Goal: Task Accomplishment & Management: Use online tool/utility

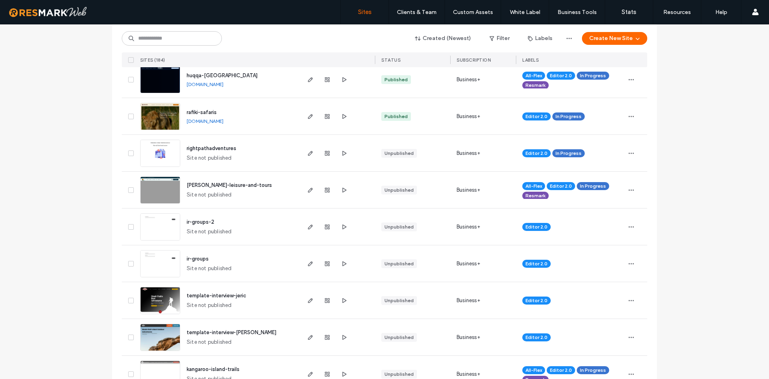
scroll to position [252, 0]
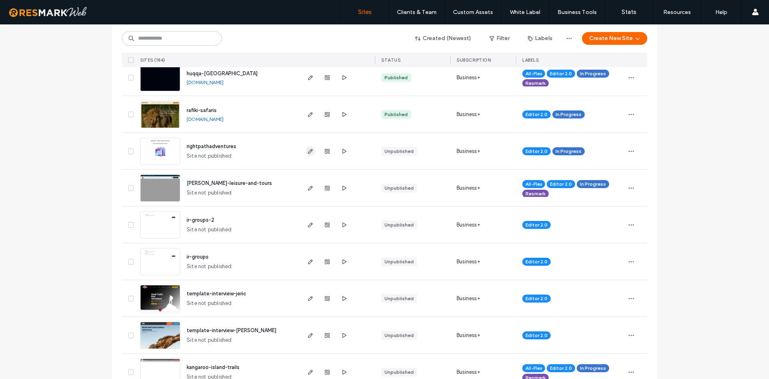
click at [309, 153] on use "button" at bounding box center [310, 151] width 5 height 5
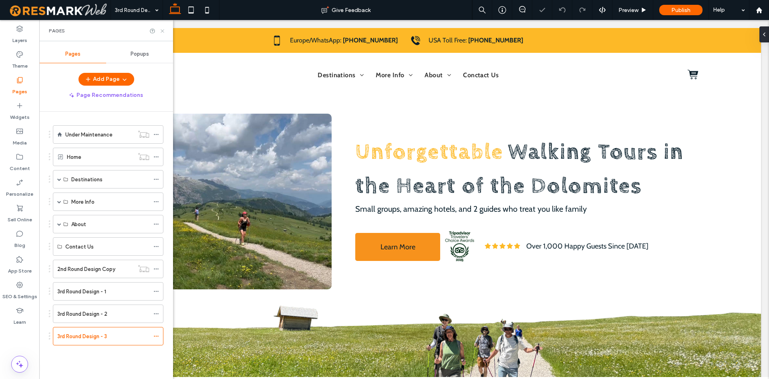
click at [163, 30] on icon at bounding box center [162, 31] width 6 height 6
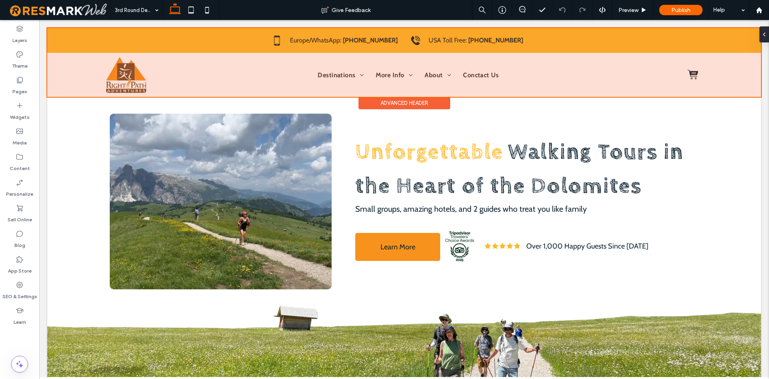
click at [67, 77] on div at bounding box center [404, 62] width 714 height 69
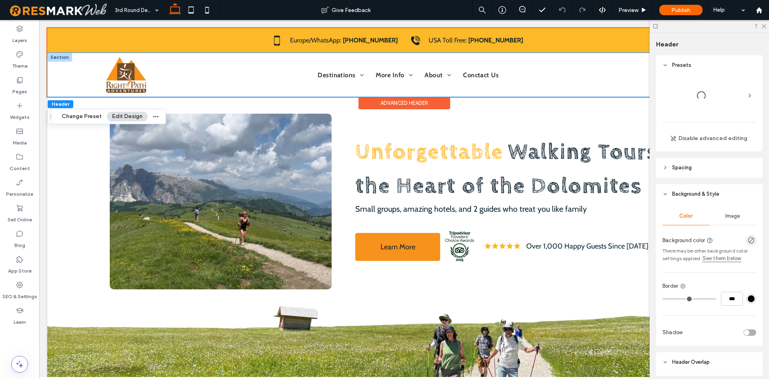
click at [67, 76] on div "Destinations More Info FAQ Testimonials Blog About Meet Your Guides Conctact Us" at bounding box center [404, 75] width 714 height 44
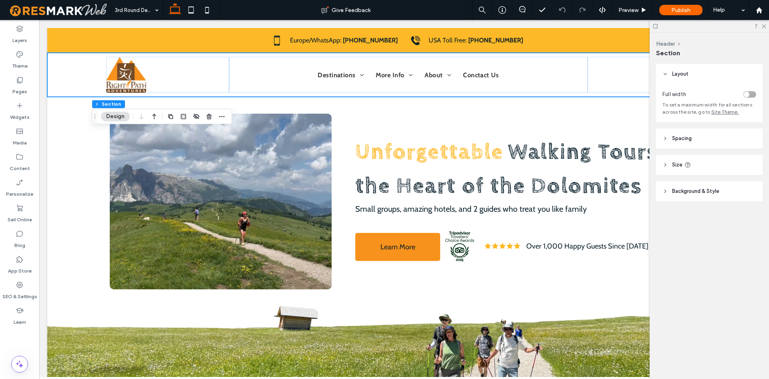
click at [723, 198] on header "Background & Style" at bounding box center [709, 191] width 107 height 20
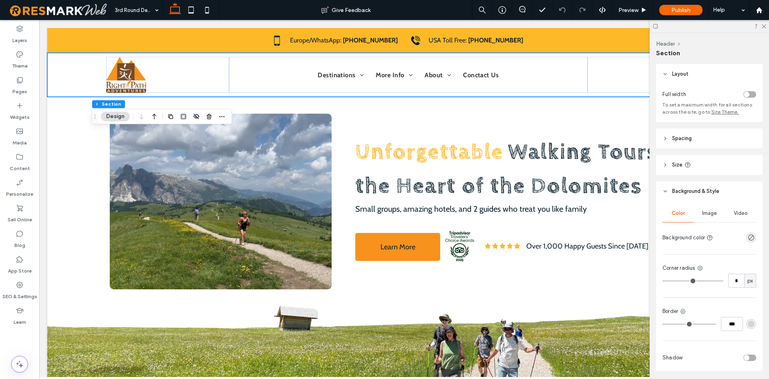
click at [754, 241] on div "rgba(0, 0, 0, 0)" at bounding box center [751, 237] width 7 height 7
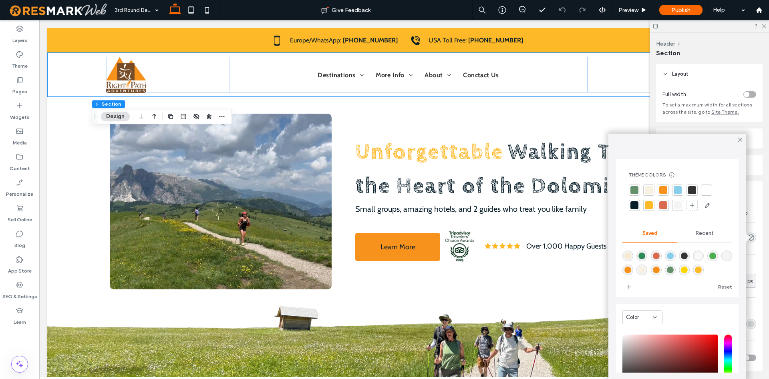
click at [648, 208] on div at bounding box center [649, 206] width 8 height 8
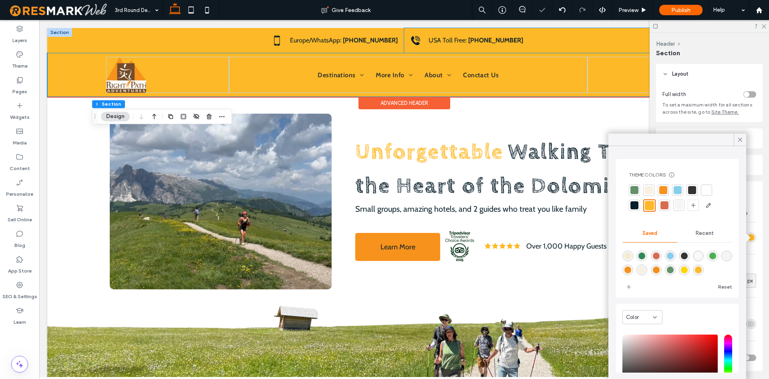
click at [637, 37] on div "USA Toll Free: 888-802-2638" at bounding box center [553, 40] width 298 height 25
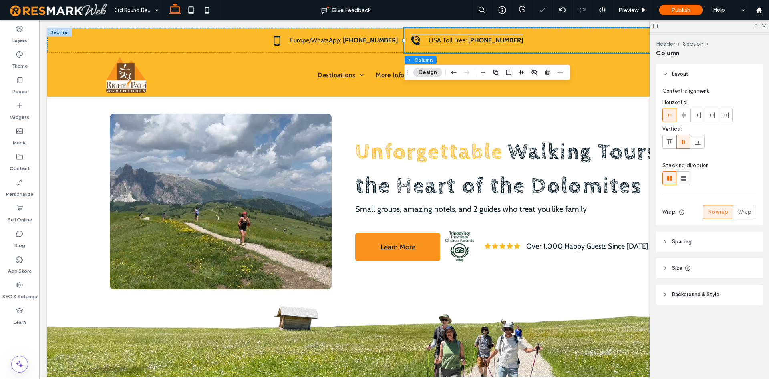
click at [726, 289] on header "Background & Style" at bounding box center [709, 295] width 107 height 20
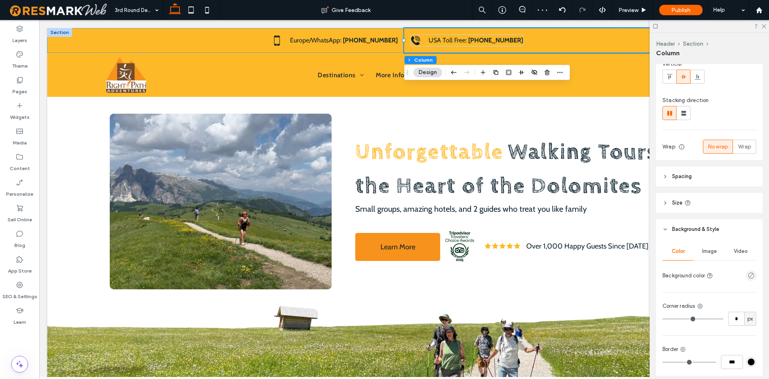
scroll to position [114, 0]
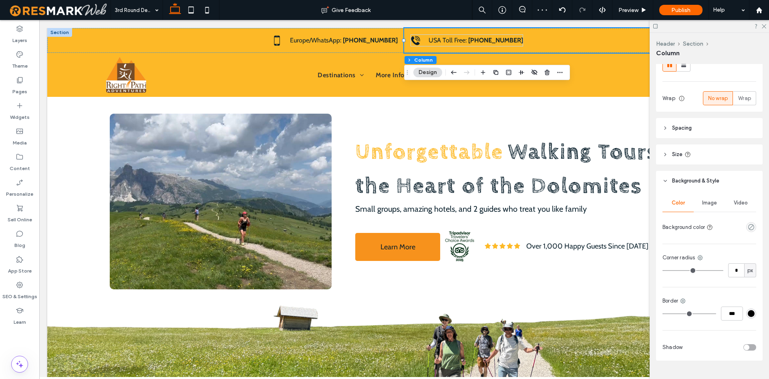
click at [754, 225] on div "empty color" at bounding box center [751, 227] width 7 height 7
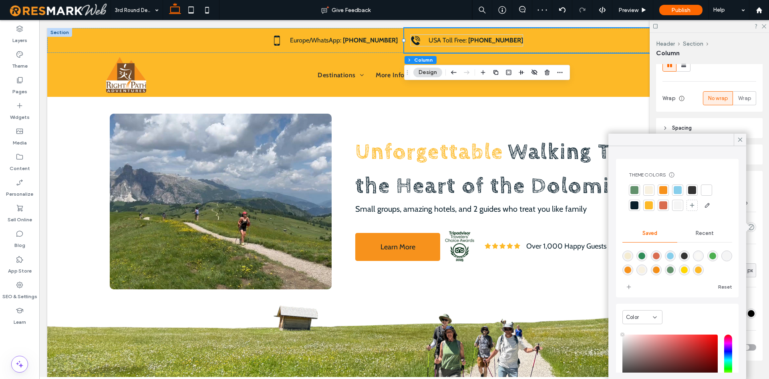
type input "**"
click at [703, 191] on div at bounding box center [707, 190] width 8 height 8
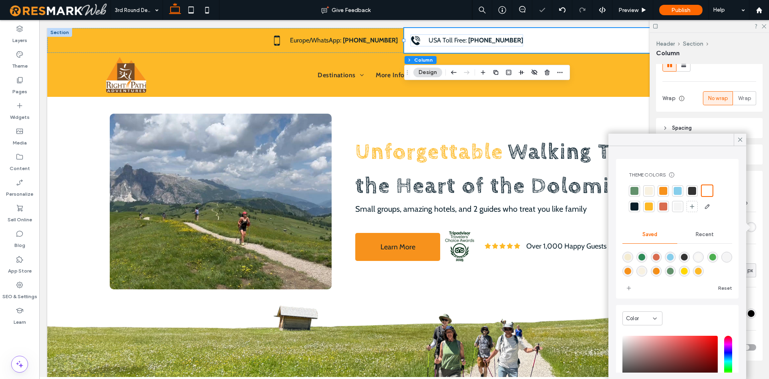
click at [704, 237] on span "Recent" at bounding box center [705, 235] width 18 height 6
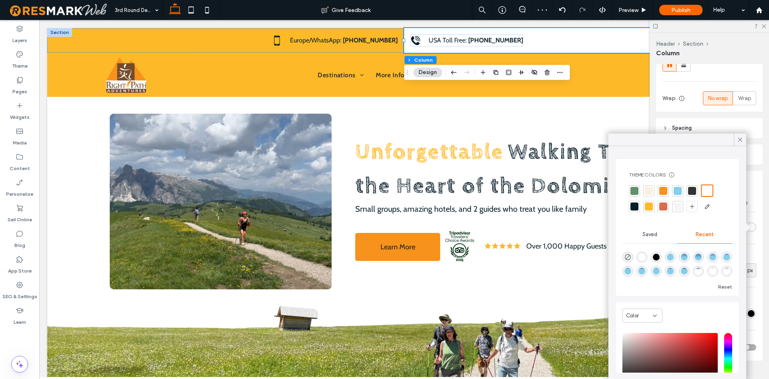
click at [626, 251] on div at bounding box center [678, 263] width 110 height 30
click at [633, 258] on div at bounding box center [678, 263] width 110 height 30
click at [696, 40] on span "Section" at bounding box center [697, 43] width 28 height 7
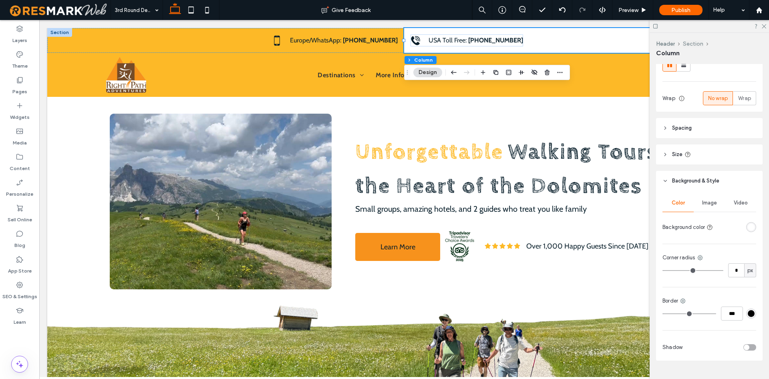
click at [696, 42] on button "Section" at bounding box center [693, 43] width 20 height 7
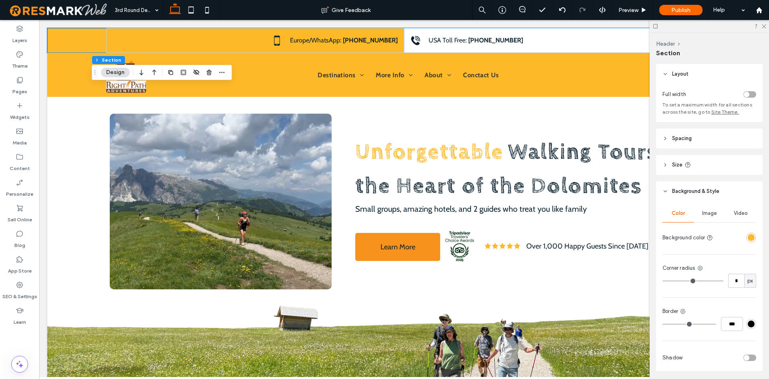
click at [750, 236] on div "rgba(253,185,39,1)" at bounding box center [751, 237] width 7 height 7
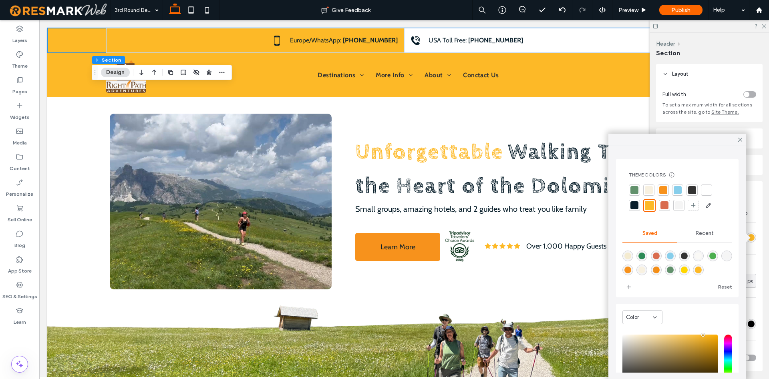
click at [705, 188] on div at bounding box center [707, 190] width 8 height 8
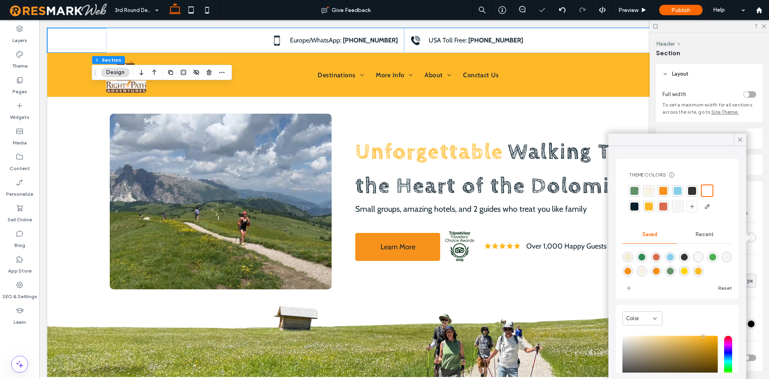
click at [747, 220] on div "Video" at bounding box center [740, 214] width 31 height 18
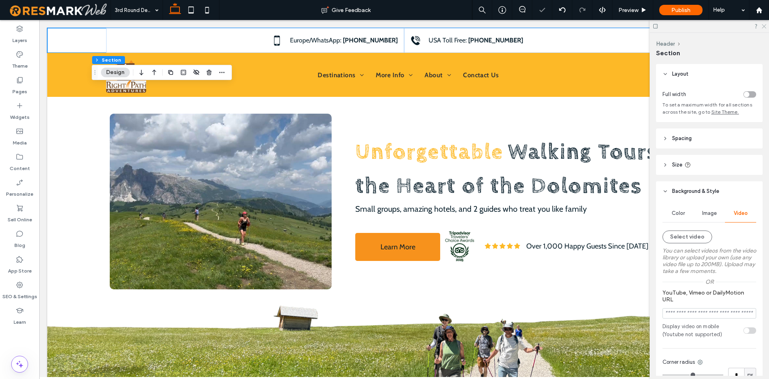
click at [764, 26] on icon at bounding box center [763, 25] width 5 height 5
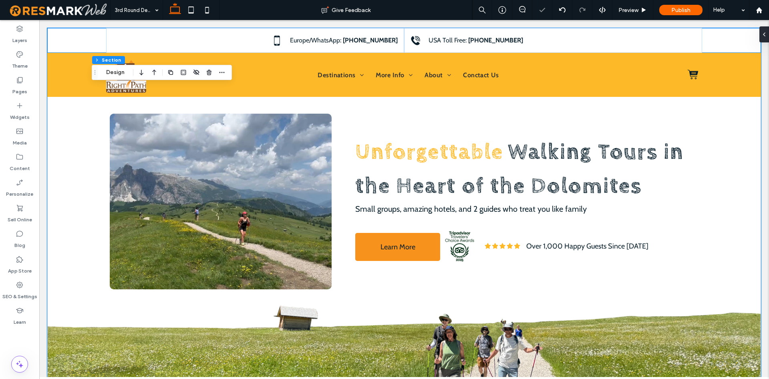
click at [748, 155] on div "a a a a Unforgettable Walking Tours in the Heart of the Dolomites Small groups,…" at bounding box center [404, 206] width 714 height 357
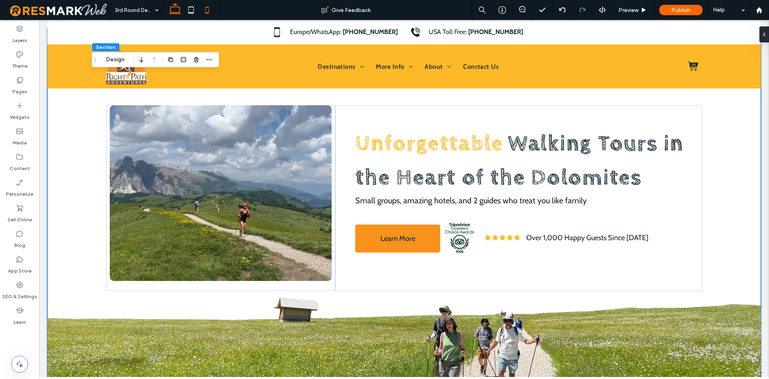
scroll to position [0, 0]
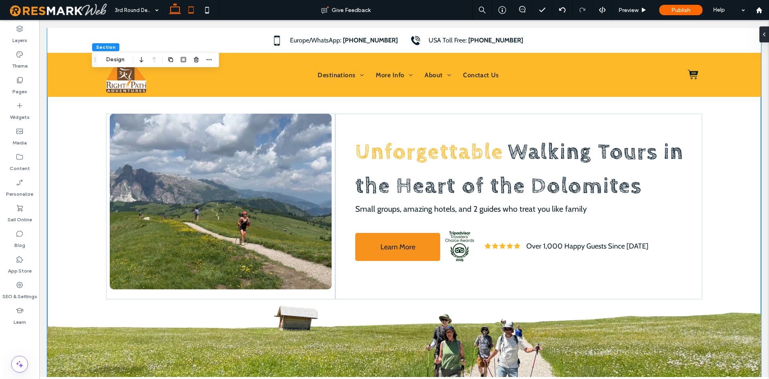
click at [189, 12] on icon at bounding box center [191, 10] width 16 height 16
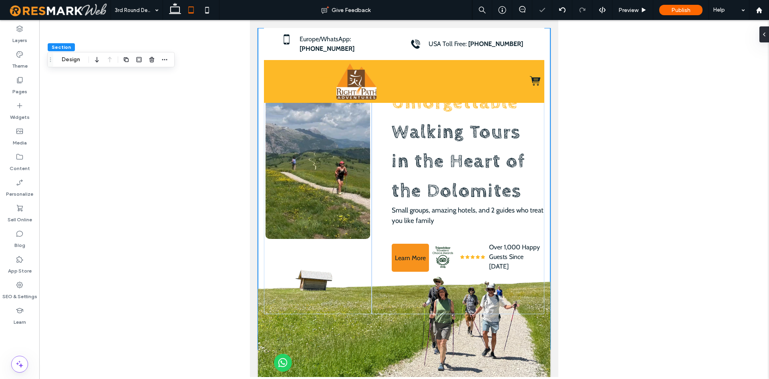
type input "***"
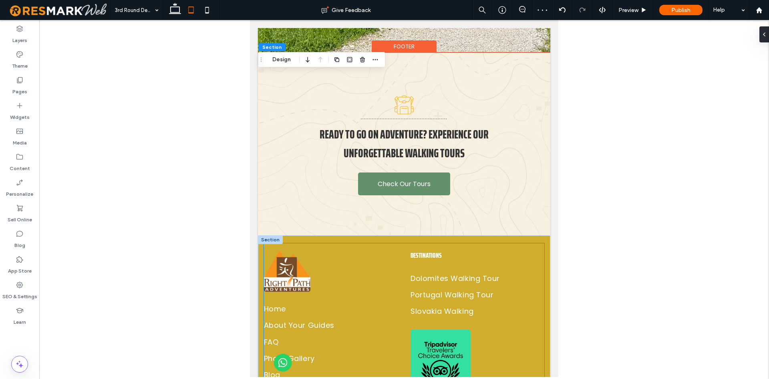
scroll to position [320, 0]
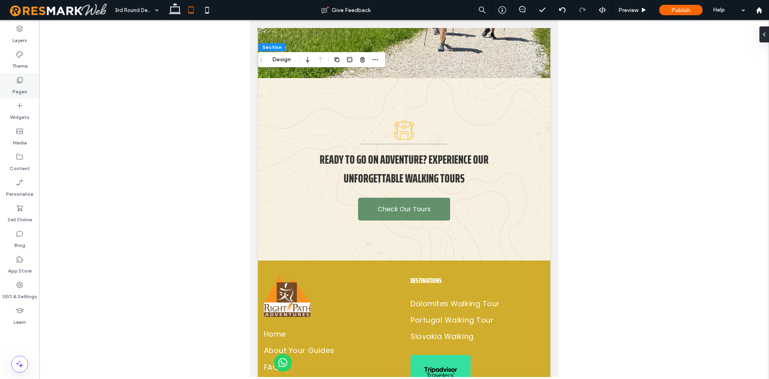
click at [27, 85] on div "Pages" at bounding box center [19, 86] width 39 height 26
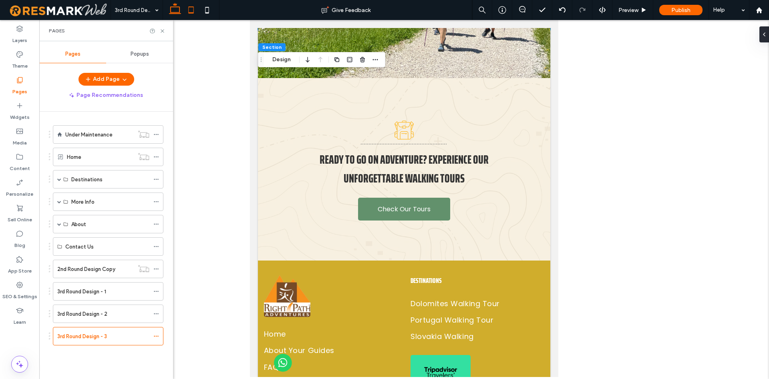
click at [177, 2] on span at bounding box center [175, 10] width 16 height 20
type input "***"
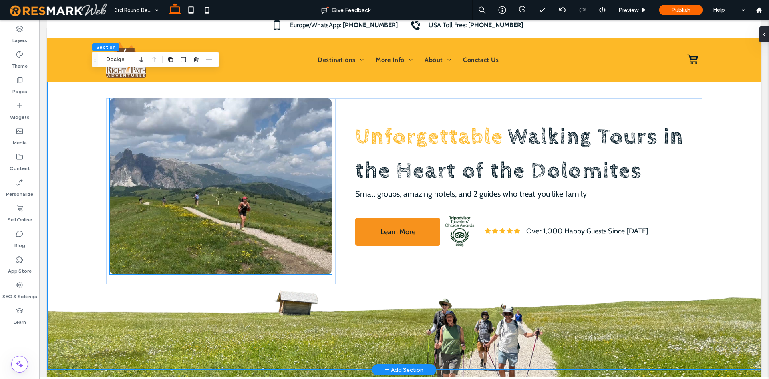
scroll to position [0, 0]
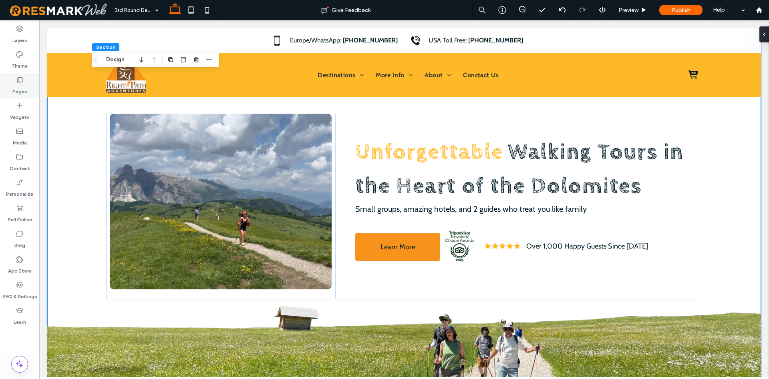
click at [30, 81] on div "Pages" at bounding box center [19, 86] width 39 height 26
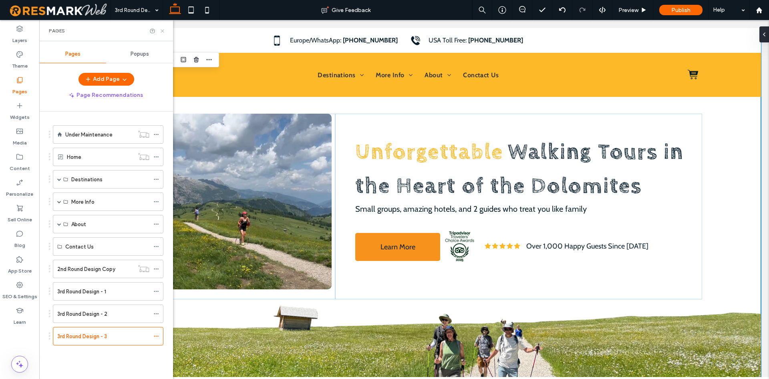
click at [163, 32] on use at bounding box center [162, 30] width 3 height 3
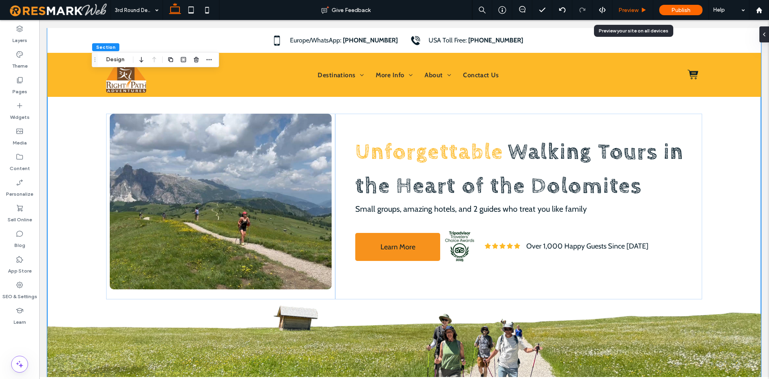
click at [634, 12] on span "Preview" at bounding box center [629, 10] width 20 height 7
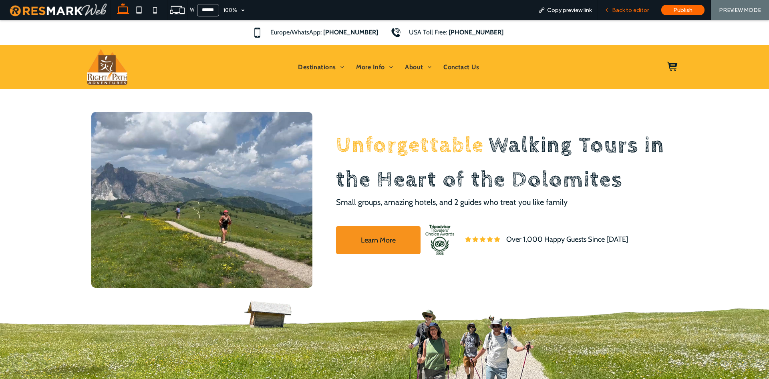
click at [618, 13] on span "Back to editor" at bounding box center [630, 10] width 37 height 7
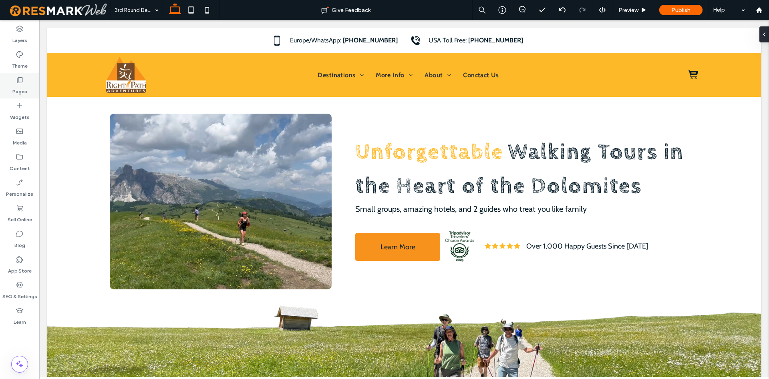
click at [24, 91] on label "Pages" at bounding box center [19, 89] width 15 height 11
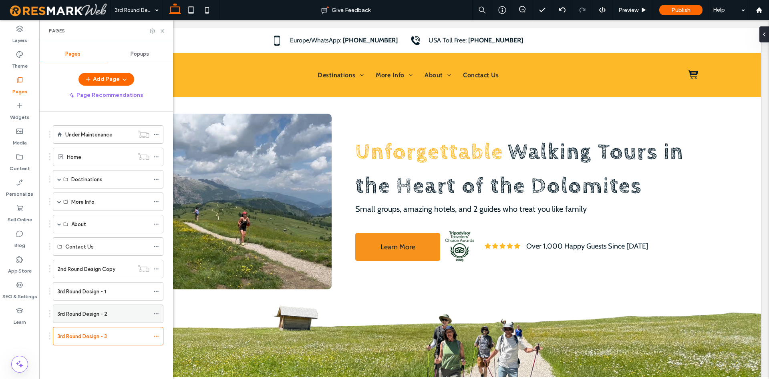
click at [84, 315] on label "3rd Round Design - 2" at bounding box center [82, 314] width 50 height 14
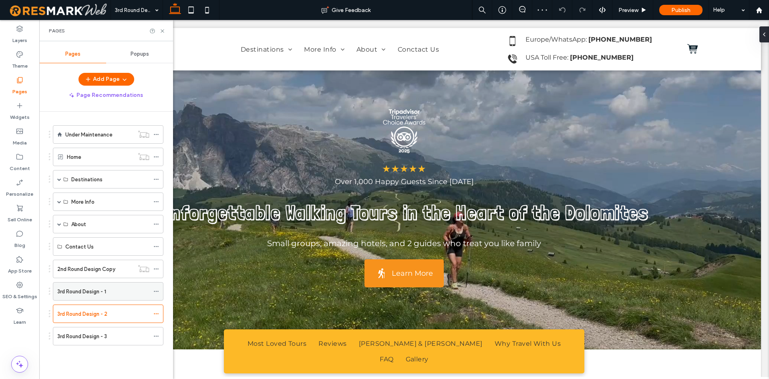
click at [90, 292] on label "3rd Round Design - 1" at bounding box center [81, 292] width 49 height 14
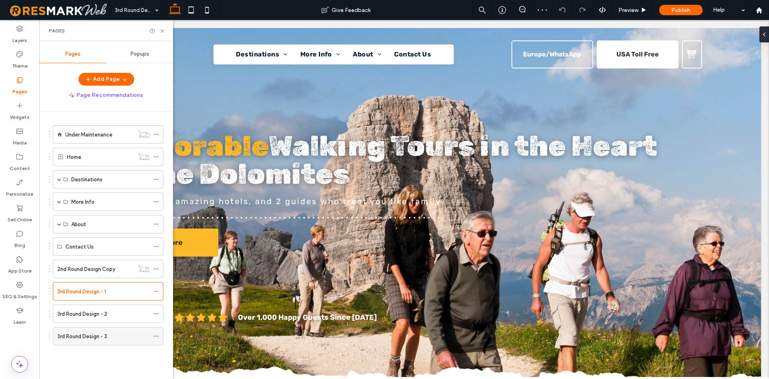
click at [84, 338] on label "3rd Round Design - 3" at bounding box center [82, 337] width 50 height 14
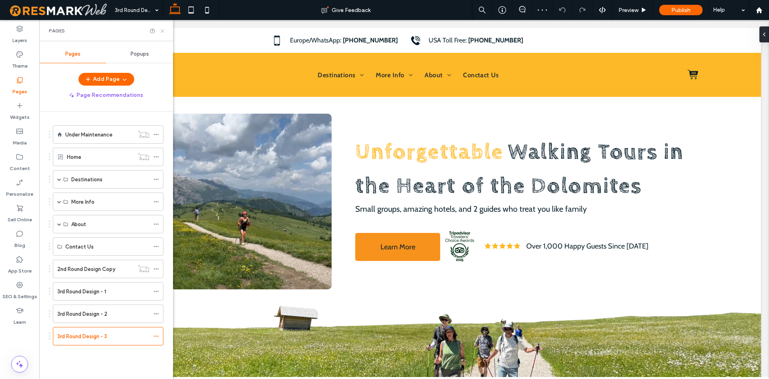
click at [165, 29] on icon at bounding box center [162, 31] width 6 height 6
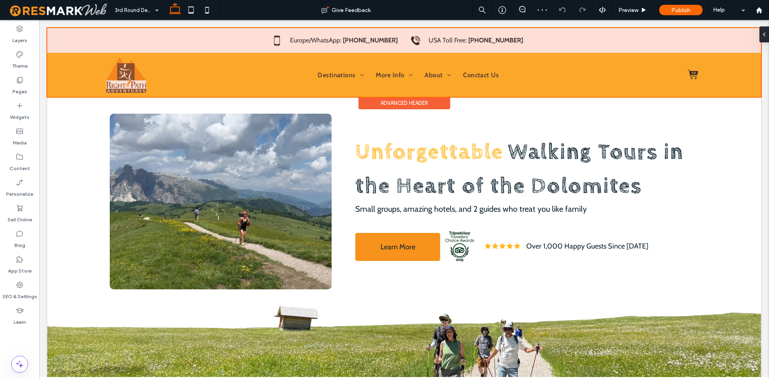
click at [129, 43] on div at bounding box center [404, 62] width 714 height 69
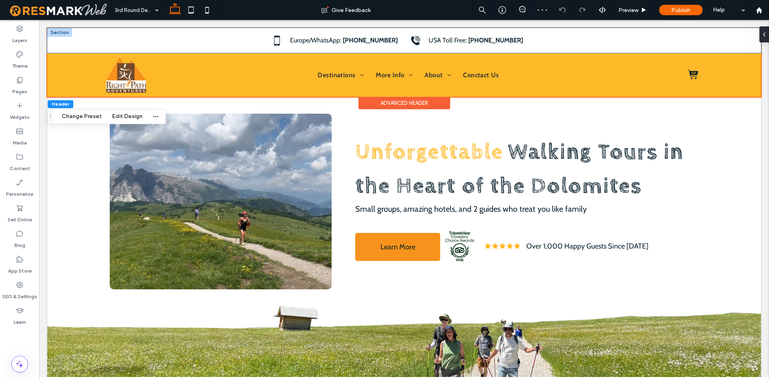
click at [75, 43] on div "Europe/WhatsApp: +421-919-222-919 USA Toll Free: 888-802-2638" at bounding box center [404, 40] width 714 height 25
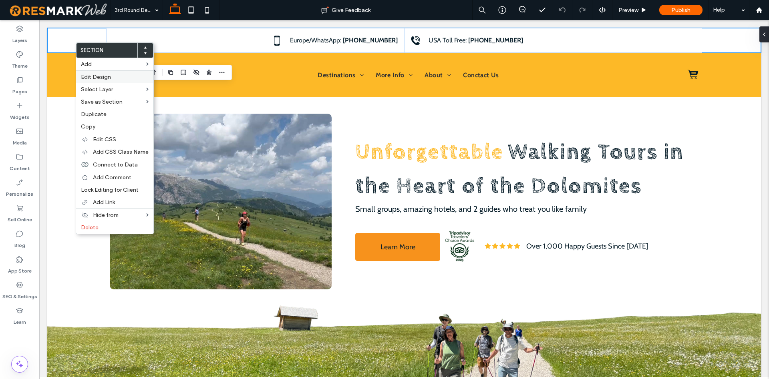
click at [107, 79] on span "Edit Design" at bounding box center [96, 77] width 30 height 7
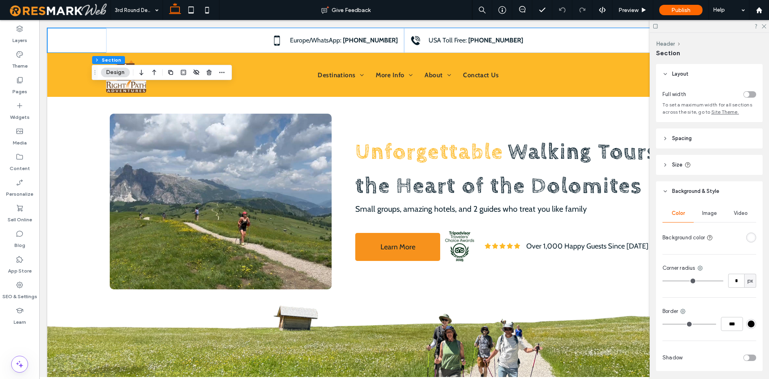
click at [753, 227] on div "Color Image Video Background color" at bounding box center [710, 225] width 94 height 40
click at [752, 236] on div "rgba(255, 255, 255, 1)" at bounding box center [751, 237] width 7 height 7
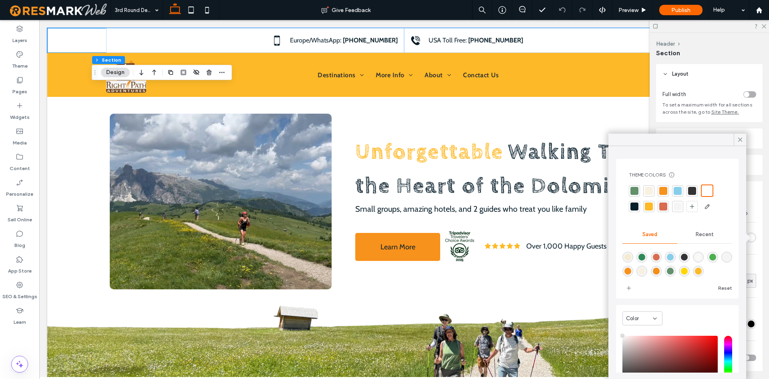
click at [651, 209] on div at bounding box center [649, 207] width 8 height 8
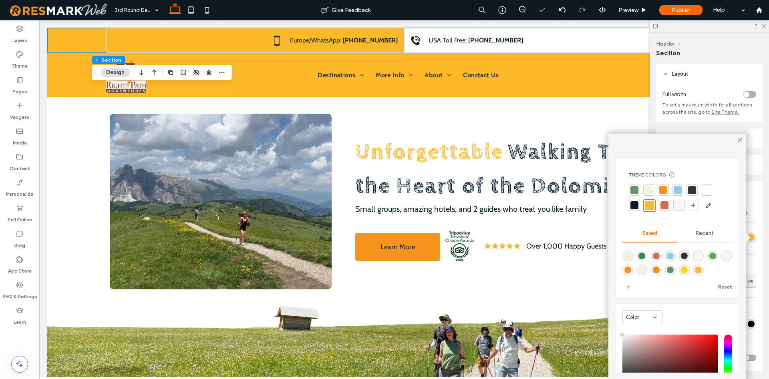
drag, startPoint x: 694, startPoint y: 239, endPoint x: 672, endPoint y: 241, distance: 21.7
click at [695, 239] on div "Recent" at bounding box center [705, 234] width 55 height 18
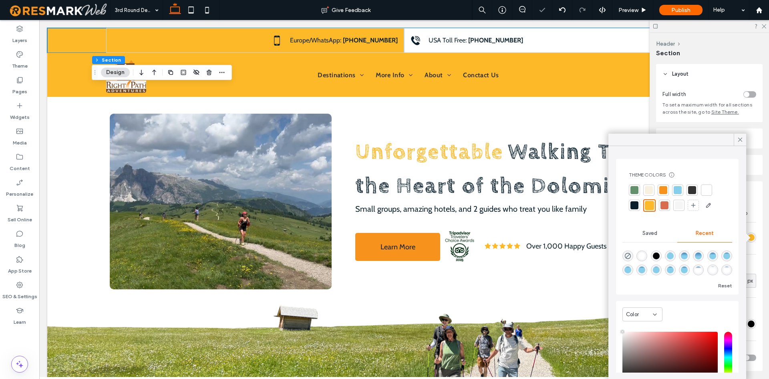
click at [615, 253] on div "Theme Colors Save time with Theme Colors Create a color palette to instantly ad…" at bounding box center [678, 262] width 138 height 233
click at [629, 261] on div "rgba(0, 0, 0, 0)" at bounding box center [628, 256] width 11 height 11
type input "*******"
type input "*"
type input "**"
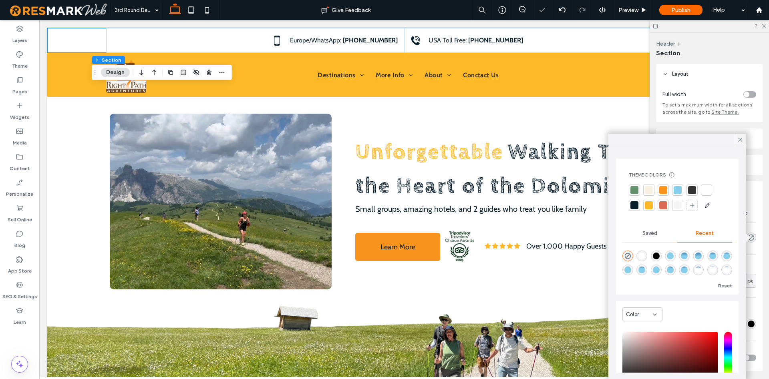
click at [684, 64] on header "Layout" at bounding box center [709, 74] width 107 height 20
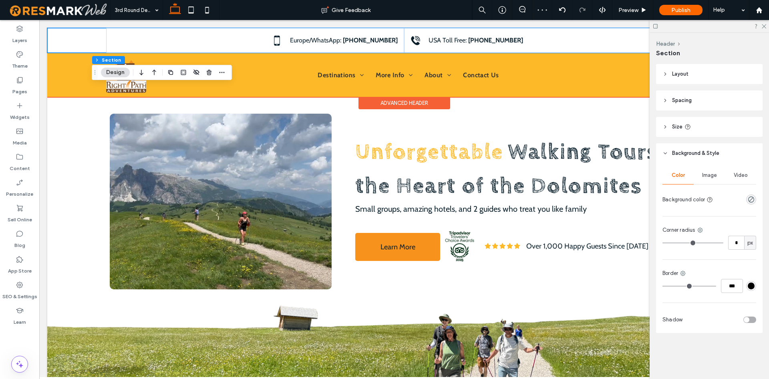
click at [91, 35] on div "Europe/WhatsApp: +421-919-222-919 USA Toll Free: 888-802-2638" at bounding box center [404, 40] width 714 height 25
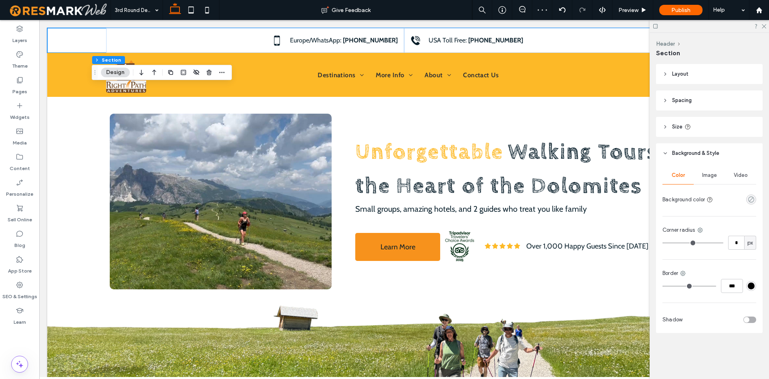
click at [752, 198] on icon "rgba(0, 0, 0, 0)" at bounding box center [751, 199] width 7 height 7
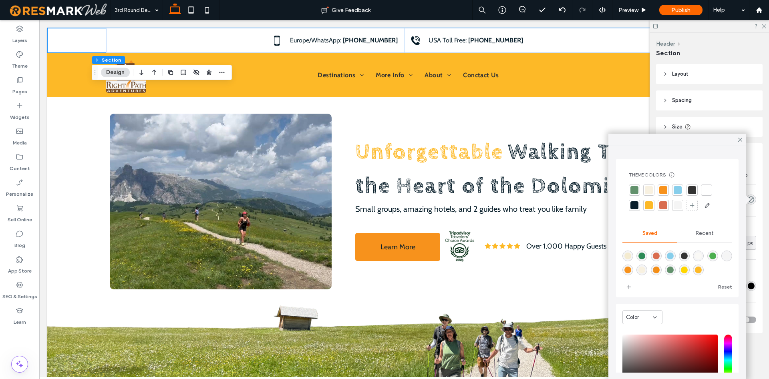
click at [647, 202] on div at bounding box center [648, 205] width 11 height 11
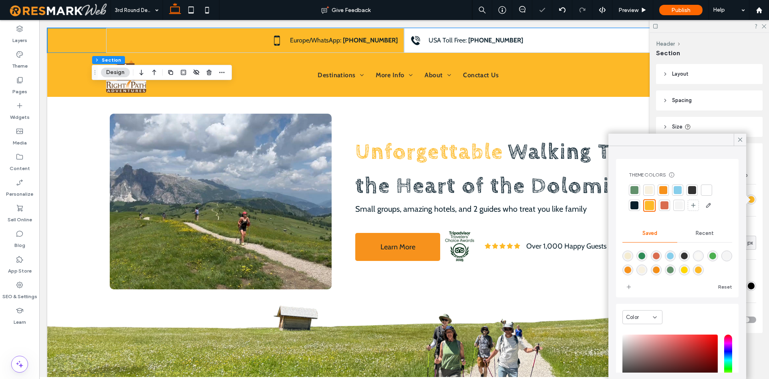
click at [756, 199] on div "Color Image Video Background color Corner radius * px Border *** Shadow" at bounding box center [709, 248] width 107 height 170
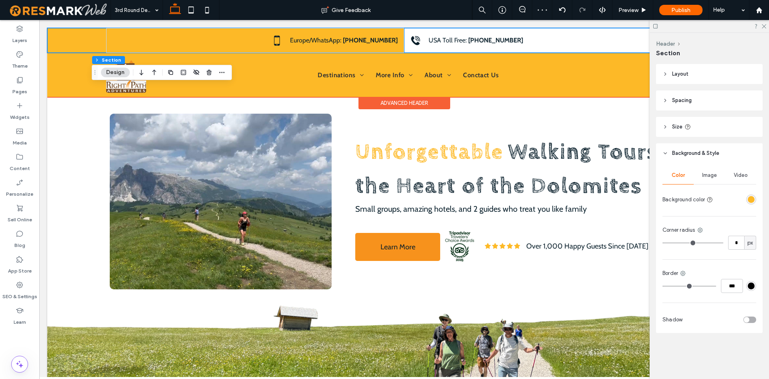
click at [604, 48] on div "USA Toll Free: 888-802-2638" at bounding box center [553, 40] width 298 height 25
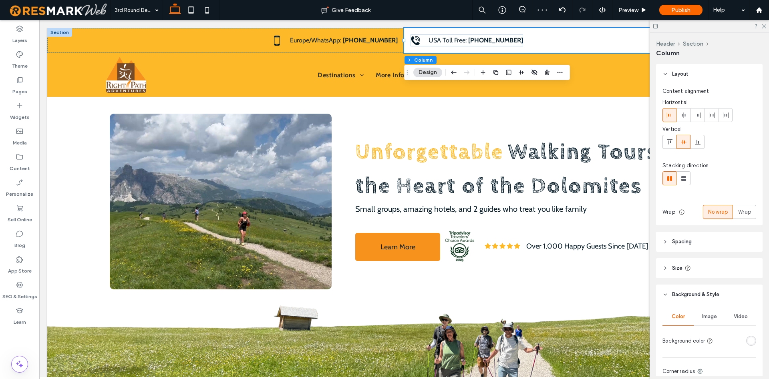
scroll to position [123, 0]
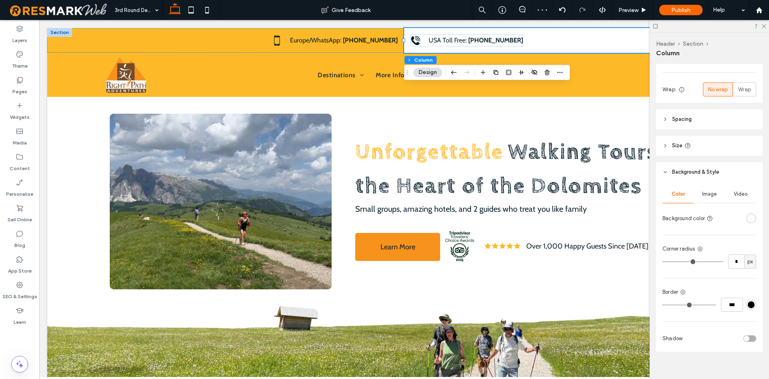
click at [752, 216] on div "rgba(255, 255, 255, 1)" at bounding box center [751, 218] width 7 height 7
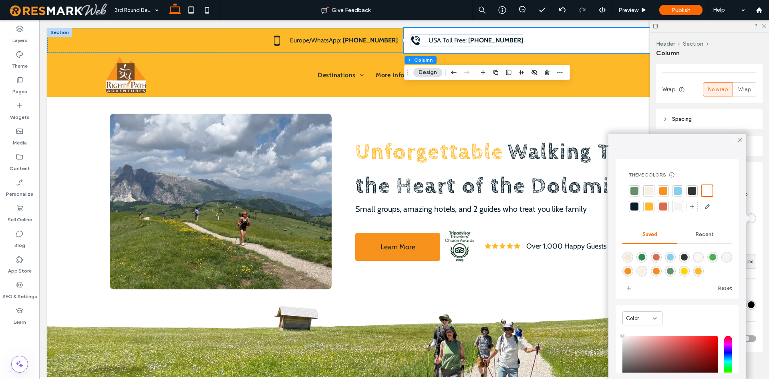
click at [712, 238] on div "Recent" at bounding box center [705, 235] width 55 height 18
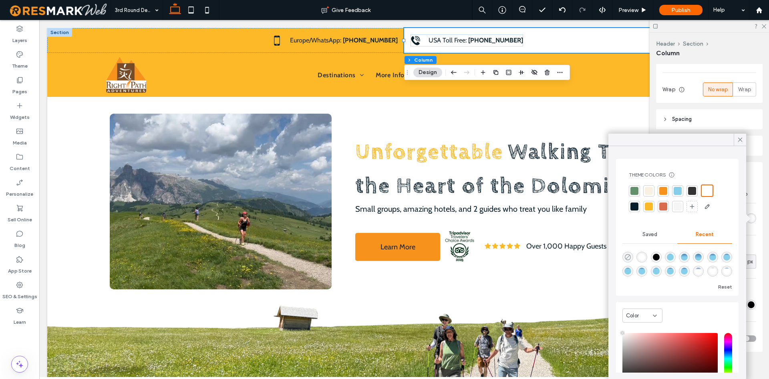
click at [629, 256] on use "rgba(0, 0, 0, 0)" at bounding box center [628, 257] width 6 height 6
type input "*******"
type input "*"
type input "**"
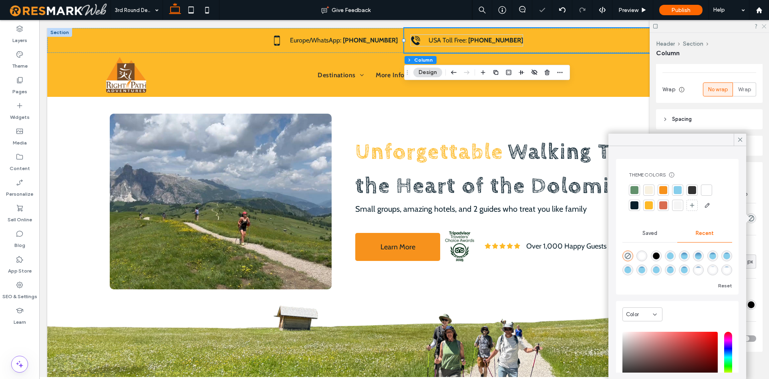
drag, startPoint x: 762, startPoint y: 26, endPoint x: 714, endPoint y: 58, distance: 57.3
click at [762, 26] on icon at bounding box center [763, 25] width 5 height 5
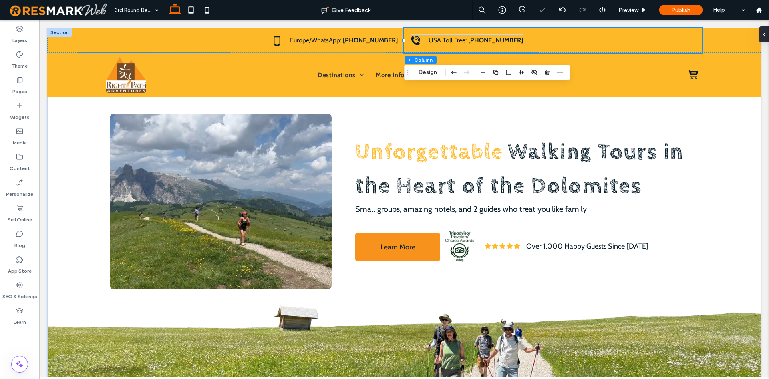
click at [735, 158] on div "a a a a Unforgettable Walking Tours in the Heart of the Dolomites Small groups,…" at bounding box center [404, 206] width 714 height 357
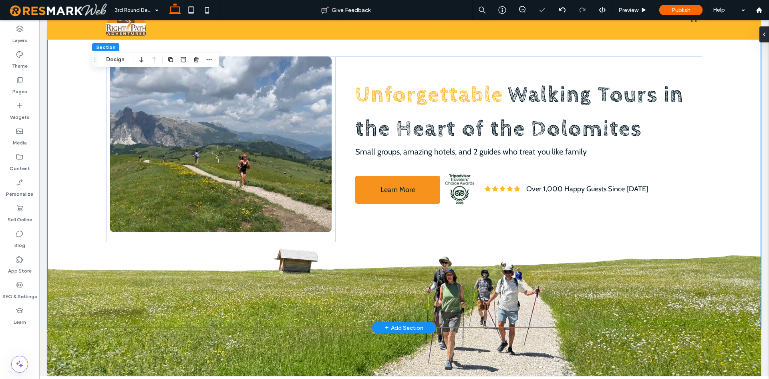
scroll to position [0, 0]
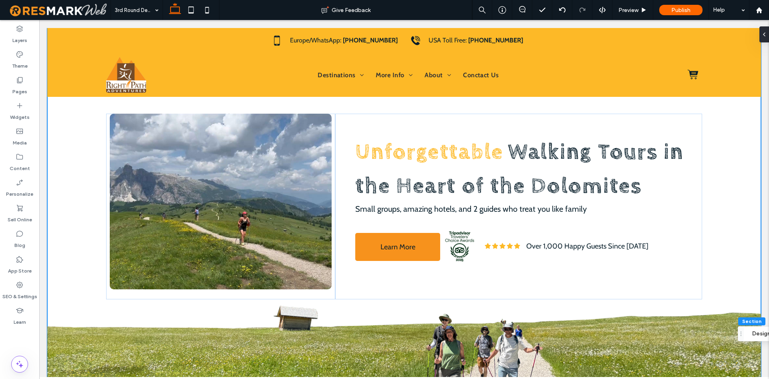
drag, startPoint x: 97, startPoint y: 57, endPoint x: 743, endPoint y: 332, distance: 701.8
click at [743, 332] on icon "Drag" at bounding box center [741, 334] width 6 height 6
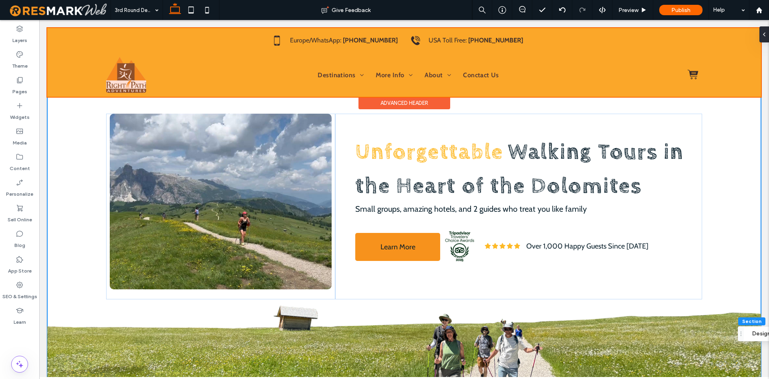
click at [749, 86] on div at bounding box center [404, 62] width 714 height 69
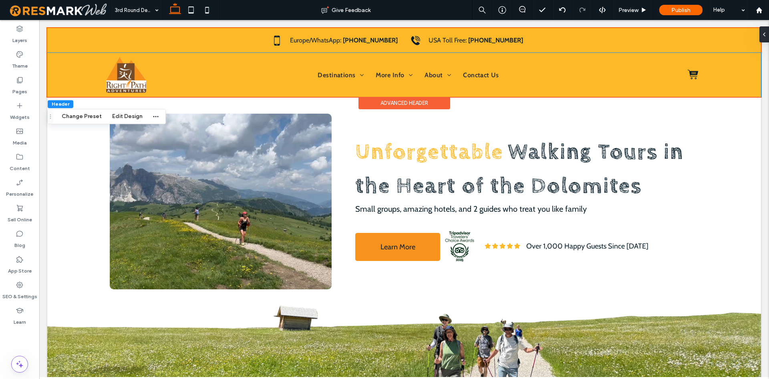
click at [749, 86] on div "Destinations More Info FAQ Testimonials Blog About Meet Your Guides Conctact Us" at bounding box center [404, 75] width 714 height 44
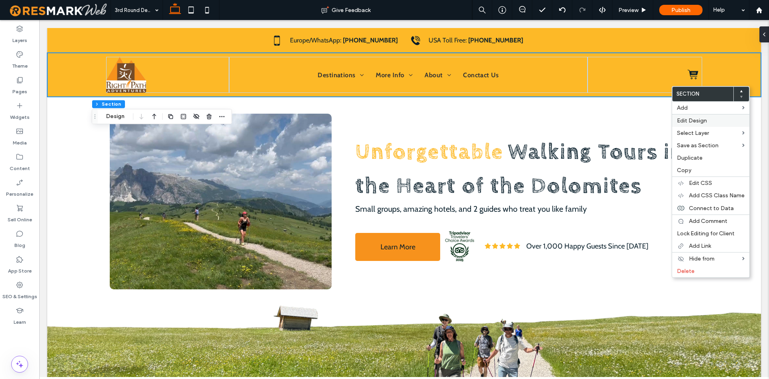
click at [696, 124] on span "Edit Design" at bounding box center [692, 120] width 30 height 7
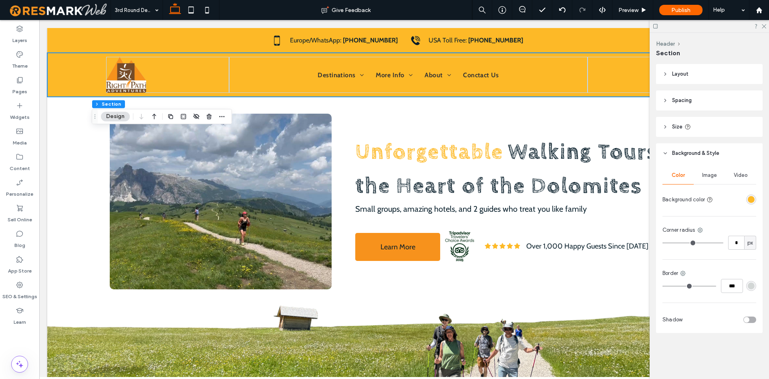
click at [750, 200] on div "rgba(253,185,39,1)" at bounding box center [751, 199] width 7 height 7
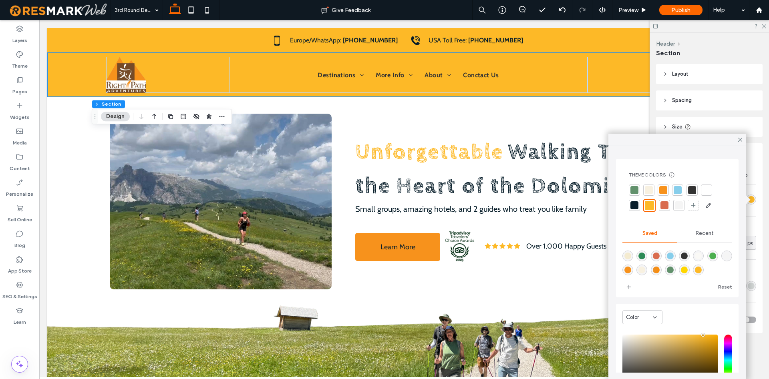
click at [704, 192] on div at bounding box center [707, 190] width 8 height 8
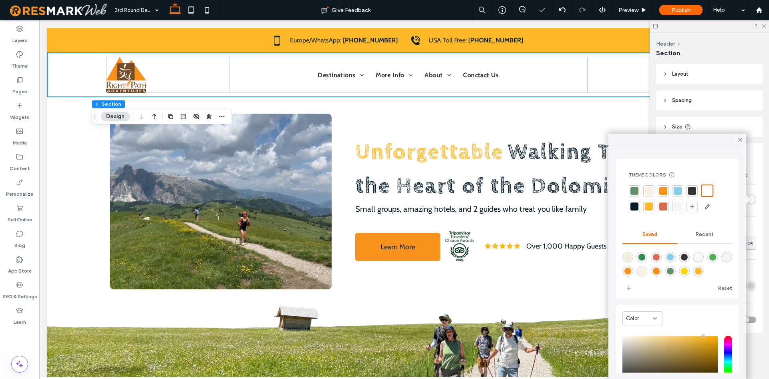
click at [762, 242] on div "Color Image Video Background color Corner radius * px Border *** Shadow" at bounding box center [709, 248] width 107 height 170
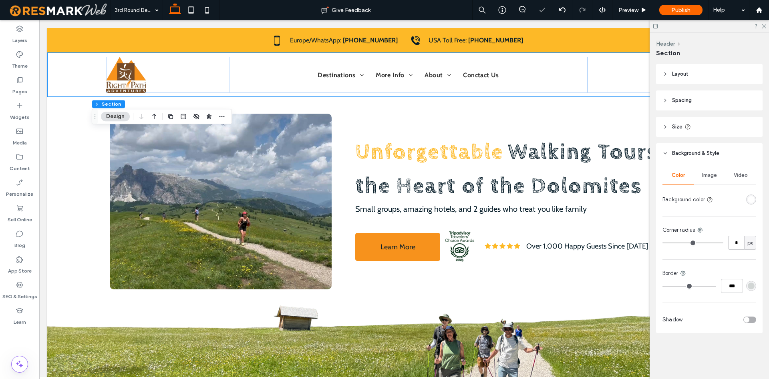
click at [750, 322] on div "toggle" at bounding box center [750, 320] width 13 height 6
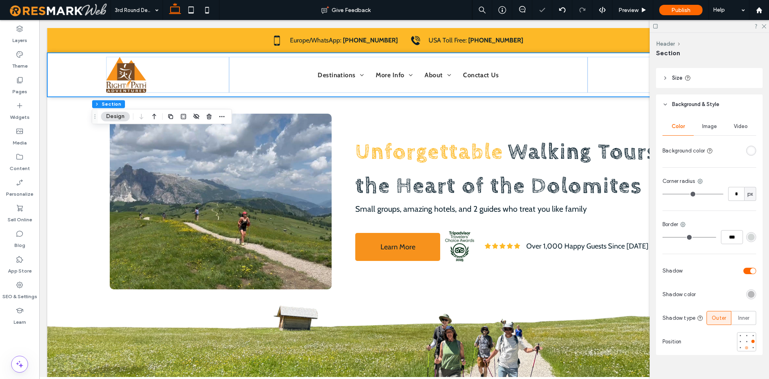
scroll to position [60, 0]
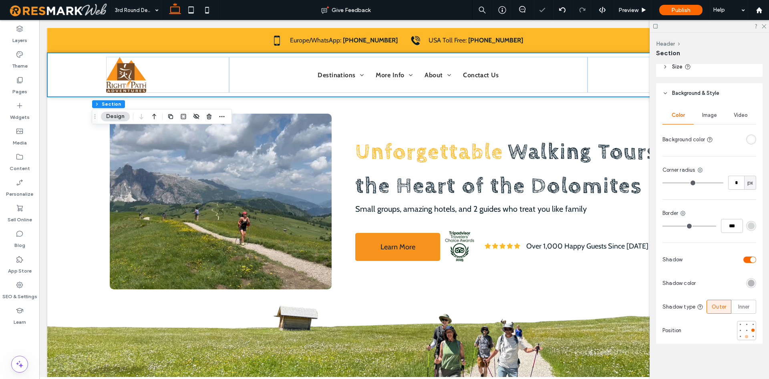
click at [747, 337] on div at bounding box center [746, 336] width 3 height 3
click at [766, 27] on icon at bounding box center [763, 25] width 5 height 5
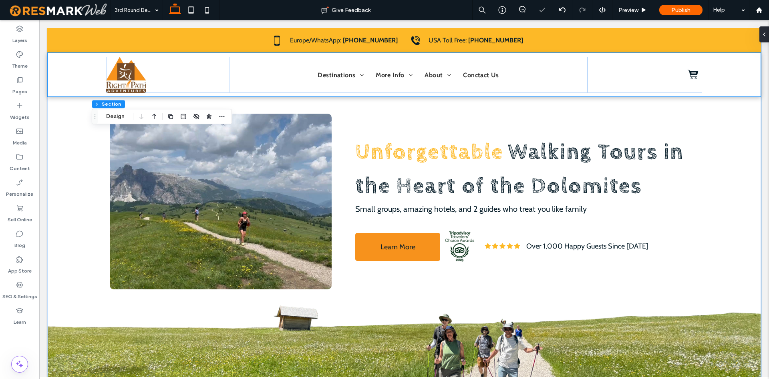
click at [749, 137] on div "a a a a Unforgettable Walking Tours in the Heart of the Dolomites Small groups,…" at bounding box center [404, 206] width 714 height 357
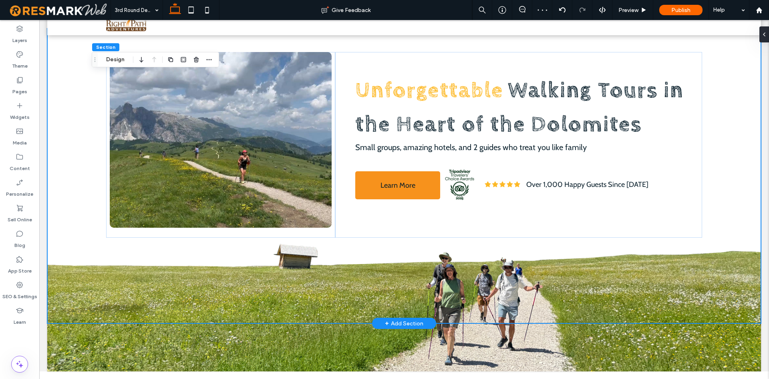
scroll to position [0, 0]
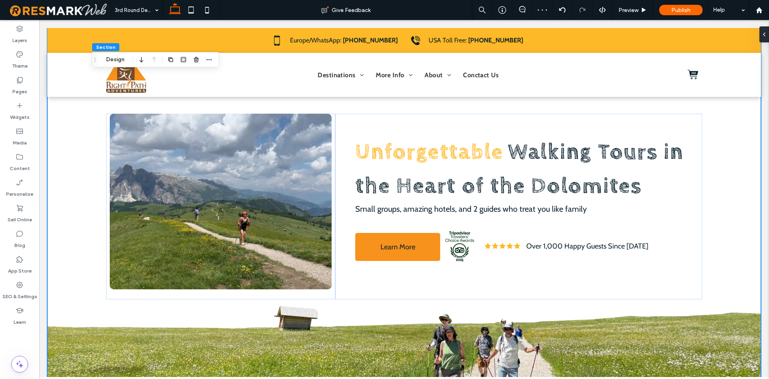
click at [738, 178] on div "a a a a Unforgettable Walking Tours in the Heart of the Dolomites Small groups,…" at bounding box center [404, 206] width 714 height 357
click at [628, 11] on span "Preview" at bounding box center [629, 10] width 20 height 7
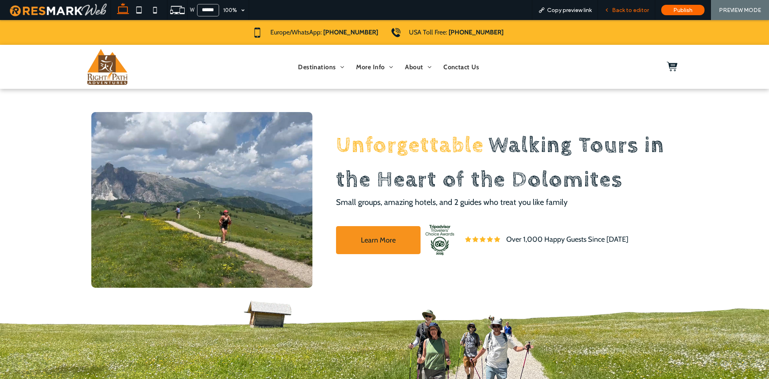
click at [636, 13] on span "Back to editor" at bounding box center [630, 10] width 37 height 7
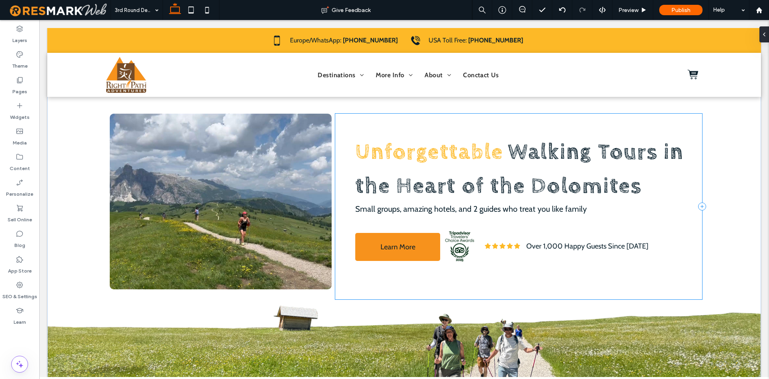
click at [524, 293] on div "Unforgettable Walking Tours in the Heart of the Dolomites Small groups, amazing…" at bounding box center [518, 207] width 367 height 186
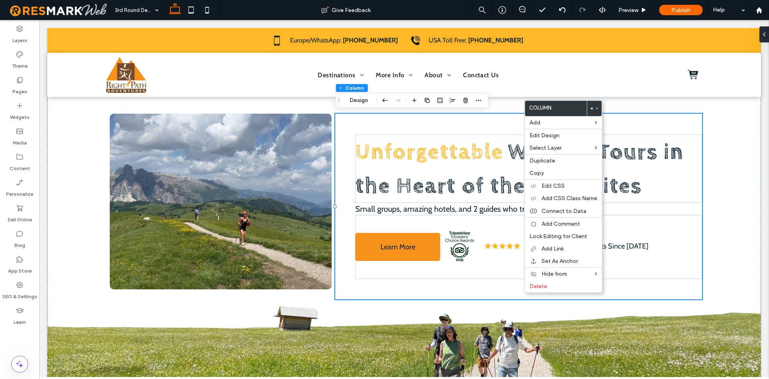
click at [588, 107] on div at bounding box center [594, 108] width 15 height 15
click at [593, 107] on div at bounding box center [594, 108] width 15 height 15
click at [593, 105] on div at bounding box center [594, 108] width 15 height 15
click at [591, 107] on icon at bounding box center [591, 108] width 3 height 3
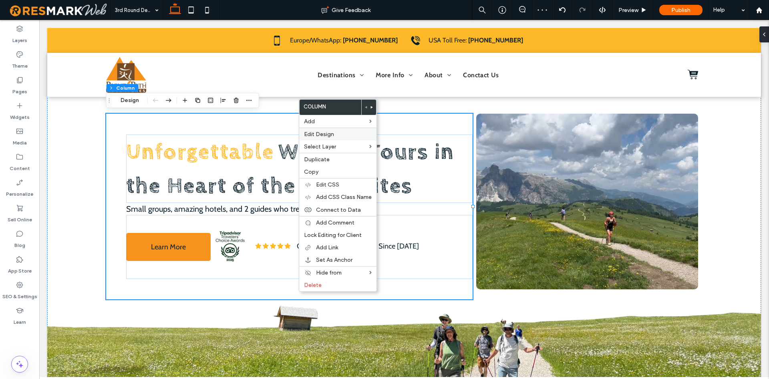
click at [325, 133] on span "Edit Design" at bounding box center [319, 134] width 30 height 7
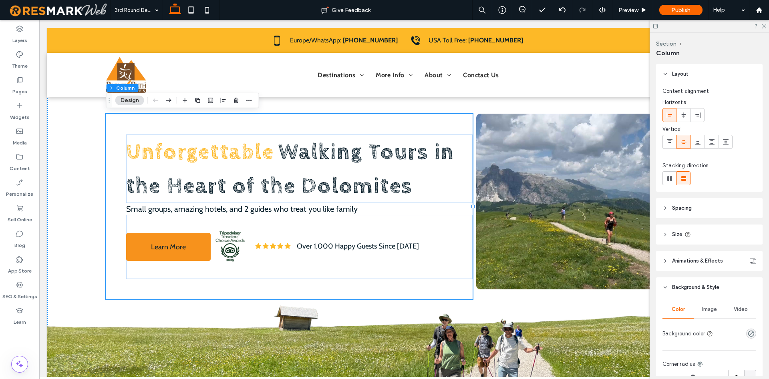
scroll to position [123, 0]
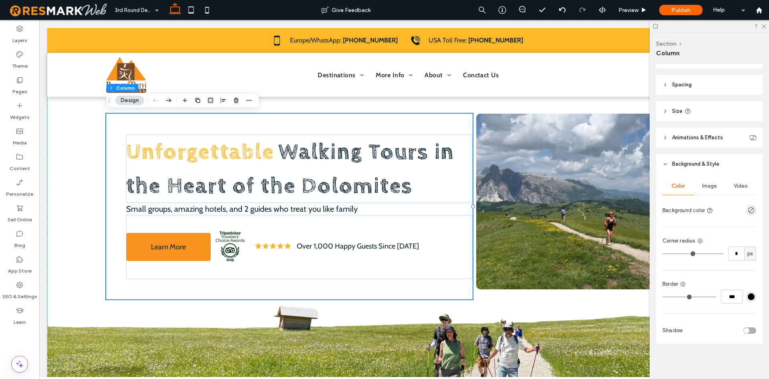
click at [715, 87] on header "Spacing" at bounding box center [709, 85] width 107 height 20
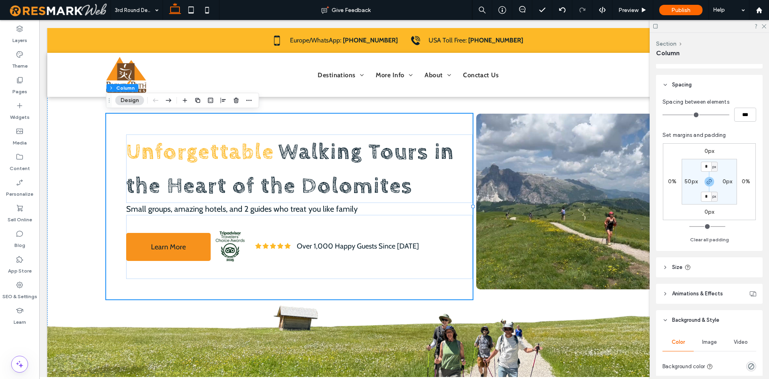
click at [694, 181] on label "50px" at bounding box center [691, 181] width 13 height 7
type input "**"
type input "*"
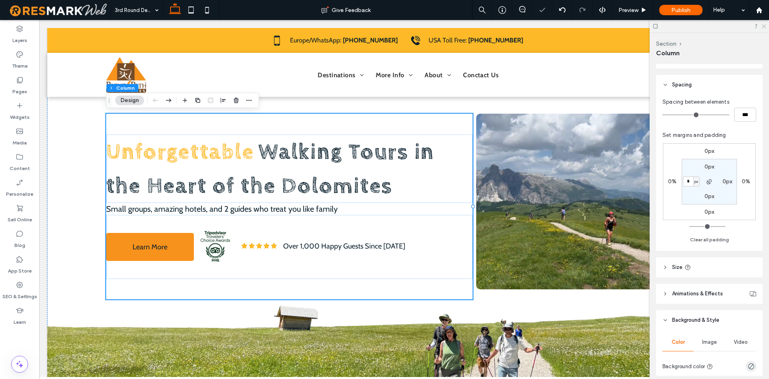
click at [764, 27] on use at bounding box center [764, 26] width 4 height 4
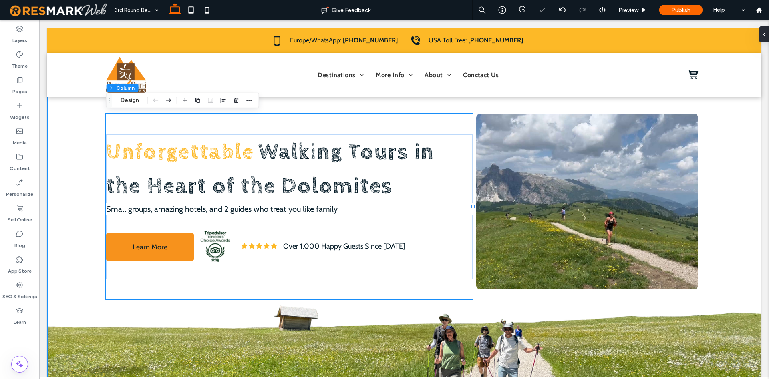
click at [752, 184] on div "Unforgettable Walking Tours in the Heart of the Dolomites Small groups, amazing…" at bounding box center [404, 206] width 714 height 357
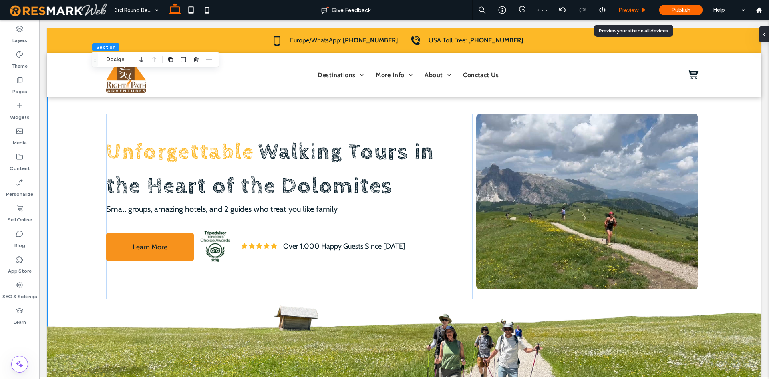
click at [630, 9] on span "Preview" at bounding box center [629, 10] width 20 height 7
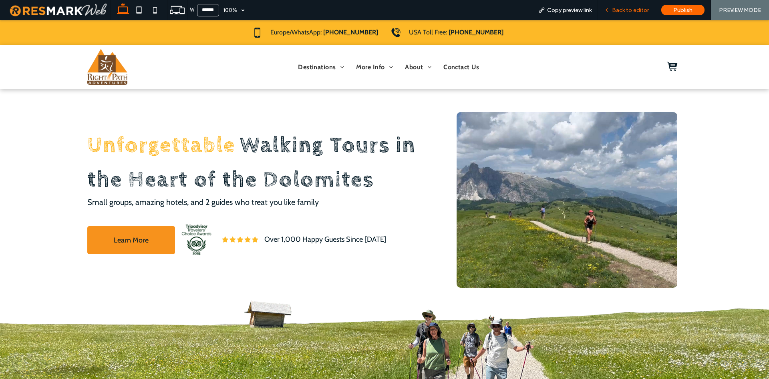
click at [621, 9] on span "Back to editor" at bounding box center [630, 10] width 37 height 7
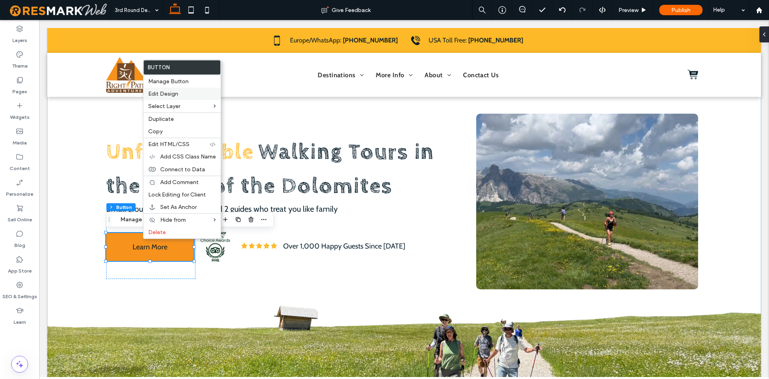
click at [189, 91] on label "Edit Design" at bounding box center [182, 94] width 68 height 7
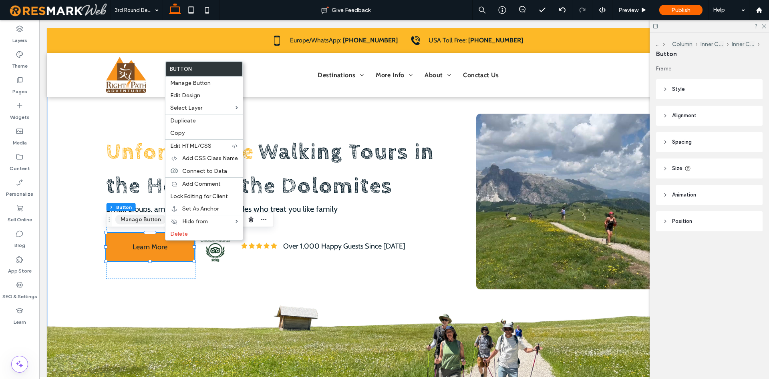
click at [151, 221] on button "Manage Button" at bounding box center [140, 220] width 51 height 10
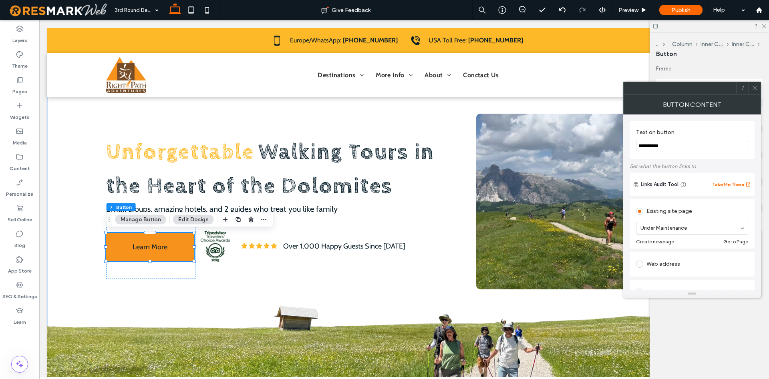
click at [754, 89] on icon at bounding box center [755, 88] width 6 height 6
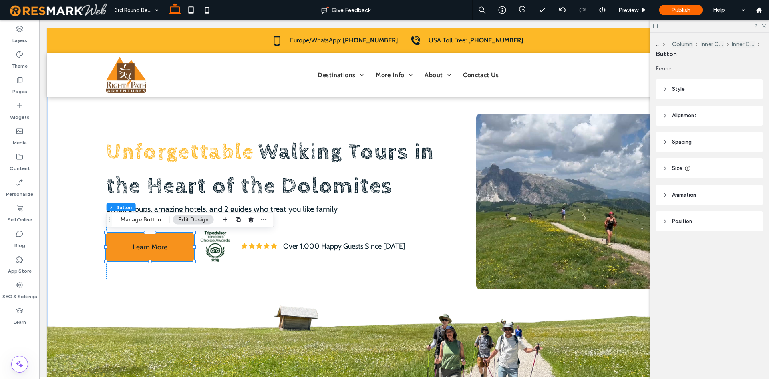
click at [725, 115] on header "Alignment" at bounding box center [709, 116] width 107 height 20
click at [721, 89] on header "Style" at bounding box center [709, 89] width 107 height 20
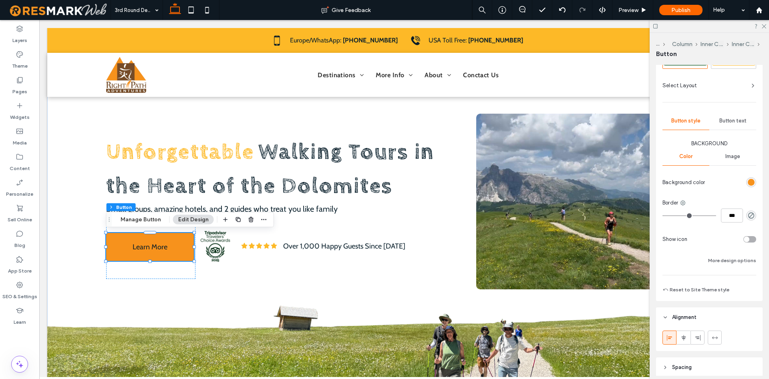
scroll to position [41, 0]
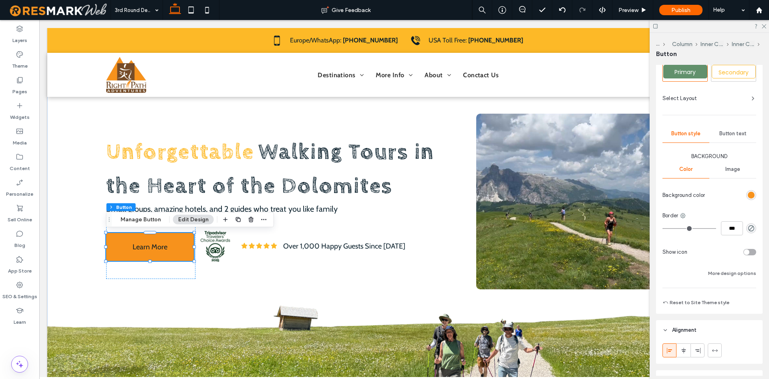
click at [729, 77] on span "Secondary" at bounding box center [734, 73] width 30 height 8
type input "*"
type input "***"
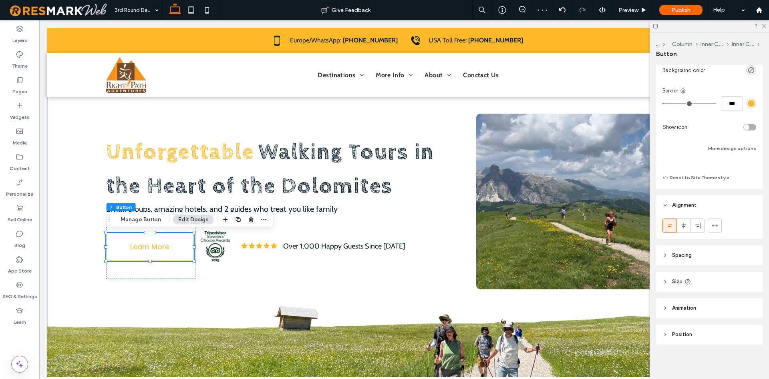
scroll to position [167, 0]
click at [594, 314] on div "Unforgettable Walking Tours in the Heart of the Dolomites Small groups, amazing…" at bounding box center [404, 206] width 625 height 357
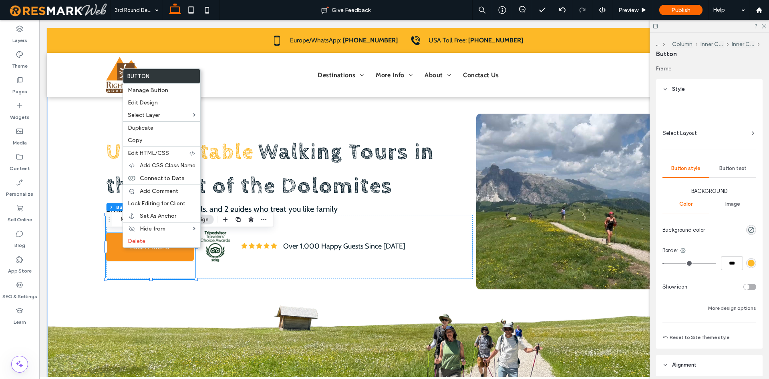
type input "**"
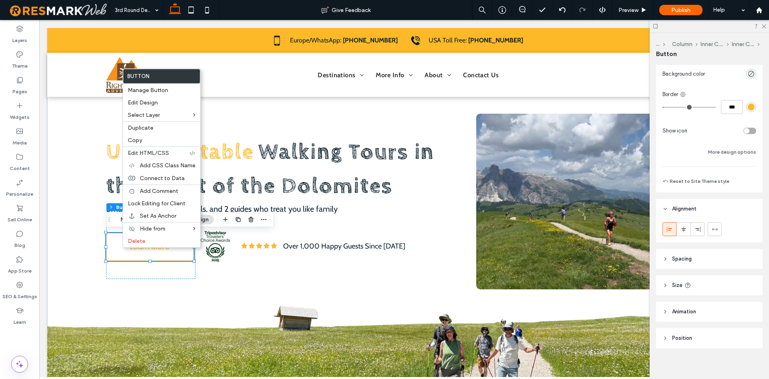
scroll to position [163, 0]
click at [744, 151] on button "More design options" at bounding box center [732, 151] width 48 height 10
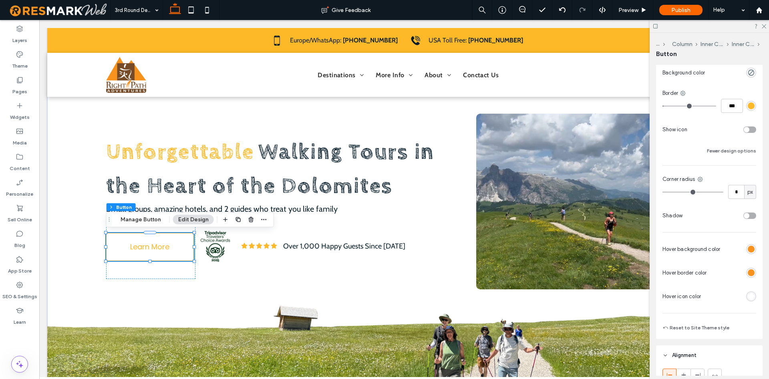
click at [753, 107] on div "rgb(253, 185, 39)" at bounding box center [751, 106] width 7 height 7
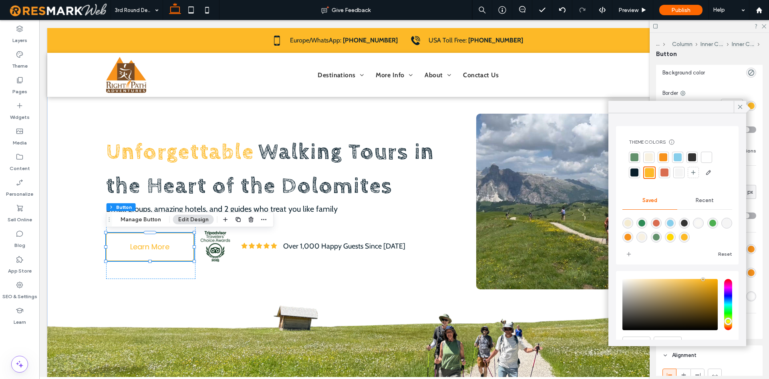
click at [666, 154] on div at bounding box center [663, 157] width 8 height 8
click at [758, 231] on div "Primary Secondary Select Layout Button style Button text Background Color Image…" at bounding box center [709, 137] width 107 height 403
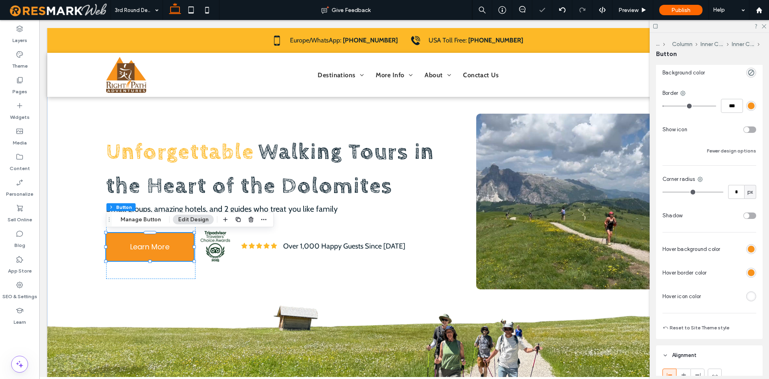
click at [752, 247] on div "rgb(247, 146, 28)" at bounding box center [751, 249] width 7 height 7
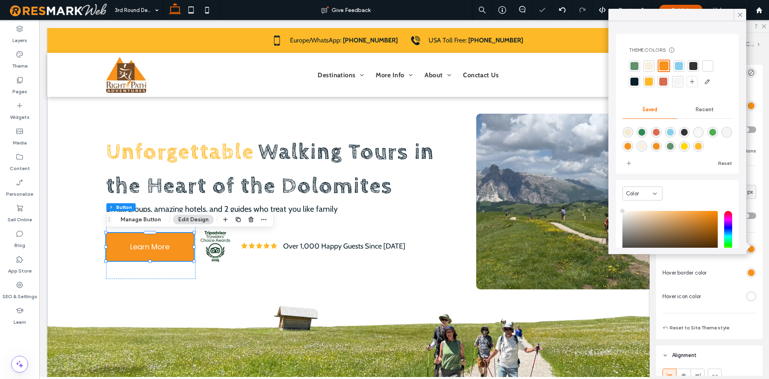
type input "****"
click at [653, 86] on div at bounding box center [648, 81] width 11 height 11
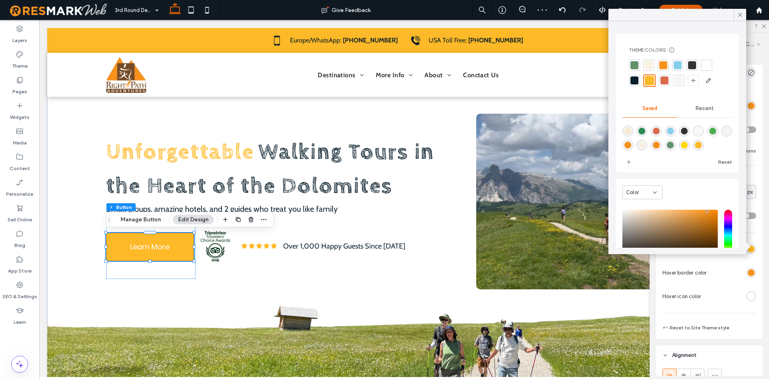
click at [752, 266] on div at bounding box center [733, 273] width 46 height 14
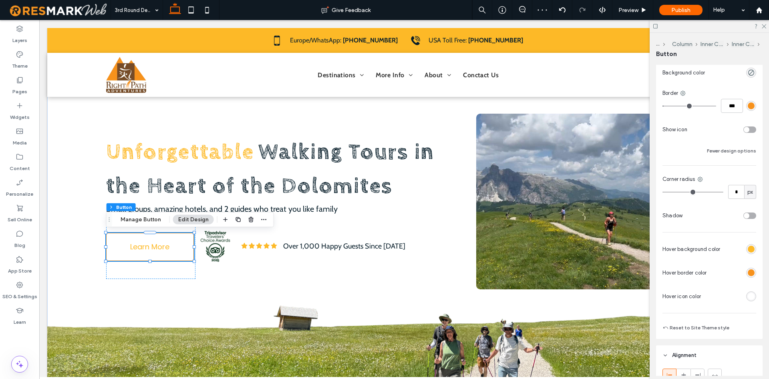
click at [750, 268] on div "rgb(247, 146, 28)" at bounding box center [751, 273] width 10 height 10
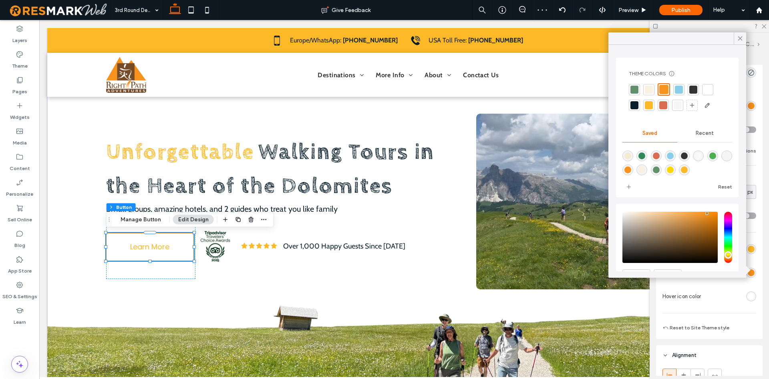
click at [650, 102] on div at bounding box center [649, 105] width 8 height 8
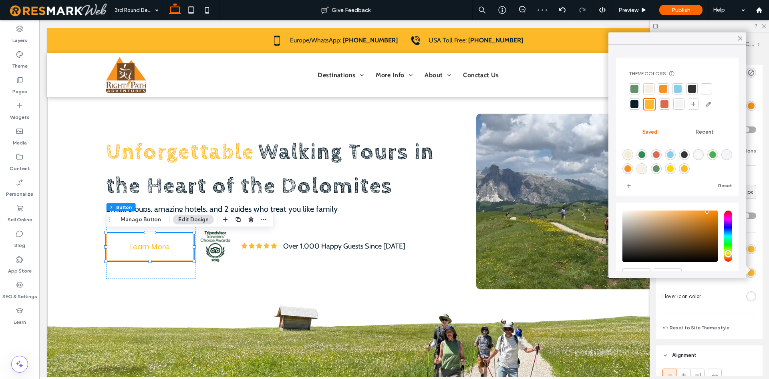
click at [728, 290] on div at bounding box center [730, 297] width 52 height 14
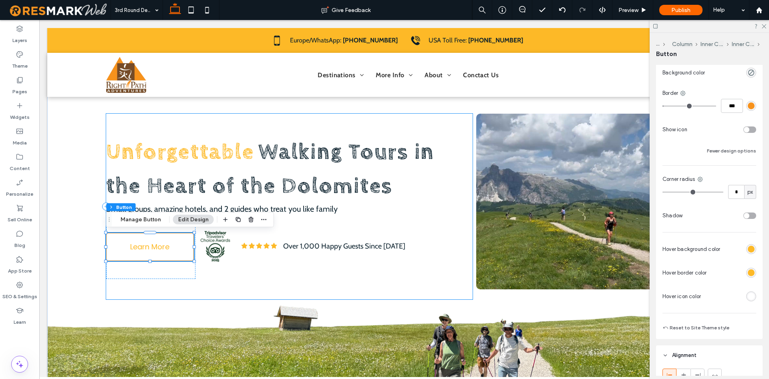
click at [308, 280] on div "Unforgettable Walking Tours in the Heart of the Dolomites Small groups, amazing…" at bounding box center [289, 207] width 367 height 186
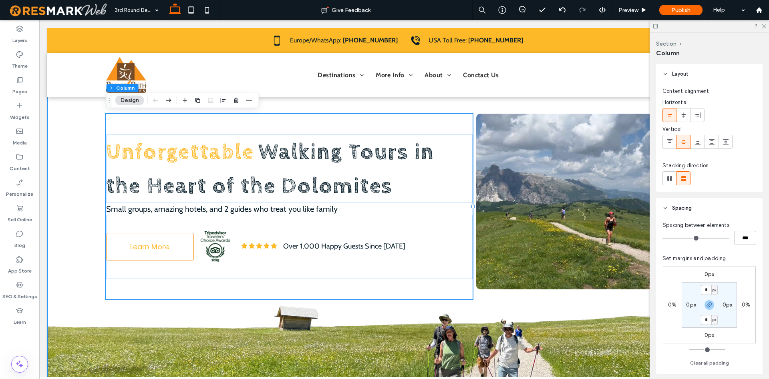
click at [368, 311] on div "Unforgettable Walking Tours in the Heart of the Dolomites Small groups, amazing…" at bounding box center [404, 206] width 625 height 357
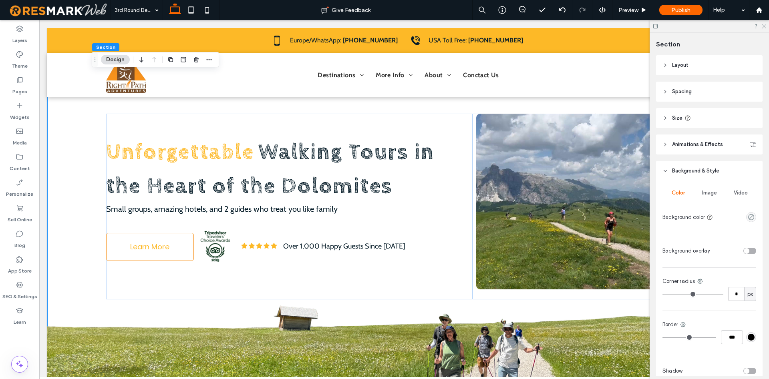
click at [765, 25] on use at bounding box center [764, 26] width 4 height 4
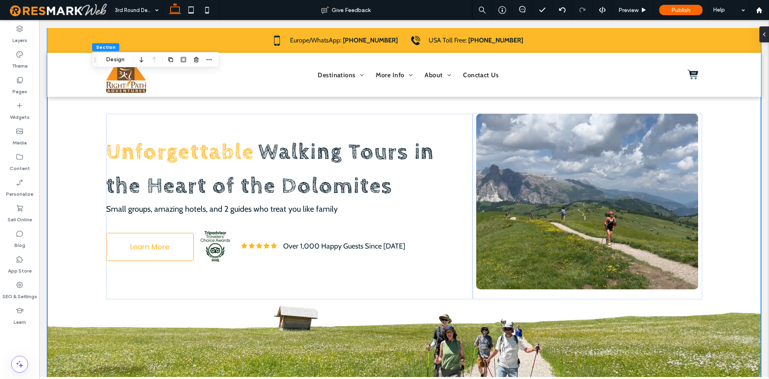
click at [742, 185] on div "Unforgettable Walking Tours in the Heart of the Dolomites Small groups, amazing…" at bounding box center [404, 206] width 714 height 357
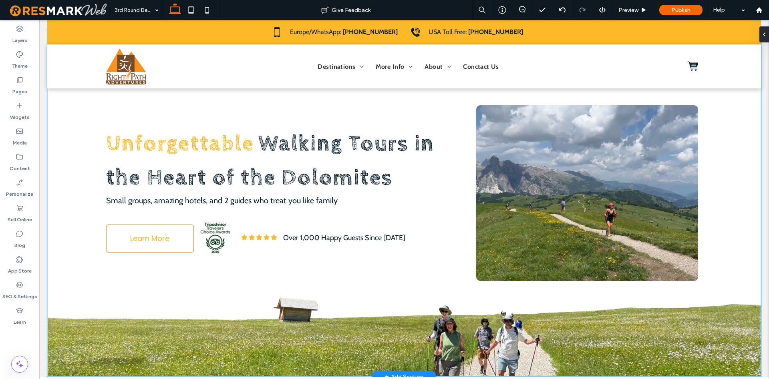
scroll to position [62, 0]
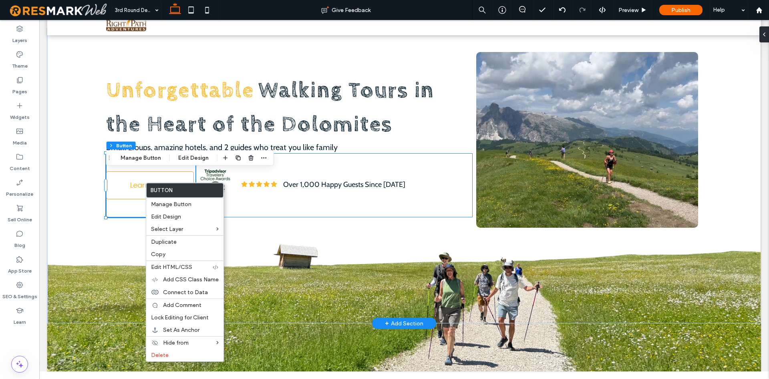
type input "**"
click at [168, 213] on div "Edit Design" at bounding box center [184, 217] width 77 height 12
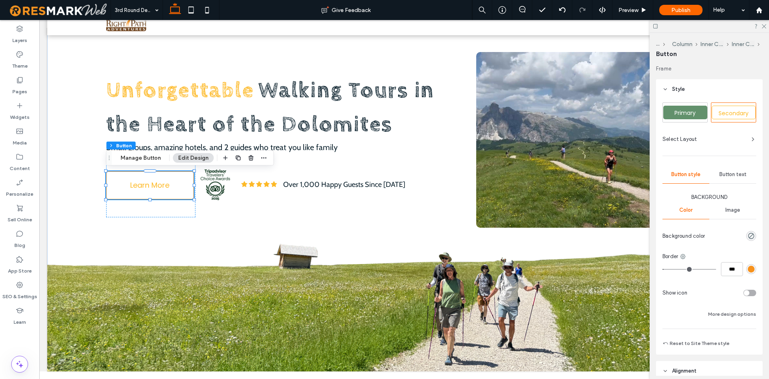
click at [735, 176] on span "Button text" at bounding box center [733, 174] width 27 height 6
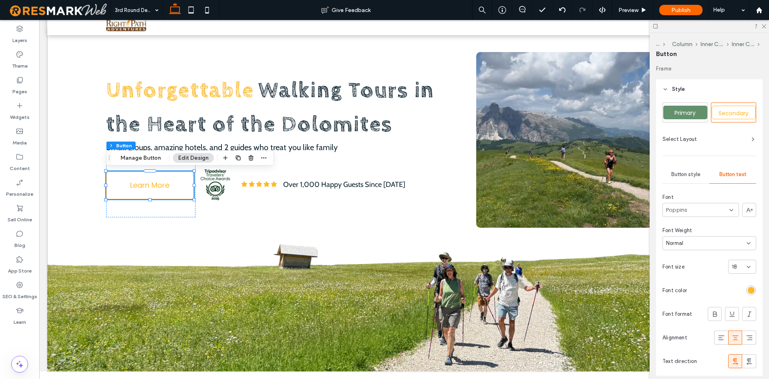
click at [752, 292] on div "rgb(253, 185, 39)" at bounding box center [751, 290] width 7 height 7
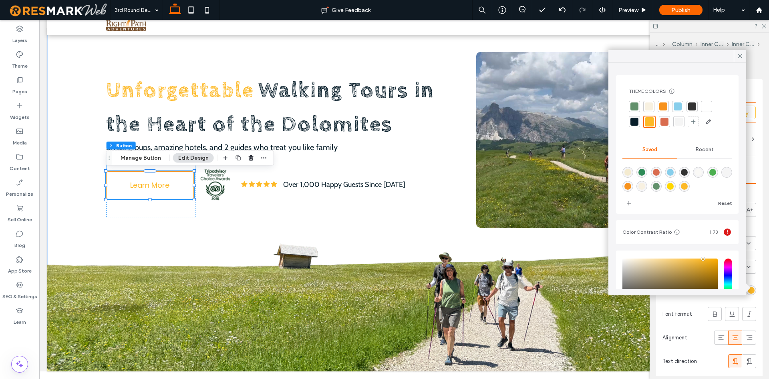
click at [663, 109] on div at bounding box center [663, 107] width 8 height 8
click at [764, 24] on icon at bounding box center [763, 25] width 5 height 5
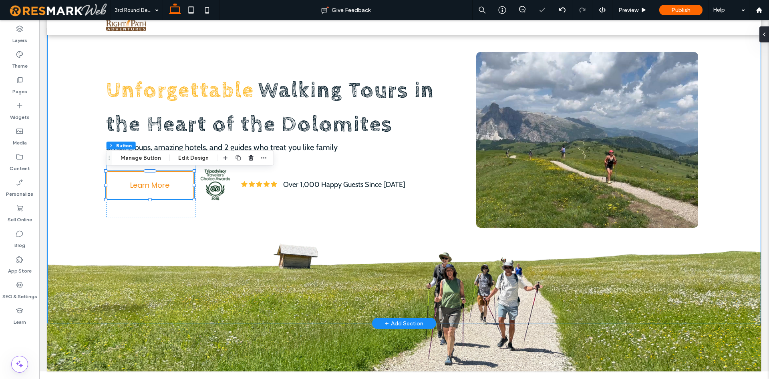
click at [727, 110] on div "Unforgettable Walking Tours in the Heart of the Dolomites Small groups, amazing…" at bounding box center [404, 144] width 714 height 357
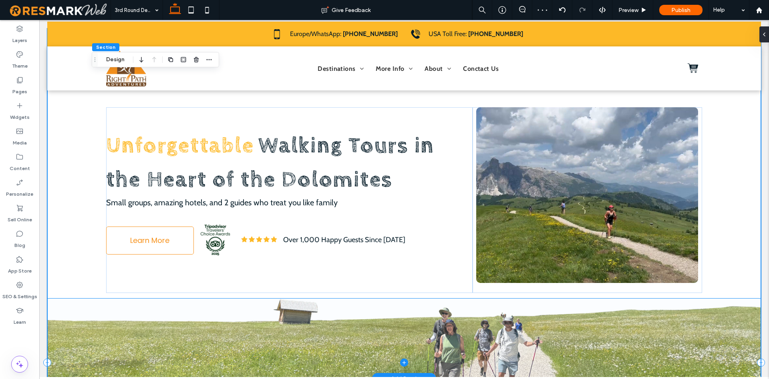
scroll to position [0, 0]
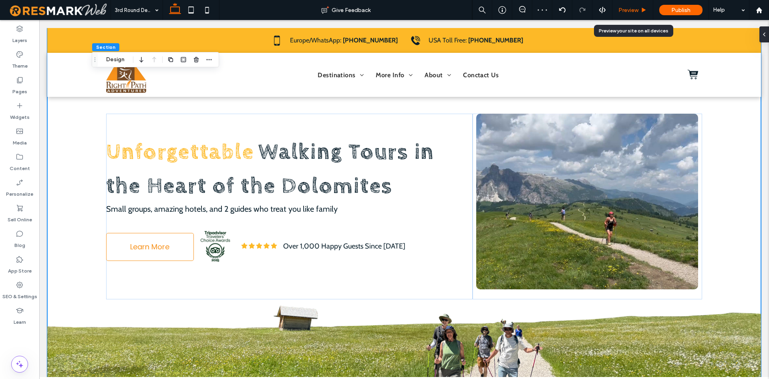
click at [636, 18] on div "Preview" at bounding box center [633, 10] width 41 height 20
click at [632, 10] on span "Preview" at bounding box center [629, 10] width 20 height 7
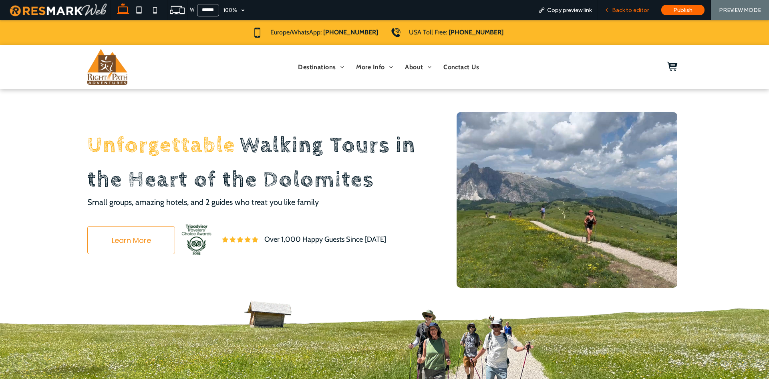
click at [635, 17] on div "Back to editor" at bounding box center [626, 10] width 57 height 20
click at [614, 8] on div "Back to editor" at bounding box center [626, 10] width 57 height 7
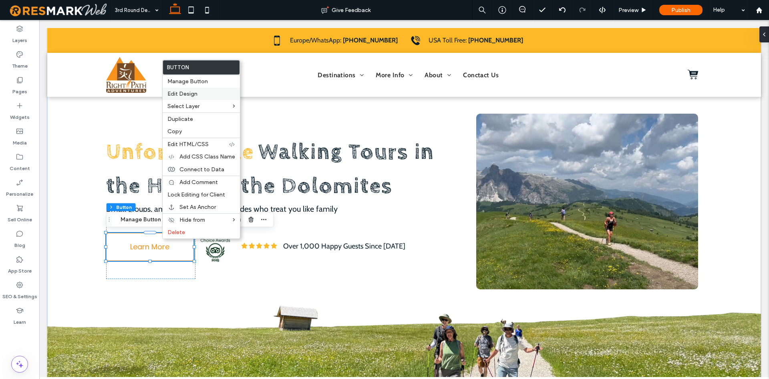
click at [207, 90] on div "Edit Design" at bounding box center [201, 94] width 77 height 12
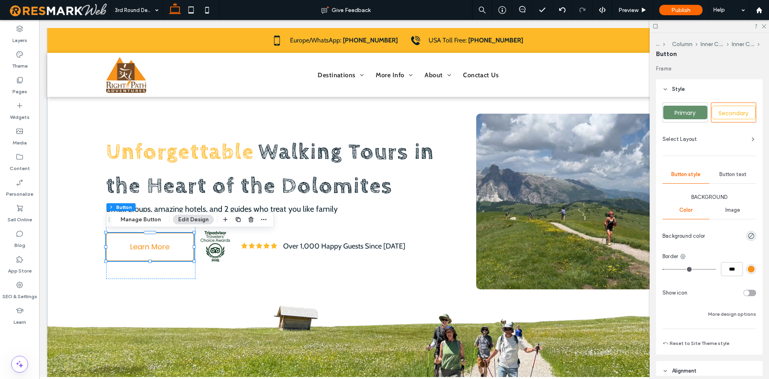
click at [748, 179] on div "Button text" at bounding box center [733, 175] width 47 height 18
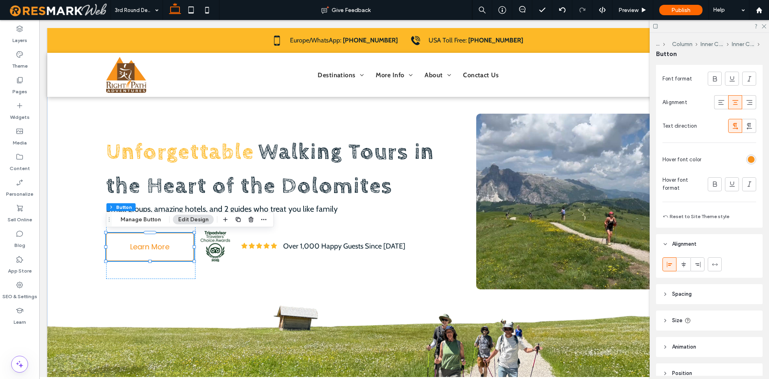
scroll to position [245, 0]
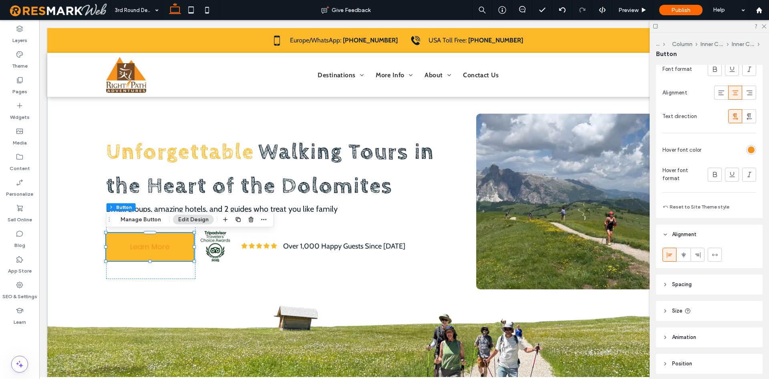
click at [751, 152] on div "rgb(247, 146, 28)" at bounding box center [751, 150] width 7 height 7
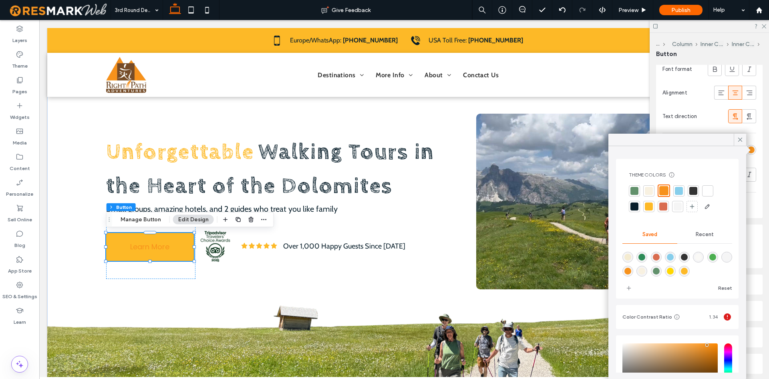
click at [705, 189] on div at bounding box center [708, 191] width 8 height 8
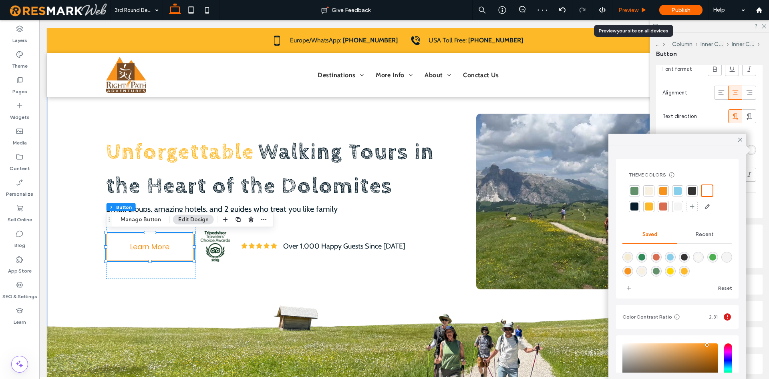
click at [627, 10] on span "Preview" at bounding box center [629, 10] width 20 height 7
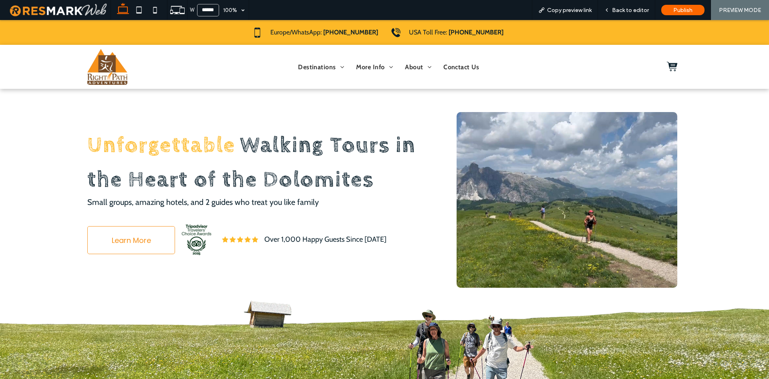
click at [694, 163] on div "Unforgettable Walking Tours in the Heart of the Dolomites Small groups, amazing…" at bounding box center [384, 200] width 625 height 361
click at [612, 4] on div "Back to editor" at bounding box center [626, 10] width 57 height 20
click at [609, 11] on icon at bounding box center [607, 10] width 6 height 6
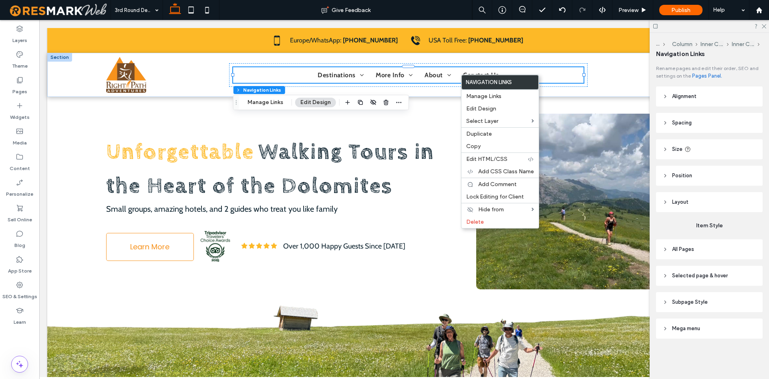
click at [691, 193] on header "Layout" at bounding box center [709, 202] width 107 height 20
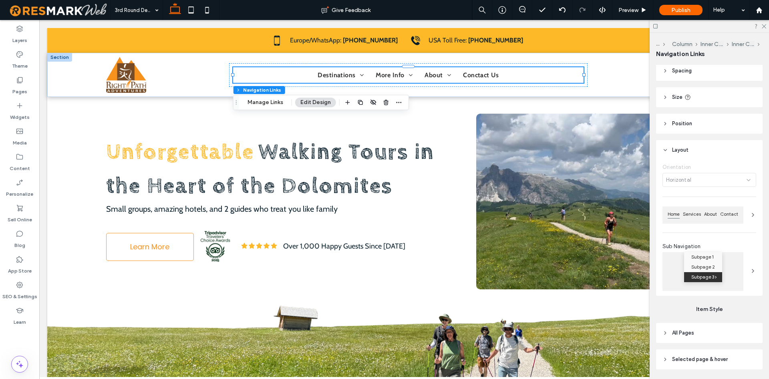
scroll to position [82, 0]
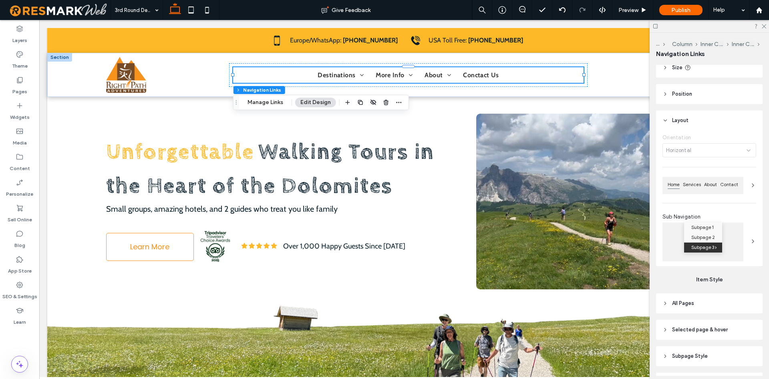
click at [716, 175] on div "Orientation Horizontal Home Services About Contact Sub Navigation Subpage 1 Sub…" at bounding box center [709, 199] width 107 height 136
click at [713, 183] on span "About" at bounding box center [711, 185] width 16 height 8
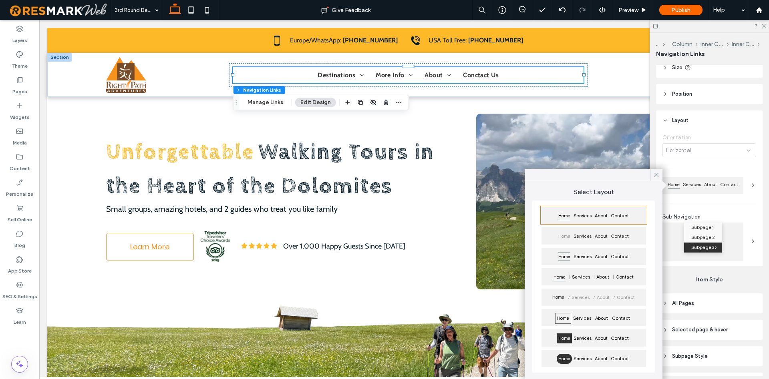
click at [631, 355] on div "Contact" at bounding box center [619, 360] width 21 height 13
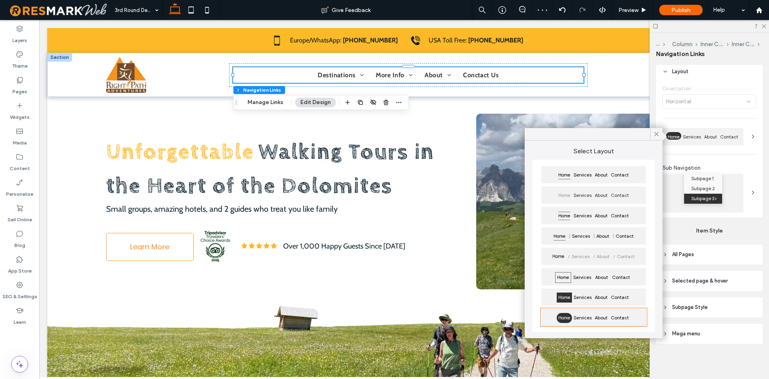
click at [704, 257] on header "All Pages" at bounding box center [709, 255] width 107 height 20
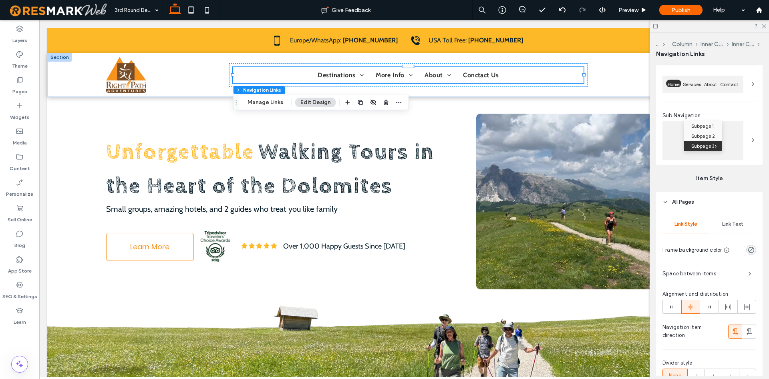
scroll to position [306, 0]
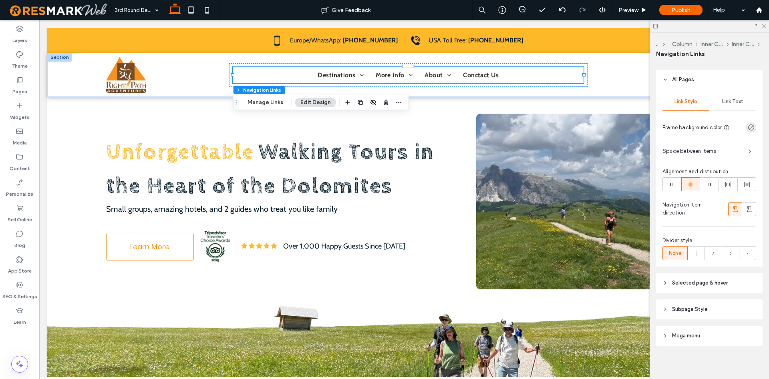
click at [726, 97] on div "Link Text" at bounding box center [733, 102] width 47 height 18
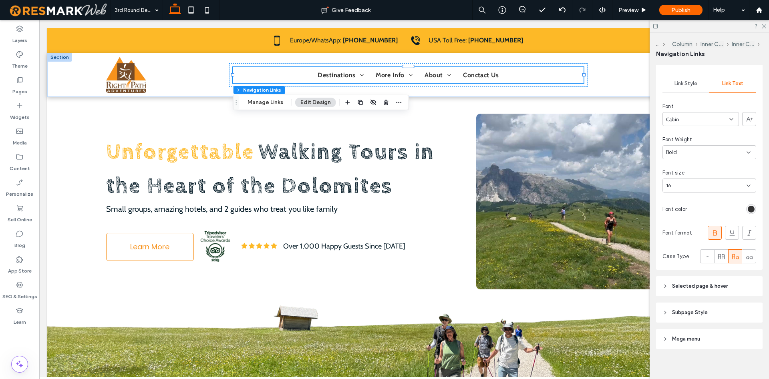
scroll to position [329, 0]
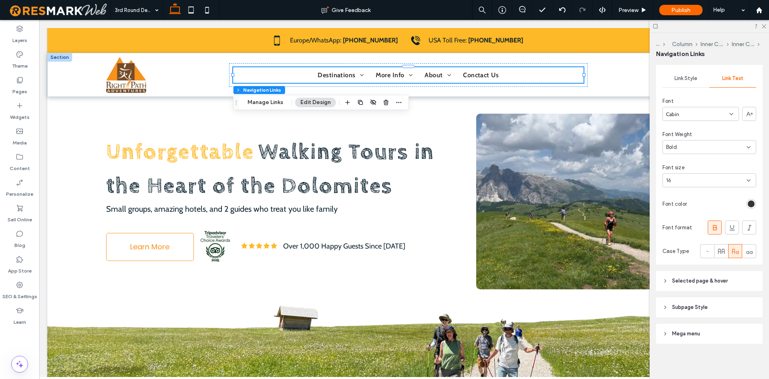
click at [730, 274] on header "Selected page & hover" at bounding box center [709, 281] width 107 height 20
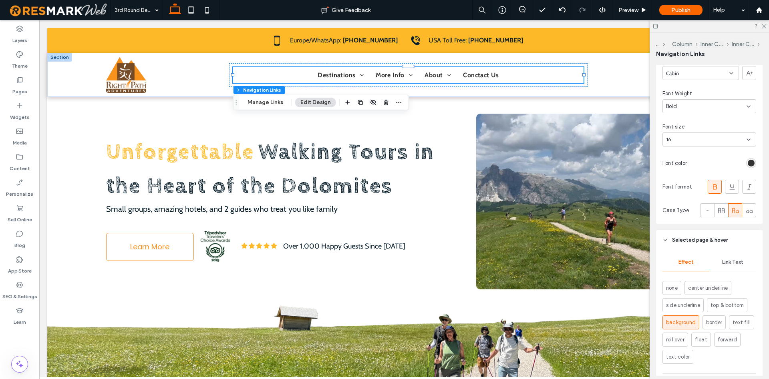
click at [734, 280] on div "Effect Link Text none center underline side underline top & bottom background b…" at bounding box center [709, 343] width 107 height 187
click at [736, 270] on div "Link Text" at bounding box center [733, 263] width 47 height 18
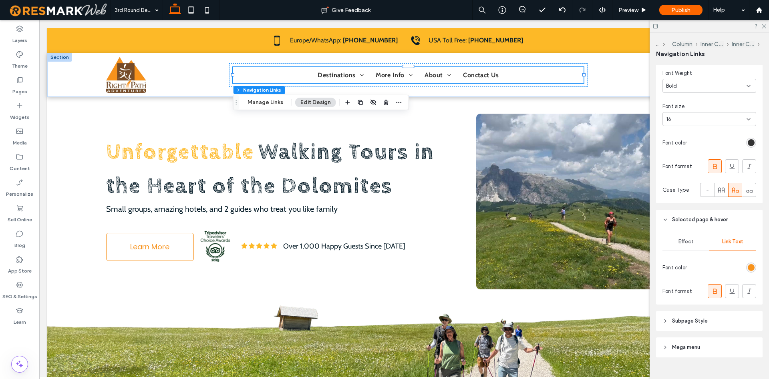
scroll to position [404, 0]
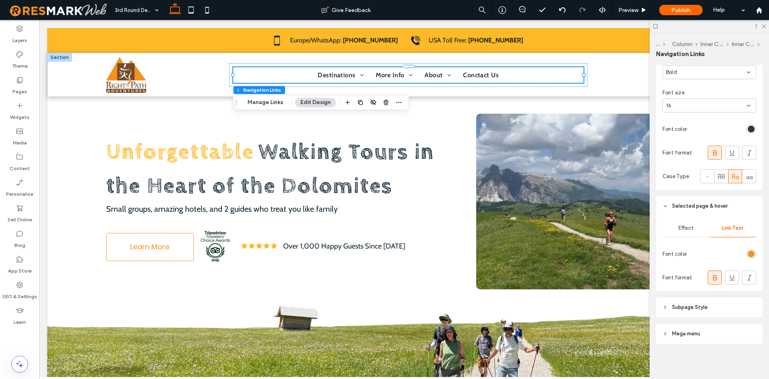
click at [753, 258] on div "rgb(247, 146, 28)" at bounding box center [751, 254] width 10 height 10
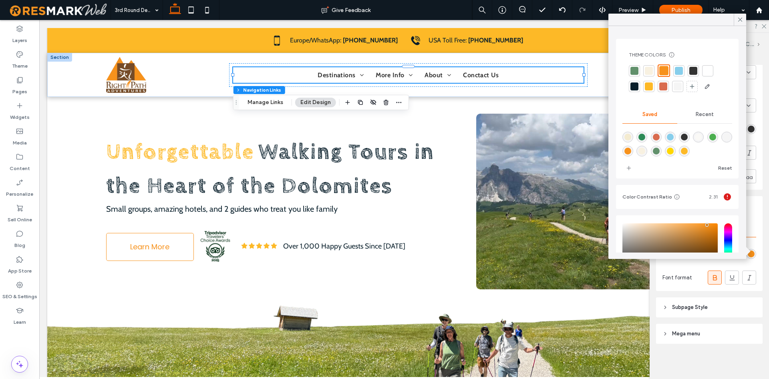
click at [706, 73] on div at bounding box center [708, 71] width 8 height 8
click at [543, 105] on div "Unforgettable Walking Tours in the Heart of the Dolomites Small groups, amazing…" at bounding box center [404, 206] width 625 height 357
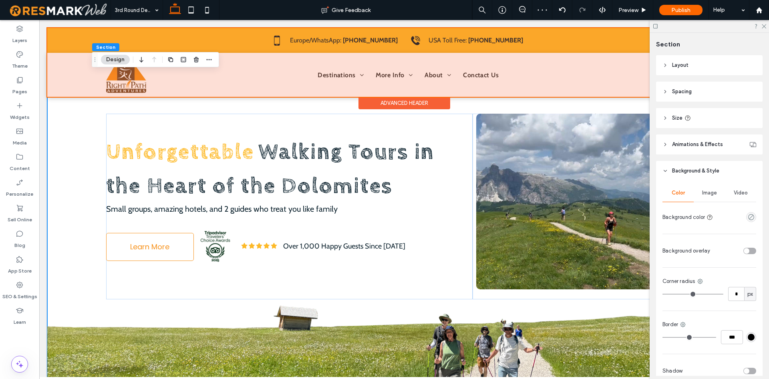
click at [466, 75] on div at bounding box center [404, 62] width 714 height 69
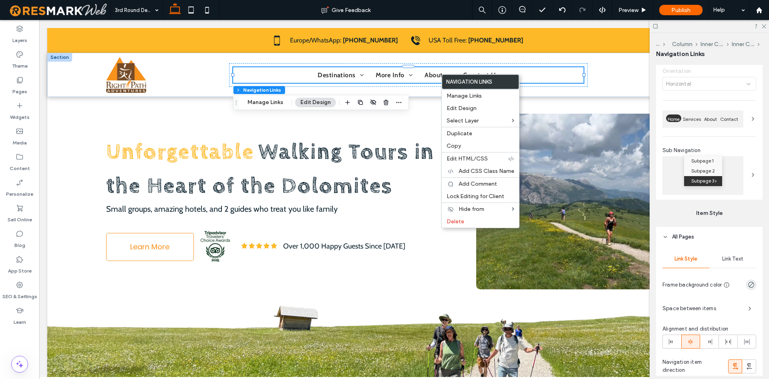
scroll to position [204, 0]
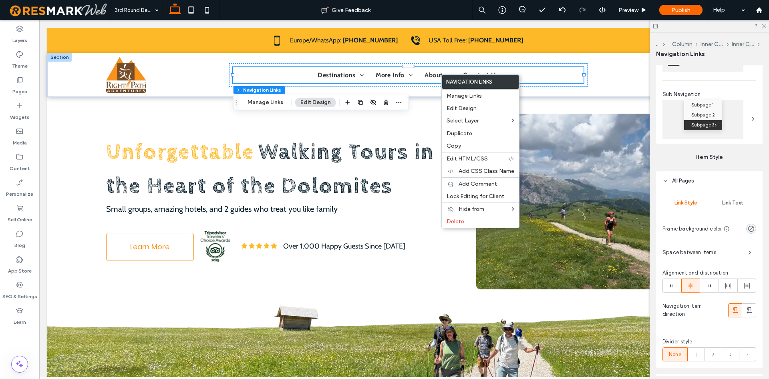
click at [737, 212] on div "Link Style Link Text Frame background color Space between items Alignment and d…" at bounding box center [709, 279] width 107 height 177
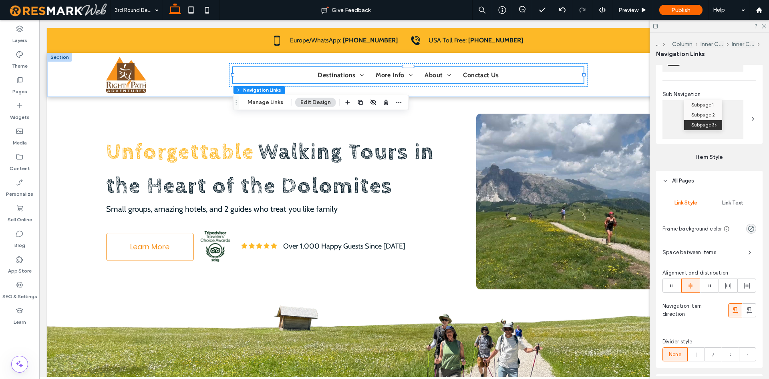
click at [736, 209] on div "Link Text" at bounding box center [733, 203] width 47 height 18
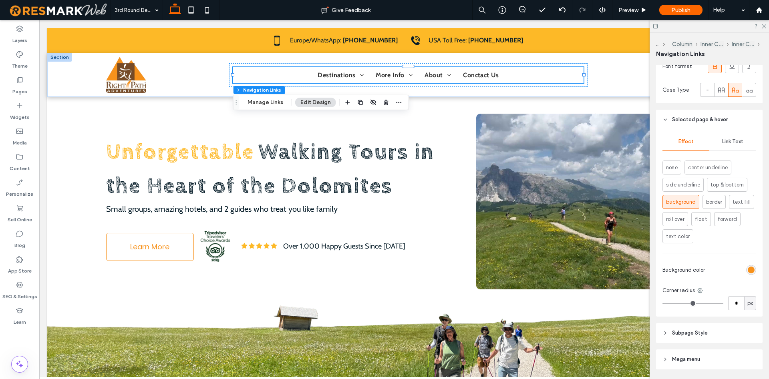
scroll to position [516, 0]
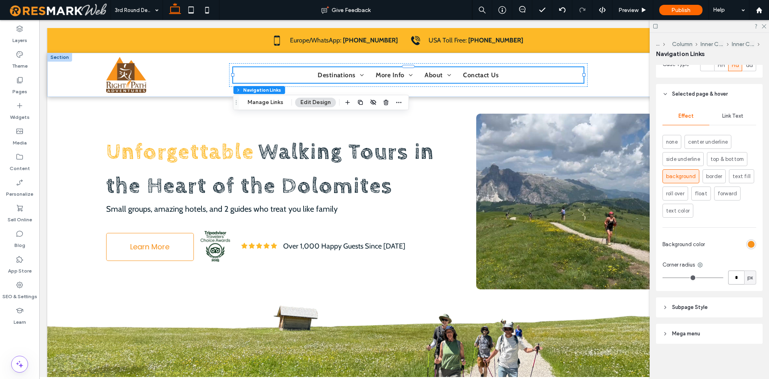
click at [732, 279] on input "*" at bounding box center [736, 278] width 16 height 14
type input "*"
click at [720, 254] on div "Effect Link Text none center underline side underline top & bottom background b…" at bounding box center [709, 197] width 107 height 187
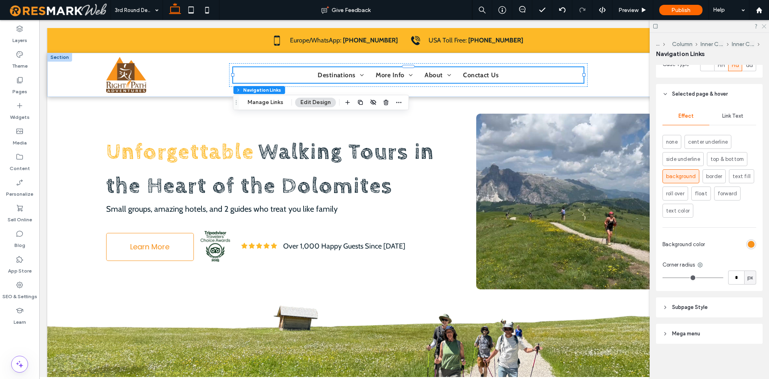
click at [762, 26] on icon at bounding box center [763, 25] width 5 height 5
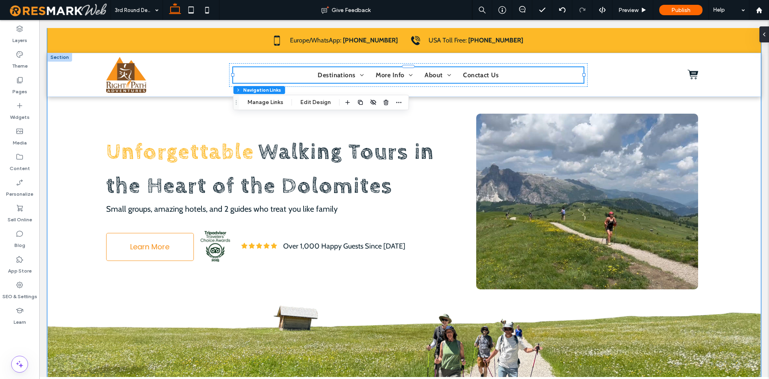
click at [741, 151] on div "Unforgettable Walking Tours in the Heart of the Dolomites Small groups, amazing…" at bounding box center [404, 206] width 714 height 357
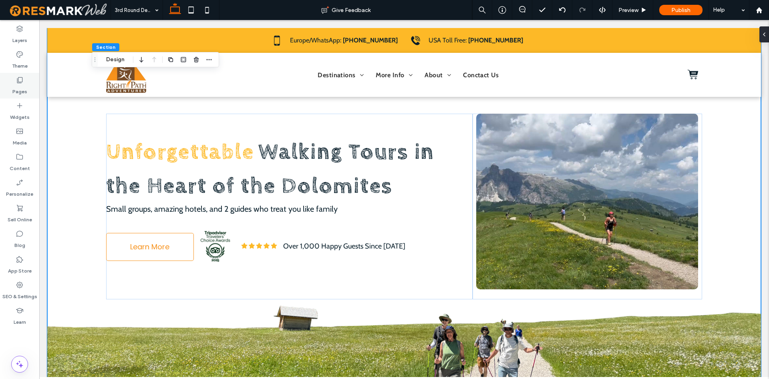
click at [25, 86] on label "Pages" at bounding box center [19, 89] width 15 height 11
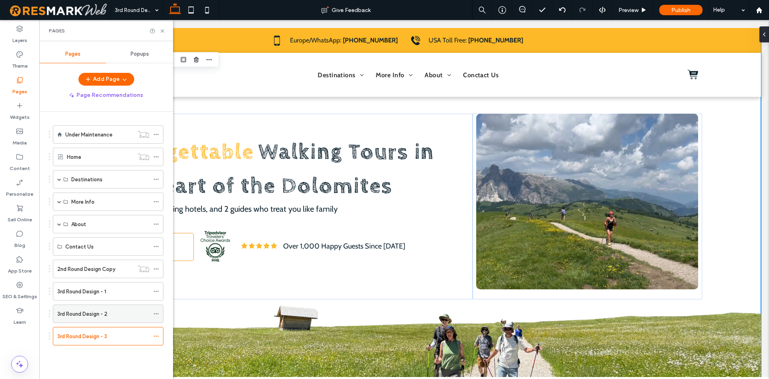
click at [71, 314] on label "3rd Round Design - 2" at bounding box center [82, 314] width 50 height 14
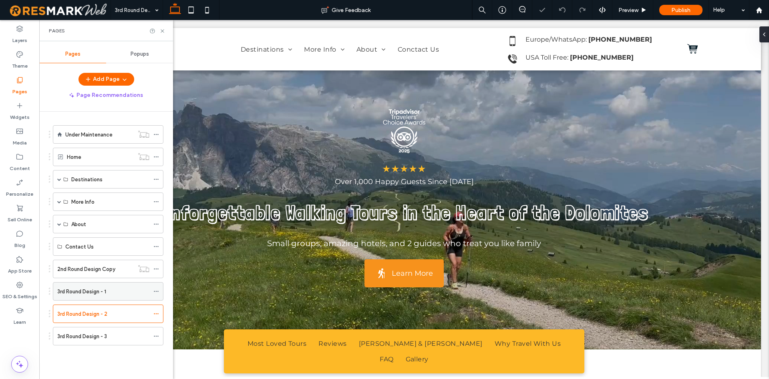
click at [81, 298] on div "3rd Round Design - 1" at bounding box center [103, 292] width 92 height 18
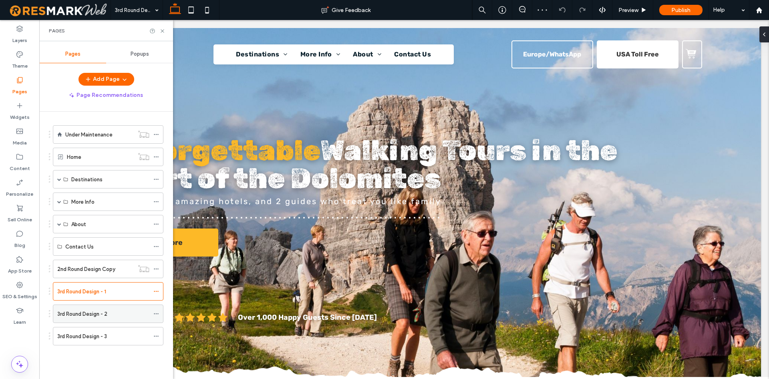
click at [83, 306] on div "3rd Round Design - 2" at bounding box center [103, 314] width 92 height 18
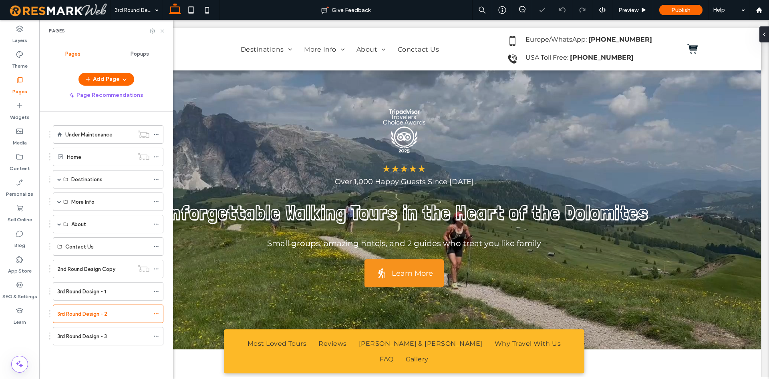
click at [161, 33] on icon at bounding box center [162, 31] width 6 height 6
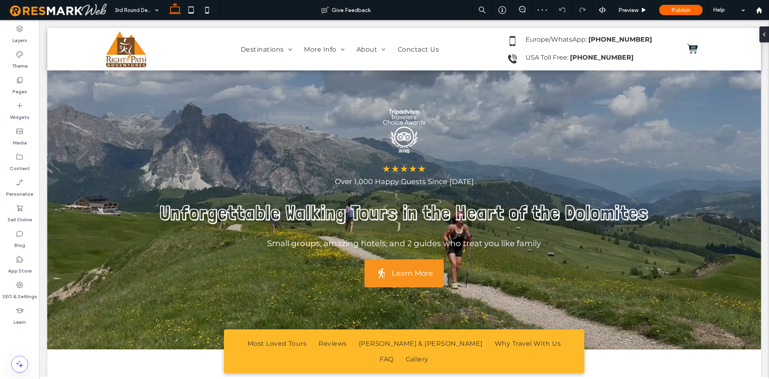
click at [39, 93] on div "Layers Theme Pages Widgets Media Content Personalize Sell Online Blog App Store…" at bounding box center [20, 199] width 40 height 359
click at [28, 81] on div "Pages" at bounding box center [19, 86] width 39 height 26
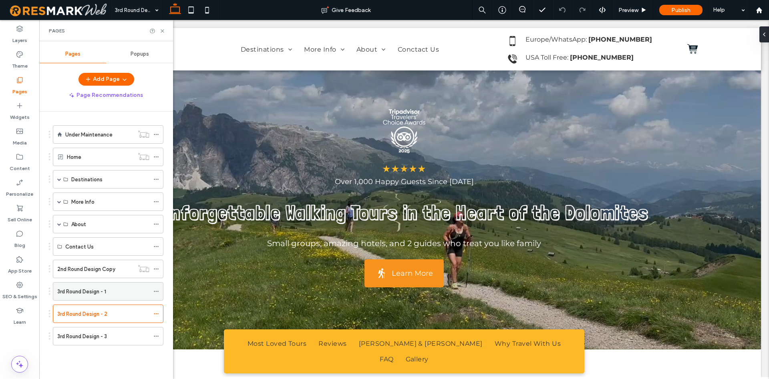
click at [99, 292] on label "3rd Round Design - 1" at bounding box center [81, 292] width 49 height 14
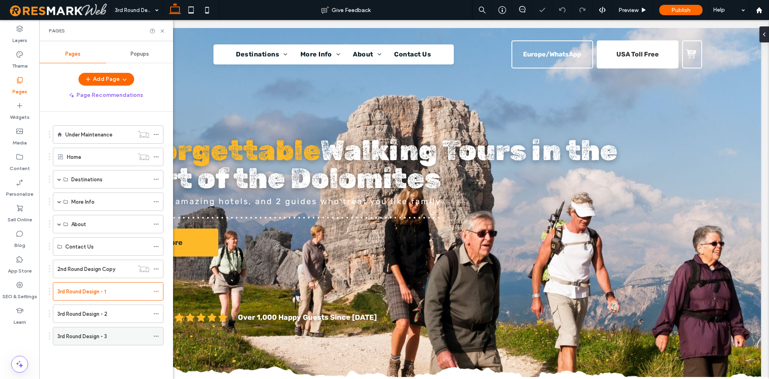
click at [96, 339] on label "3rd Round Design - 3" at bounding box center [82, 337] width 50 height 14
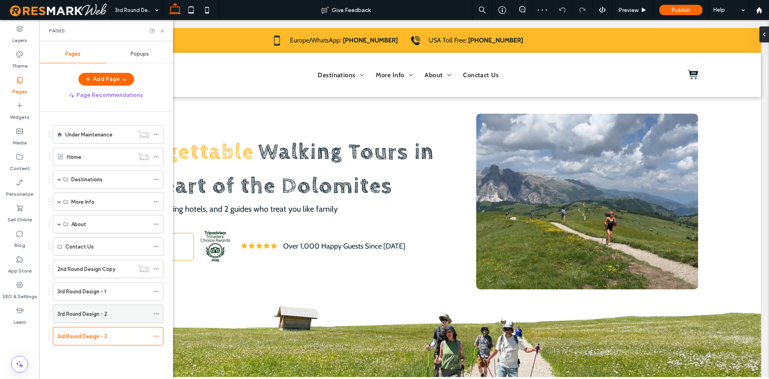
click at [91, 307] on div "3rd Round Design - 2" at bounding box center [103, 314] width 92 height 18
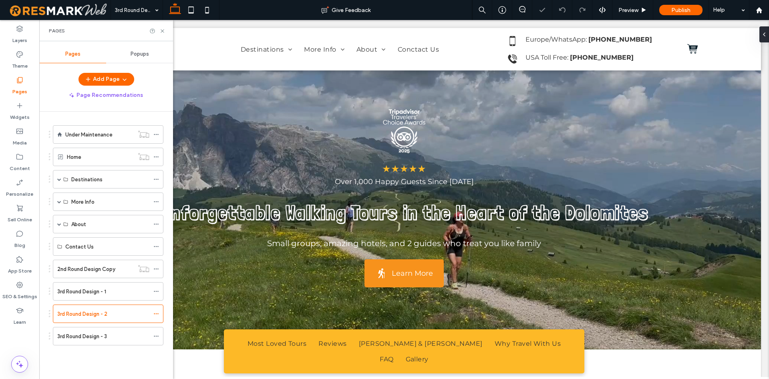
click at [83, 339] on label "3rd Round Design - 3" at bounding box center [82, 337] width 50 height 14
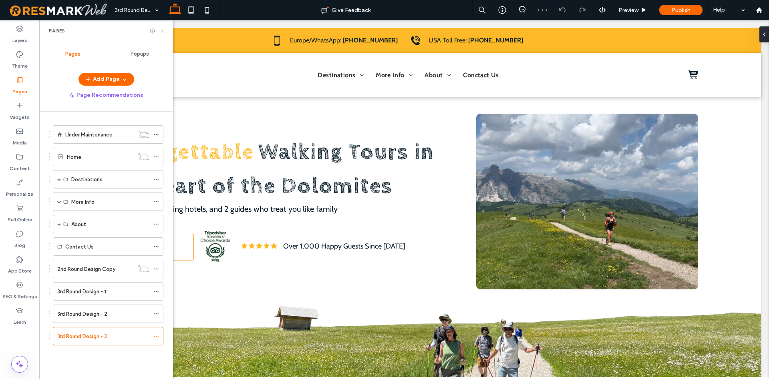
click at [163, 33] on icon at bounding box center [162, 31] width 6 height 6
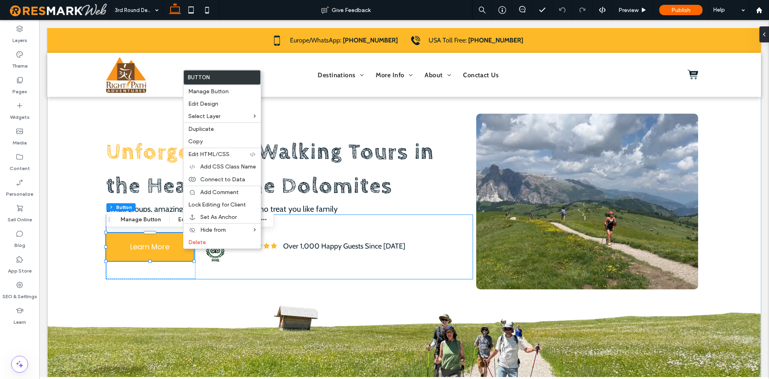
type input "**"
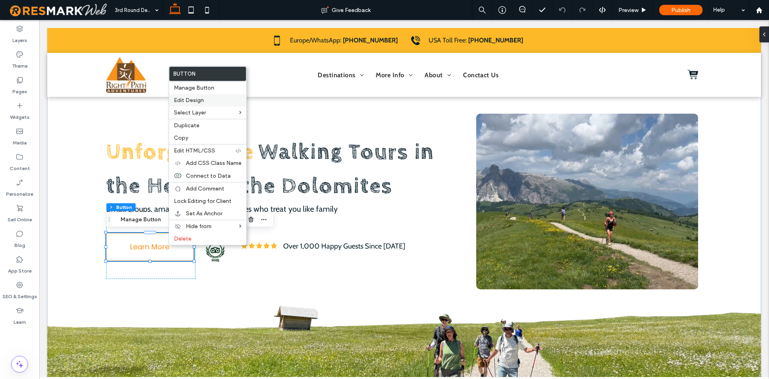
click at [210, 103] on label "Edit Design" at bounding box center [208, 100] width 68 height 7
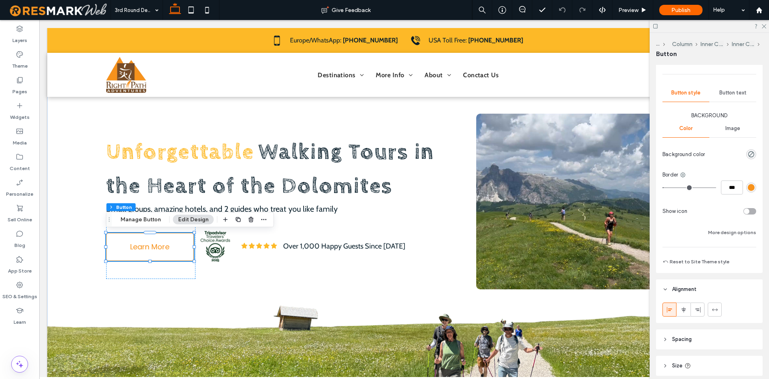
scroll to position [123, 0]
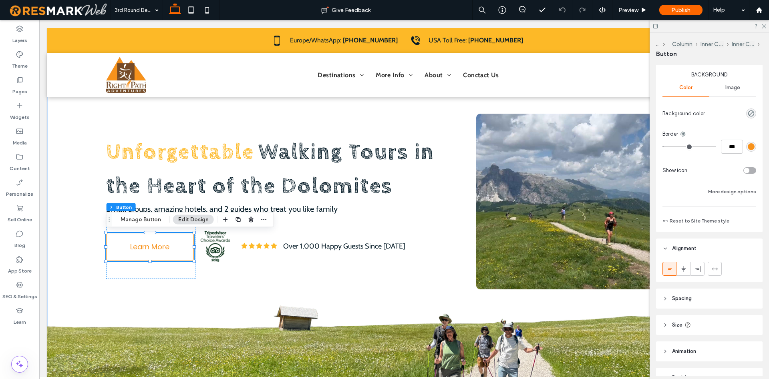
click at [749, 169] on div "toggle" at bounding box center [747, 171] width 6 height 6
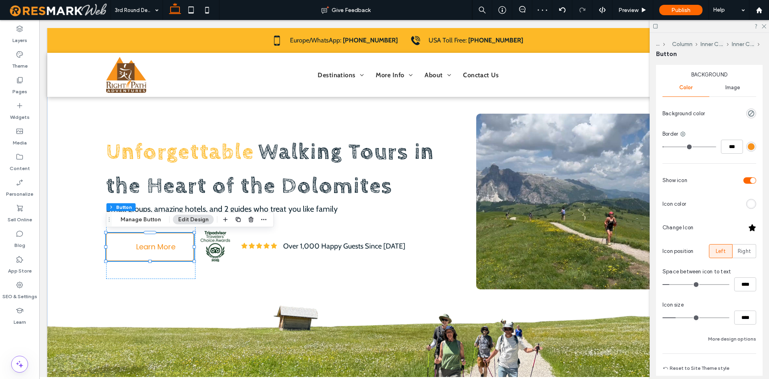
click at [756, 228] on div at bounding box center [752, 228] width 8 height 8
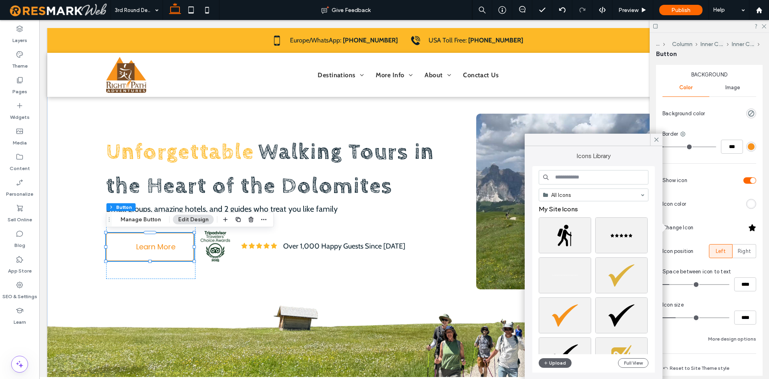
click at [618, 177] on input at bounding box center [594, 177] width 110 height 14
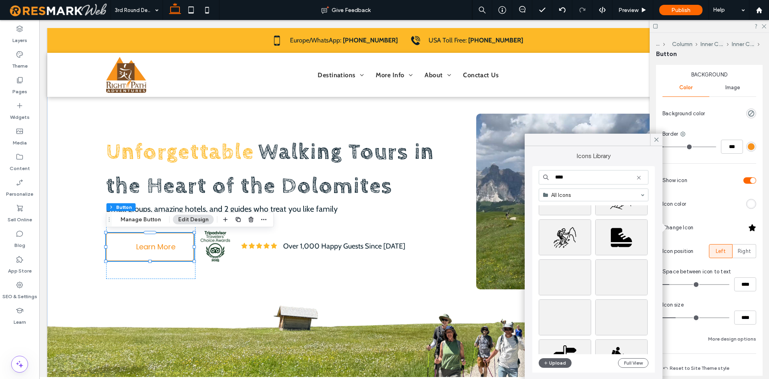
scroll to position [274, 0]
type input "****"
click at [567, 239] on div at bounding box center [565, 242] width 52 height 36
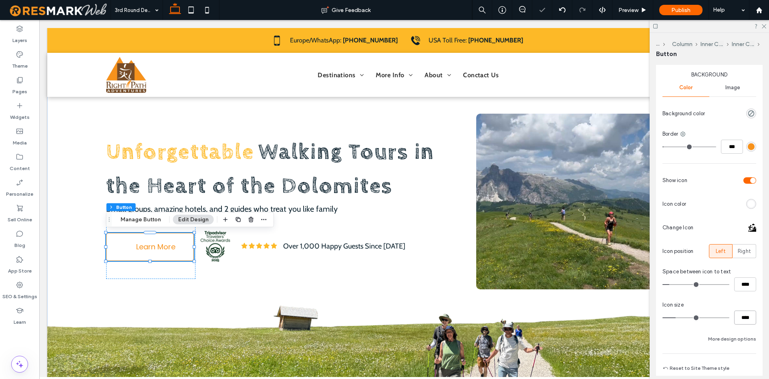
click at [748, 321] on input "****" at bounding box center [745, 318] width 22 height 14
click at [747, 321] on input "****" at bounding box center [745, 318] width 22 height 14
type input "**"
type input "****"
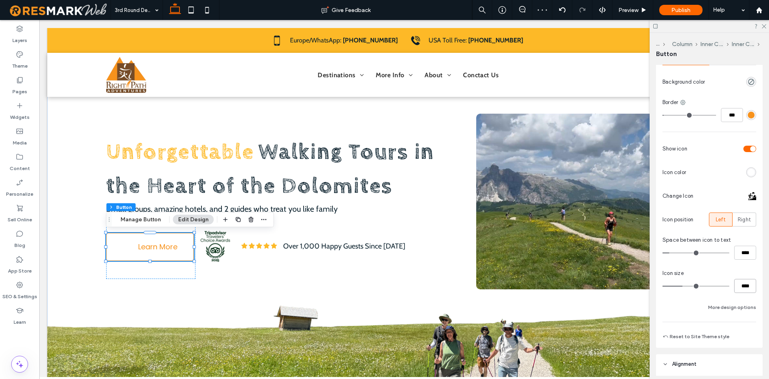
scroll to position [123, 0]
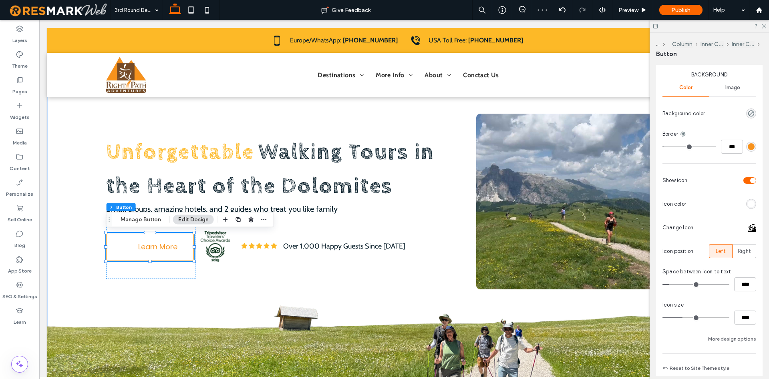
click at [752, 204] on div "rgb(255, 255, 255)" at bounding box center [751, 204] width 7 height 7
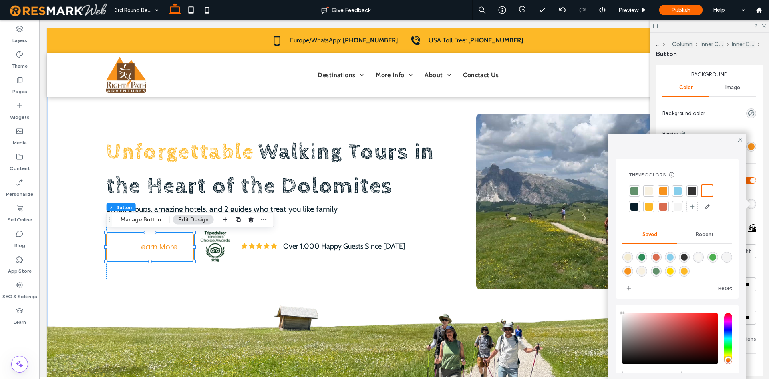
click at [662, 192] on div at bounding box center [663, 191] width 8 height 8
click at [764, 25] on icon at bounding box center [763, 25] width 5 height 5
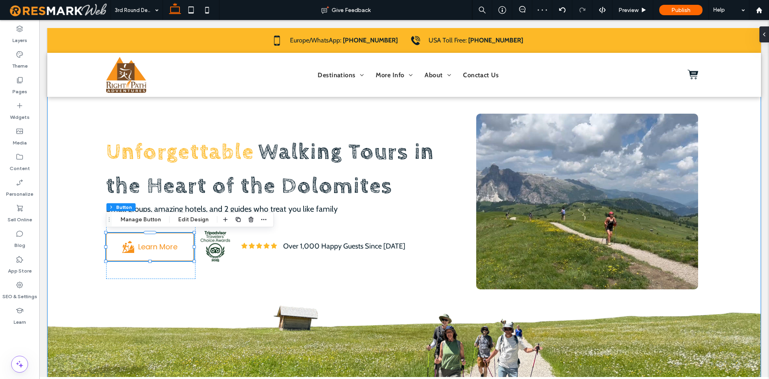
click at [743, 140] on div "Unforgettable Walking Tours in the Heart of the Dolomites Small groups, amazing…" at bounding box center [404, 206] width 714 height 357
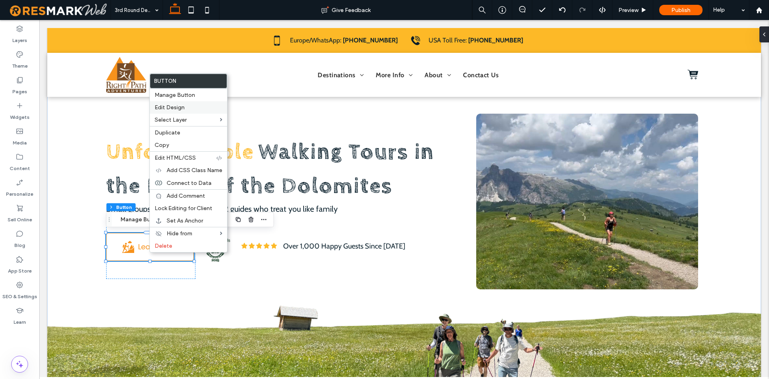
click at [177, 104] on div "Edit Design" at bounding box center [188, 107] width 77 height 12
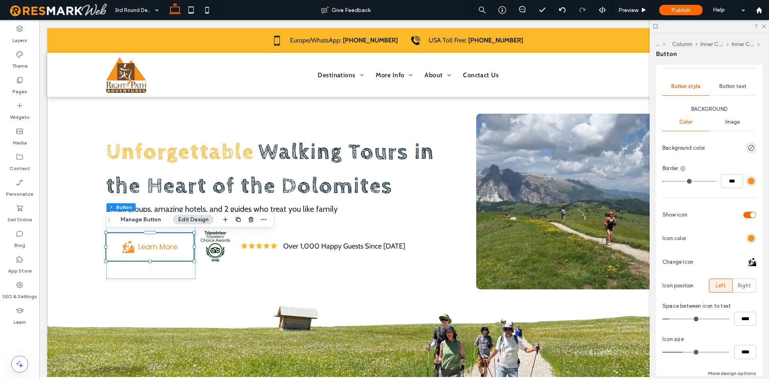
scroll to position [123, 0]
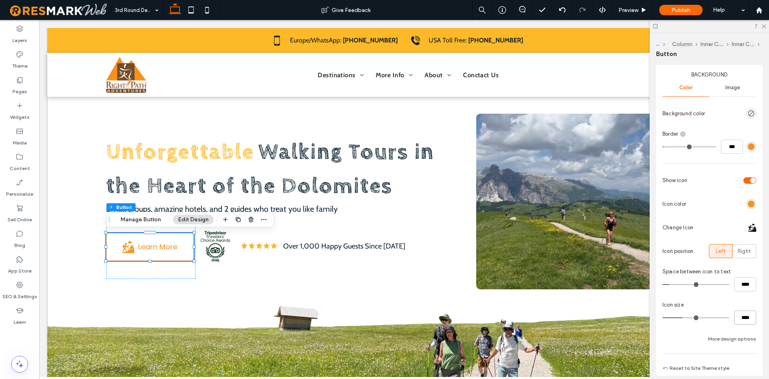
click at [740, 323] on input "****" at bounding box center [745, 318] width 22 height 14
type input "**"
click at [745, 316] on input "****" at bounding box center [745, 318] width 22 height 14
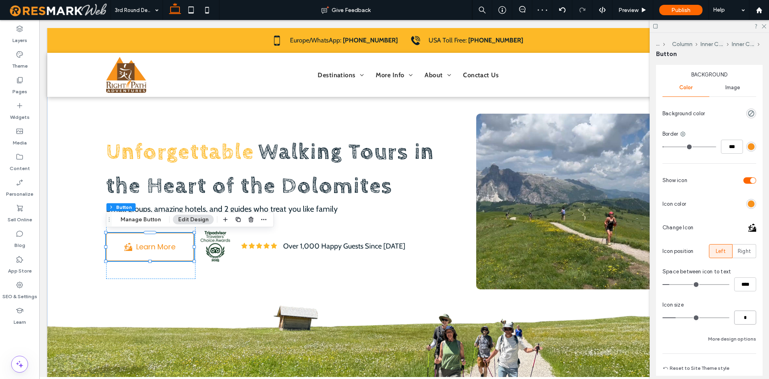
type input "**"
type input "****"
click at [762, 24] on icon at bounding box center [763, 25] width 5 height 5
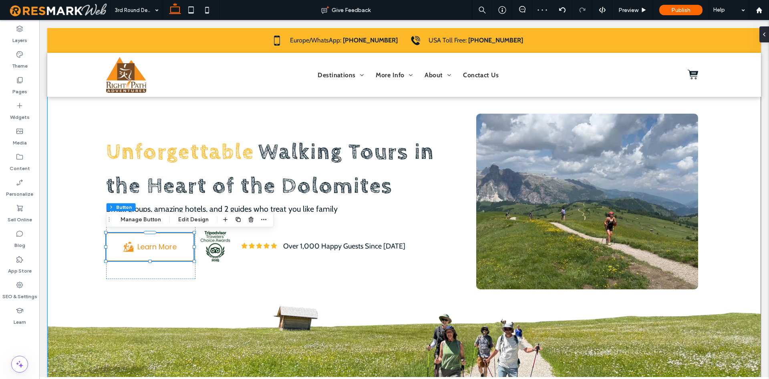
click at [746, 141] on div "Unforgettable Walking Tours in the Heart of the Dolomites Small groups, amazing…" at bounding box center [404, 206] width 714 height 357
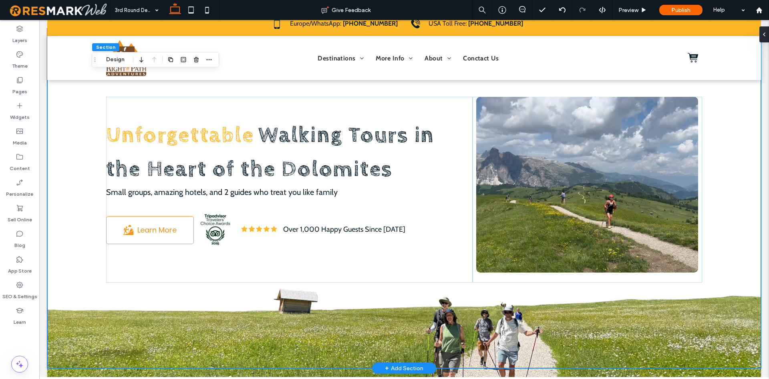
scroll to position [0, 0]
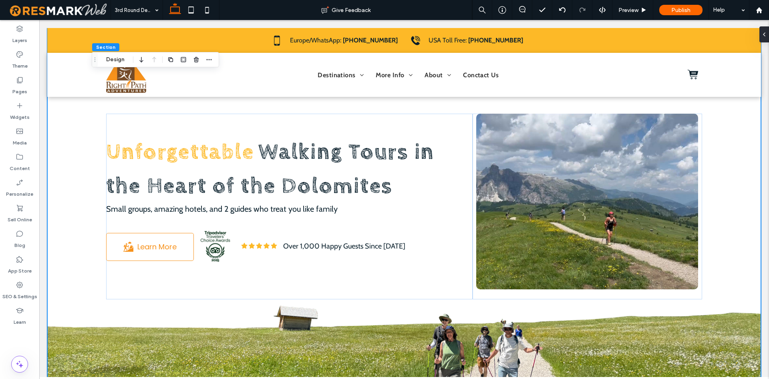
click at [752, 243] on div "Unforgettable Walking Tours in the Heart of the Dolomites Small groups, amazing…" at bounding box center [404, 206] width 714 height 357
click at [748, 238] on div "Unforgettable Walking Tours in the Heart of the Dolomites Small groups, amazing…" at bounding box center [404, 206] width 714 height 357
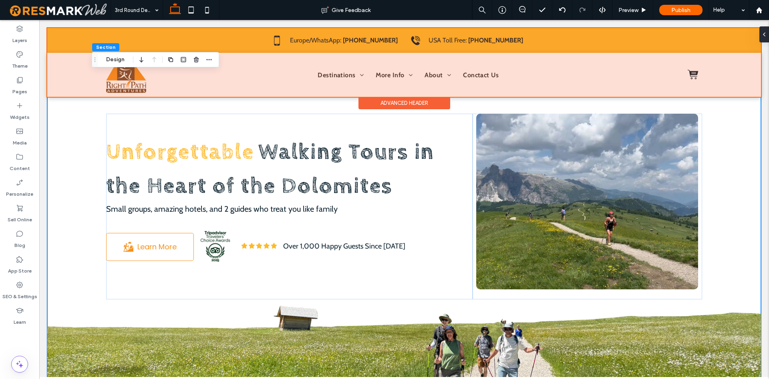
click at [618, 67] on div at bounding box center [404, 62] width 714 height 69
click at [617, 65] on div at bounding box center [645, 75] width 115 height 36
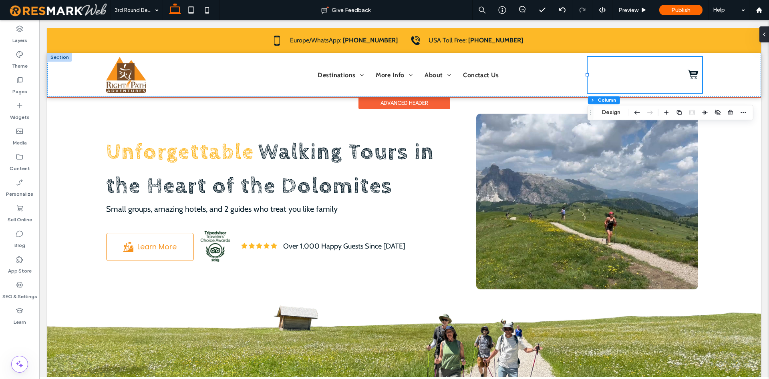
type input "**"
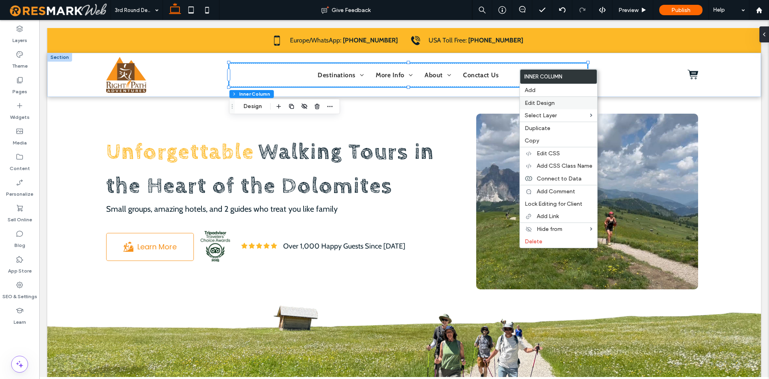
click at [534, 99] on div "Edit Design" at bounding box center [558, 103] width 77 height 13
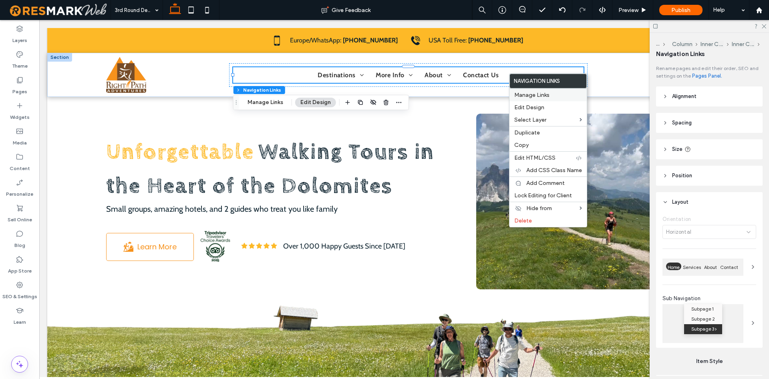
click at [535, 95] on span "Manage Links" at bounding box center [531, 95] width 35 height 7
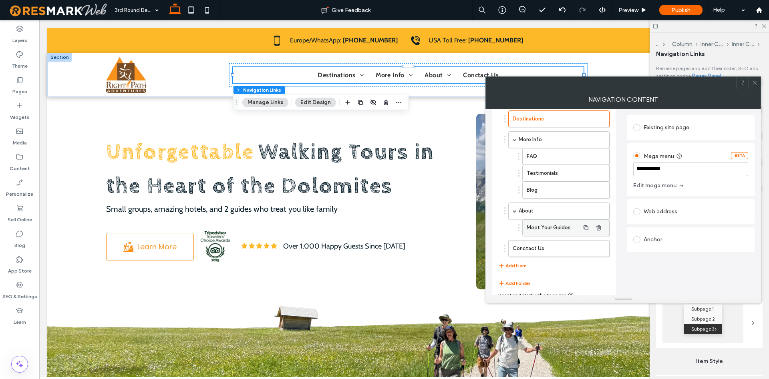
scroll to position [48, 0]
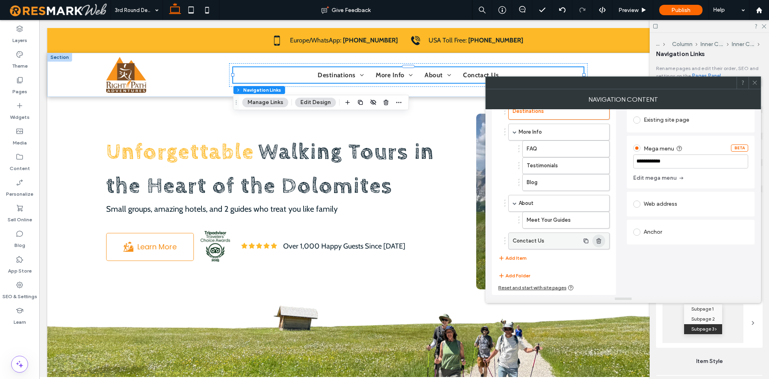
click at [597, 242] on use "button" at bounding box center [599, 240] width 5 height 5
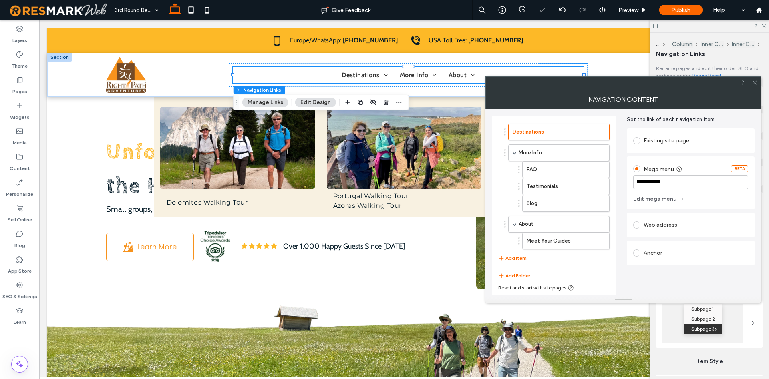
click at [752, 82] on div at bounding box center [755, 83] width 12 height 12
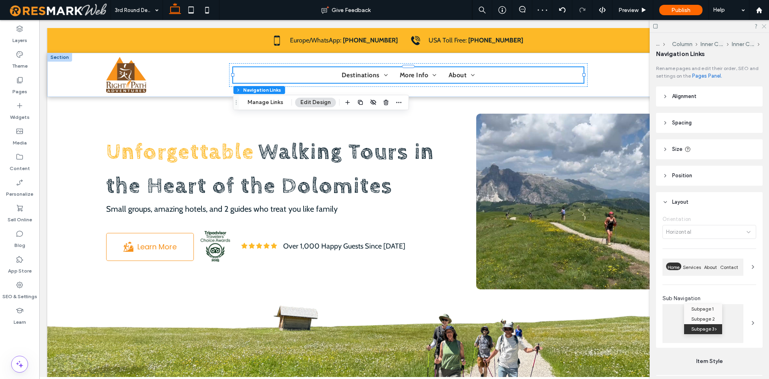
click at [763, 25] on icon at bounding box center [763, 25] width 5 height 5
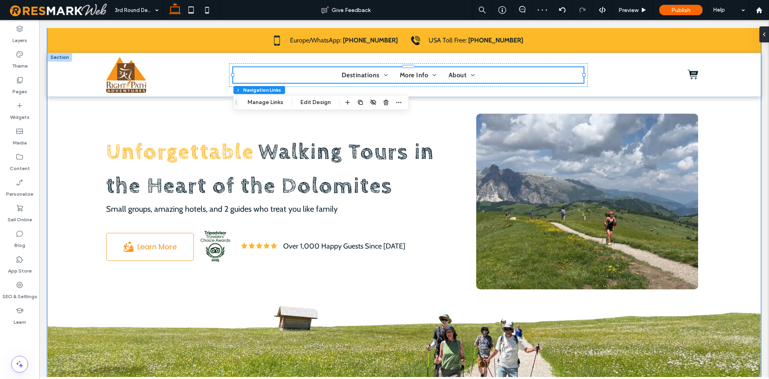
click at [741, 127] on div "Unforgettable Walking Tours in the Heart of the Dolomites Small groups, amazing…" at bounding box center [404, 206] width 714 height 357
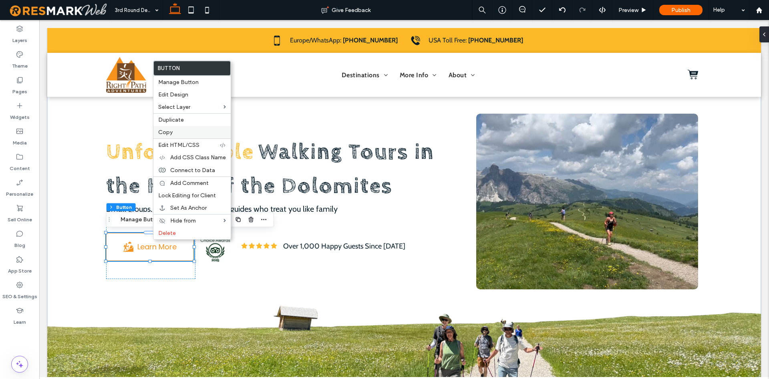
click at [174, 127] on div "Copy" at bounding box center [191, 132] width 77 height 12
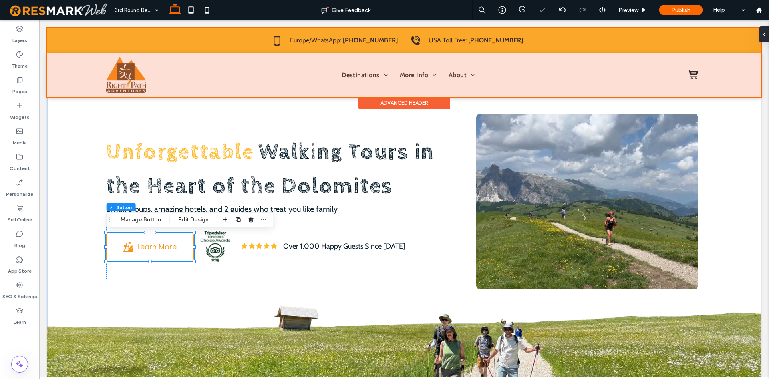
click at [636, 56] on div at bounding box center [404, 62] width 714 height 69
click at [636, 56] on div "Destinations More Info FAQ Testimonials Blog About Meet Your Guides" at bounding box center [404, 75] width 625 height 44
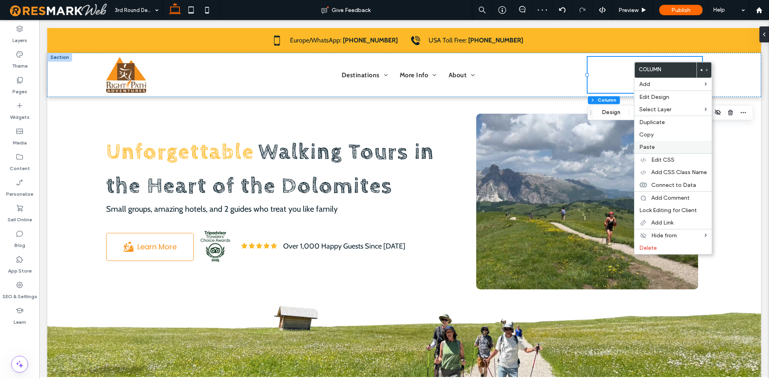
click at [645, 147] on span "Paste" at bounding box center [647, 147] width 16 height 7
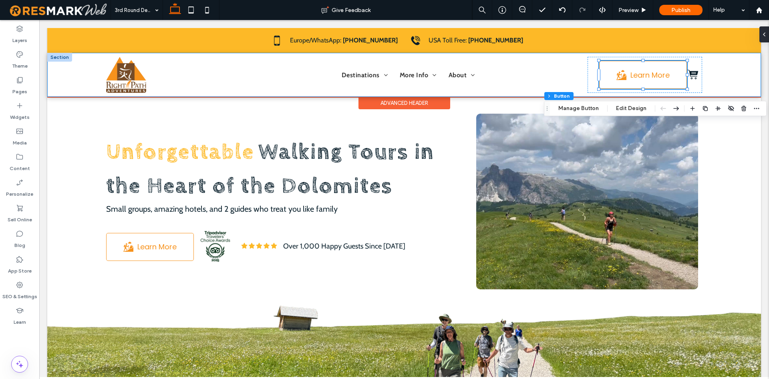
click at [728, 85] on div "Destinations More Info FAQ Testimonials Blog About Meet Your Guides Learn More" at bounding box center [404, 75] width 714 height 44
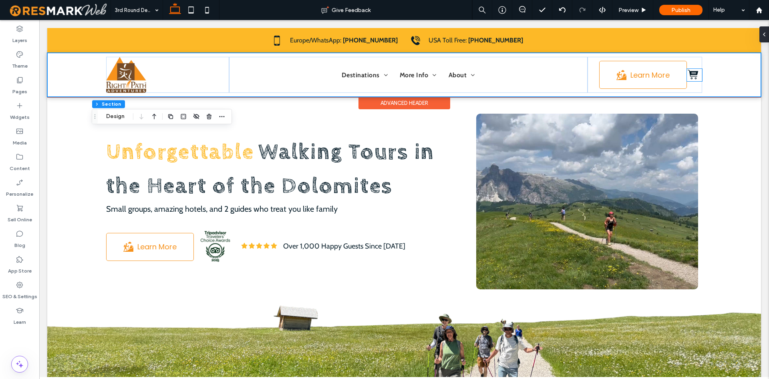
click at [697, 83] on div at bounding box center [693, 76] width 12 height 14
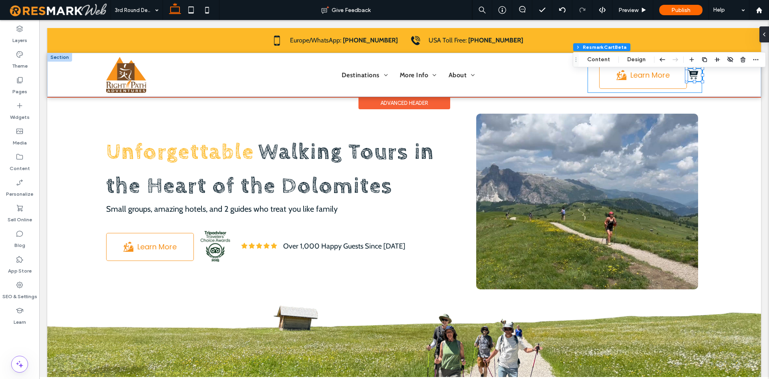
click at [694, 87] on div "Learn More" at bounding box center [645, 75] width 115 height 36
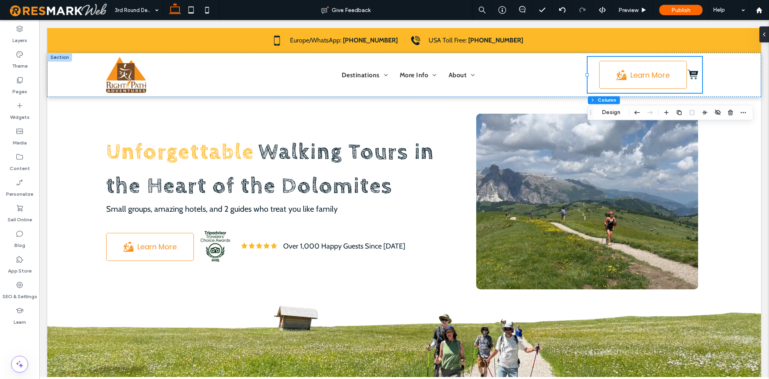
click at [607, 120] on div "Header Section Column Design" at bounding box center [671, 112] width 166 height 15
click at [609, 113] on button "Design" at bounding box center [611, 113] width 29 height 10
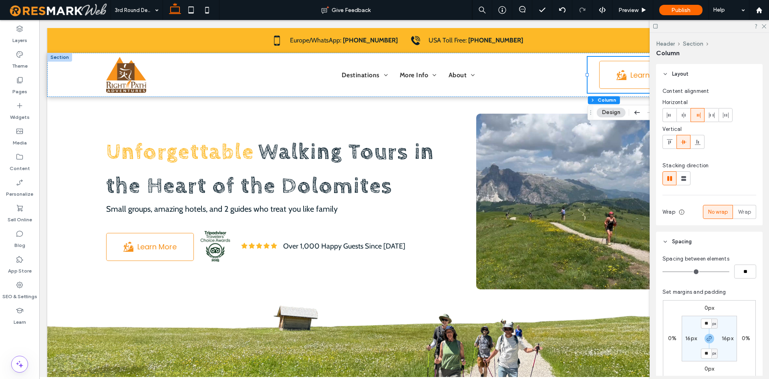
scroll to position [82, 0]
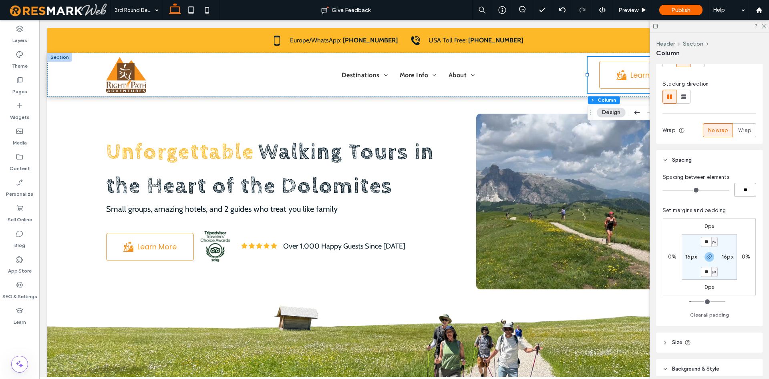
click at [743, 192] on input "**" at bounding box center [745, 190] width 22 height 14
click at [737, 188] on input "**" at bounding box center [745, 190] width 22 height 14
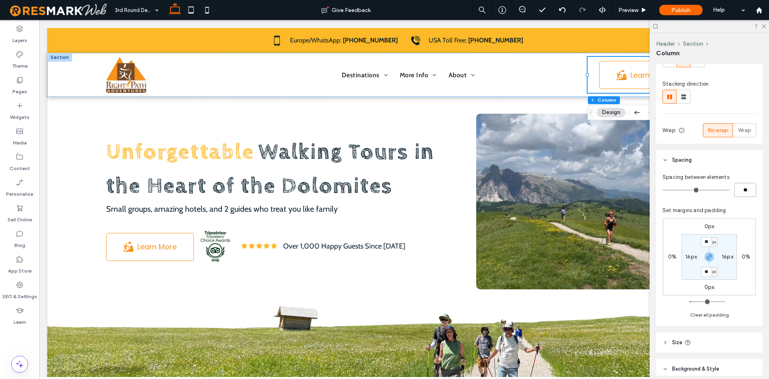
click at [743, 193] on input "**" at bounding box center [745, 190] width 22 height 14
click at [745, 194] on input "**" at bounding box center [745, 190] width 22 height 14
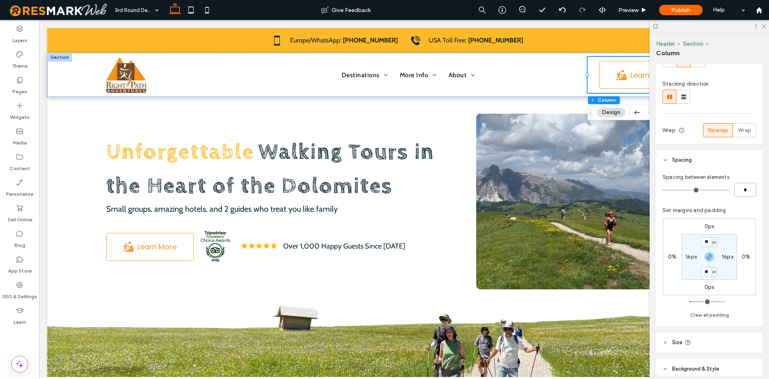
type input "*"
type input "**"
click at [762, 25] on icon at bounding box center [763, 25] width 5 height 5
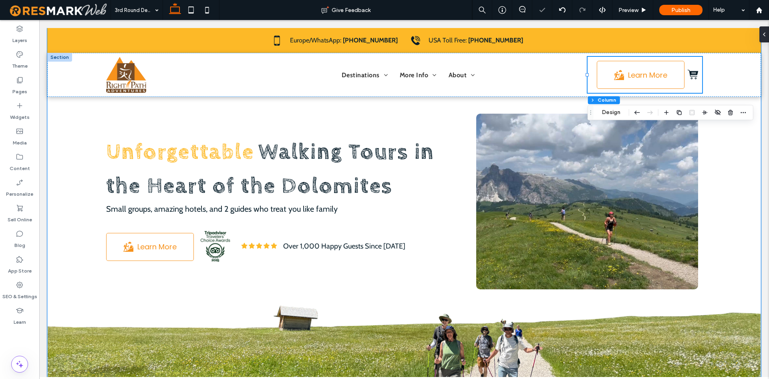
click at [738, 173] on div "Unforgettable Walking Tours in the Heart of the Dolomites Small groups, amazing…" at bounding box center [404, 206] width 714 height 357
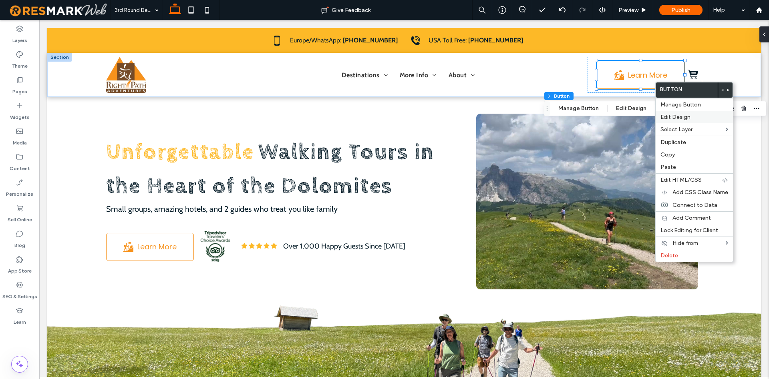
click at [678, 118] on span "Edit Design" at bounding box center [676, 117] width 30 height 7
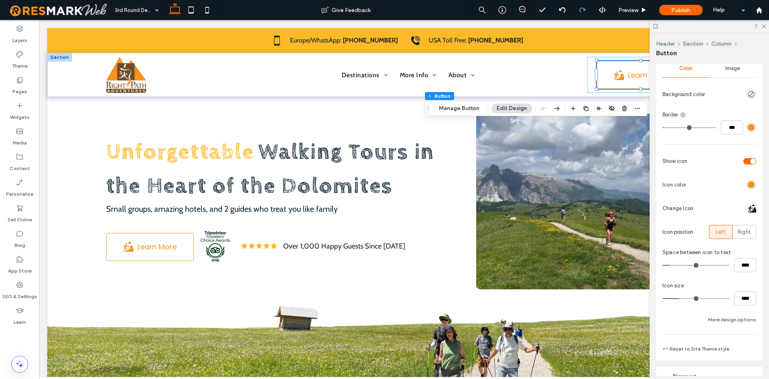
scroll to position [123, 0]
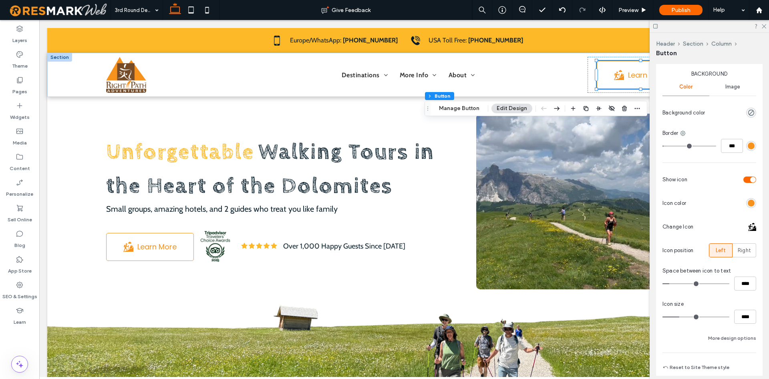
click at [750, 146] on div "rgb(247, 146, 28)" at bounding box center [751, 146] width 7 height 7
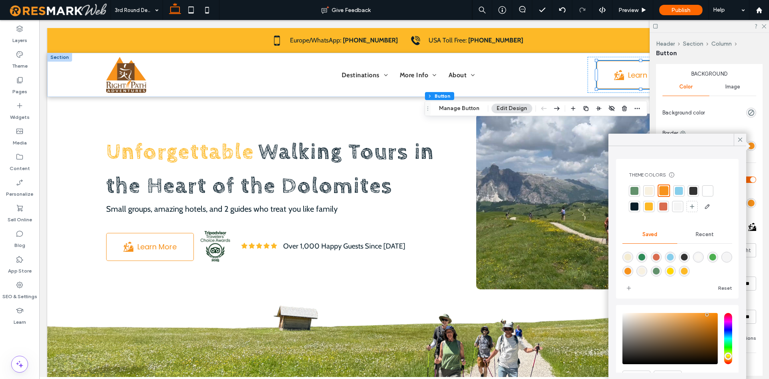
click at [634, 208] on div at bounding box center [635, 207] width 8 height 8
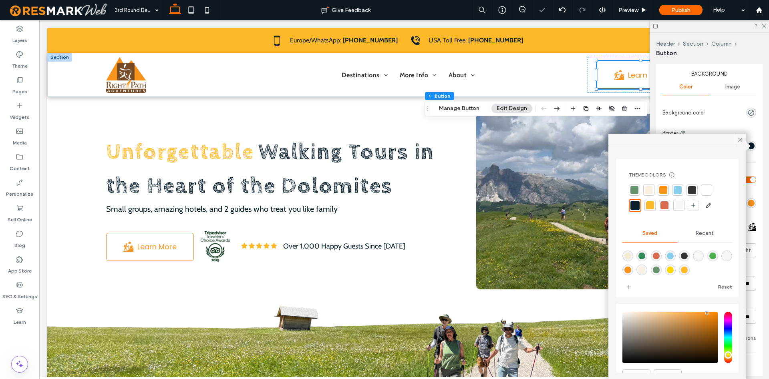
click at [742, 125] on div "Background Color Image Background color Border *** Show icon Icon color Change …" at bounding box center [710, 206] width 94 height 273
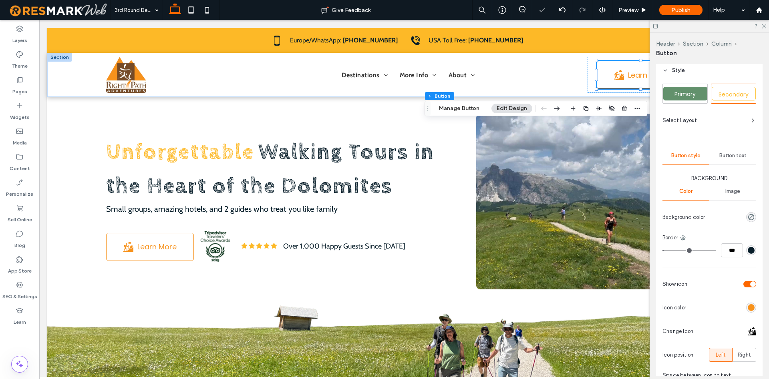
scroll to position [0, 0]
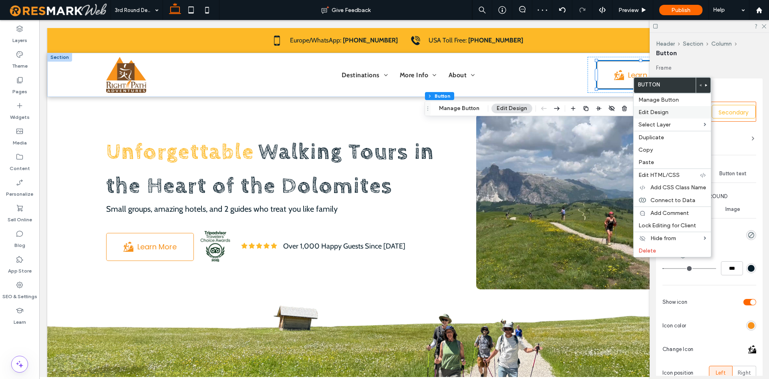
click at [655, 110] on span "Edit Design" at bounding box center [654, 112] width 30 height 7
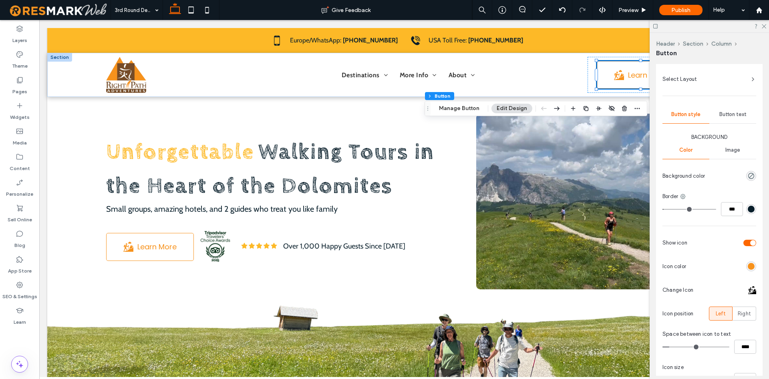
scroll to position [41, 0]
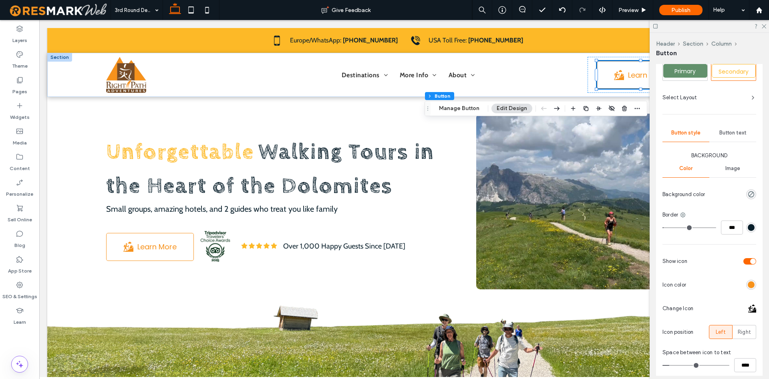
click at [730, 131] on span "Button text" at bounding box center [733, 133] width 27 height 6
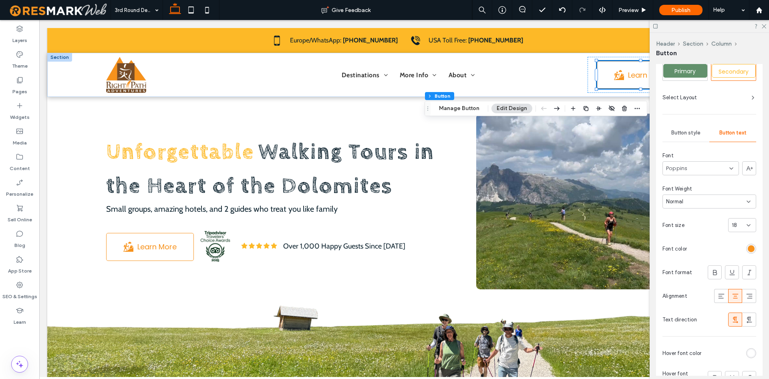
click at [752, 246] on div at bounding box center [723, 249] width 66 height 14
click at [751, 247] on div "rgb(247, 146, 28)" at bounding box center [751, 249] width 7 height 7
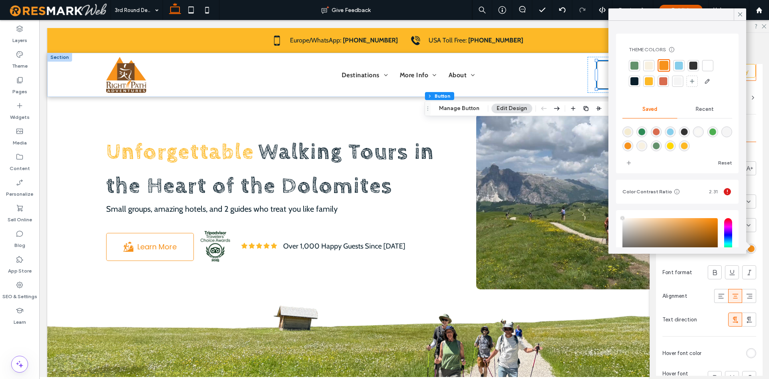
type input "****"
click at [694, 67] on div at bounding box center [694, 66] width 8 height 8
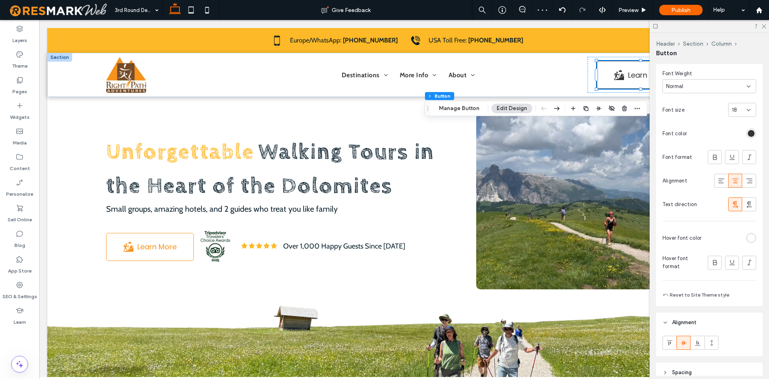
scroll to position [125, 0]
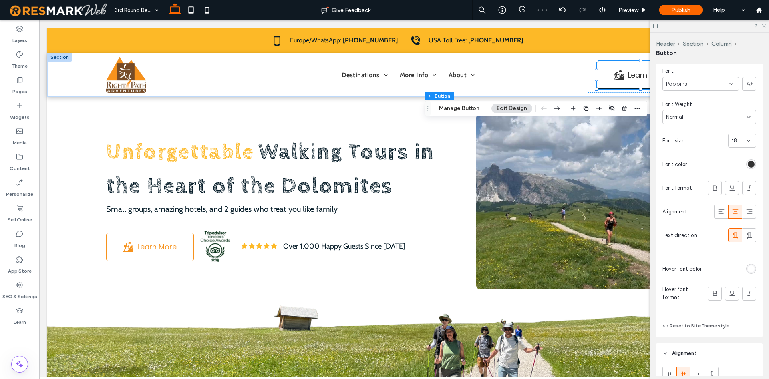
drag, startPoint x: 767, startPoint y: 22, endPoint x: 764, endPoint y: 27, distance: 5.9
click at [765, 25] on div at bounding box center [709, 26] width 119 height 12
click at [764, 28] on icon at bounding box center [763, 25] width 5 height 5
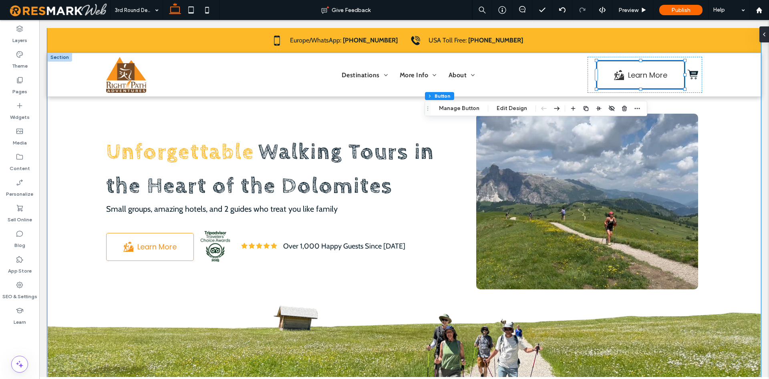
click at [757, 163] on div "Unforgettable Walking Tours in the Heart of the Dolomites Small groups, amazing…" at bounding box center [404, 206] width 714 height 357
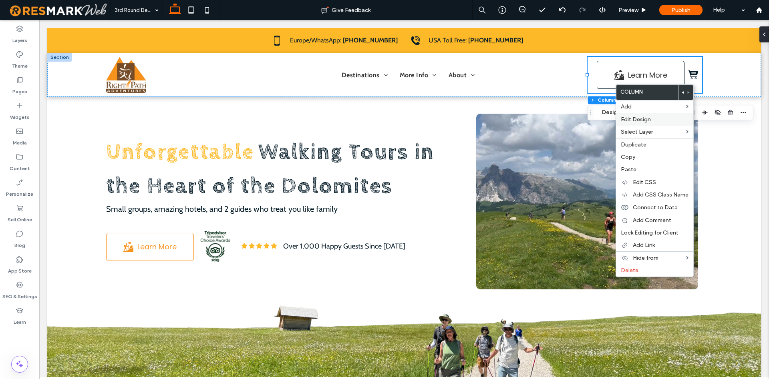
click at [669, 121] on label "Edit Design" at bounding box center [655, 119] width 68 height 7
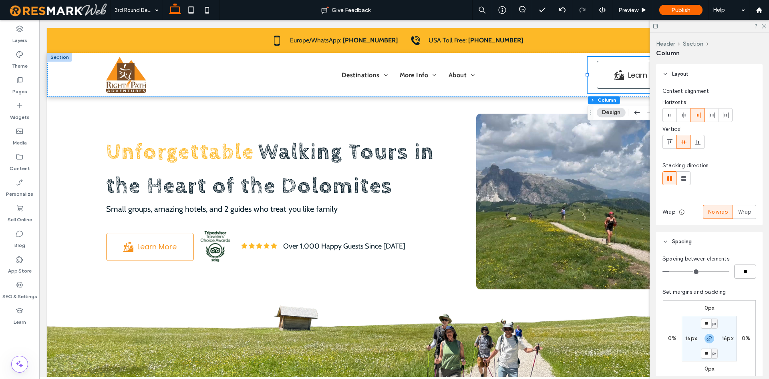
click at [742, 270] on input "**" at bounding box center [745, 272] width 22 height 14
type input "*"
type input "**"
click at [762, 26] on icon at bounding box center [763, 25] width 5 height 5
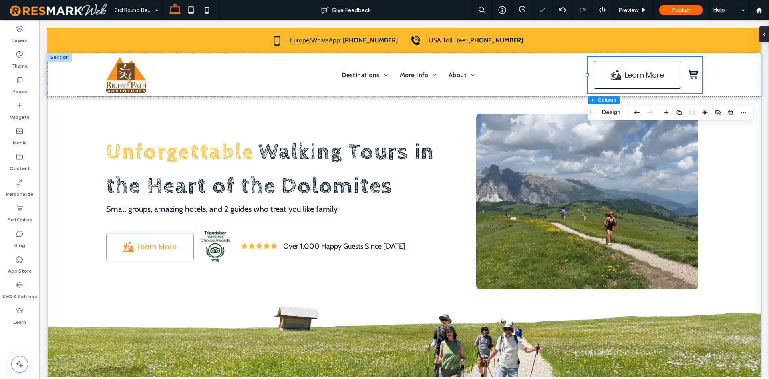
click at [749, 146] on div "Unforgettable Walking Tours in the Heart of the Dolomites Small groups, amazing…" at bounding box center [404, 206] width 714 height 357
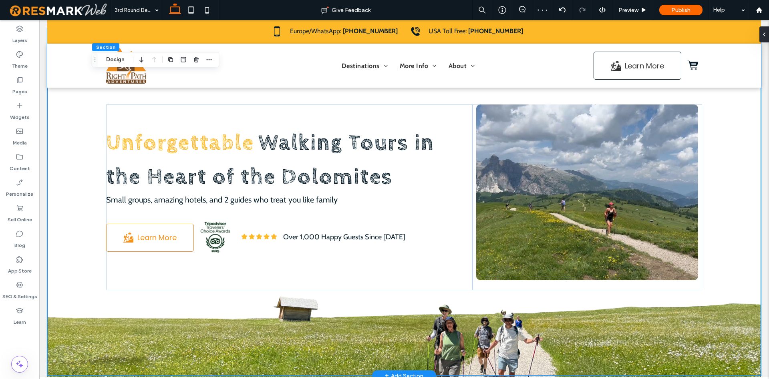
scroll to position [0, 0]
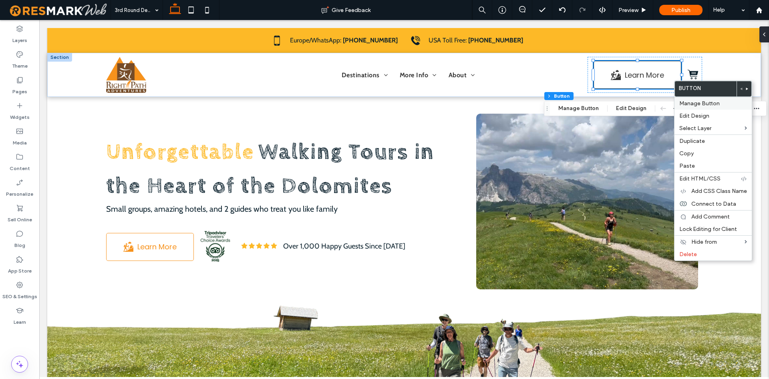
click at [685, 103] on span "Manage Button" at bounding box center [700, 103] width 40 height 7
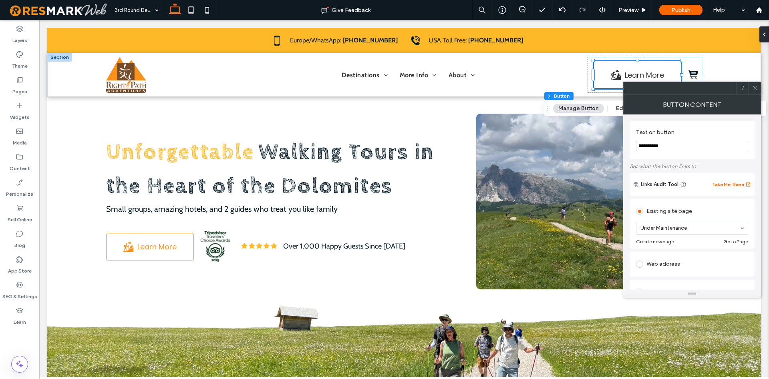
click at [654, 150] on input "**********" at bounding box center [692, 146] width 112 height 10
type input "**********"
click at [754, 85] on icon at bounding box center [755, 88] width 6 height 6
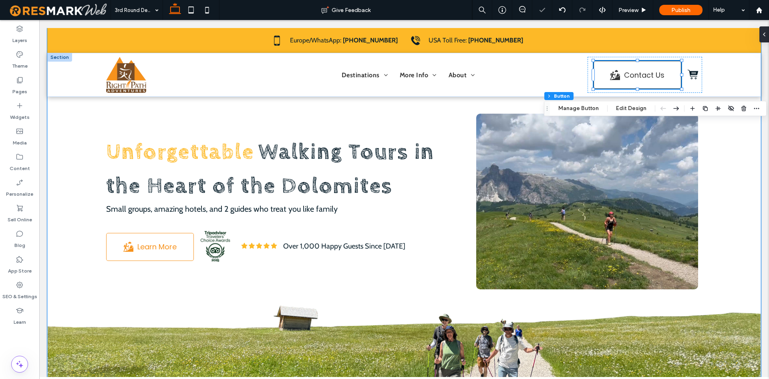
click at [724, 123] on div "Unforgettable Walking Tours in the Heart of the Dolomites Small groups, amazing…" at bounding box center [404, 206] width 714 height 357
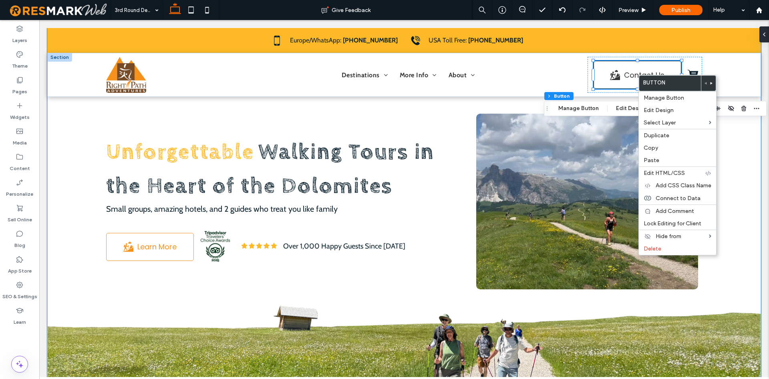
click at [732, 129] on div "Unforgettable Walking Tours in the Heart of the Dolomites Small groups, amazing…" at bounding box center [404, 206] width 714 height 357
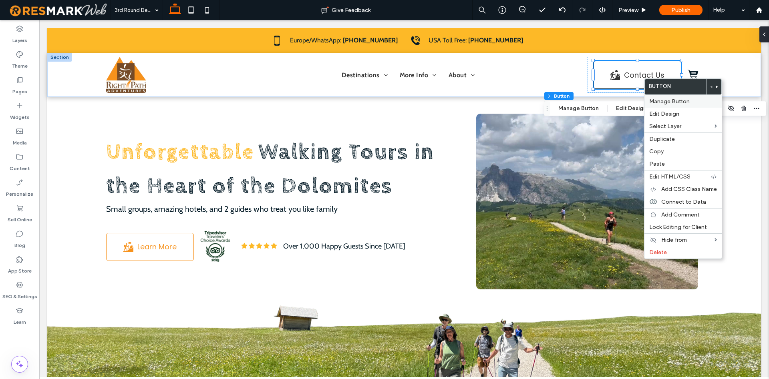
click at [661, 97] on div "Manage Button" at bounding box center [683, 101] width 77 height 13
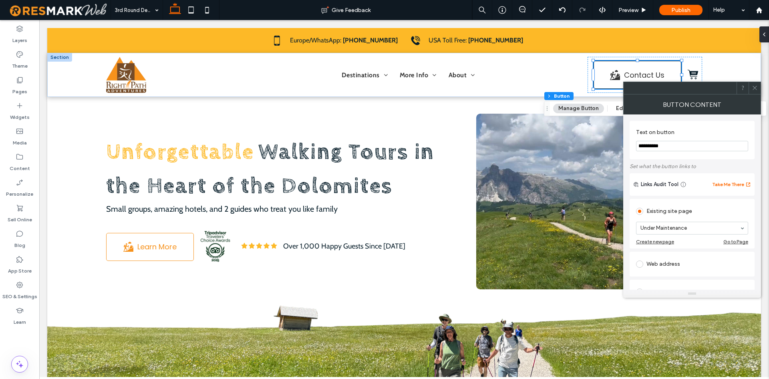
scroll to position [137, 0]
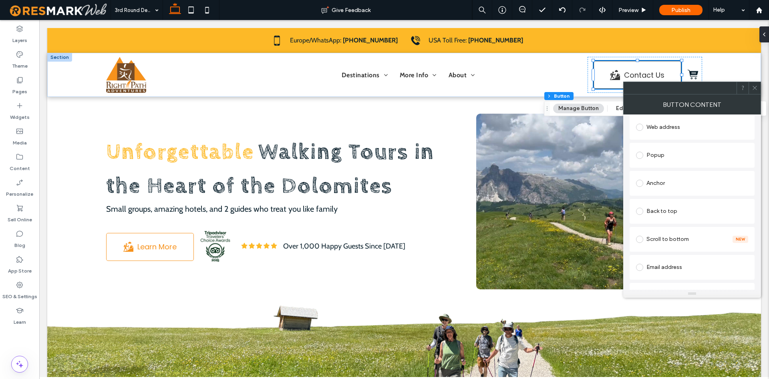
click at [758, 85] on span at bounding box center [755, 88] width 6 height 12
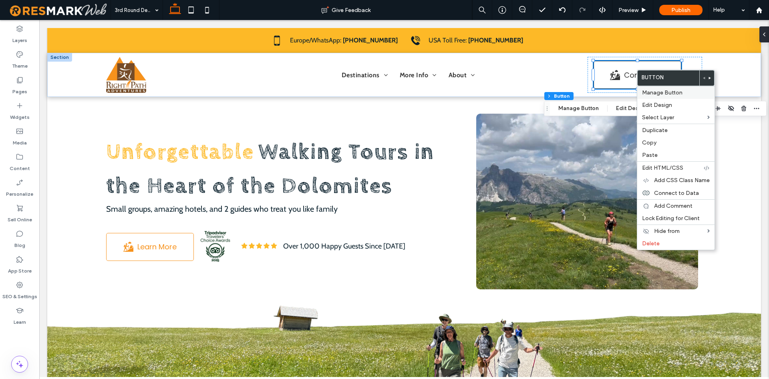
click at [653, 94] on span "Manage Button" at bounding box center [662, 92] width 40 height 7
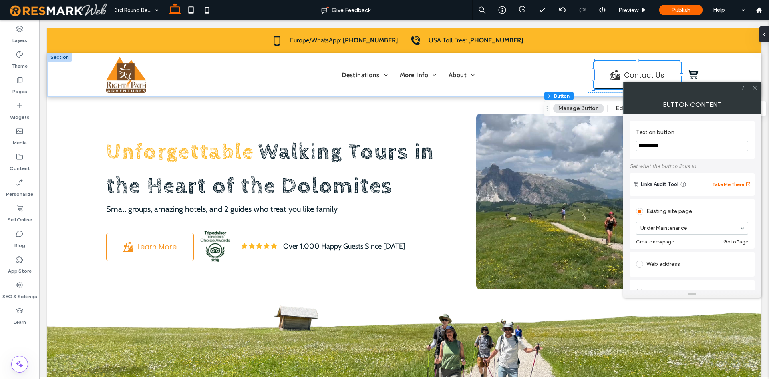
click at [757, 93] on span at bounding box center [755, 88] width 6 height 12
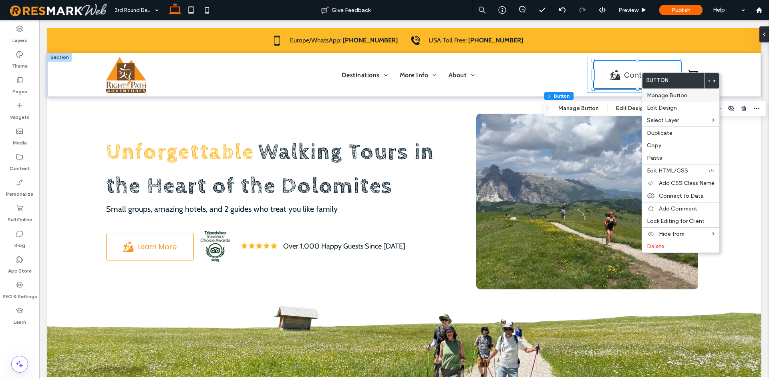
click at [665, 96] on span "Manage Button" at bounding box center [667, 95] width 40 height 7
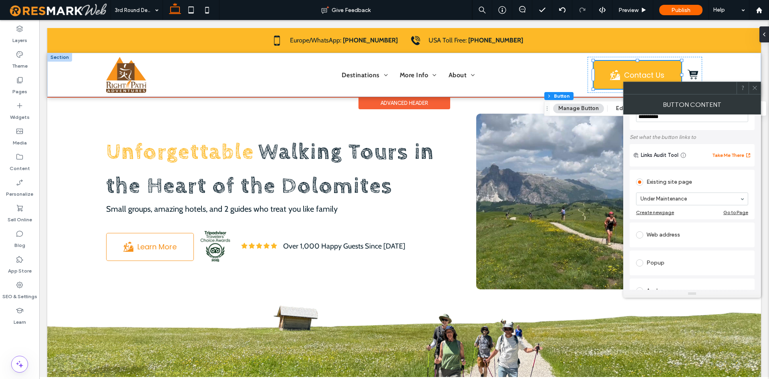
scroll to position [46, 0]
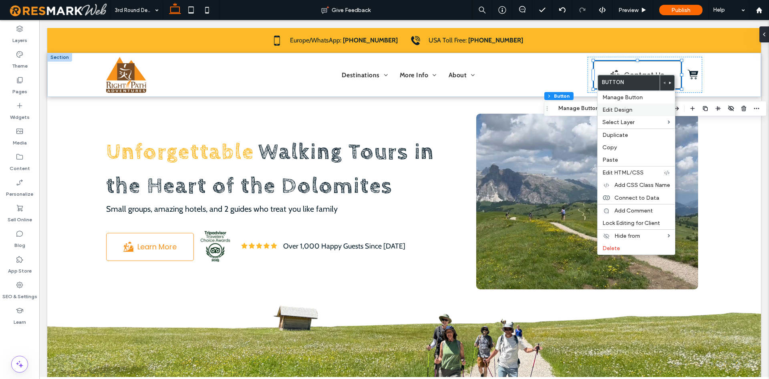
click at [624, 105] on div "Edit Design" at bounding box center [636, 110] width 77 height 12
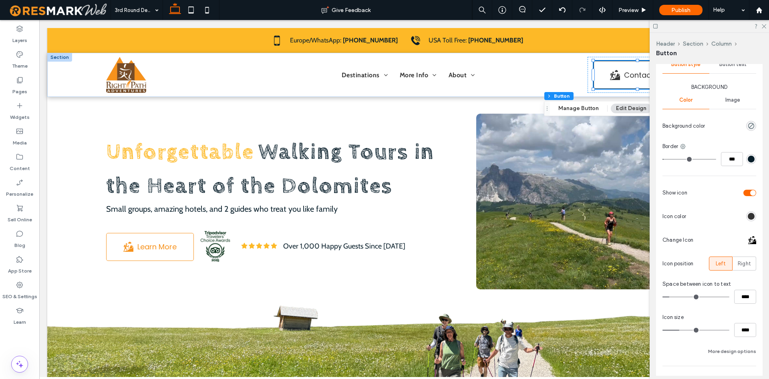
scroll to position [123, 0]
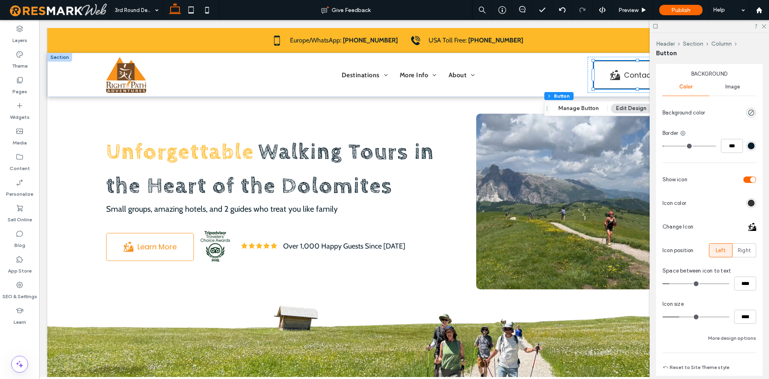
click at [754, 226] on div at bounding box center [752, 227] width 8 height 8
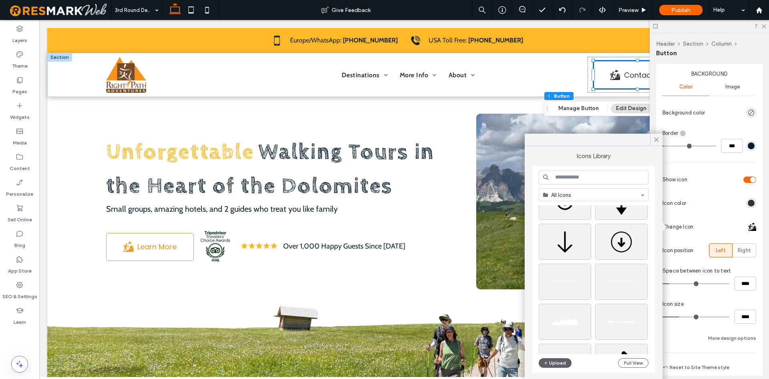
scroll to position [344, 0]
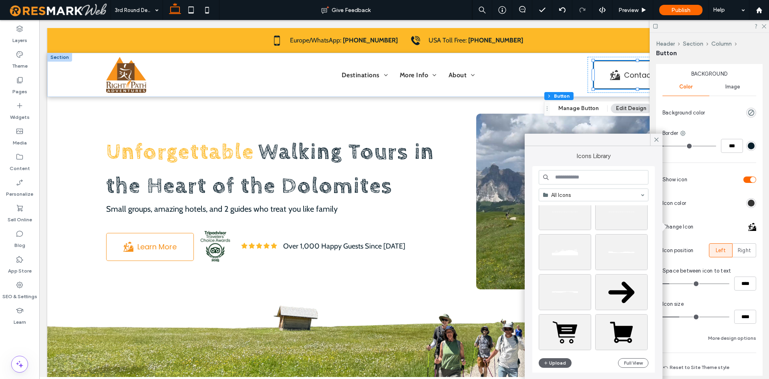
click at [597, 181] on input at bounding box center [594, 177] width 110 height 14
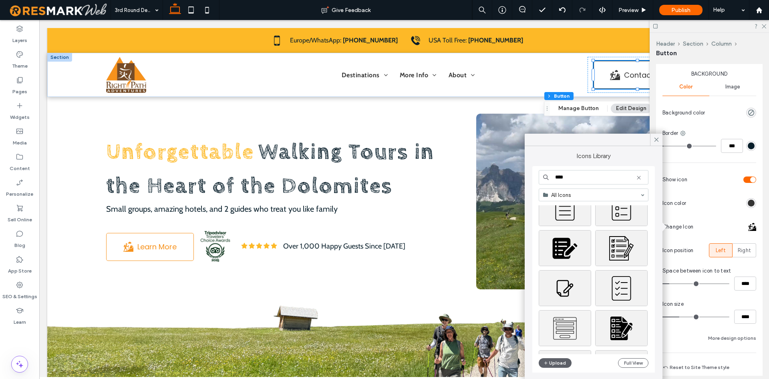
scroll to position [0, 0]
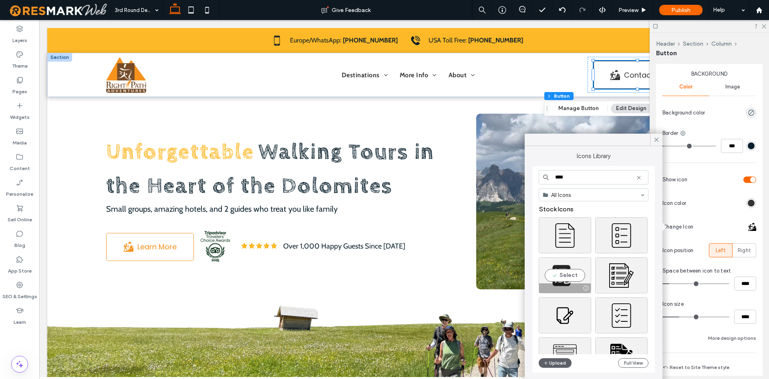
type input "****"
click at [575, 278] on div "Select" at bounding box center [565, 276] width 52 height 36
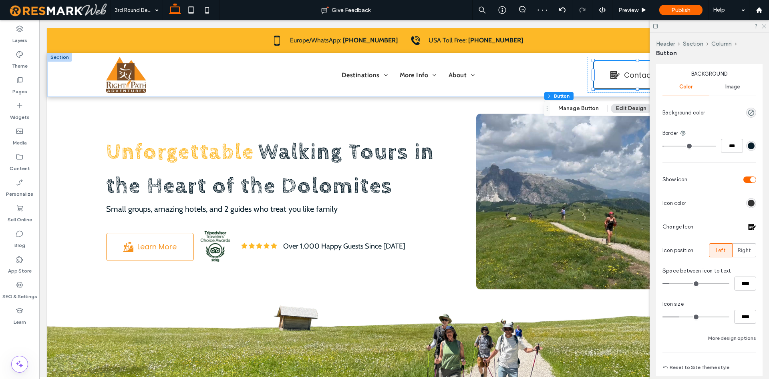
click at [765, 26] on use at bounding box center [764, 26] width 4 height 4
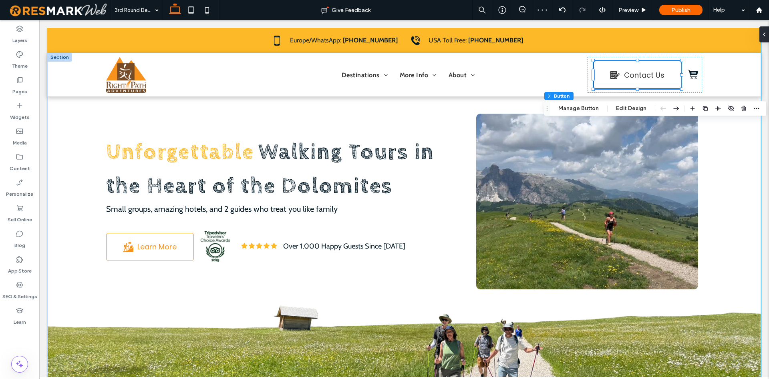
click at [756, 151] on div "Unforgettable Walking Tours in the Heart of the Dolomites Small groups, amazing…" at bounding box center [404, 206] width 714 height 357
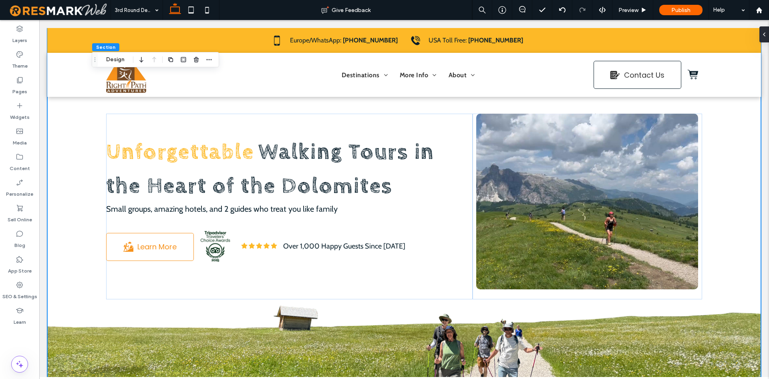
click at [738, 158] on div "Unforgettable Walking Tours in the Heart of the Dolomites Small groups, amazing…" at bounding box center [404, 206] width 714 height 357
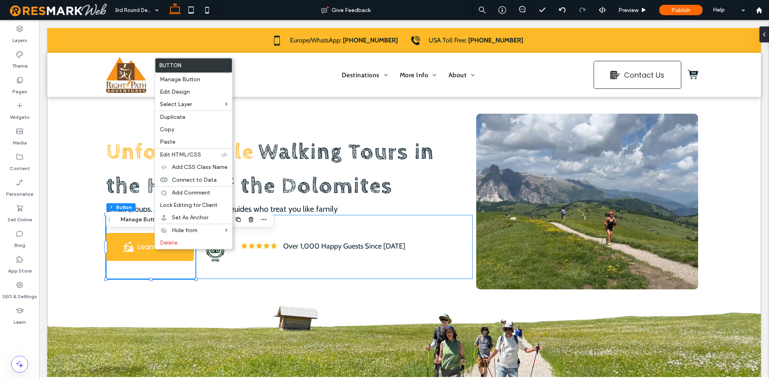
type input "**"
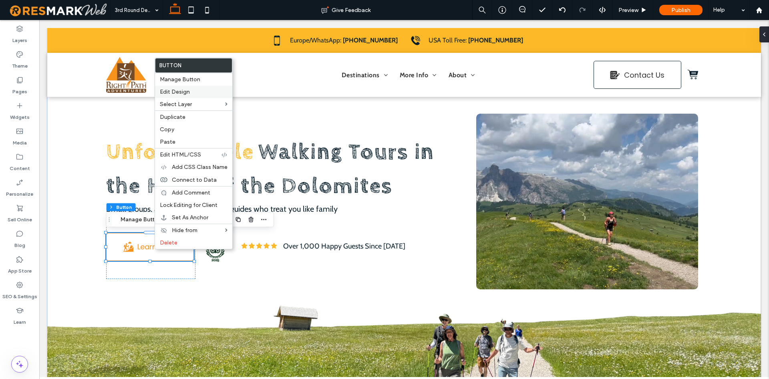
click at [185, 95] on span "Edit Design" at bounding box center [175, 92] width 30 height 7
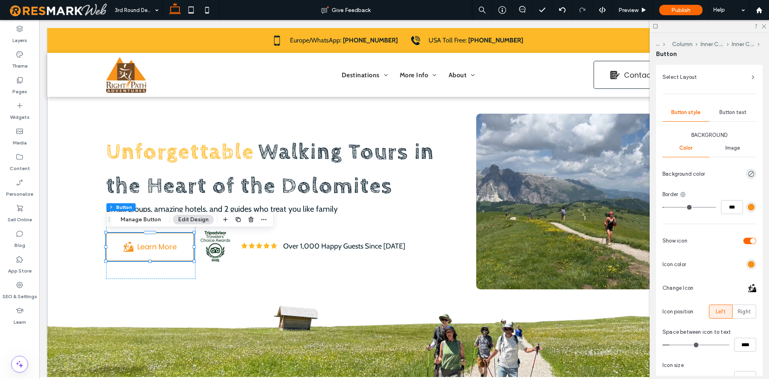
scroll to position [82, 0]
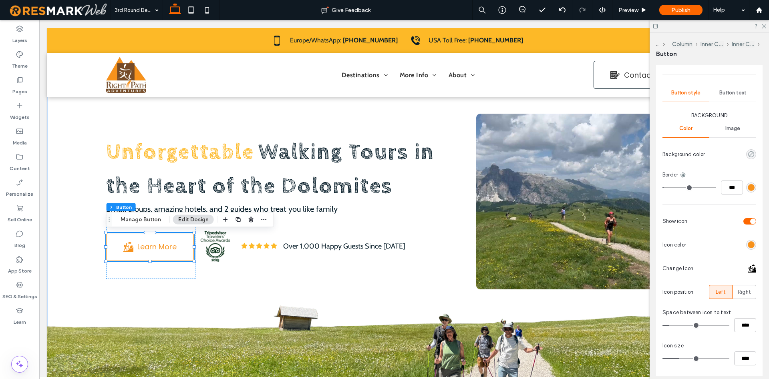
click at [750, 155] on use "rgba(0, 0, 0, 0)" at bounding box center [751, 154] width 6 height 6
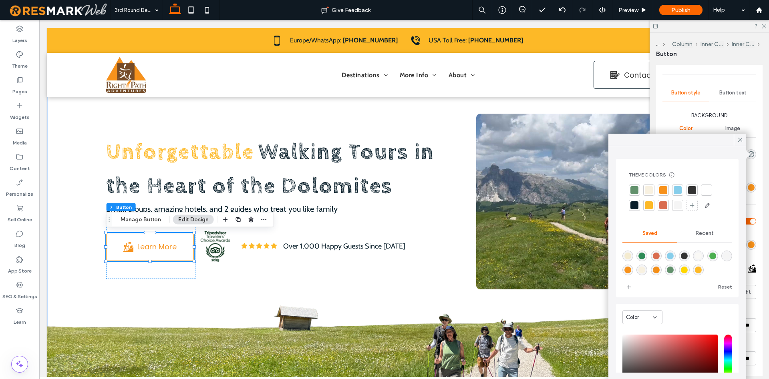
click at [665, 190] on div at bounding box center [663, 190] width 8 height 8
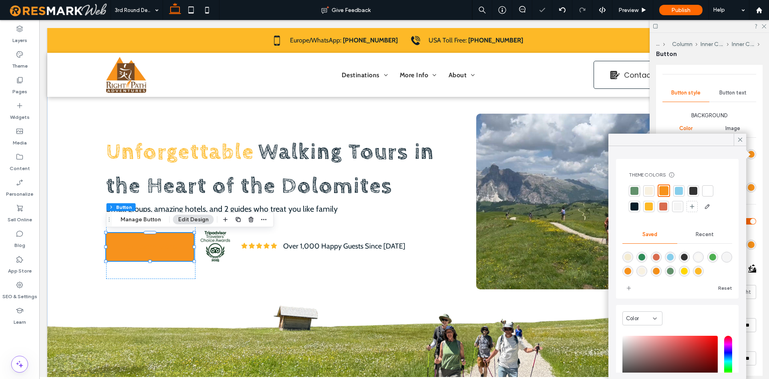
click at [750, 200] on div "Background Color Image Background color Border *** Show icon Icon color Change …" at bounding box center [710, 248] width 94 height 273
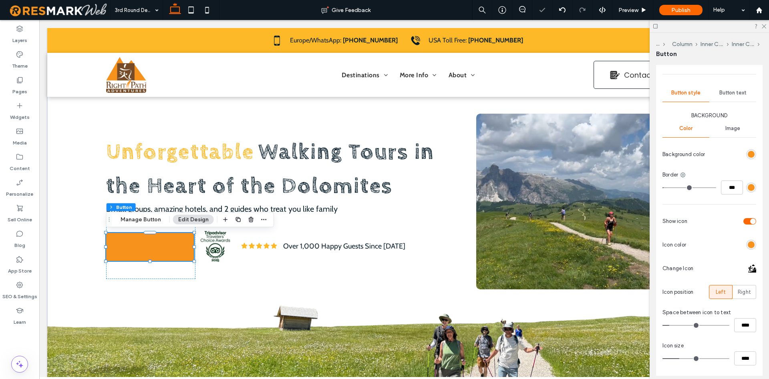
click at [740, 98] on div "Button text" at bounding box center [733, 93] width 47 height 18
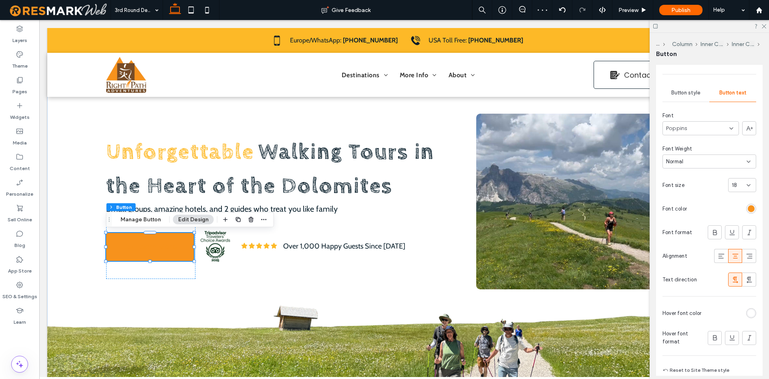
click at [755, 211] on div "rgb(247, 146, 28)" at bounding box center [751, 209] width 10 height 10
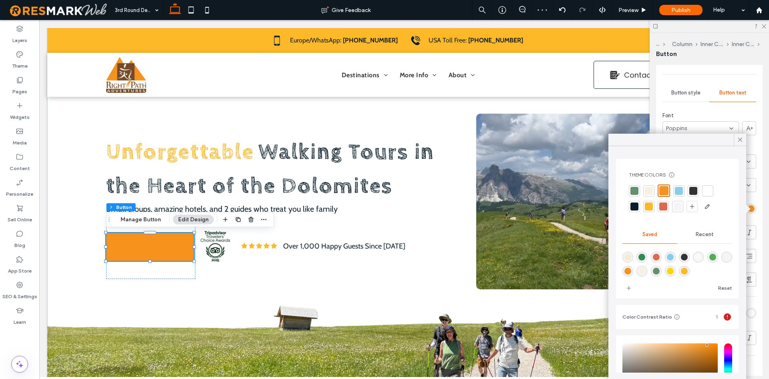
click at [694, 192] on div at bounding box center [694, 191] width 8 height 8
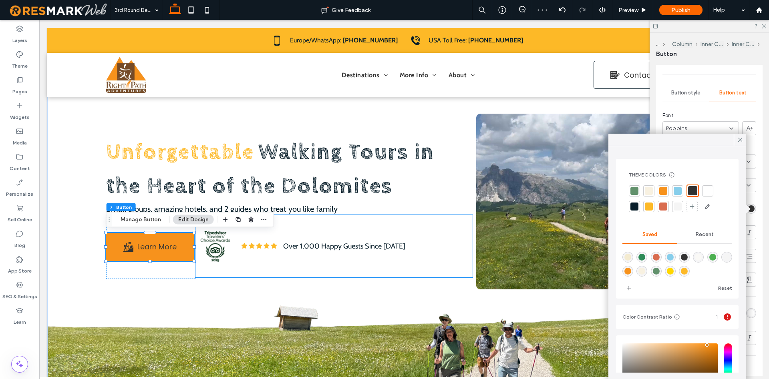
click at [467, 241] on p "Over 1,000 Happy Guests Since [DATE]" at bounding box center [378, 246] width 190 height 11
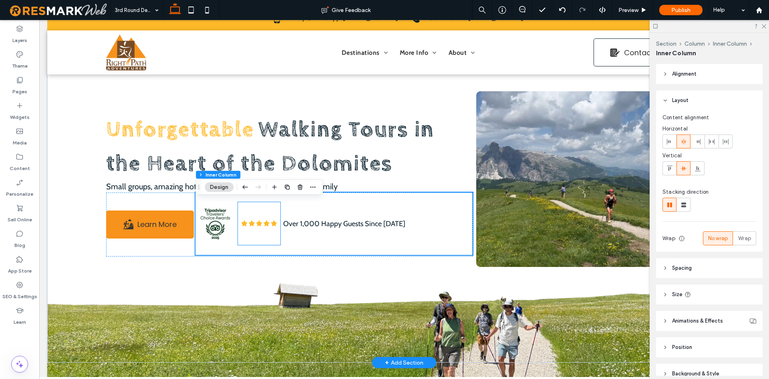
scroll to position [0, 0]
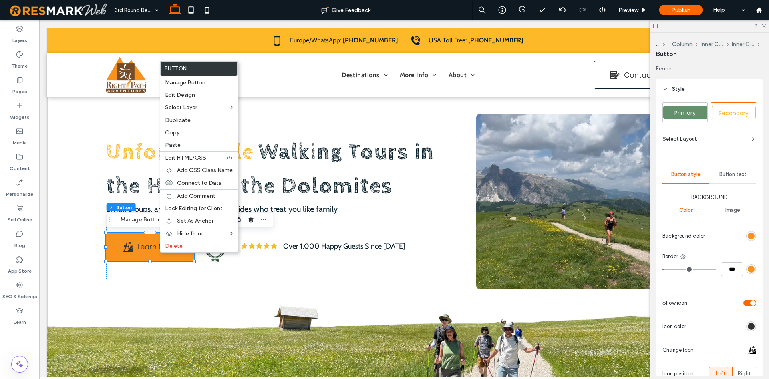
click at [746, 163] on div "Primary Secondary Select Layout Button style Button text Background Color Image…" at bounding box center [710, 299] width 94 height 393
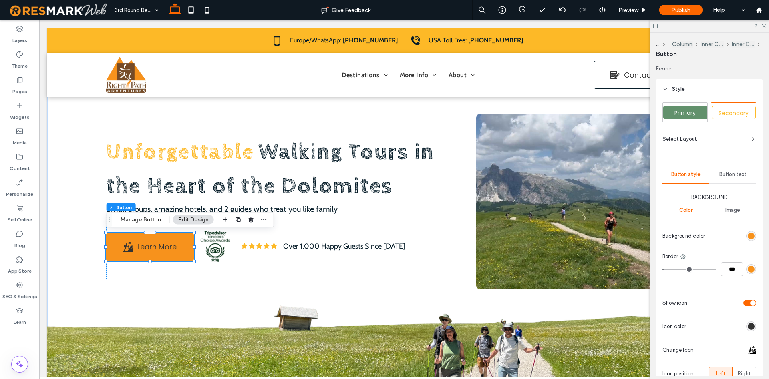
click at [741, 181] on div "Button text" at bounding box center [733, 175] width 47 height 18
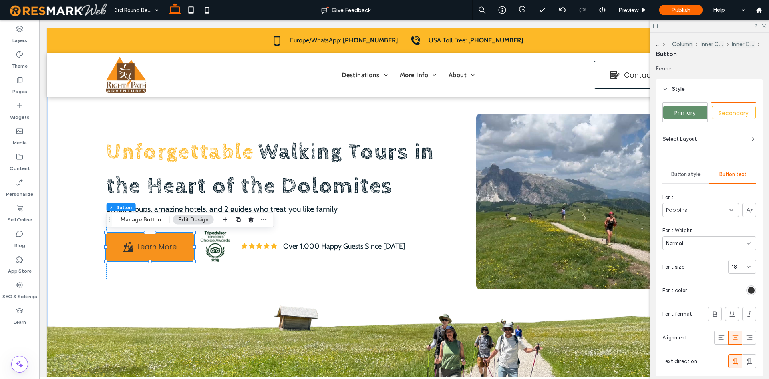
click at [757, 290] on div "Primary Secondary Select Layout Button style Button text Font Poppins Font Weig…" at bounding box center [709, 281] width 107 height 364
click at [751, 291] on div "rgb(51, 51, 51)" at bounding box center [751, 290] width 7 height 7
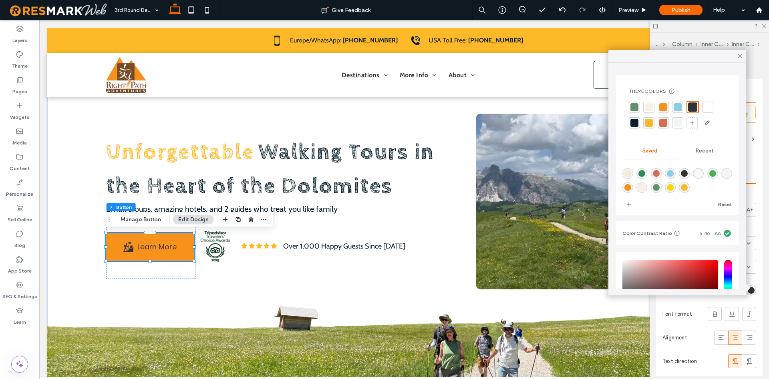
click at [710, 153] on span "Recent" at bounding box center [705, 151] width 18 height 6
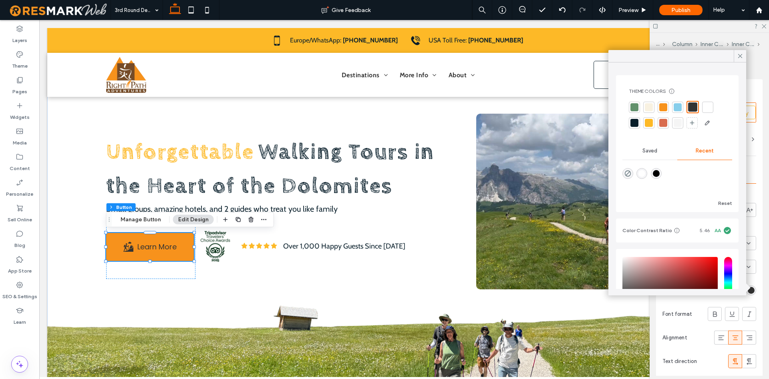
click at [643, 173] on div "rgba(255, 255, 255, 1)" at bounding box center [642, 173] width 7 height 7
type input "*******"
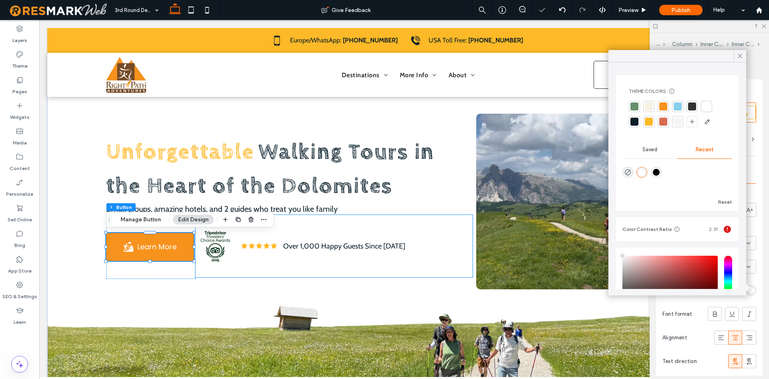
click at [460, 217] on div "Over 1,000 Happy Guests Since [DATE]" at bounding box center [334, 246] width 277 height 63
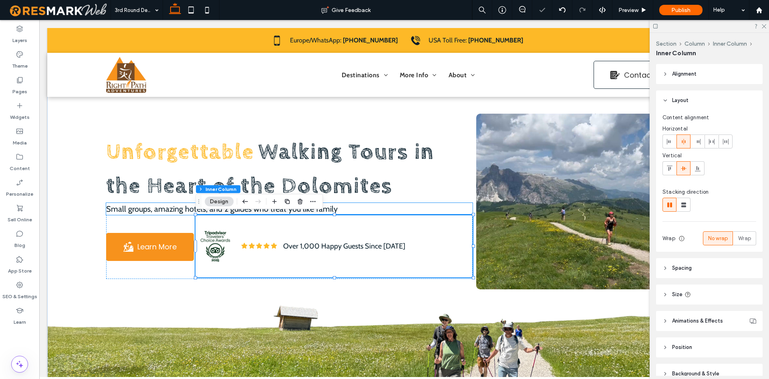
click at [471, 204] on p "Small groups, amazing hotels, and 2 guides who treat you like family" at bounding box center [289, 209] width 367 height 12
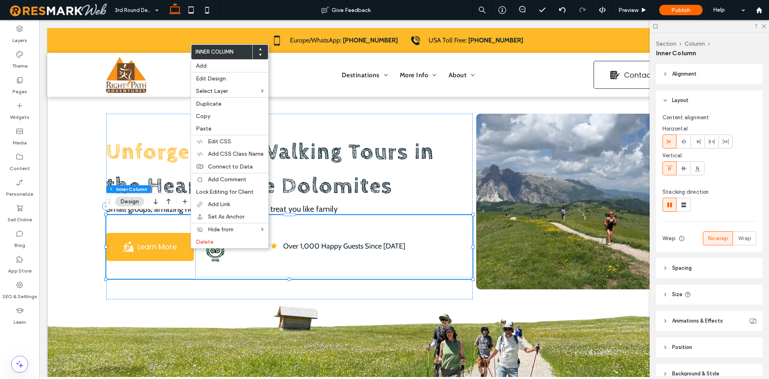
drag, startPoint x: 188, startPoint y: 249, endPoint x: 181, endPoint y: 248, distance: 6.8
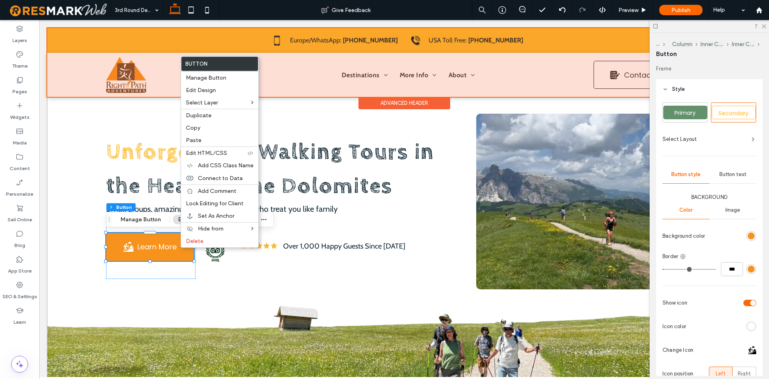
click at [612, 87] on div at bounding box center [404, 62] width 714 height 69
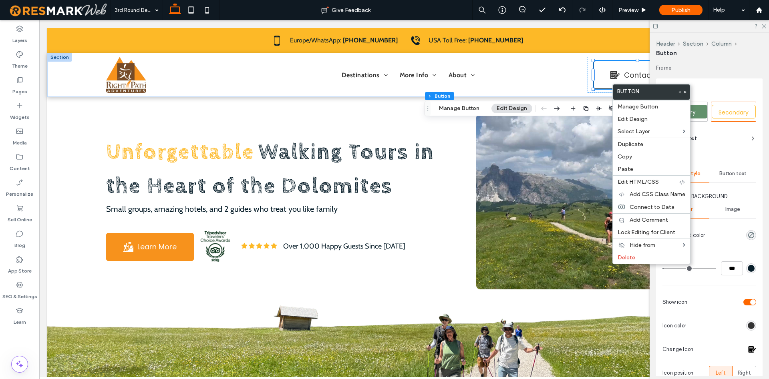
click at [740, 177] on div "Button text" at bounding box center [733, 174] width 47 height 18
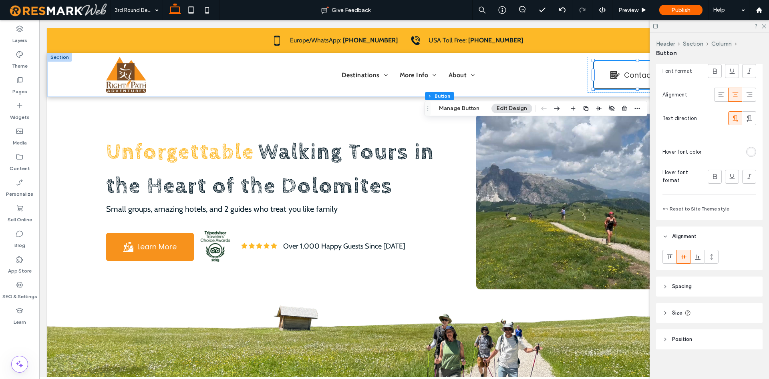
scroll to position [248, 0]
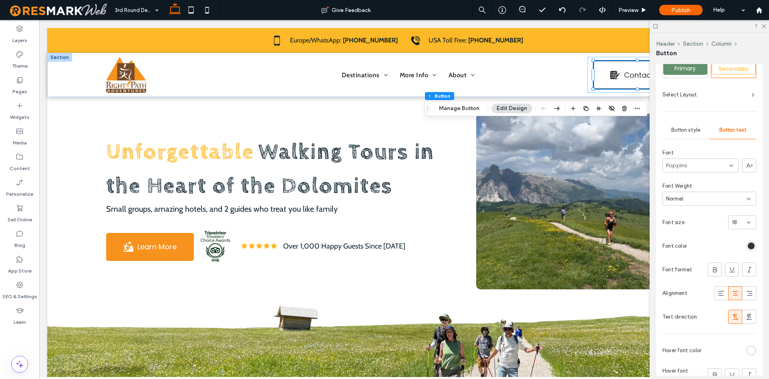
click at [695, 133] on span "Button style" at bounding box center [686, 130] width 29 height 6
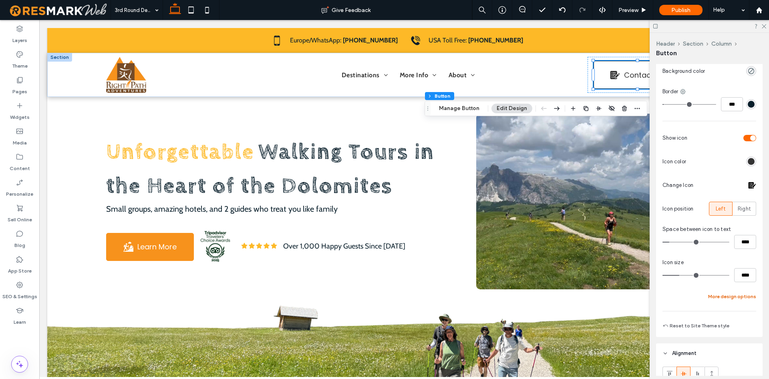
click at [738, 294] on button "More design options" at bounding box center [732, 297] width 48 height 10
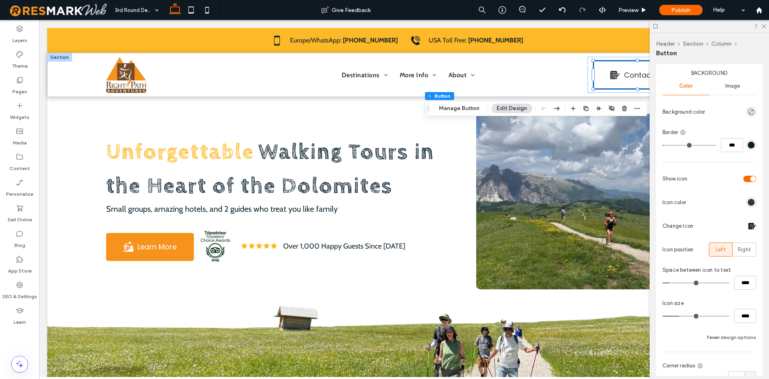
scroll to position [1, 0]
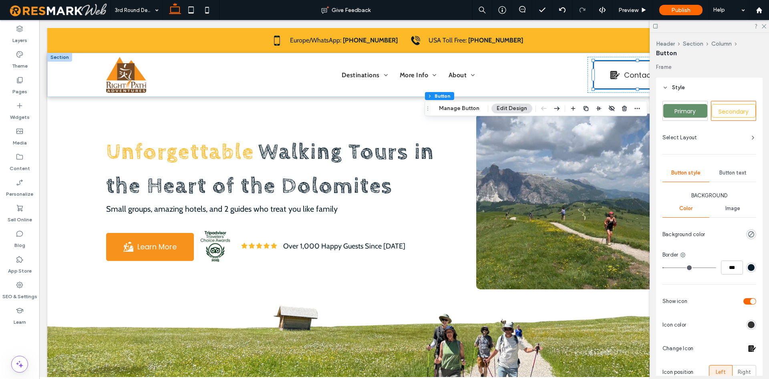
click at [737, 171] on span "Button text" at bounding box center [733, 173] width 27 height 6
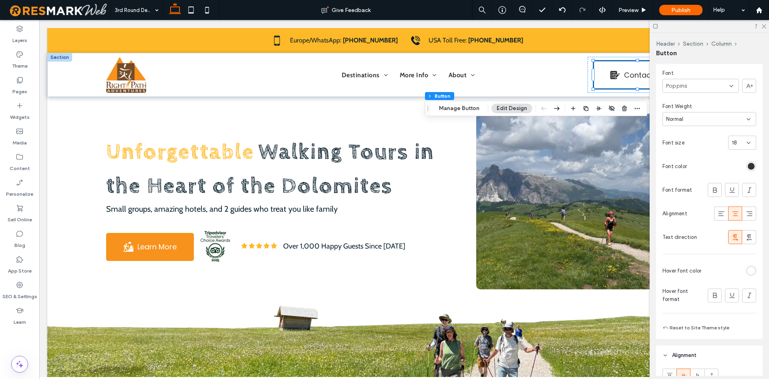
scroll to position [164, 0]
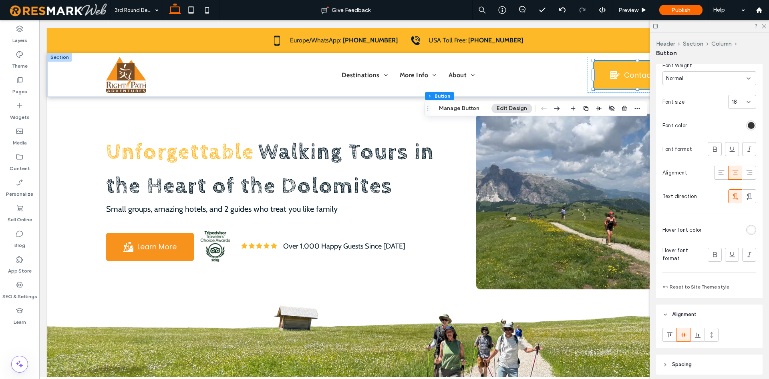
click at [749, 228] on div "rgb(255, 255, 255)" at bounding box center [751, 230] width 7 height 7
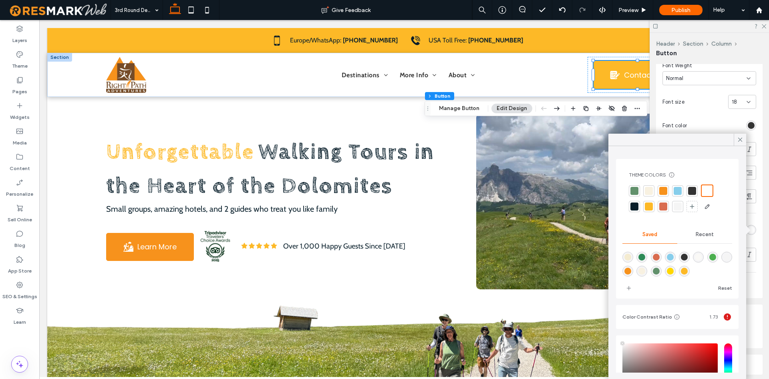
type input "****"
click at [635, 206] on div at bounding box center [635, 207] width 8 height 8
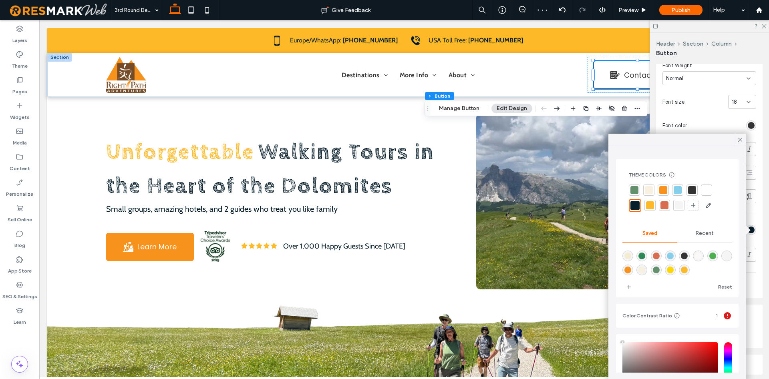
click at [760, 226] on div "Primary Secondary Select Layout Button style Button text Font Poppins Font Weig…" at bounding box center [709, 116] width 107 height 364
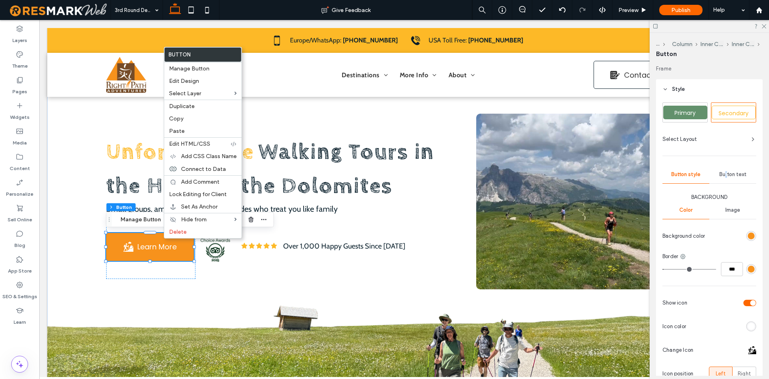
click at [727, 171] on div "Button text" at bounding box center [733, 175] width 47 height 18
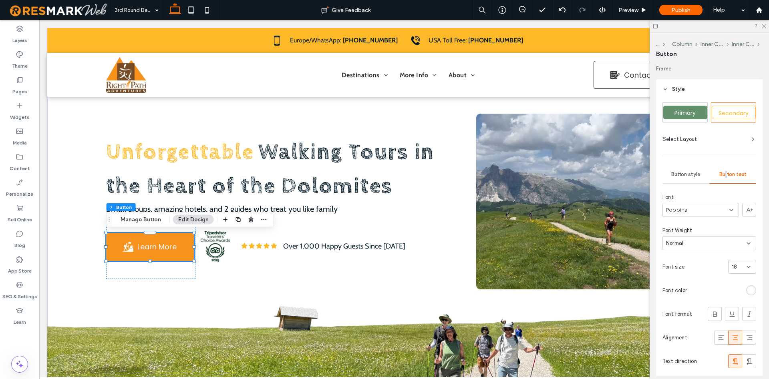
scroll to position [123, 0]
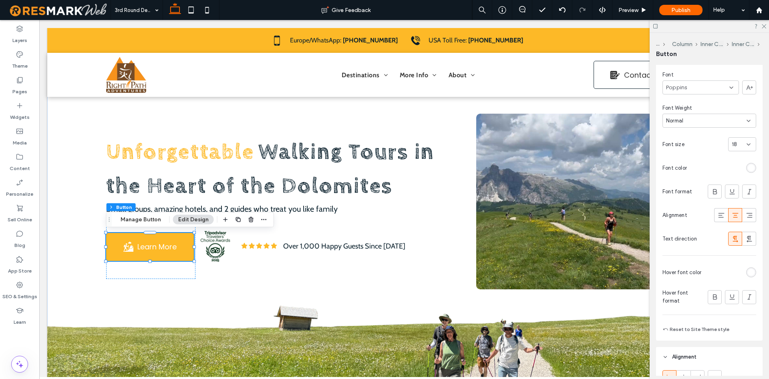
click at [752, 276] on div "rgb(255, 255, 255)" at bounding box center [751, 273] width 10 height 10
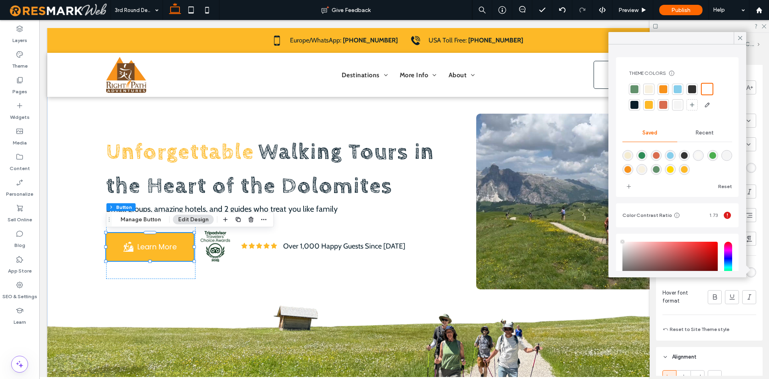
click at [691, 91] on div at bounding box center [692, 89] width 8 height 8
click at [633, 104] on div at bounding box center [635, 105] width 8 height 8
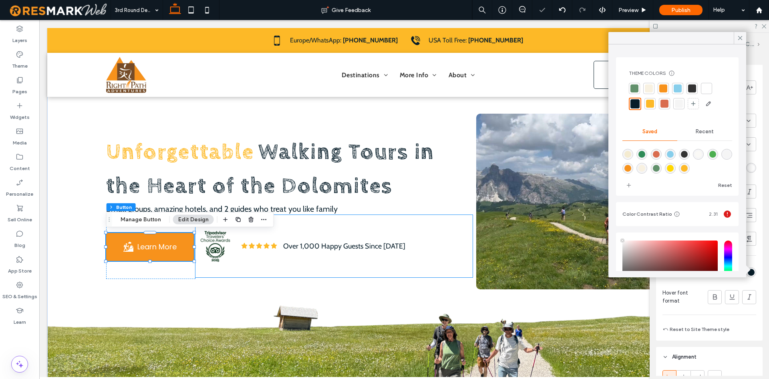
click at [451, 224] on div "Over 1,000 Happy Guests Since [DATE]" at bounding box center [334, 246] width 277 height 63
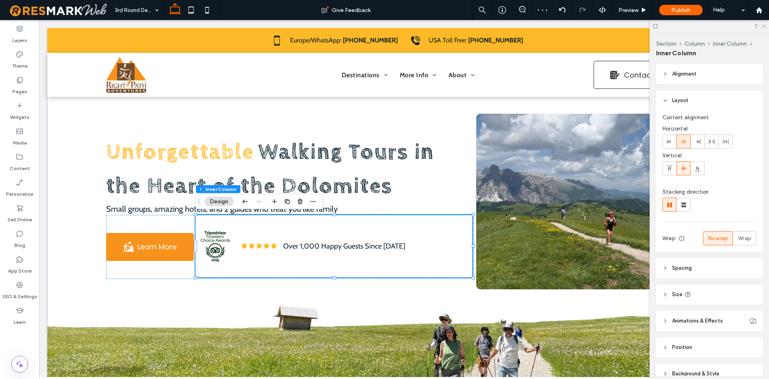
click at [764, 25] on icon at bounding box center [763, 25] width 5 height 5
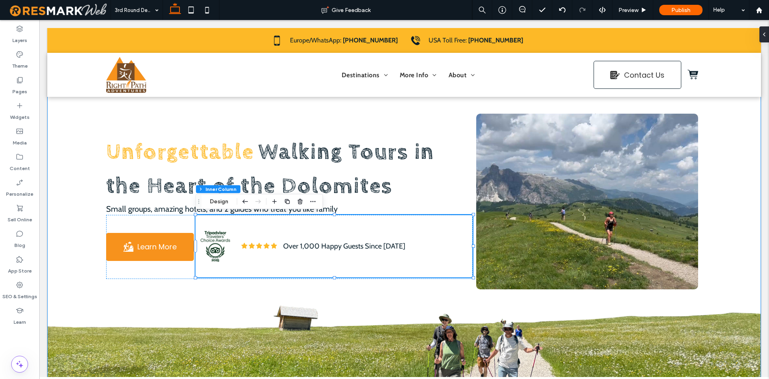
click at [738, 138] on div "Unforgettable Walking Tours in the Heart of the Dolomites Small groups, amazing…" at bounding box center [404, 206] width 714 height 357
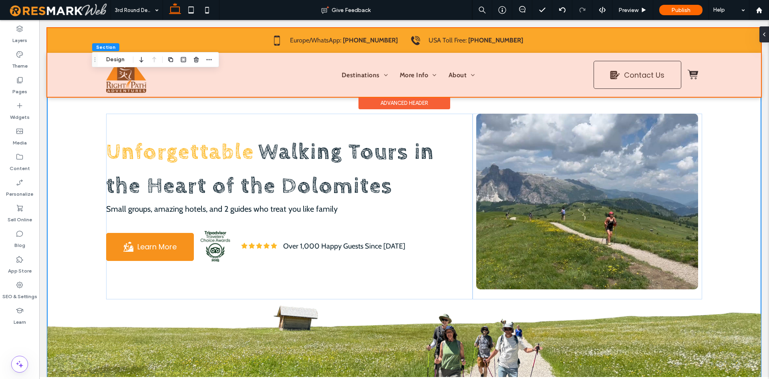
click at [351, 70] on div at bounding box center [404, 62] width 714 height 69
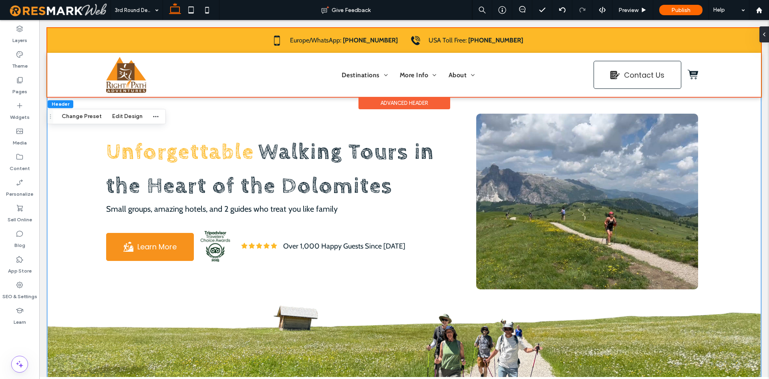
click at [735, 125] on div "Unforgettable Walking Tours in the Heart of the Dolomites Small groups, amazing…" at bounding box center [404, 206] width 714 height 357
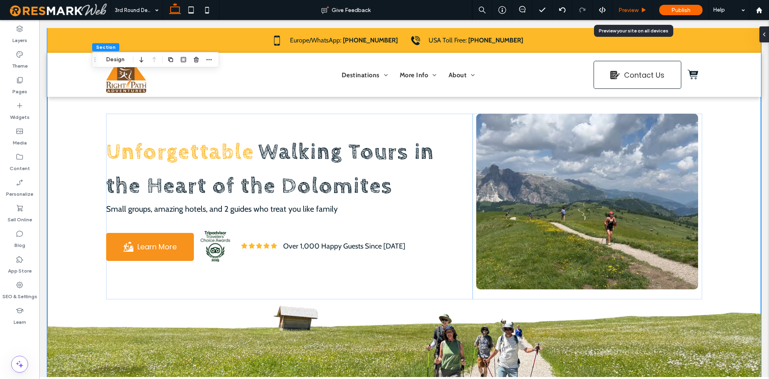
click at [637, 13] on span "Preview" at bounding box center [629, 10] width 20 height 7
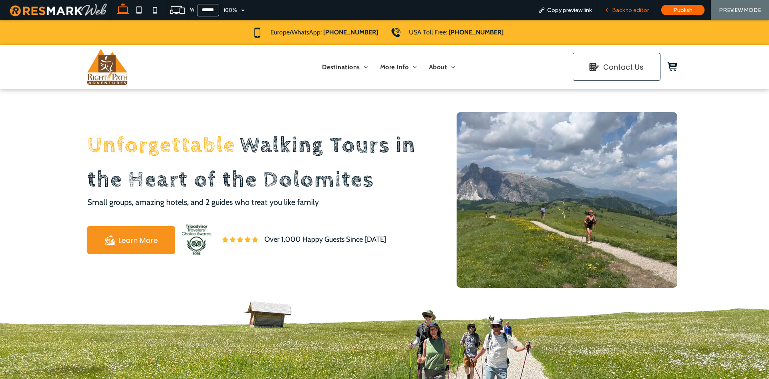
click at [626, 10] on span "Back to editor" at bounding box center [630, 10] width 37 height 7
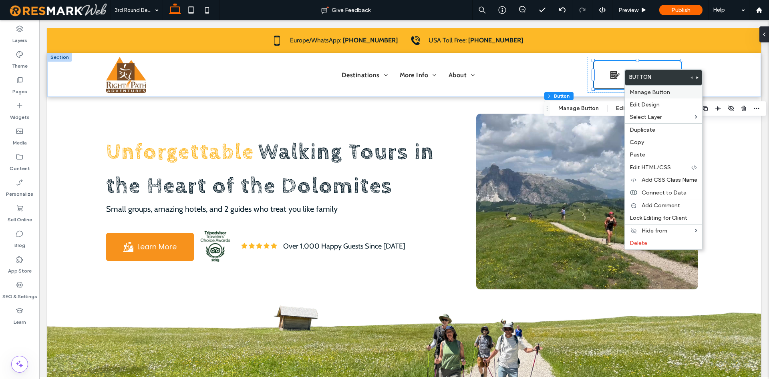
click at [645, 90] on span "Manage Button" at bounding box center [650, 92] width 40 height 7
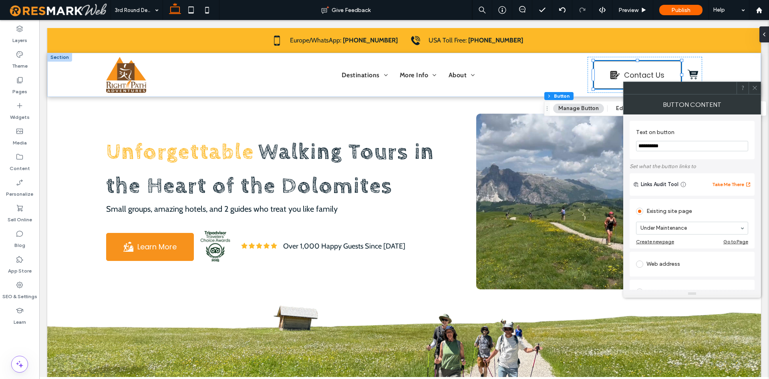
click at [668, 151] on input "**********" at bounding box center [692, 146] width 112 height 10
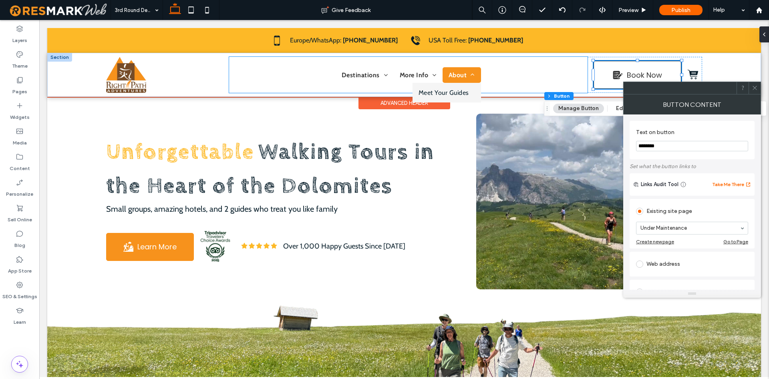
type input "********"
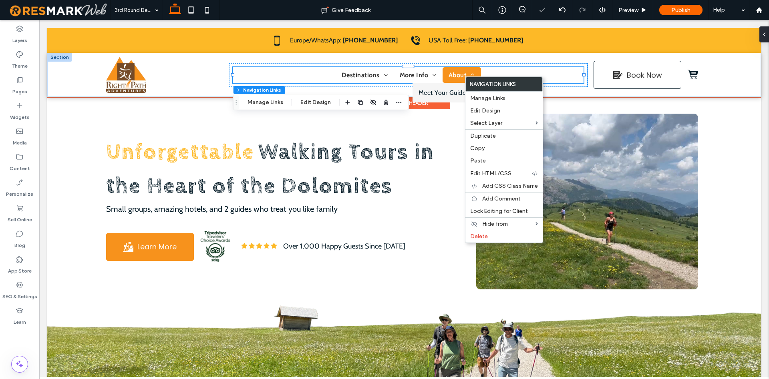
drag, startPoint x: 464, startPoint y: 77, endPoint x: 469, endPoint y: 75, distance: 4.7
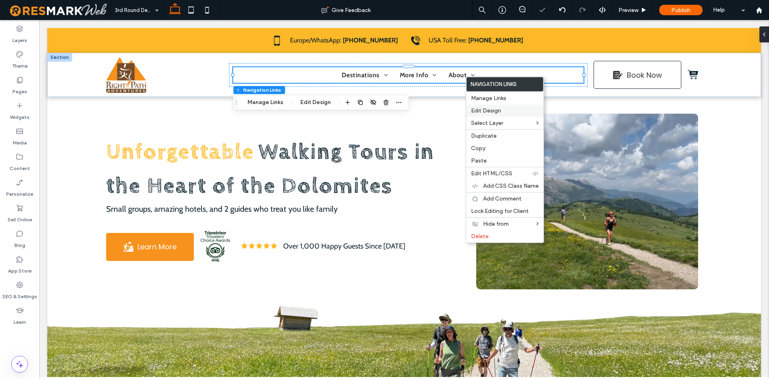
click at [497, 109] on span "Edit Design" at bounding box center [486, 110] width 30 height 7
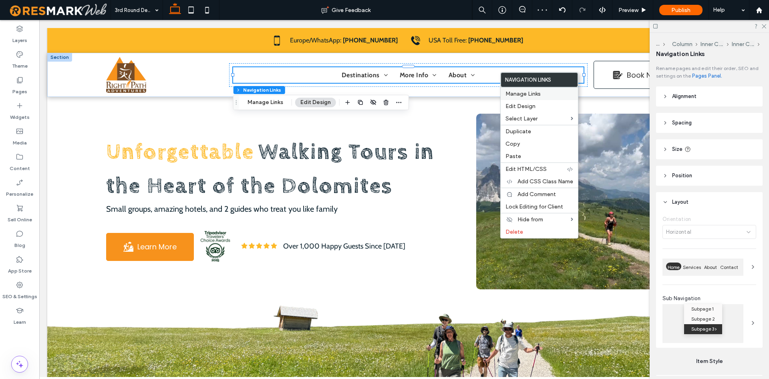
click at [529, 93] on span "Manage Links" at bounding box center [523, 94] width 35 height 7
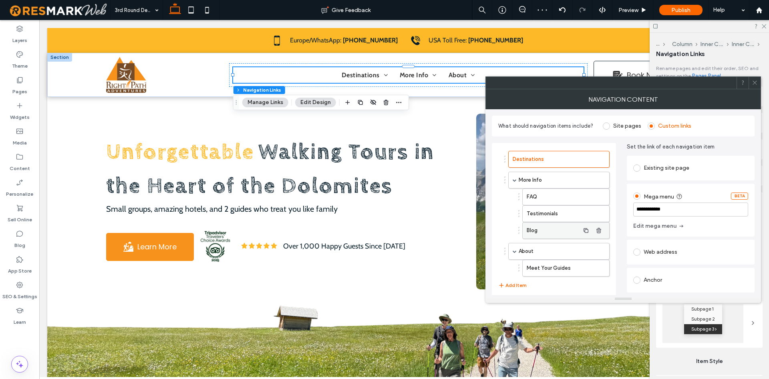
scroll to position [27, 0]
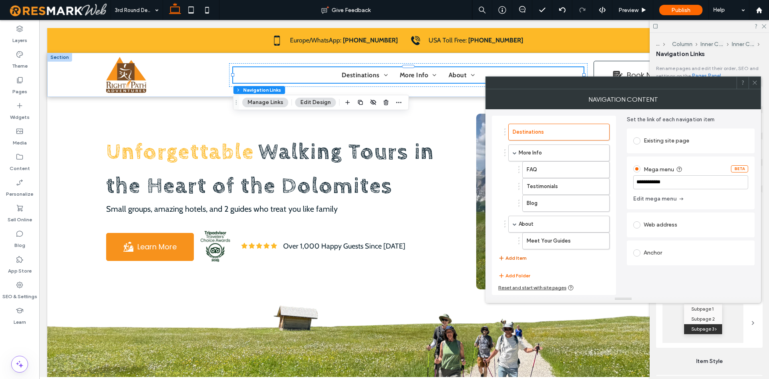
click at [511, 262] on button "Add Item" at bounding box center [512, 259] width 28 height 10
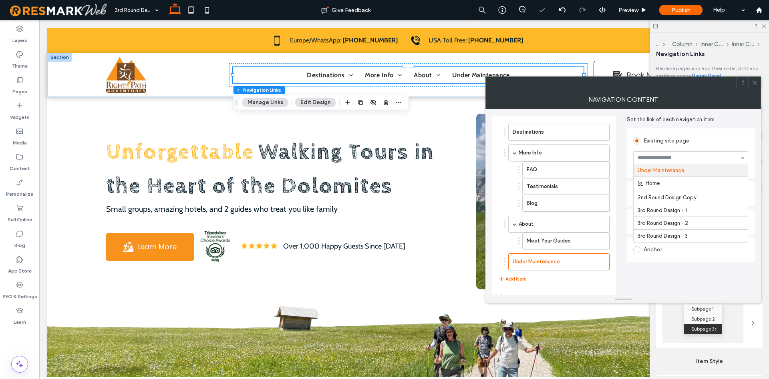
click at [569, 289] on div "Destinations More Info FAQ Testimonials Blog About Meet Your Guides Under Maint…" at bounding box center [554, 216] width 124 height 200
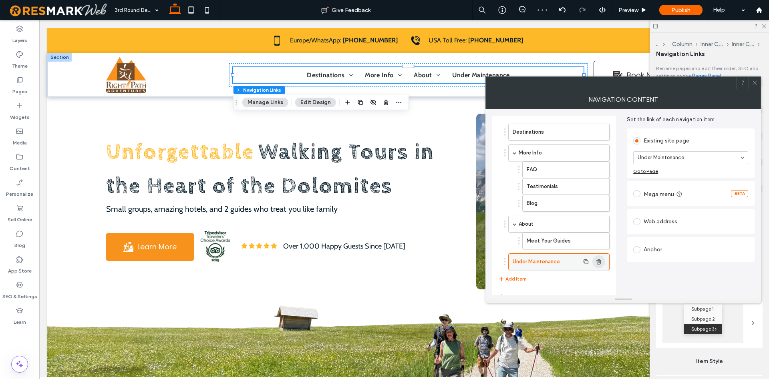
click at [602, 262] on icon "button" at bounding box center [599, 262] width 6 height 6
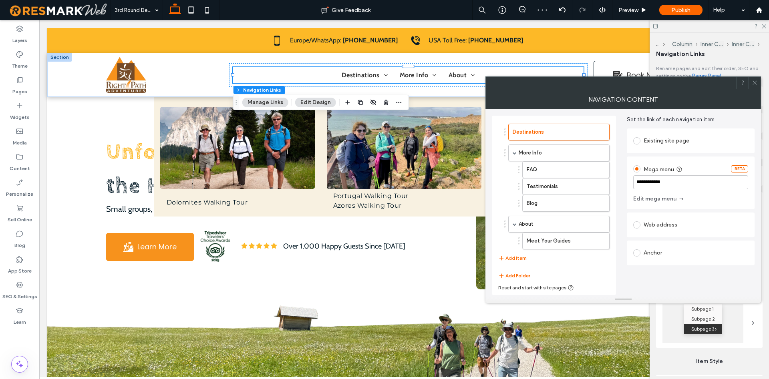
drag, startPoint x: 525, startPoint y: 278, endPoint x: 538, endPoint y: 270, distance: 15.3
click at [525, 278] on button "Add Folder" at bounding box center [514, 276] width 32 height 10
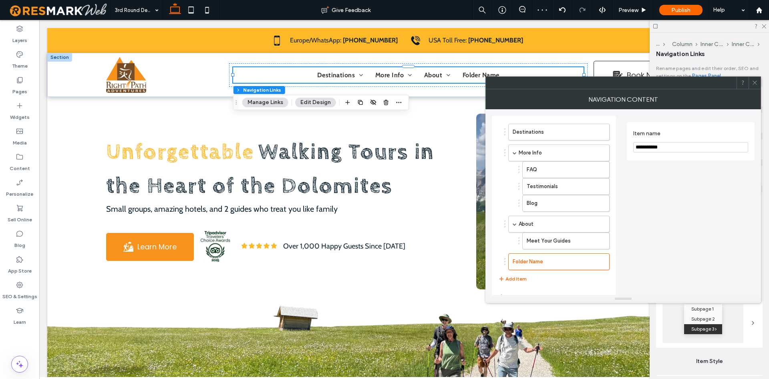
click at [655, 143] on input "**********" at bounding box center [690, 147] width 115 height 10
type input "**********"
click at [754, 81] on icon at bounding box center [755, 83] width 6 height 6
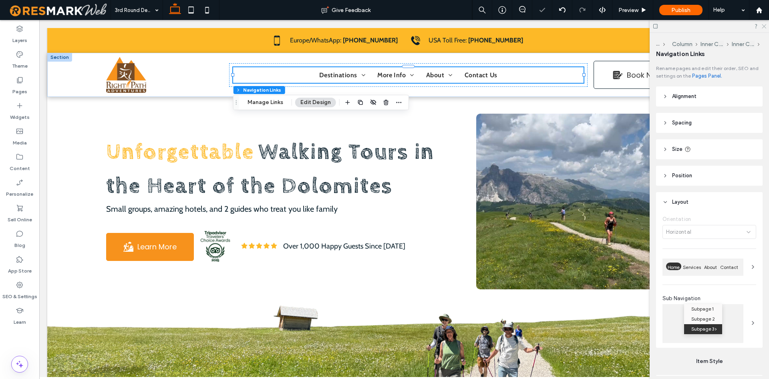
click at [764, 26] on use at bounding box center [764, 26] width 4 height 4
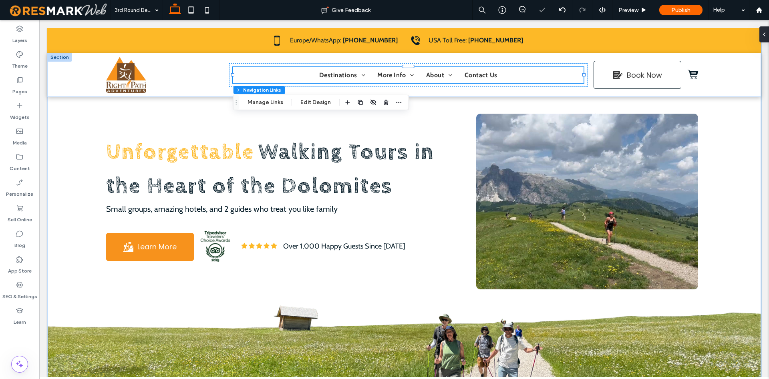
click at [724, 131] on div "Unforgettable Walking Tours in the Heart of the Dolomites Small groups, amazing…" at bounding box center [404, 206] width 714 height 357
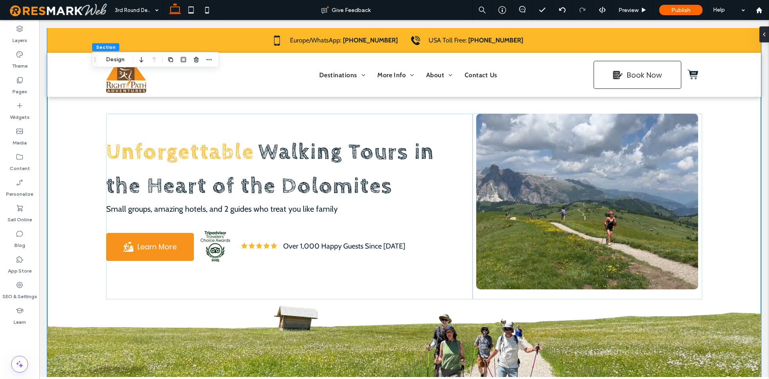
click at [763, 169] on body "Destinations More Info FAQ Testimonials Blog About Meet Your Guides Contact Us …" at bounding box center [404, 226] width 730 height 413
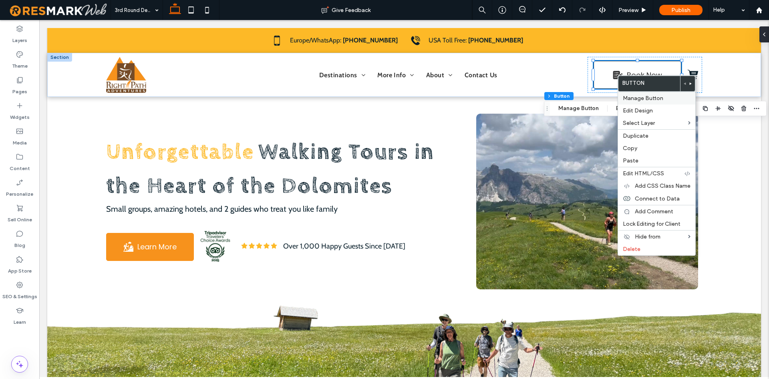
click at [636, 101] on span "Manage Button" at bounding box center [643, 98] width 40 height 7
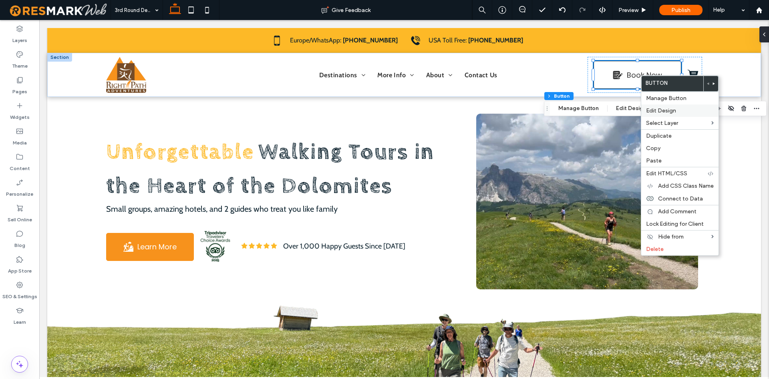
click at [658, 112] on span "Edit Design" at bounding box center [661, 110] width 30 height 7
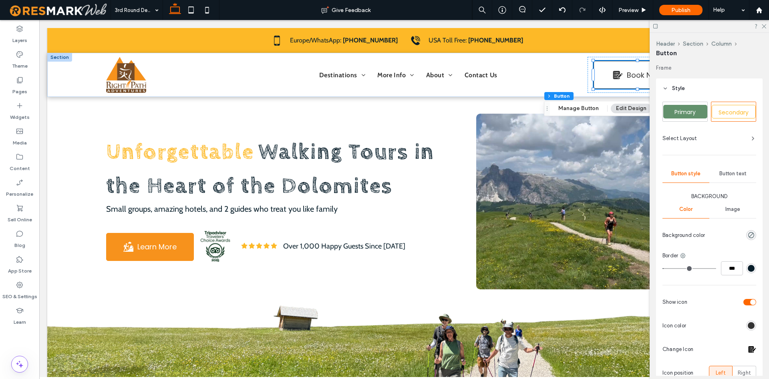
scroll to position [123, 0]
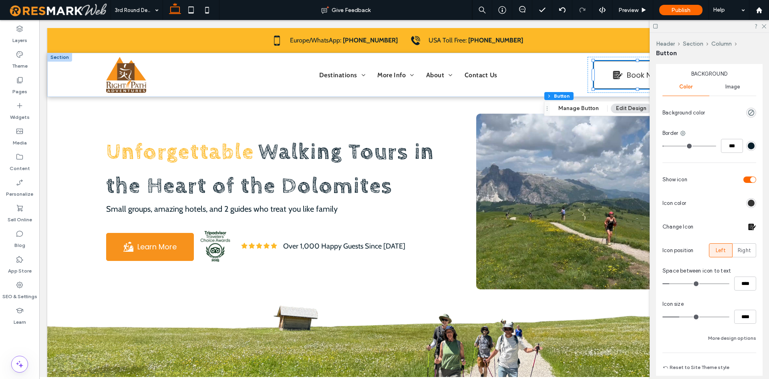
click at [751, 228] on div at bounding box center [752, 227] width 8 height 8
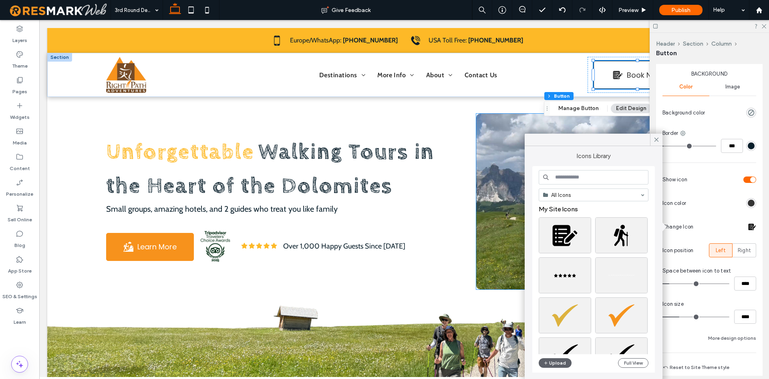
click at [568, 117] on div at bounding box center [587, 202] width 222 height 176
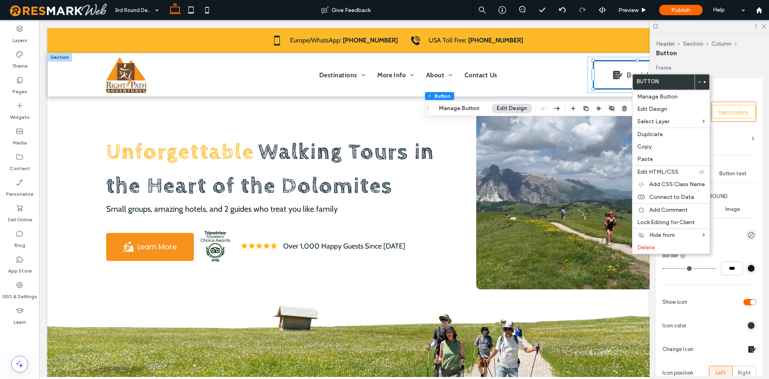
scroll to position [82, 0]
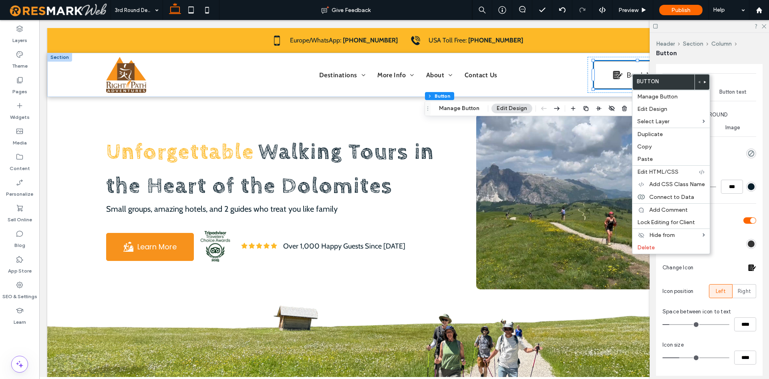
click at [753, 266] on div at bounding box center [752, 268] width 8 height 8
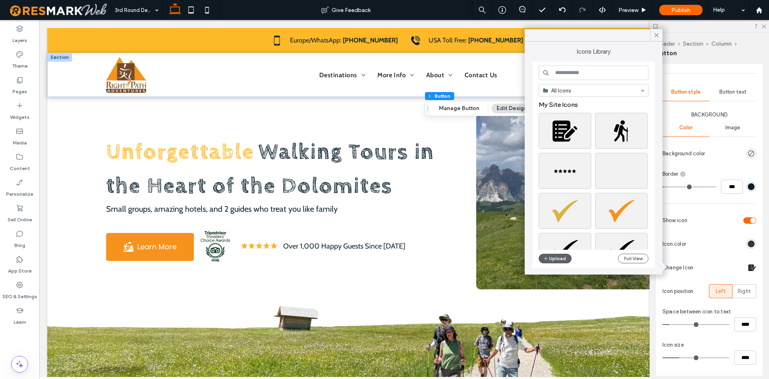
click at [570, 77] on input at bounding box center [594, 73] width 110 height 14
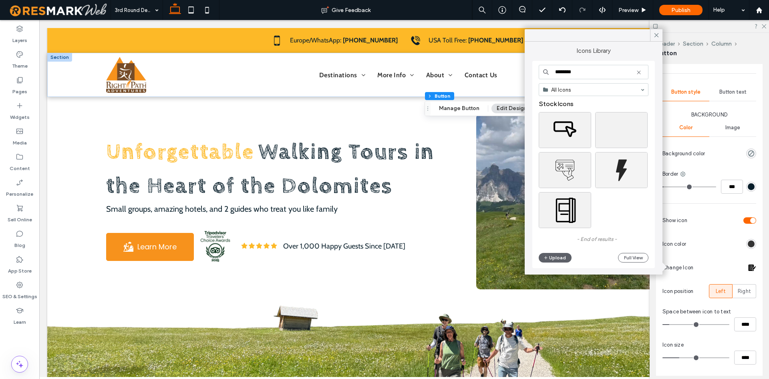
scroll to position [0, 0]
click at [587, 76] on input "********" at bounding box center [594, 73] width 110 height 14
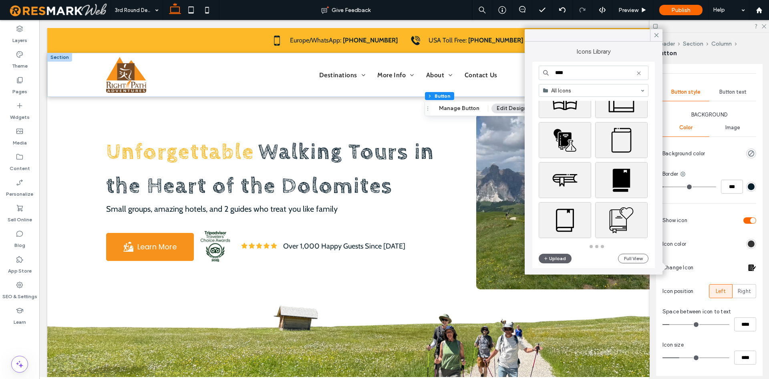
scroll to position [881, 0]
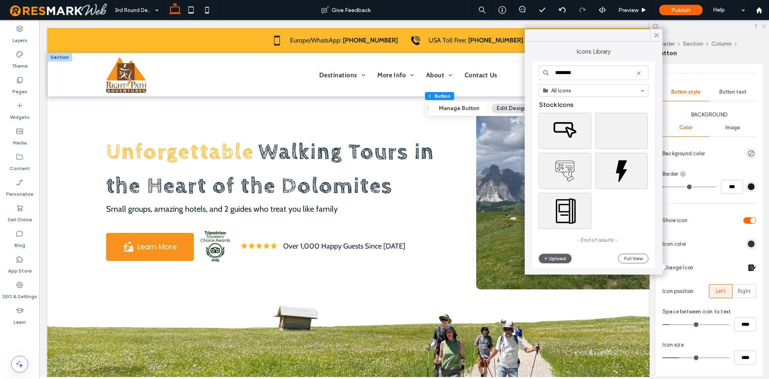
type input "********"
click at [764, 24] on icon at bounding box center [763, 25] width 5 height 5
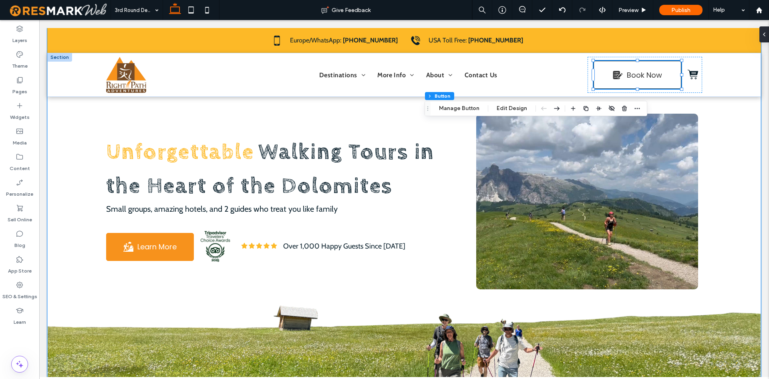
click at [752, 110] on div "Unforgettable Walking Tours in the Heart of the Dolomites Small groups, amazing…" at bounding box center [404, 206] width 714 height 357
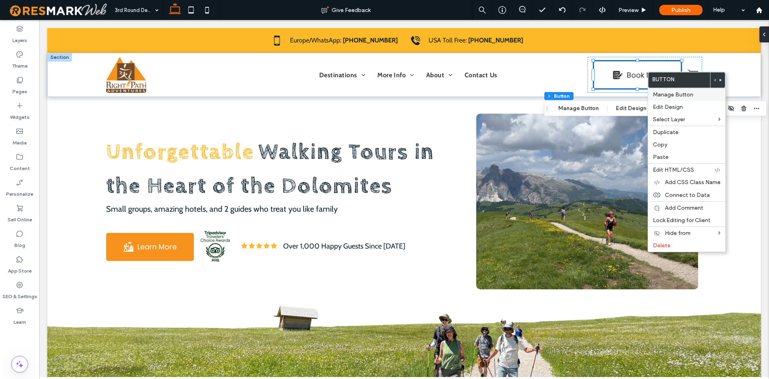
click at [676, 97] on span "Manage Button" at bounding box center [673, 94] width 40 height 7
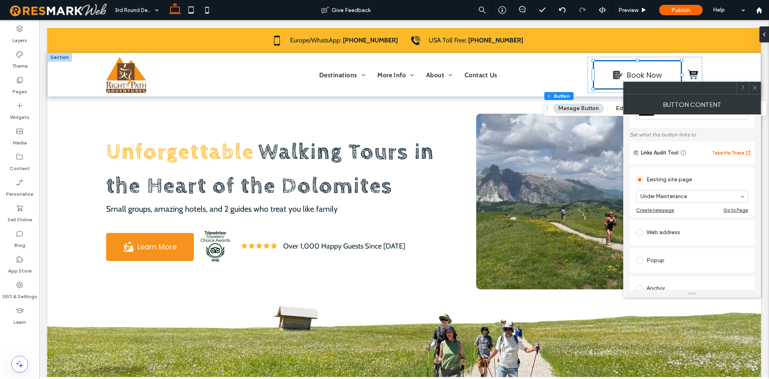
scroll to position [46, 0]
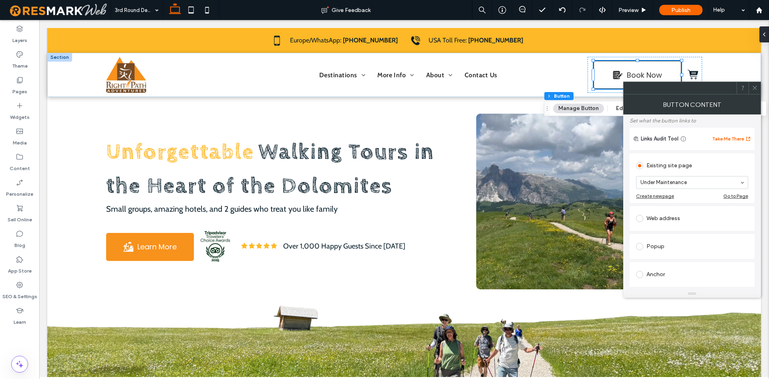
click at [758, 88] on icon at bounding box center [755, 88] width 6 height 6
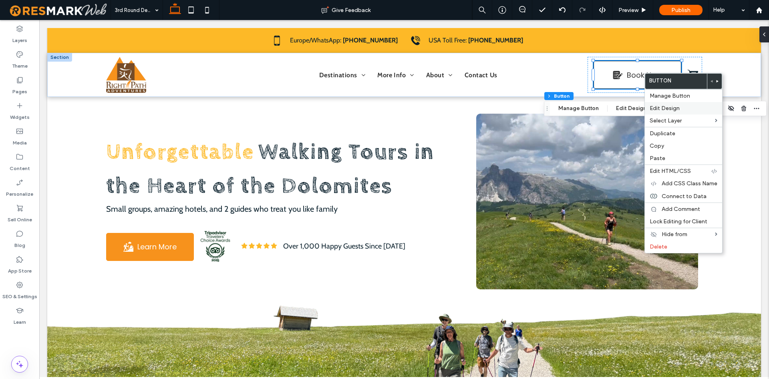
click at [669, 107] on span "Edit Design" at bounding box center [665, 108] width 30 height 7
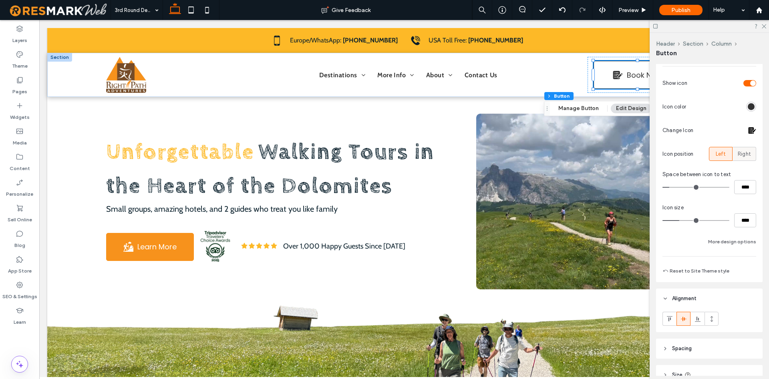
scroll to position [204, 0]
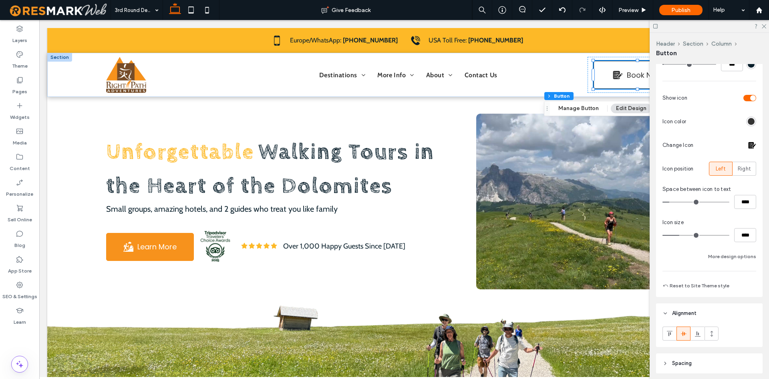
click at [751, 148] on div at bounding box center [752, 145] width 8 height 8
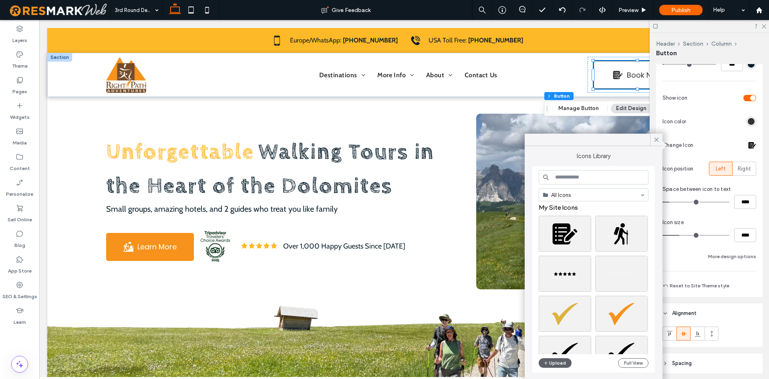
scroll to position [0, 0]
click at [596, 175] on input at bounding box center [594, 177] width 110 height 14
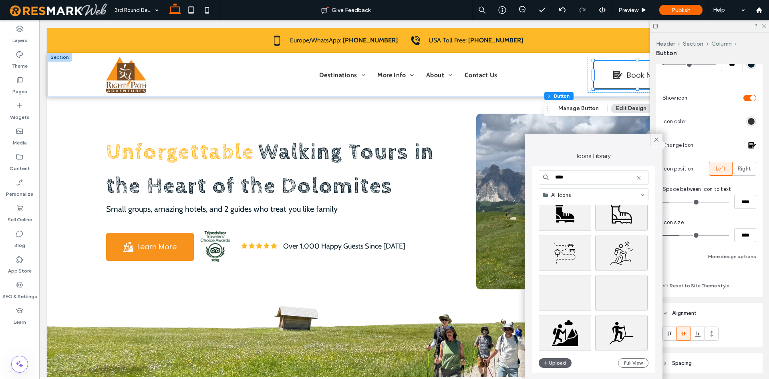
scroll to position [274, 0]
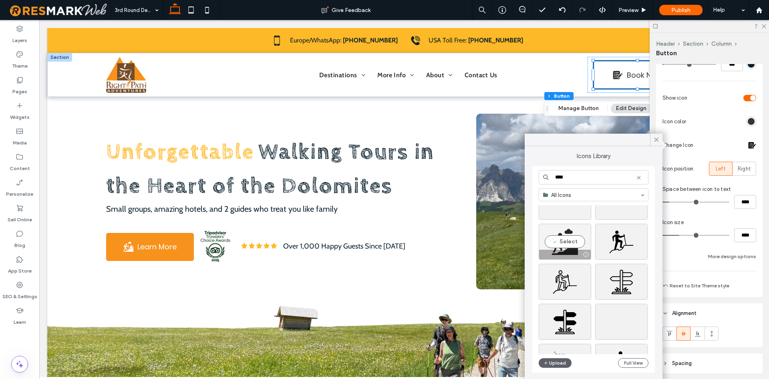
type input "****"
click at [570, 250] on div at bounding box center [565, 255] width 52 height 10
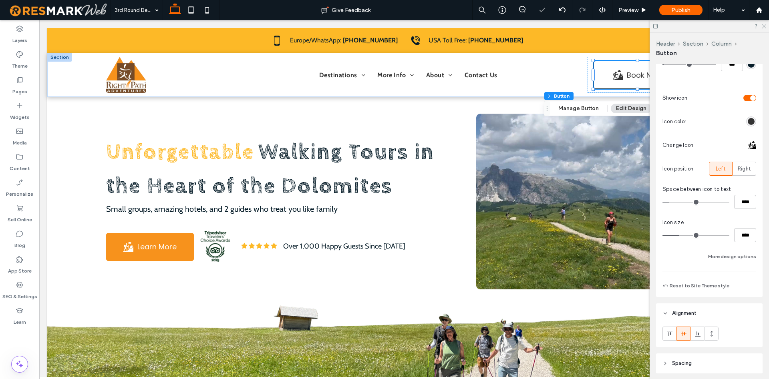
click at [763, 26] on icon at bounding box center [763, 25] width 5 height 5
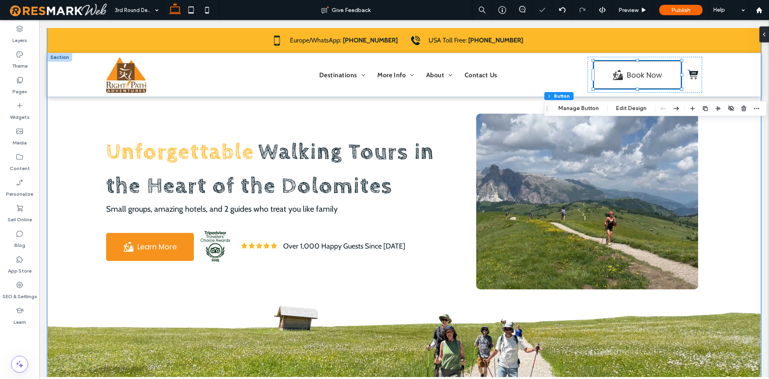
click at [732, 155] on div "Unforgettable Walking Tours in the Heart of the Dolomites Small groups, amazing…" at bounding box center [404, 206] width 714 height 357
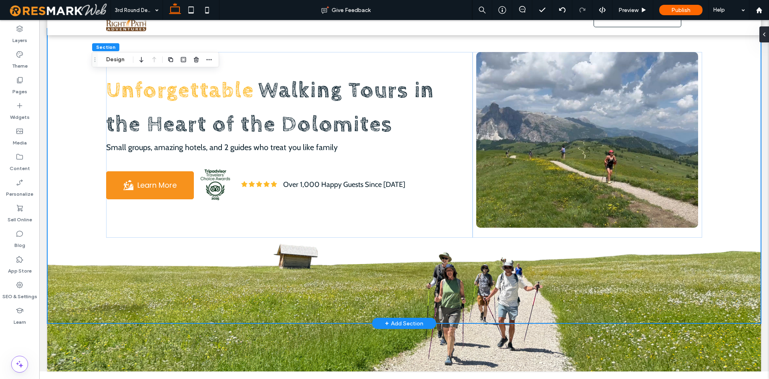
scroll to position [0, 0]
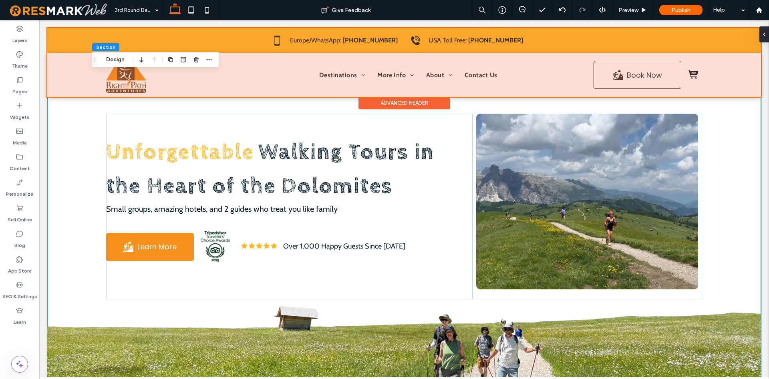
click at [743, 76] on div at bounding box center [404, 62] width 714 height 69
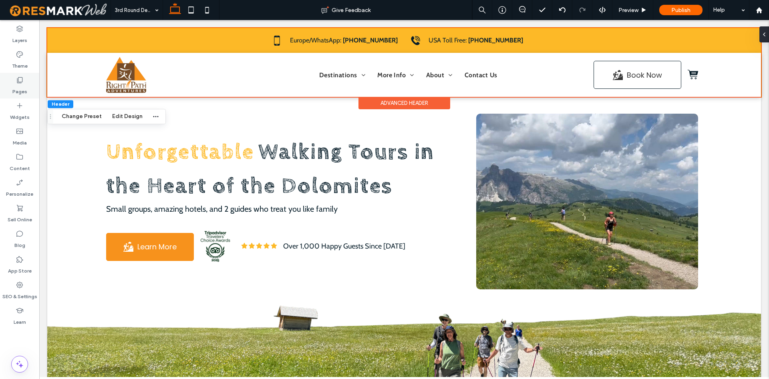
click at [17, 92] on label "Pages" at bounding box center [19, 89] width 15 height 11
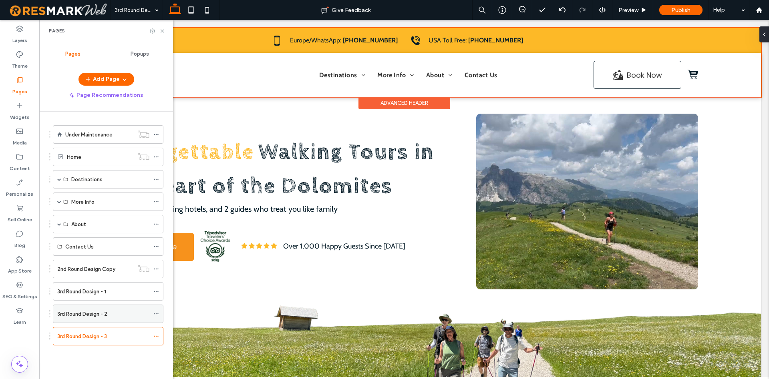
click at [94, 308] on div "3rd Round Design - 2" at bounding box center [103, 314] width 92 height 18
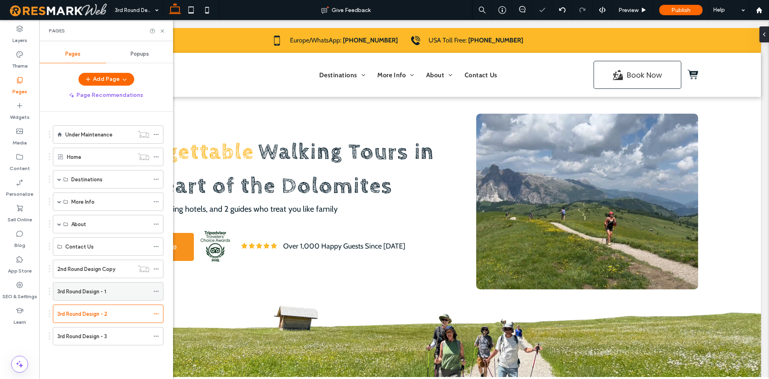
click at [101, 296] on div "3rd Round Design - 1" at bounding box center [103, 292] width 92 height 18
click at [99, 338] on label "3rd Round Design - 3" at bounding box center [82, 337] width 50 height 14
click at [162, 32] on use at bounding box center [162, 30] width 3 height 3
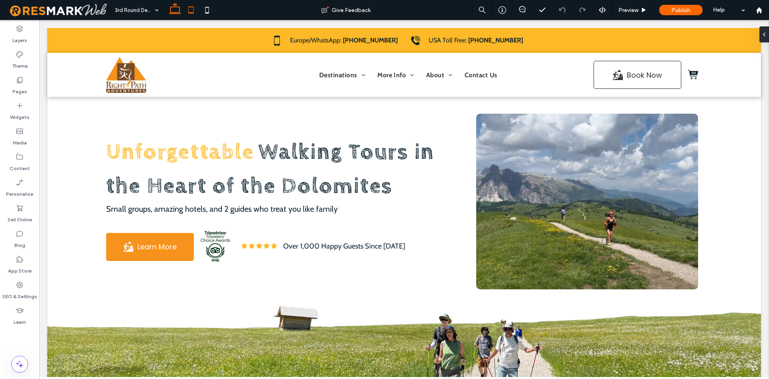
click at [187, 8] on icon at bounding box center [191, 10] width 16 height 16
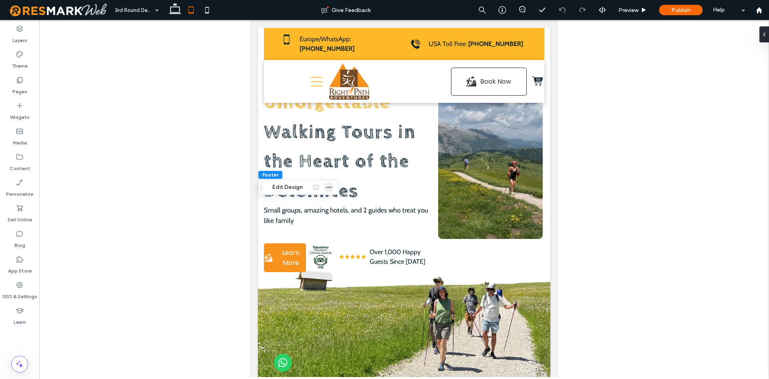
click at [333, 185] on span "button" at bounding box center [329, 188] width 10 height 10
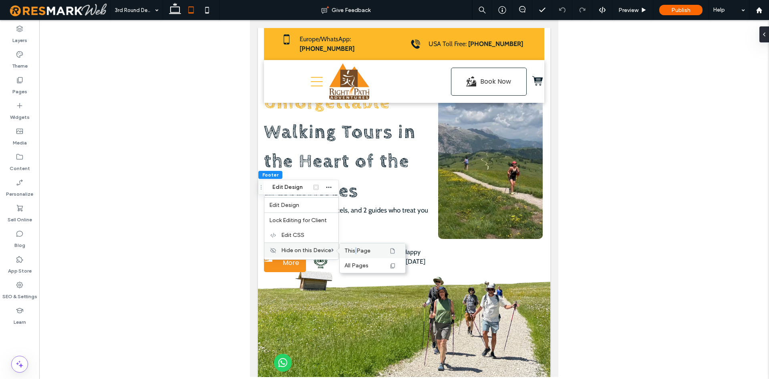
click at [355, 253] on span "This Page" at bounding box center [358, 251] width 26 height 7
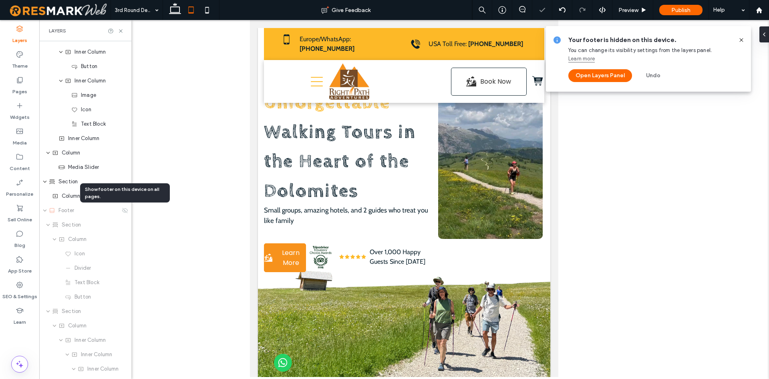
scroll to position [2232, 0]
click at [214, 17] on icon at bounding box center [207, 10] width 16 height 16
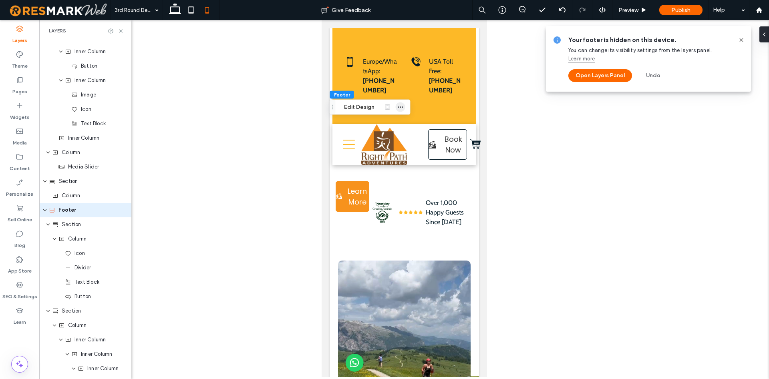
click at [403, 108] on icon "button" at bounding box center [400, 107] width 6 height 6
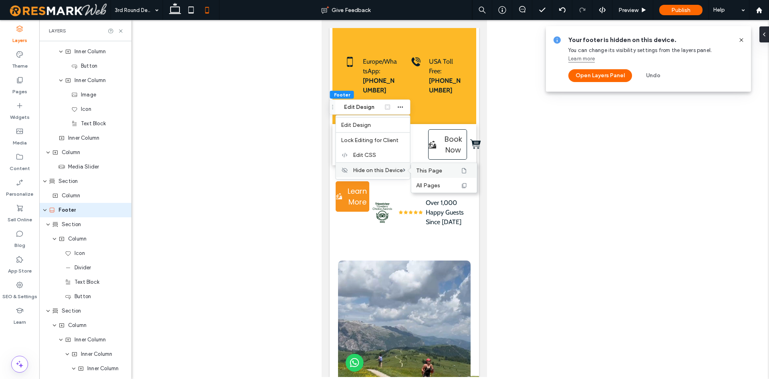
click at [428, 170] on span "This Page" at bounding box center [429, 170] width 26 height 7
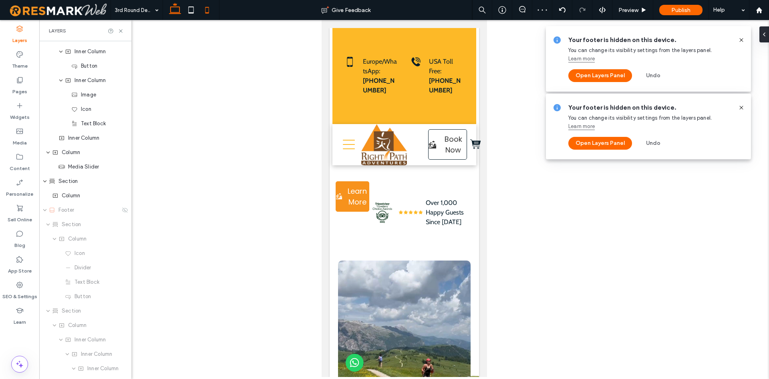
click at [182, 13] on icon at bounding box center [175, 10] width 16 height 16
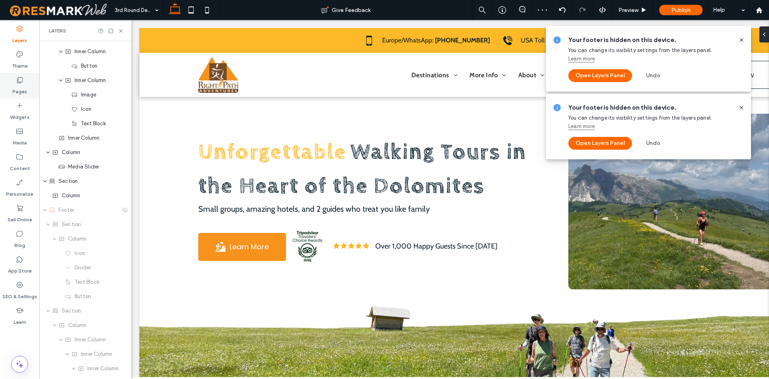
click at [24, 75] on div "Pages" at bounding box center [19, 86] width 39 height 26
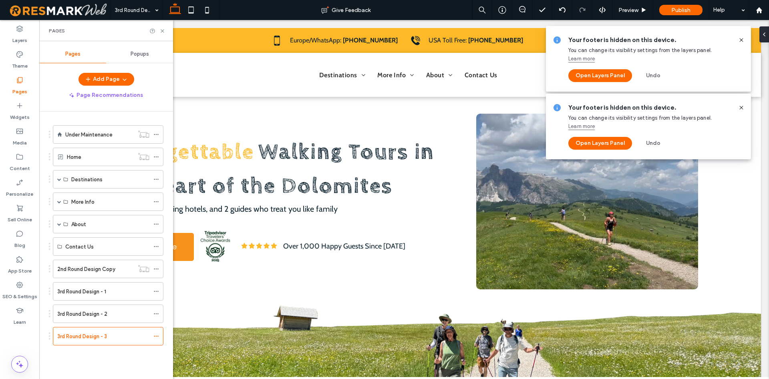
drag, startPoint x: 84, startPoint y: 315, endPoint x: 85, endPoint y: 311, distance: 4.3
click at [83, 315] on label "3rd Round Design - 2" at bounding box center [82, 314] width 50 height 14
click at [742, 108] on icon at bounding box center [741, 108] width 6 height 6
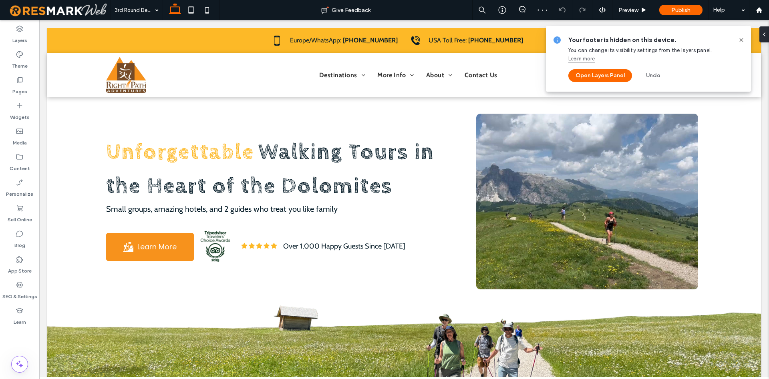
click at [742, 40] on icon at bounding box center [741, 40] width 6 height 6
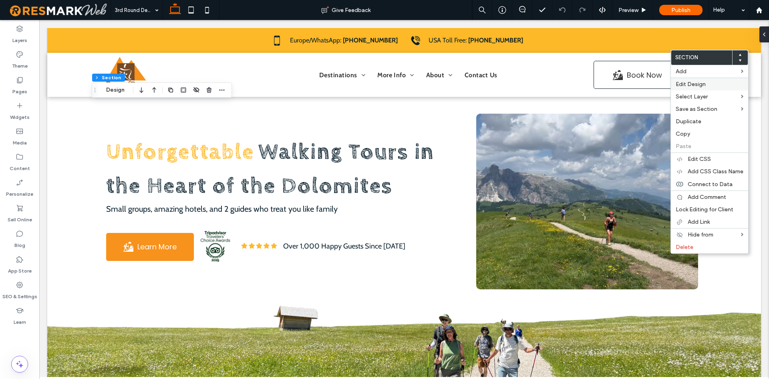
click at [712, 87] on label "Edit Design" at bounding box center [710, 84] width 68 height 7
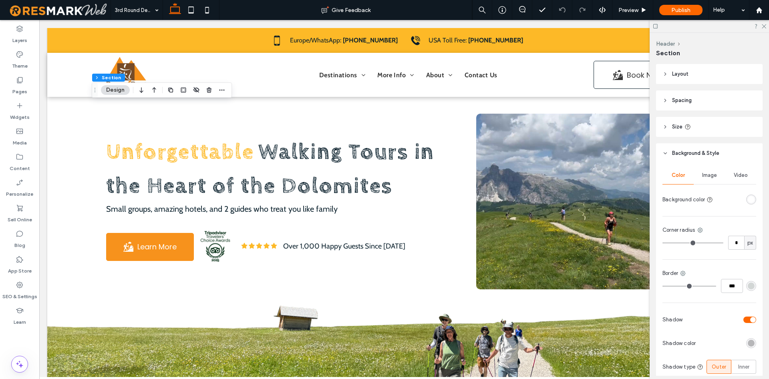
click at [704, 107] on header "Spacing" at bounding box center [709, 101] width 107 height 20
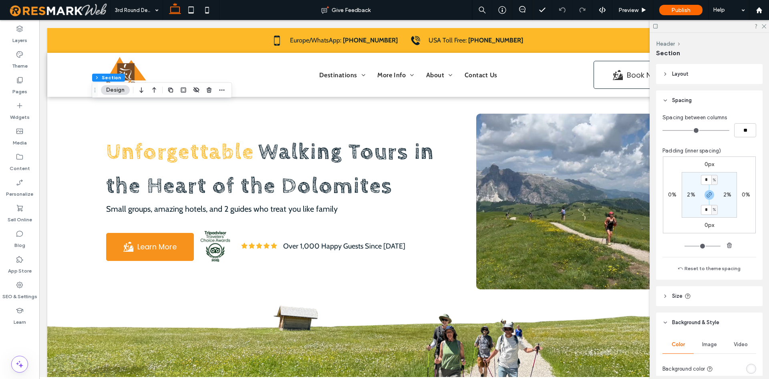
click at [711, 163] on label "0px" at bounding box center [710, 164] width 10 height 7
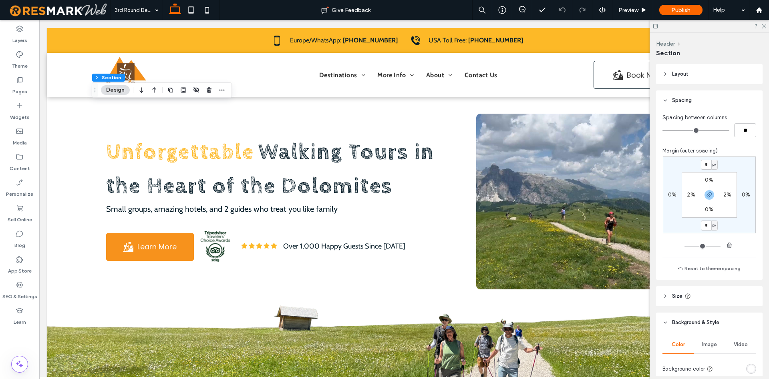
click at [710, 189] on section "0% 2% 0% 2%" at bounding box center [709, 195] width 55 height 46
click at [710, 192] on span "button" at bounding box center [710, 195] width 10 height 10
click at [707, 164] on input "*" at bounding box center [706, 165] width 10 height 10
type input "**"
click at [710, 166] on input "**" at bounding box center [706, 165] width 10 height 10
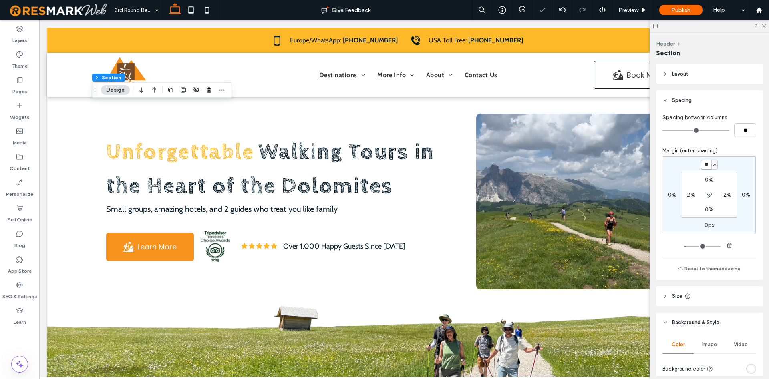
click at [710, 166] on input "**" at bounding box center [706, 165] width 10 height 10
click at [674, 194] on label "0%" at bounding box center [672, 195] width 8 height 7
type input "*"
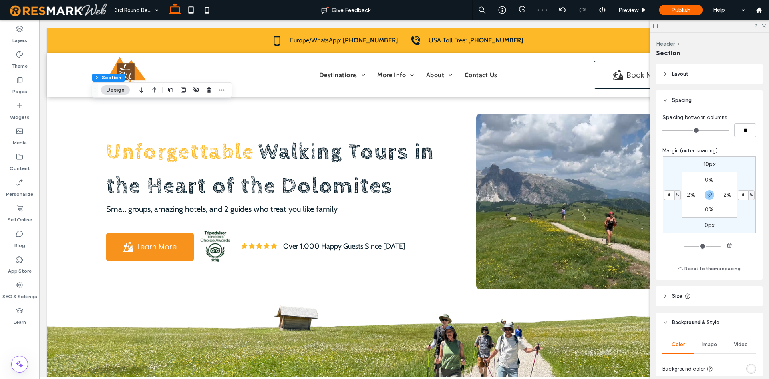
type input "*"
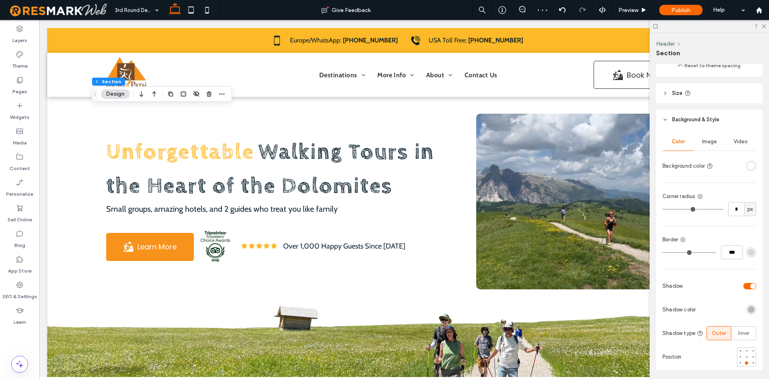
scroll to position [189, 0]
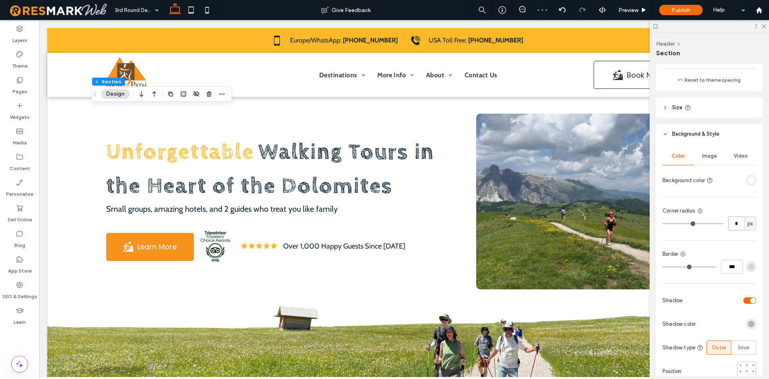
click at [731, 226] on input "*" at bounding box center [736, 224] width 16 height 14
type input "*"
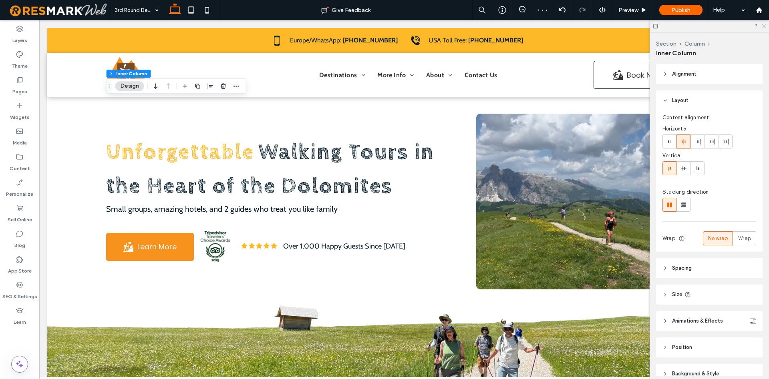
click at [764, 26] on icon at bounding box center [763, 25] width 5 height 5
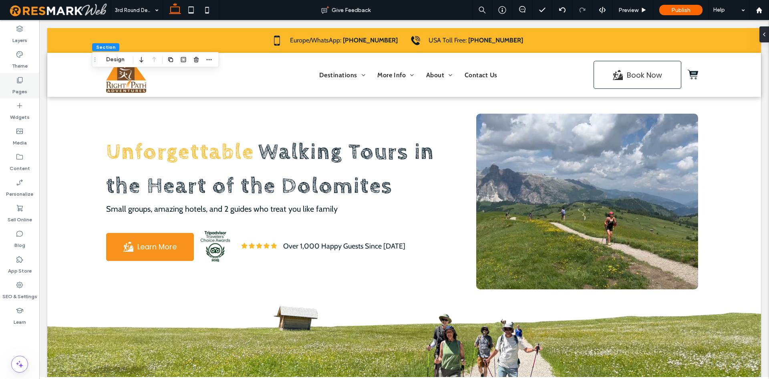
click at [15, 87] on label "Pages" at bounding box center [19, 89] width 15 height 11
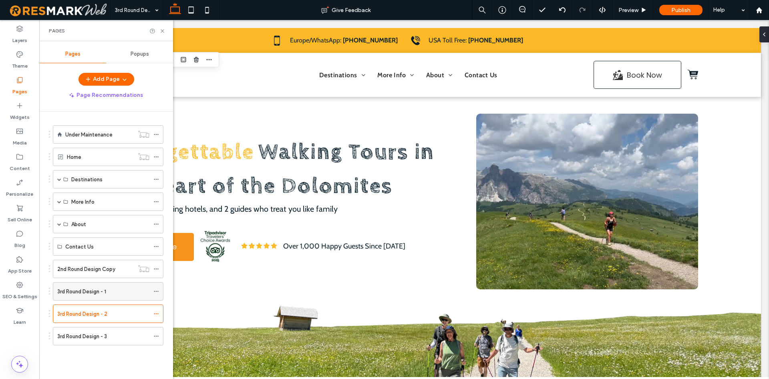
click at [89, 285] on div "3rd Round Design - 1" at bounding box center [103, 292] width 92 height 18
click at [98, 310] on div "3rd Round Design - 2" at bounding box center [103, 314] width 92 height 18
click at [161, 34] on icon at bounding box center [162, 31] width 6 height 6
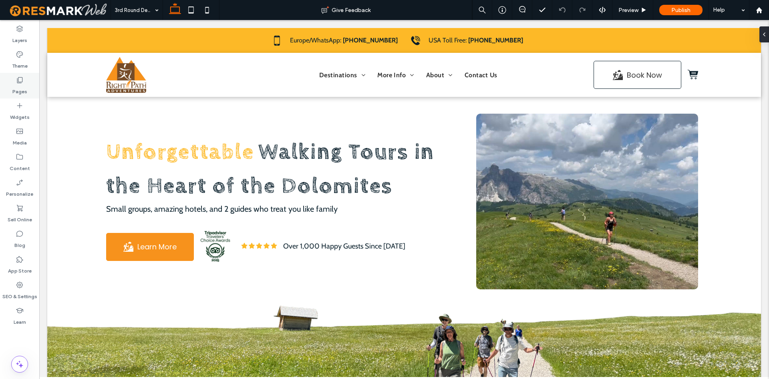
click at [23, 79] on icon at bounding box center [20, 80] width 8 height 8
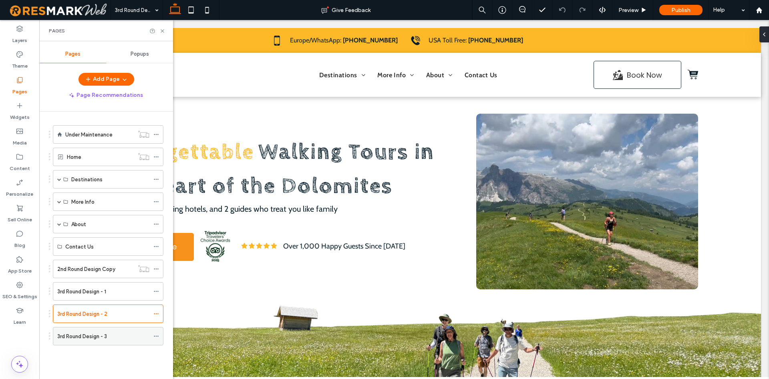
click at [90, 338] on label "3rd Round Design - 3" at bounding box center [82, 337] width 50 height 14
click at [164, 31] on icon at bounding box center [162, 31] width 6 height 6
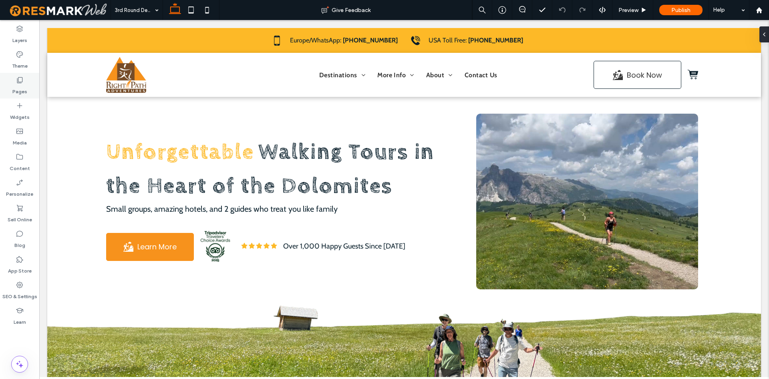
click at [14, 86] on label "Pages" at bounding box center [19, 89] width 15 height 11
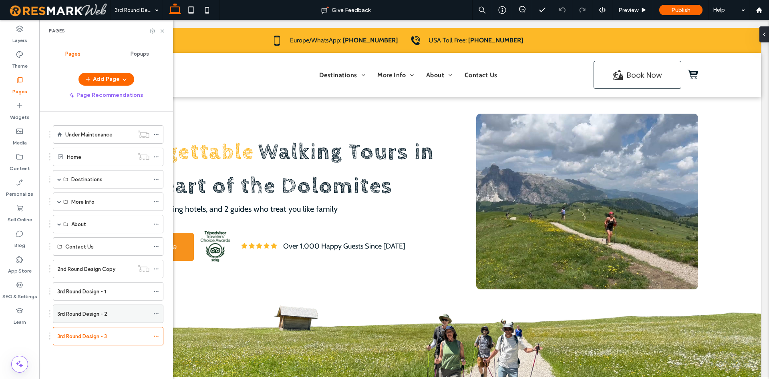
click at [136, 313] on div "3rd Round Design - 2" at bounding box center [103, 314] width 92 height 8
click at [163, 29] on icon at bounding box center [162, 31] width 6 height 6
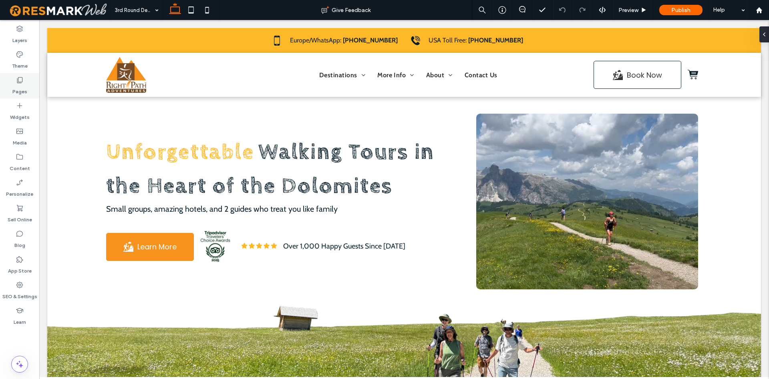
click at [33, 83] on div "Pages" at bounding box center [19, 86] width 39 height 26
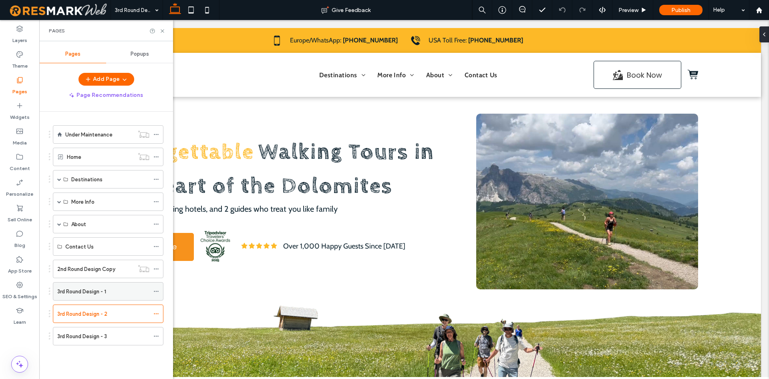
click at [70, 288] on label "3rd Round Design - 1" at bounding box center [81, 292] width 49 height 14
click at [84, 333] on label "3rd Round Design - 3" at bounding box center [82, 337] width 50 height 14
click at [80, 314] on label "3rd Round Design - 2" at bounding box center [82, 314] width 50 height 14
click at [86, 342] on div "3rd Round Design - 3" at bounding box center [103, 337] width 92 height 18
click at [163, 29] on icon at bounding box center [162, 31] width 6 height 6
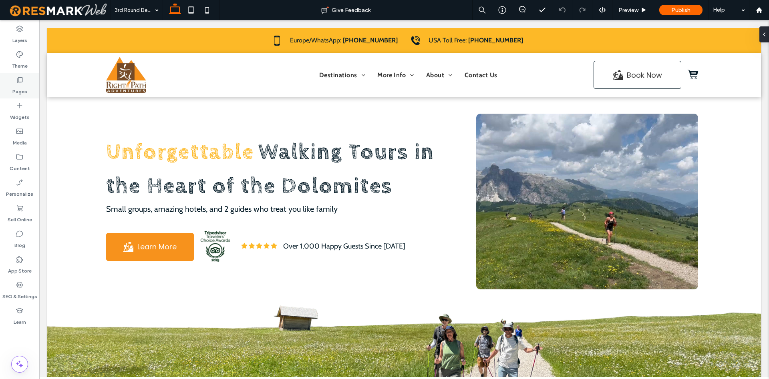
click at [17, 96] on div "Pages" at bounding box center [19, 86] width 39 height 26
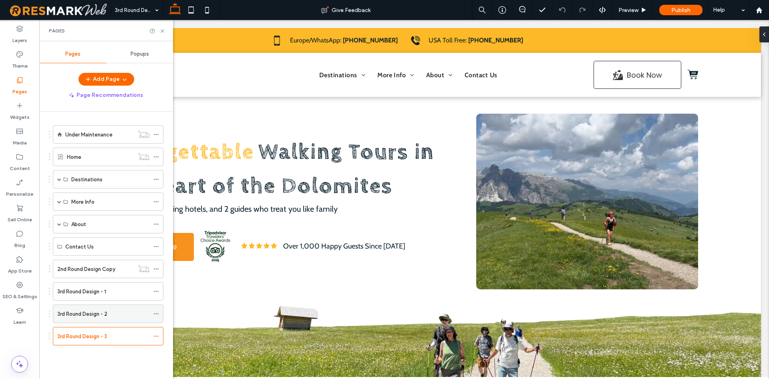
click at [121, 310] on div "3rd Round Design - 2" at bounding box center [103, 314] width 92 height 18
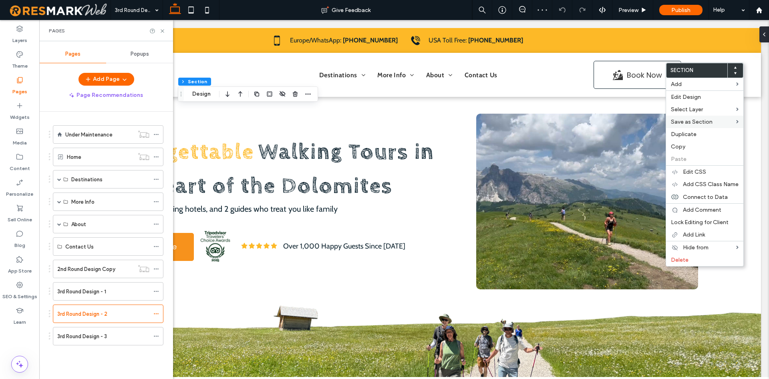
drag, startPoint x: 707, startPoint y: 98, endPoint x: 714, endPoint y: 117, distance: 20.4
click at [707, 98] on label "Edit Design" at bounding box center [705, 97] width 68 height 7
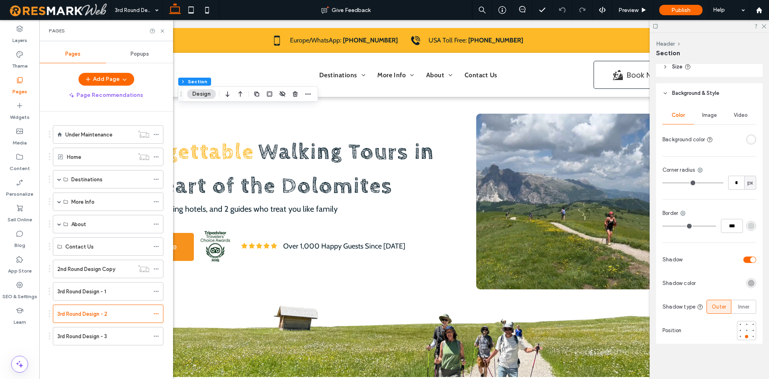
click at [751, 258] on div "toggle" at bounding box center [750, 260] width 13 height 6
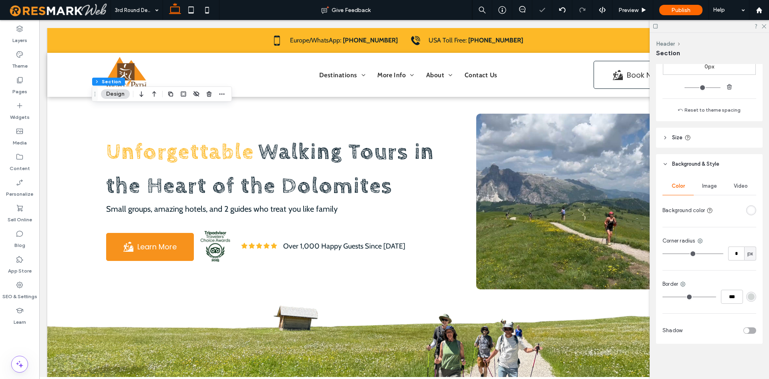
click at [762, 29] on div at bounding box center [709, 26] width 119 height 12
click at [764, 25] on icon at bounding box center [763, 25] width 5 height 5
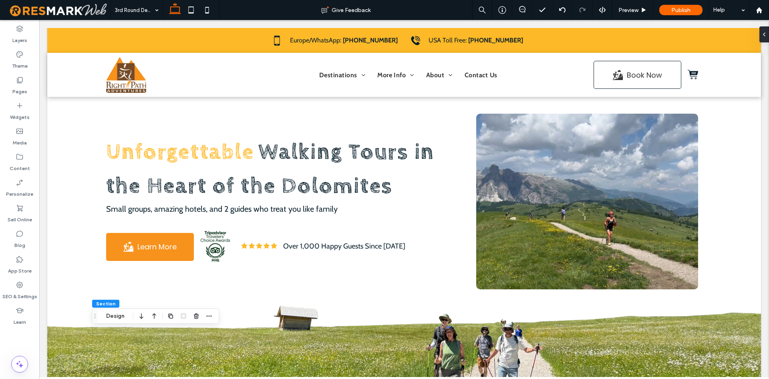
click at [24, 341] on div "Layers Theme Pages Widgets Media Content Personalize Sell Online Blog App Store…" at bounding box center [19, 199] width 39 height 359
click at [26, 78] on div "Pages" at bounding box center [19, 86] width 39 height 26
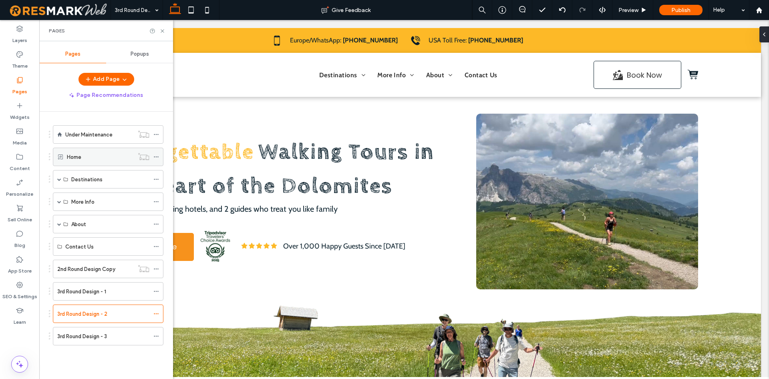
click at [81, 159] on label "Home" at bounding box center [74, 157] width 14 height 14
click at [94, 296] on label "3rd Round Design - 1" at bounding box center [81, 292] width 49 height 14
click at [164, 30] on icon at bounding box center [162, 31] width 6 height 6
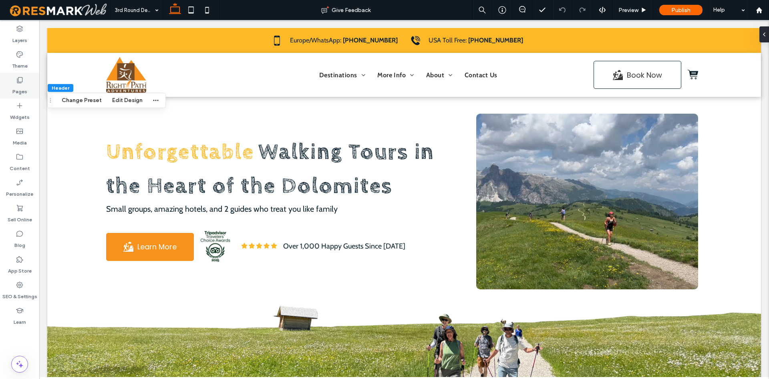
click at [11, 76] on div "Pages" at bounding box center [19, 86] width 39 height 26
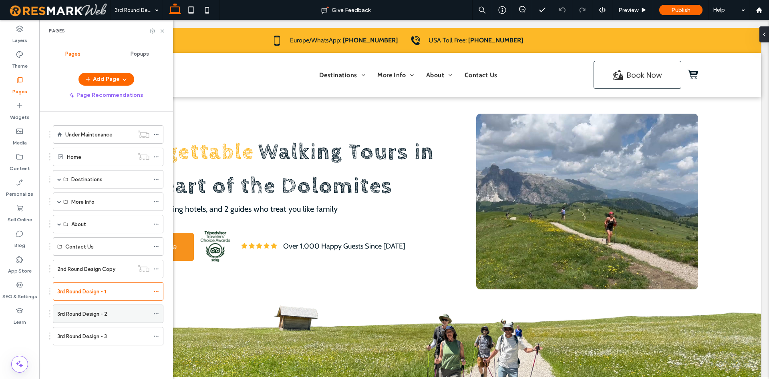
click at [82, 309] on div "3rd Round Design - 2" at bounding box center [103, 314] width 92 height 18
click at [160, 32] on icon at bounding box center [162, 31] width 6 height 6
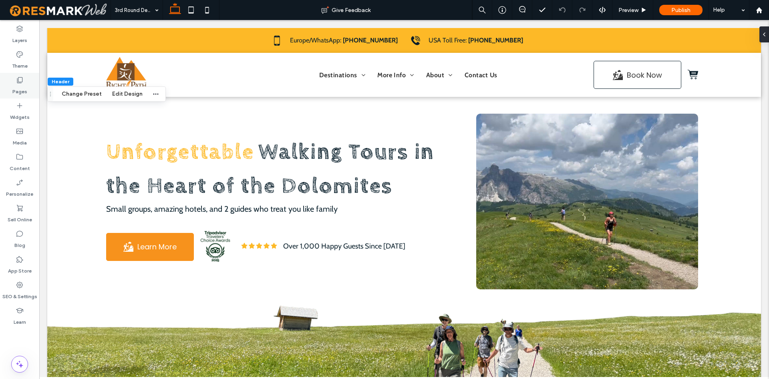
click at [28, 85] on div "Pages" at bounding box center [19, 86] width 39 height 26
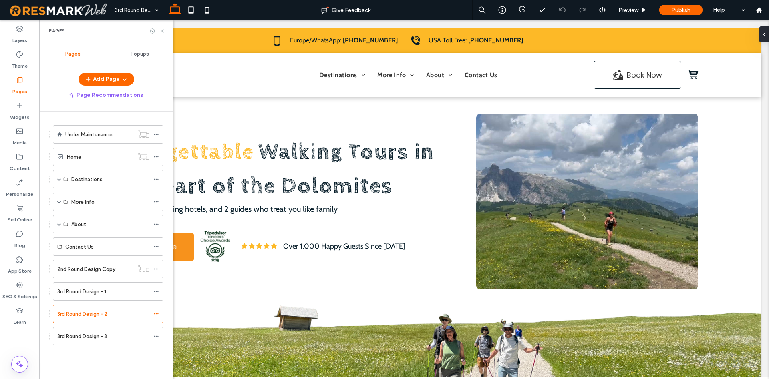
click at [107, 329] on div "3rd Round Design - 3" at bounding box center [103, 337] width 92 height 18
click at [163, 33] on icon at bounding box center [162, 31] width 6 height 6
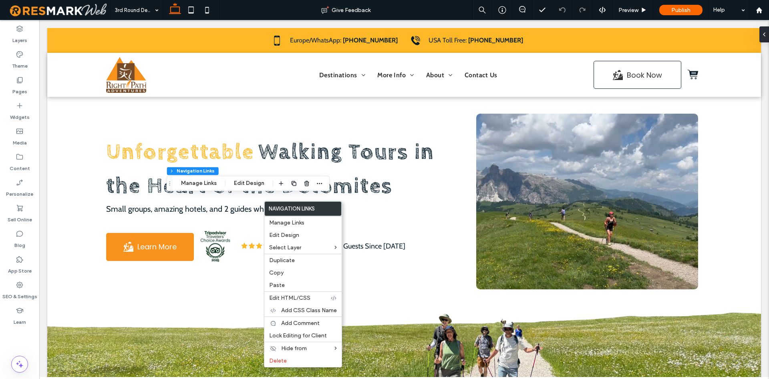
type input "***"
type input "****"
click at [300, 234] on label "Edit Design" at bounding box center [303, 235] width 68 height 7
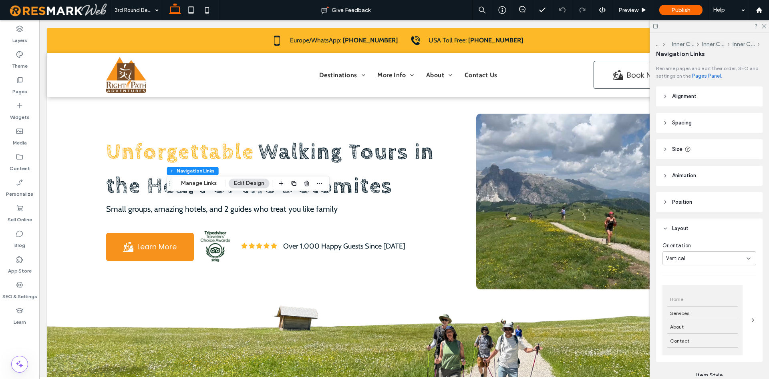
scroll to position [82, 0]
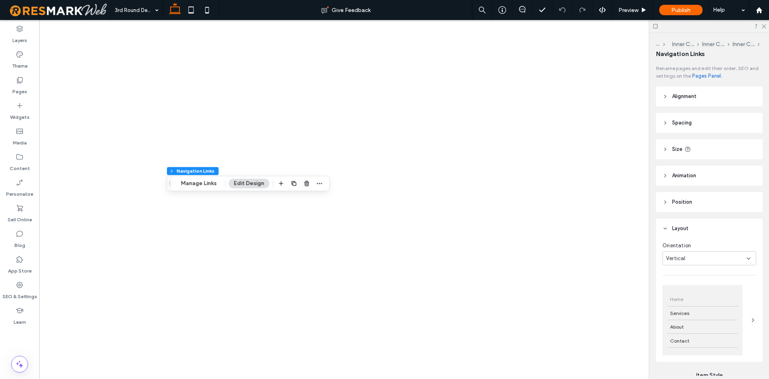
click at [707, 307] on div "Services" at bounding box center [702, 314] width 71 height 14
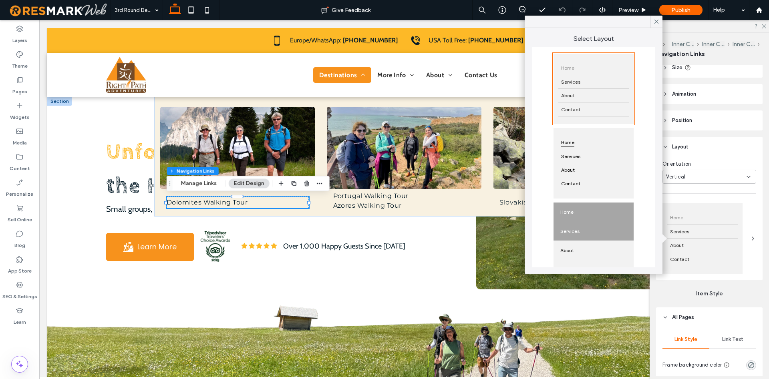
click at [609, 226] on div "Services" at bounding box center [594, 231] width 80 height 19
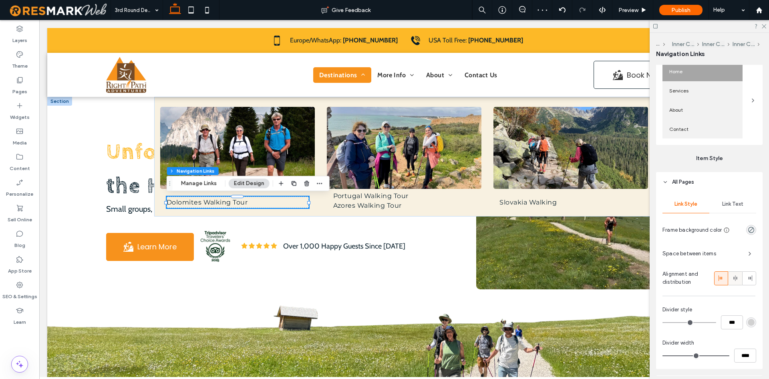
scroll to position [245, 0]
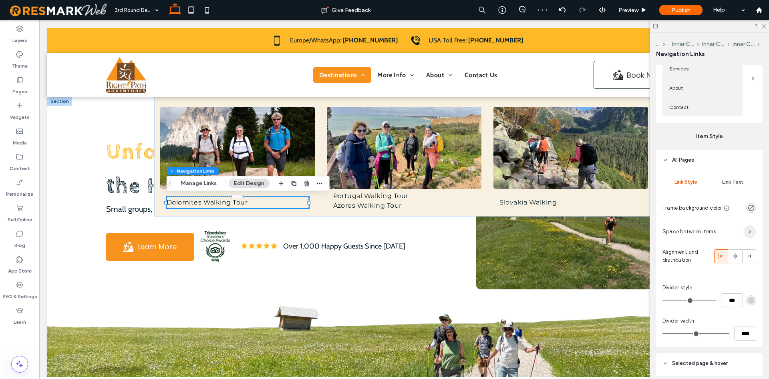
click at [747, 230] on span "button" at bounding box center [750, 232] width 13 height 13
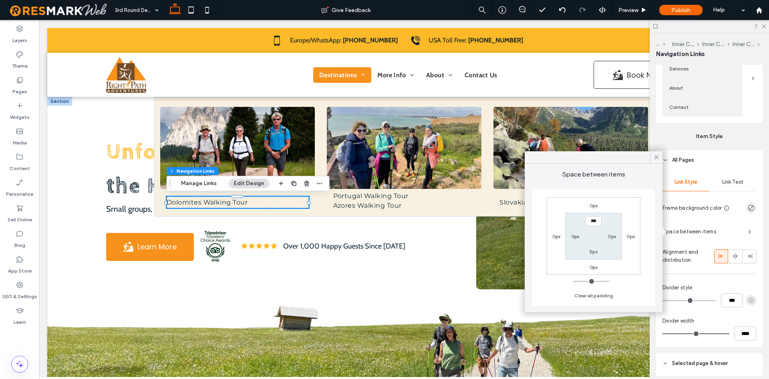
click at [578, 232] on section "*** 0px 5px 0px" at bounding box center [594, 236] width 56 height 46
click at [578, 233] on div "0px" at bounding box center [575, 236] width 8 height 8
click at [578, 234] on label "0px" at bounding box center [575, 237] width 8 height 6
type input "*"
type input "***"
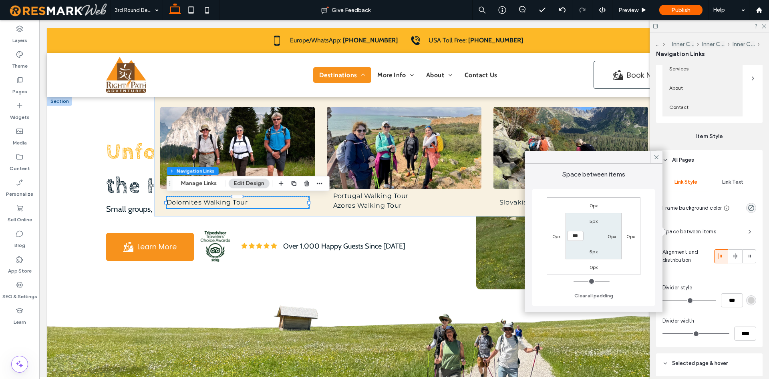
type input "*"
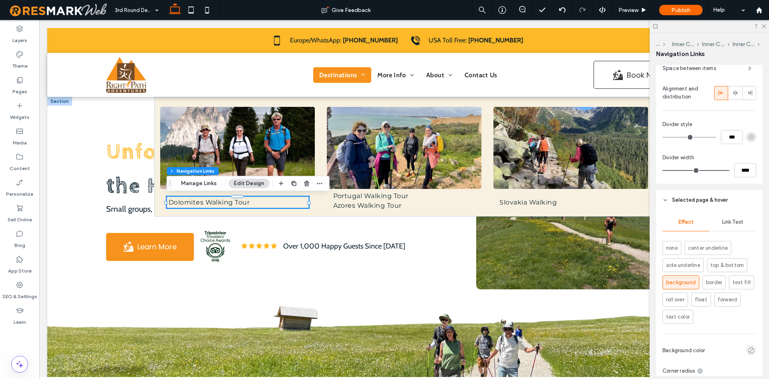
scroll to position [462, 0]
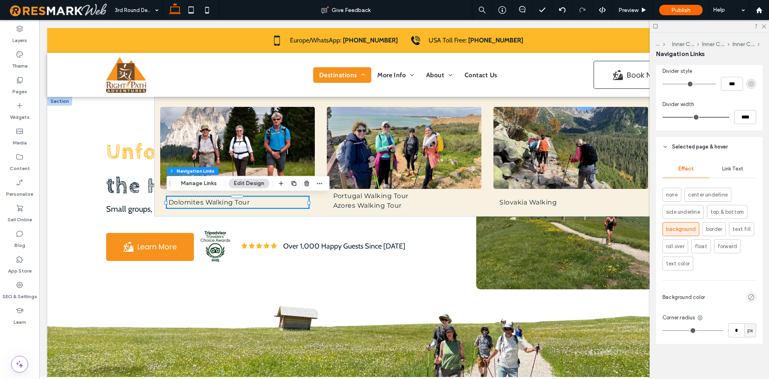
click at [747, 299] on div "empty color" at bounding box center [751, 297] width 10 height 10
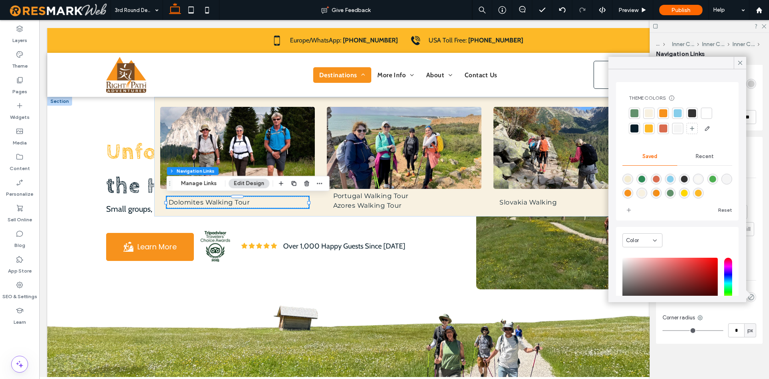
click at [666, 111] on div at bounding box center [663, 113] width 8 height 8
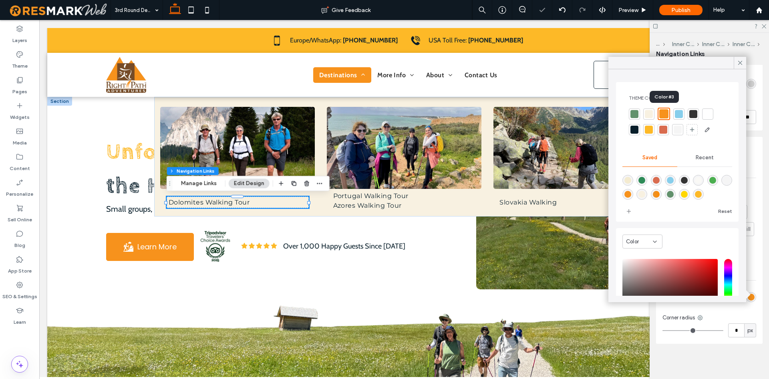
click at [664, 115] on div at bounding box center [663, 113] width 9 height 9
click at [739, 60] on icon at bounding box center [740, 62] width 7 height 7
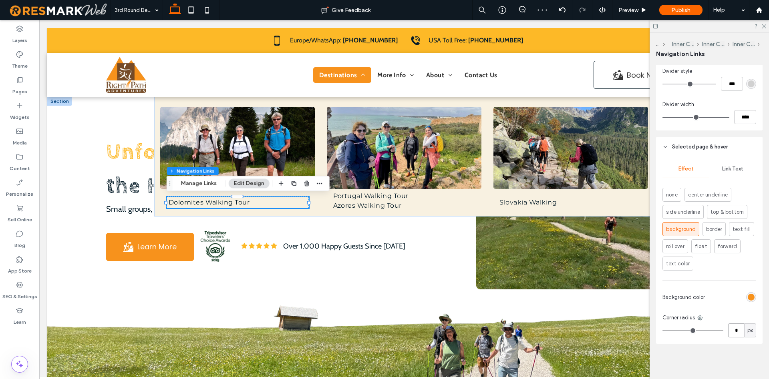
click at [733, 334] on input "*" at bounding box center [736, 331] width 16 height 14
type input "*"
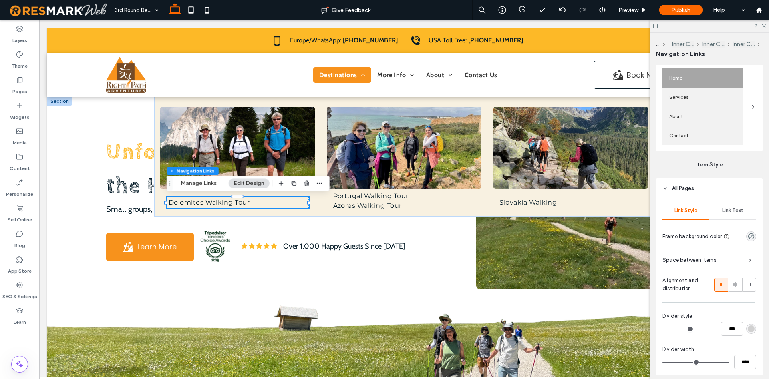
scroll to position [339, 0]
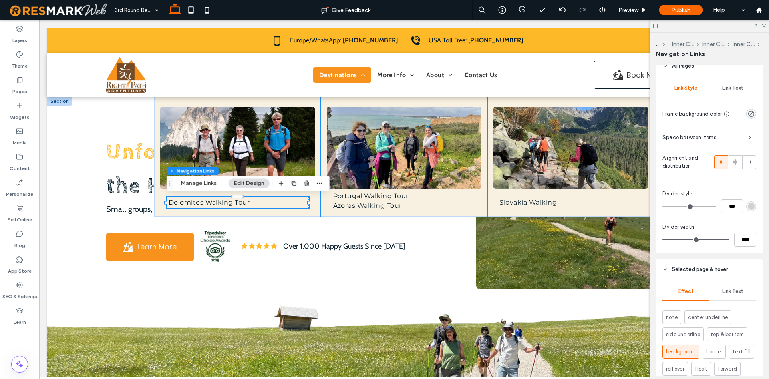
click at [323, 209] on div "Portugal Walking Tour Azores Walking Tour" at bounding box center [404, 157] width 167 height 120
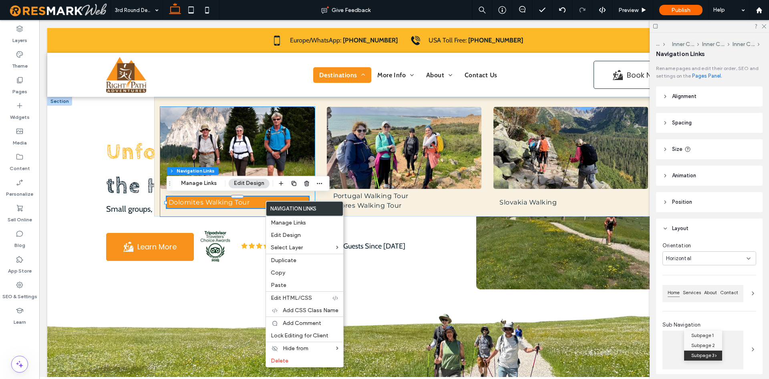
type input "***"
type input "****"
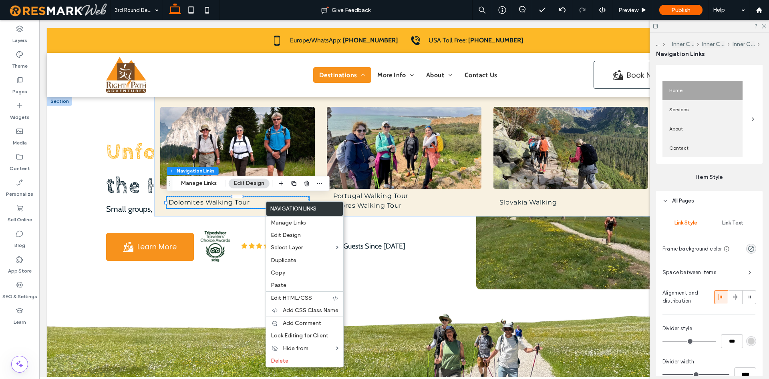
scroll to position [286, 0]
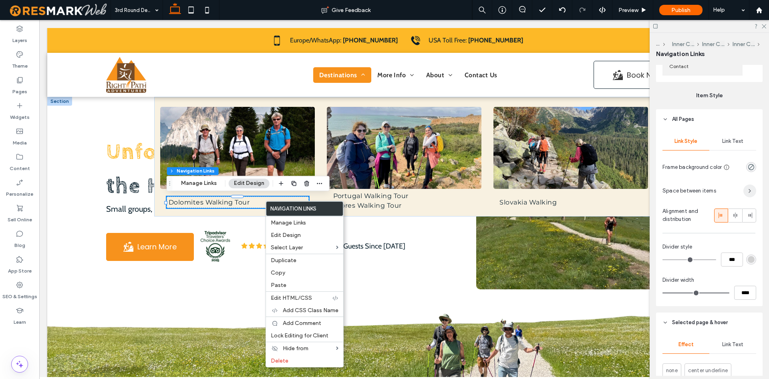
click at [755, 190] on span "button" at bounding box center [750, 191] width 13 height 13
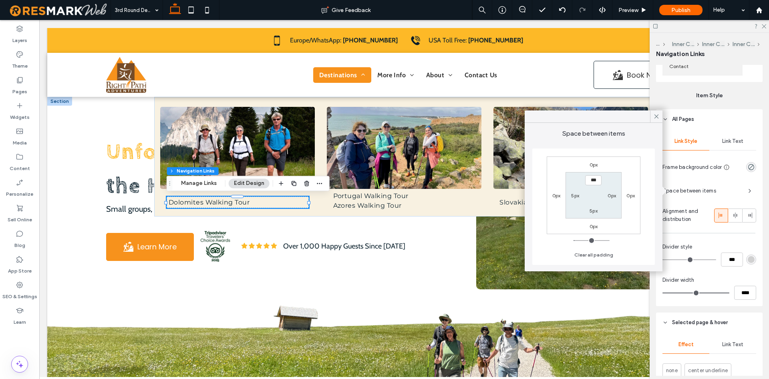
click at [617, 194] on div "0px" at bounding box center [612, 196] width 18 height 8
click at [612, 196] on label "0px" at bounding box center [612, 196] width 8 height 6
click at [577, 198] on label "5px" at bounding box center [575, 196] width 8 height 6
type input "*"
type input "**"
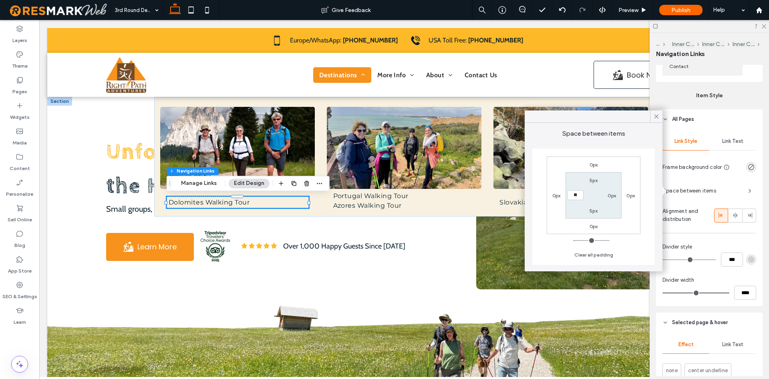
type input "**"
type input "****"
click at [607, 197] on div "0px" at bounding box center [612, 196] width 18 height 8
click at [611, 195] on label "0px" at bounding box center [612, 196] width 8 height 6
type input "*"
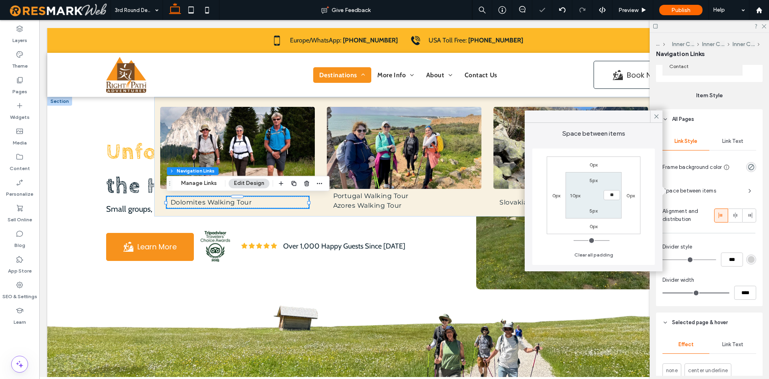
type input "**"
type input "****"
click at [600, 200] on section "5px **** 5px 10px" at bounding box center [594, 195] width 56 height 46
click at [594, 181] on label "5px" at bounding box center [594, 180] width 8 height 6
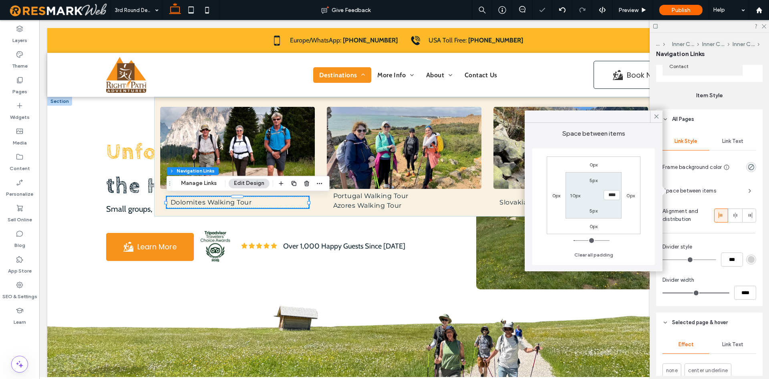
type input "*"
type input "**"
type input "****"
click at [593, 194] on section "**** 10px 5px 10px" at bounding box center [594, 195] width 56 height 46
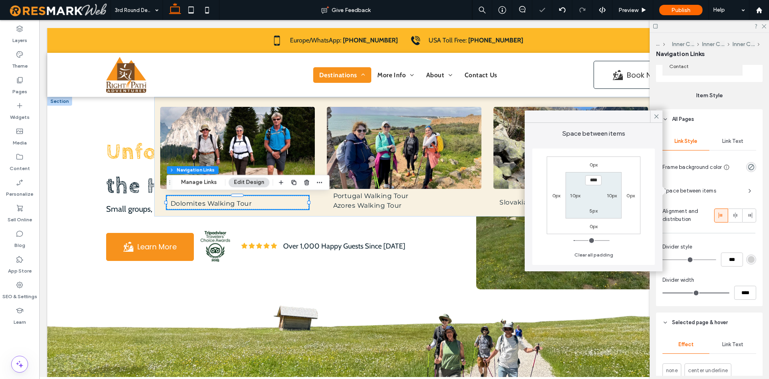
click at [593, 211] on label "5px" at bounding box center [594, 211] width 8 height 6
type input "*"
type input "**"
type input "****"
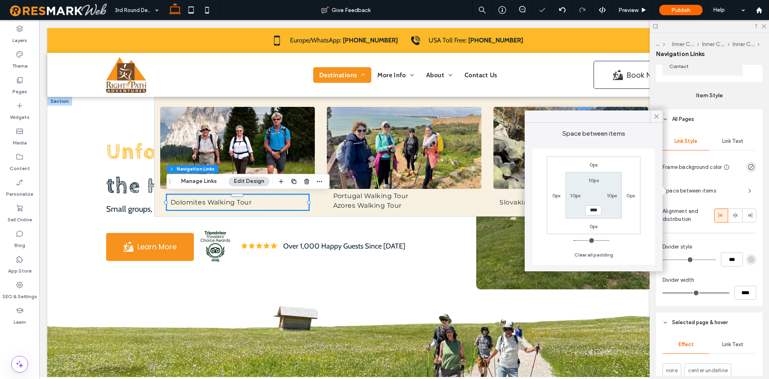
click at [589, 201] on section "10px 10px **** 10px" at bounding box center [594, 195] width 56 height 46
drag, startPoint x: 765, startPoint y: 25, endPoint x: 701, endPoint y: 32, distance: 64.1
click at [765, 25] on icon at bounding box center [763, 25] width 5 height 5
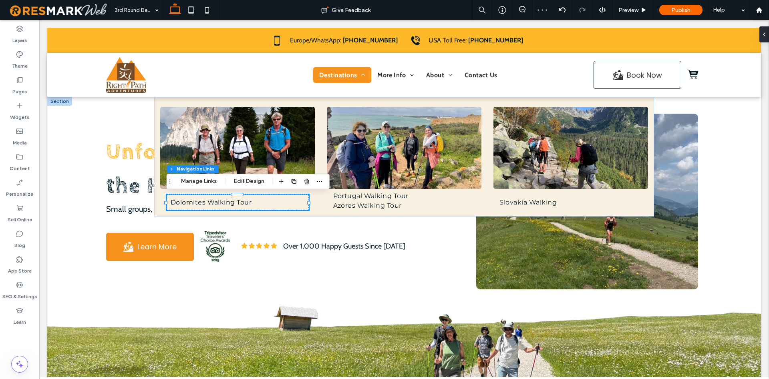
click at [719, 113] on div "Dolomites Walking Tour Portugal Walking Tour Azores Walking Tour Slovakia Walki…" at bounding box center [404, 157] width 714 height 120
click at [325, 138] on div "Portugal Walking Tour Azores Walking Tour" at bounding box center [404, 157] width 167 height 120
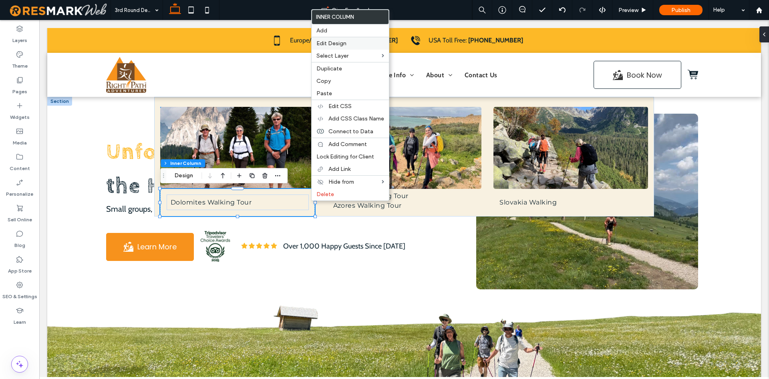
click at [336, 42] on span "Edit Design" at bounding box center [332, 43] width 30 height 7
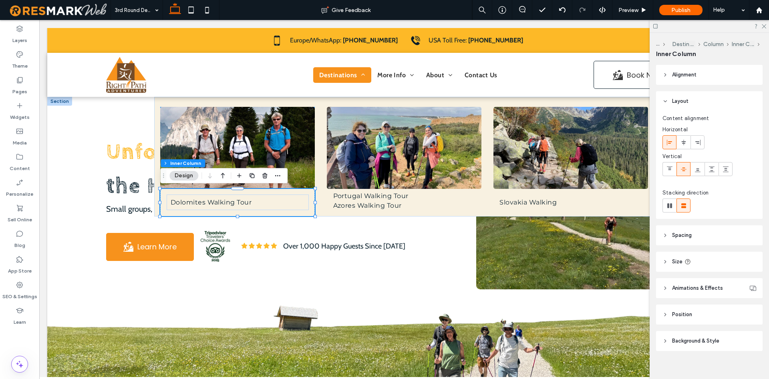
click at [694, 236] on header "Spacing" at bounding box center [709, 236] width 107 height 20
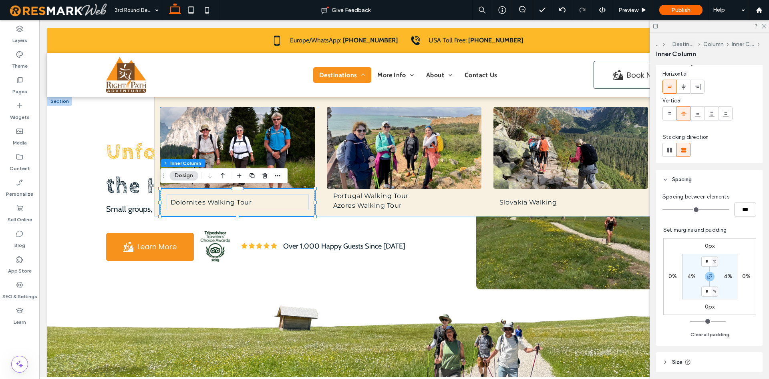
scroll to position [82, 0]
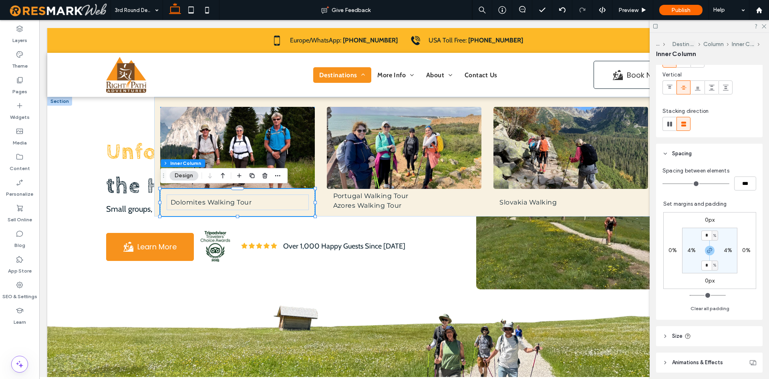
click at [692, 249] on label "4%" at bounding box center [692, 250] width 8 height 7
type input "*"
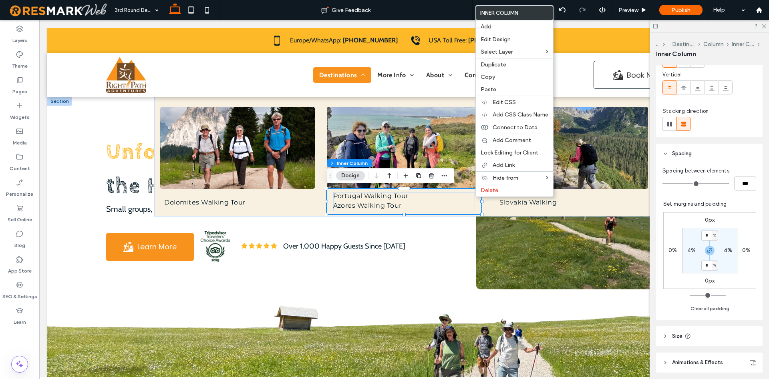
click at [725, 248] on label "4%" at bounding box center [728, 250] width 8 height 7
type input "*"
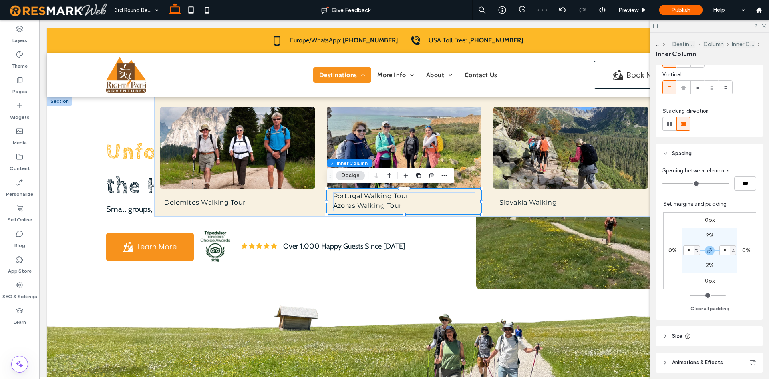
type input "*"
click at [585, 202] on link "Slovakia Walking" at bounding box center [571, 203] width 142 height 12
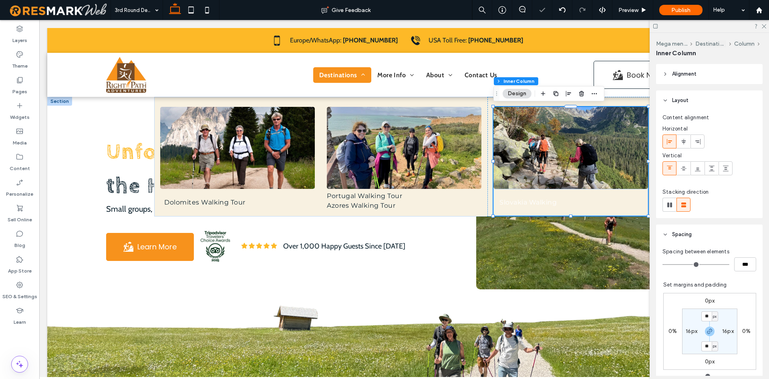
click at [586, 199] on link "Slovakia Walking" at bounding box center [571, 203] width 142 height 12
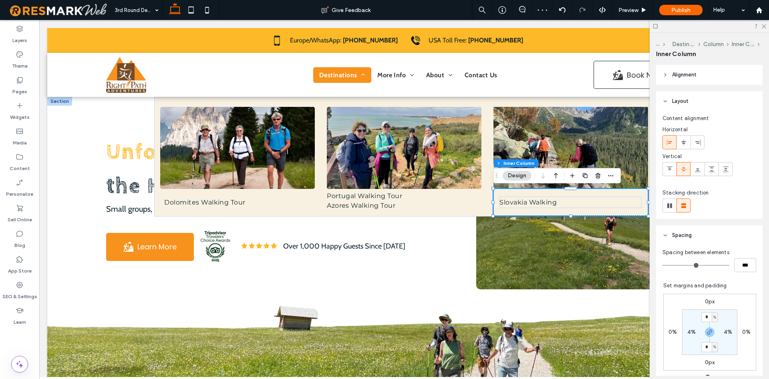
click at [727, 333] on label "4%" at bounding box center [728, 332] width 8 height 7
type input "*"
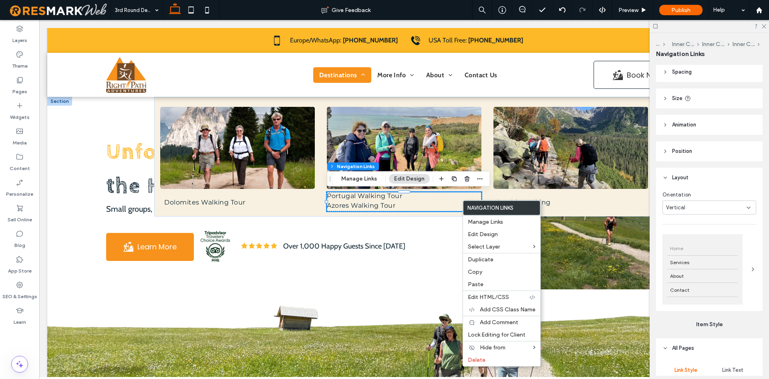
scroll to position [123, 0]
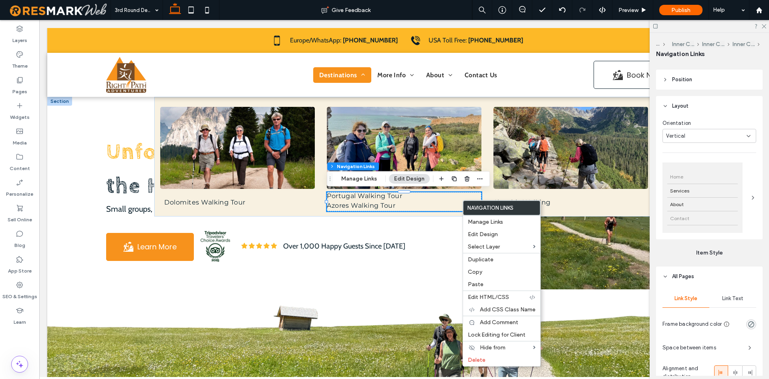
click at [712, 224] on div "Contact" at bounding box center [702, 219] width 71 height 14
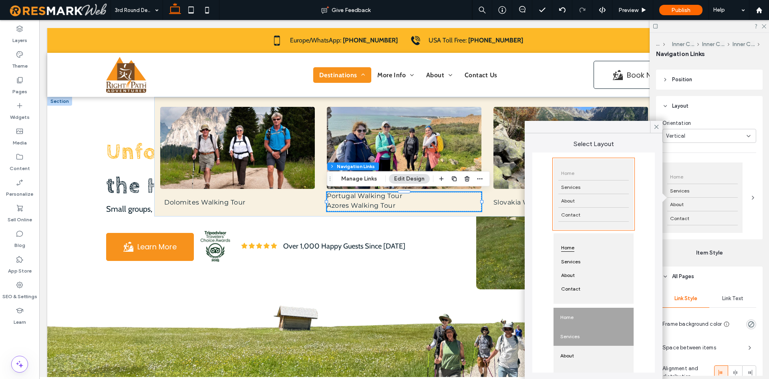
click at [601, 333] on div "Services" at bounding box center [594, 336] width 80 height 19
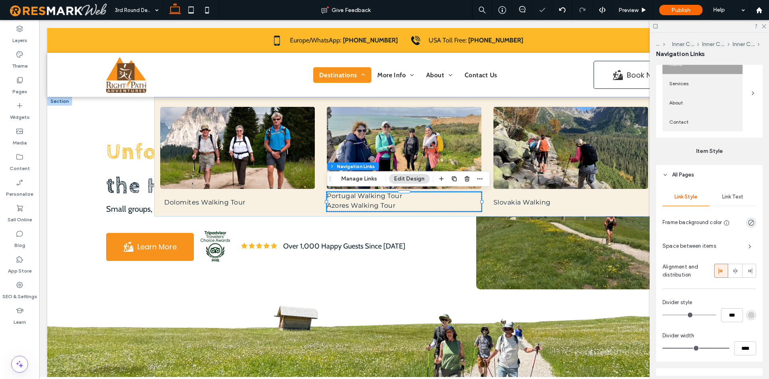
scroll to position [245, 0]
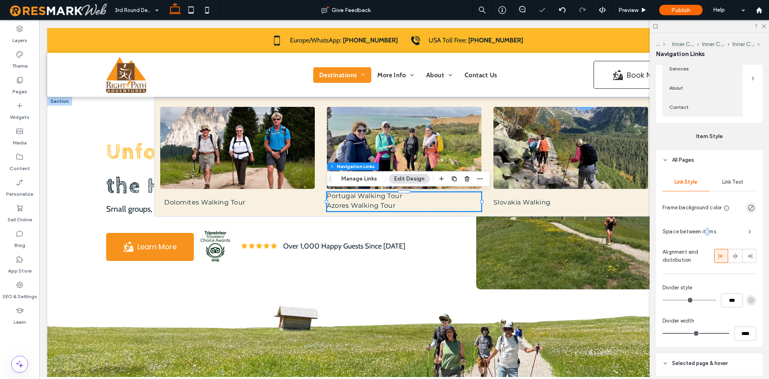
click at [707, 227] on div "Space between items" at bounding box center [710, 232] width 94 height 13
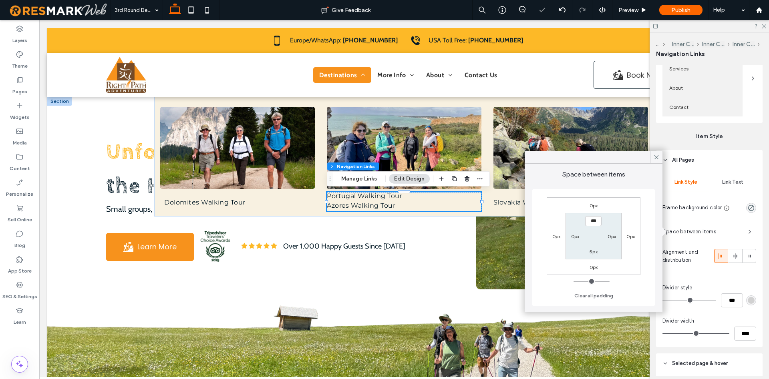
click at [589, 216] on section "*** 0px 5px 0px" at bounding box center [594, 236] width 56 height 46
click at [594, 225] on input "***" at bounding box center [593, 221] width 16 height 10
type input "****"
drag, startPoint x: 590, startPoint y: 241, endPoint x: 594, endPoint y: 254, distance: 13.6
click at [590, 242] on section "**** 0px 5px 0px" at bounding box center [594, 236] width 56 height 46
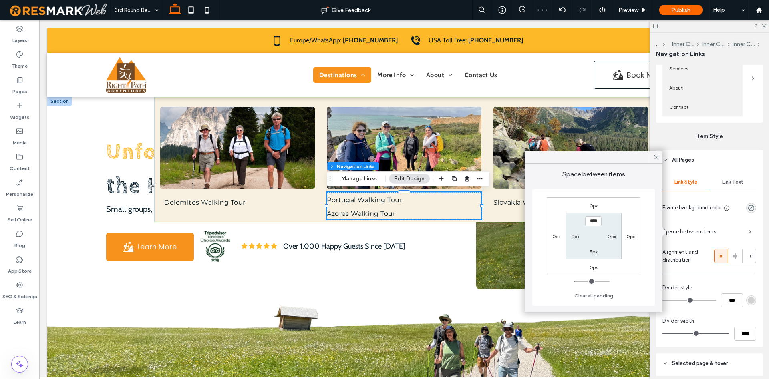
click at [596, 259] on section "**** 0px 5px 0px" at bounding box center [594, 236] width 56 height 46
click at [594, 252] on label "5px" at bounding box center [594, 252] width 8 height 6
type input "*"
type input "**"
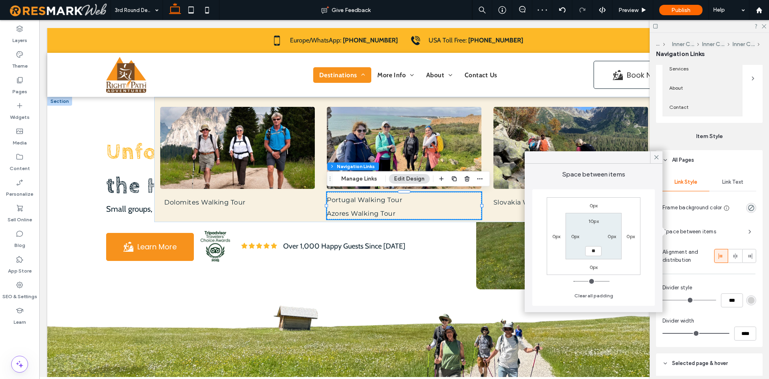
type input "****"
click at [585, 238] on div "0px" at bounding box center [575, 236] width 18 height 8
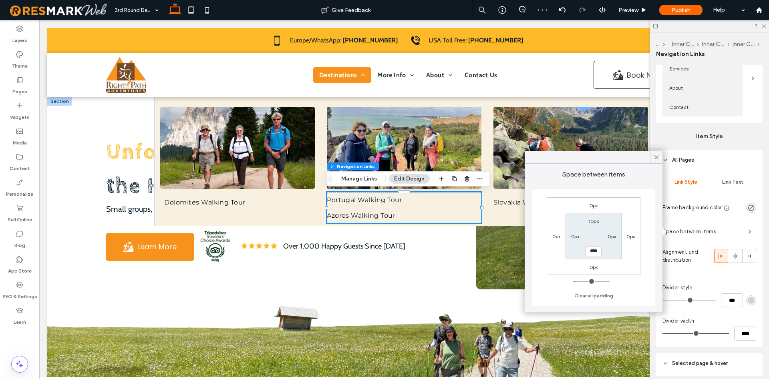
click at [578, 237] on label "0px" at bounding box center [575, 237] width 8 height 6
type input "*"
type input "**"
type input "****"
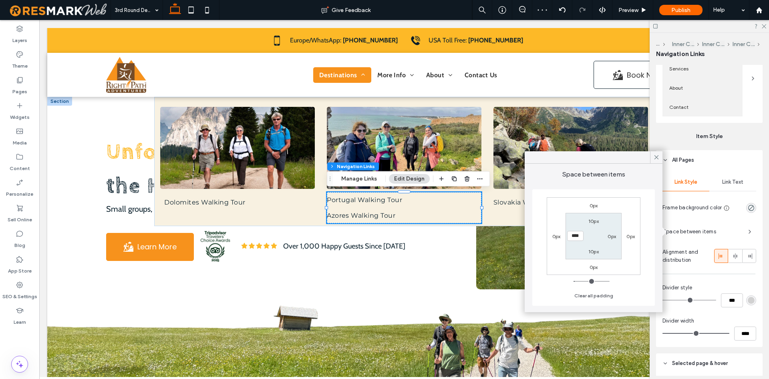
click at [612, 233] on div "0px" at bounding box center [612, 236] width 8 height 8
click at [613, 235] on label "0px" at bounding box center [612, 237] width 8 height 6
type input "*"
type input "**"
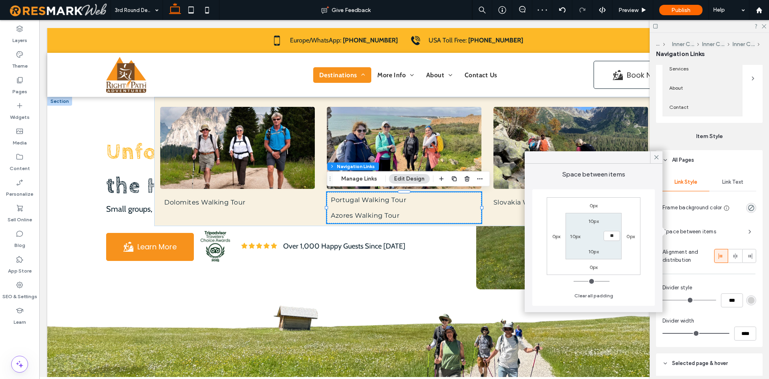
type input "****"
click at [595, 236] on section "10px **** 10px 10px" at bounding box center [594, 236] width 56 height 46
click at [703, 280] on div "Link Style Link Text Frame background color Space between items Alignment and d…" at bounding box center [709, 258] width 107 height 177
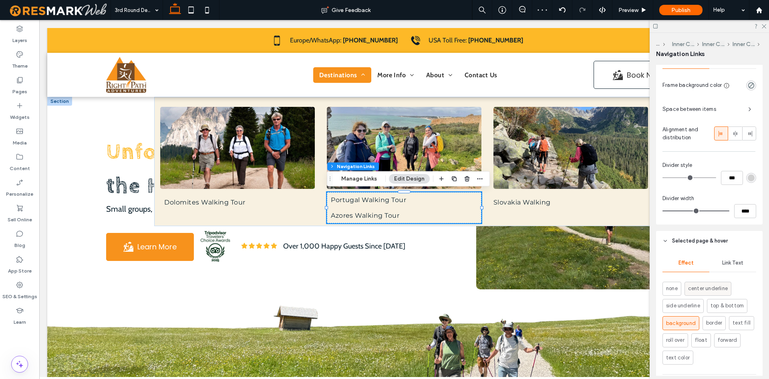
scroll to position [462, 0]
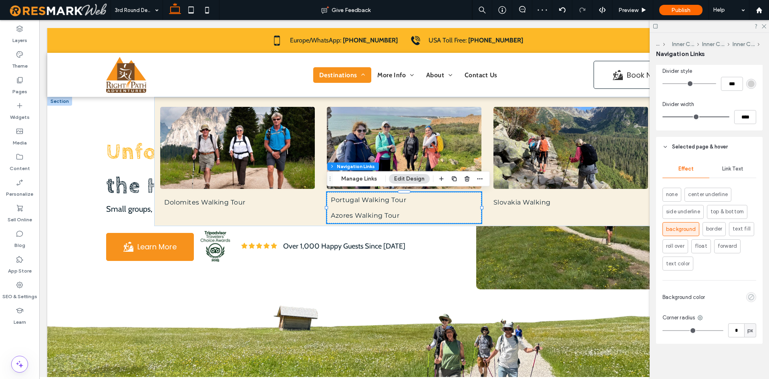
click at [754, 297] on icon "empty color" at bounding box center [751, 297] width 7 height 7
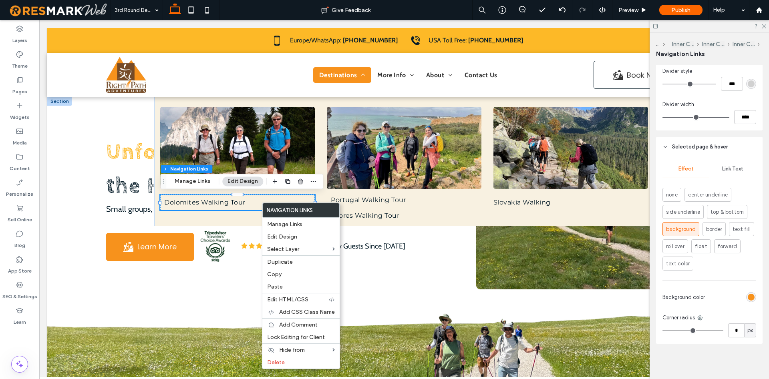
click at [750, 296] on div "rgb(247, 146, 28)" at bounding box center [751, 297] width 7 height 7
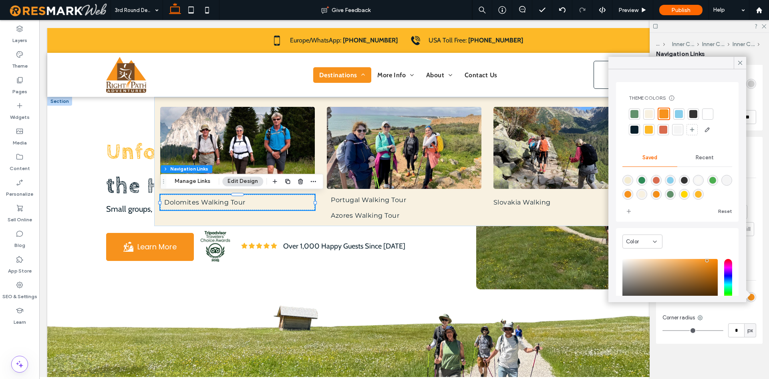
click at [654, 130] on div at bounding box center [648, 129] width 11 height 11
click at [727, 313] on div "Effect Link Text none center underline side underline top & bottom background b…" at bounding box center [709, 250] width 107 height 187
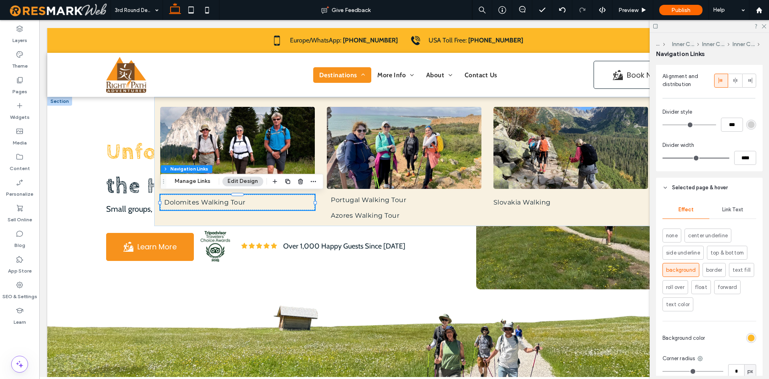
click at [742, 203] on div "Link Text" at bounding box center [733, 210] width 47 height 18
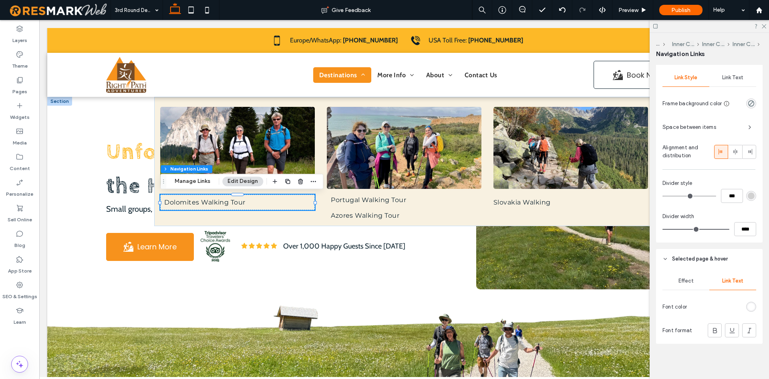
scroll to position [350, 0]
click at [748, 300] on div "Effect Link Text Font color Font format" at bounding box center [709, 306] width 107 height 75
click at [751, 305] on div "rgb(255, 255, 255)" at bounding box center [751, 307] width 7 height 7
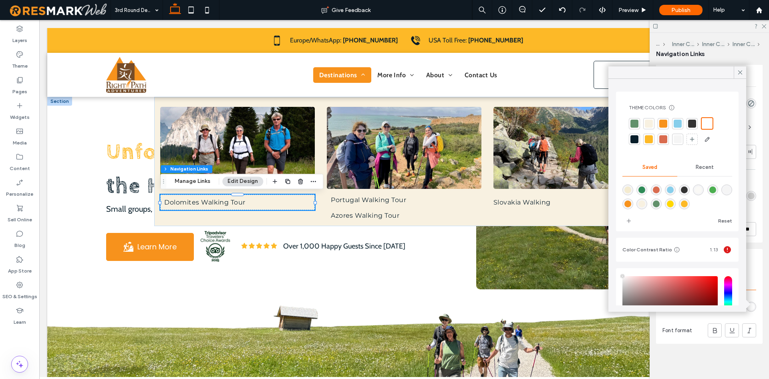
type input "****"
click at [633, 138] on div at bounding box center [635, 139] width 8 height 8
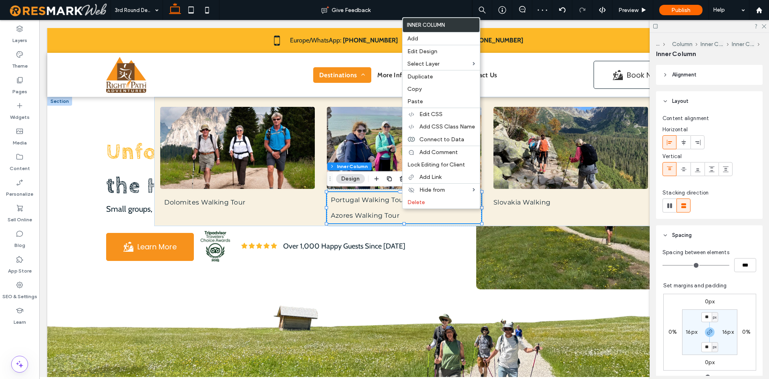
scroll to position [163, 0]
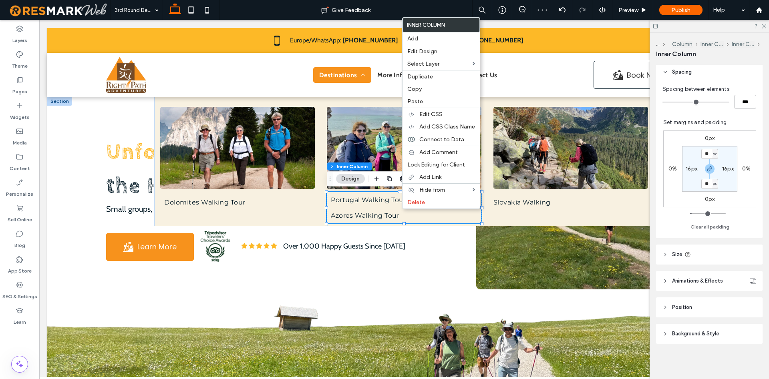
click at [710, 332] on span "Background & Style" at bounding box center [695, 334] width 47 height 8
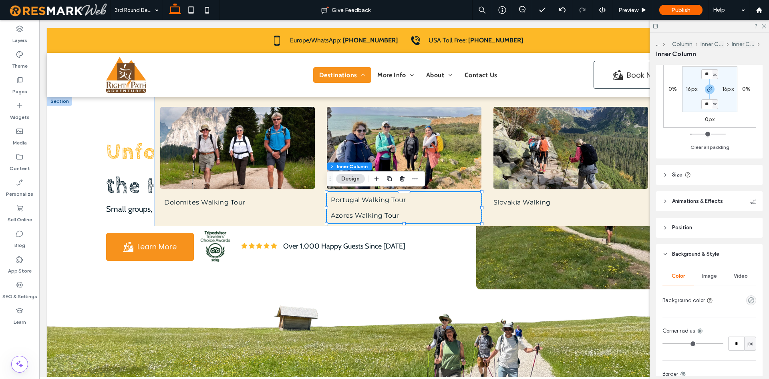
scroll to position [211, 0]
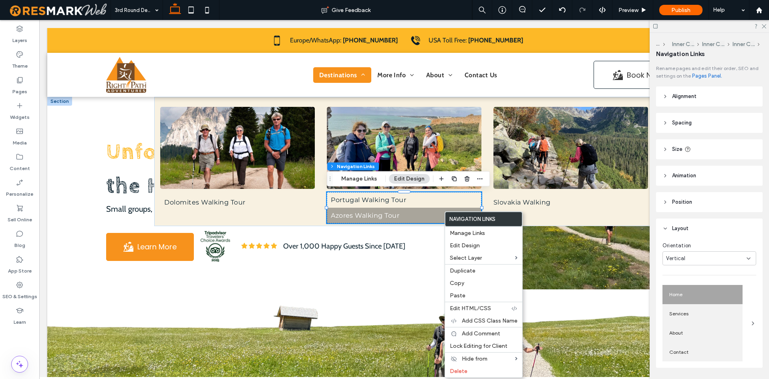
type input "***"
type input "****"
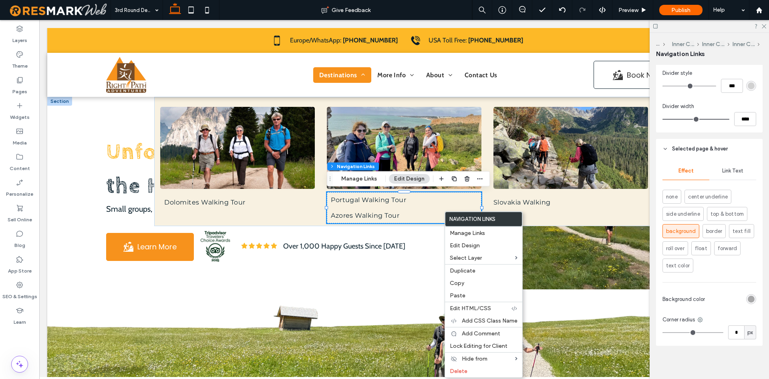
scroll to position [462, 0]
click at [751, 294] on div "rgba(51, 51, 51, 0.4)" at bounding box center [751, 297] width 7 height 7
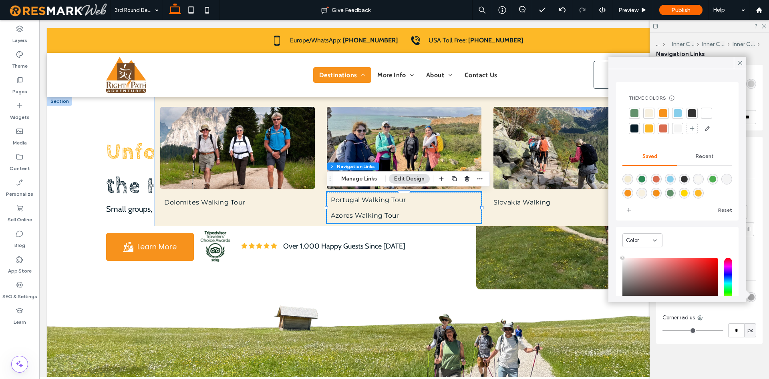
type input "***"
click at [647, 128] on div at bounding box center [649, 129] width 8 height 8
click at [731, 335] on input "*" at bounding box center [736, 331] width 16 height 14
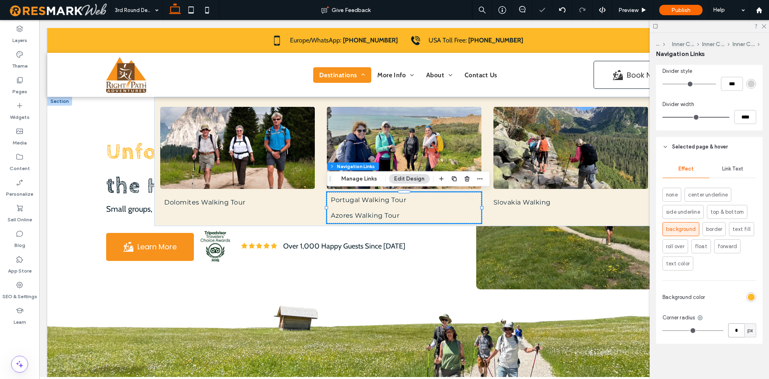
type input "*"
click at [738, 174] on div "Link Text" at bounding box center [733, 169] width 47 height 18
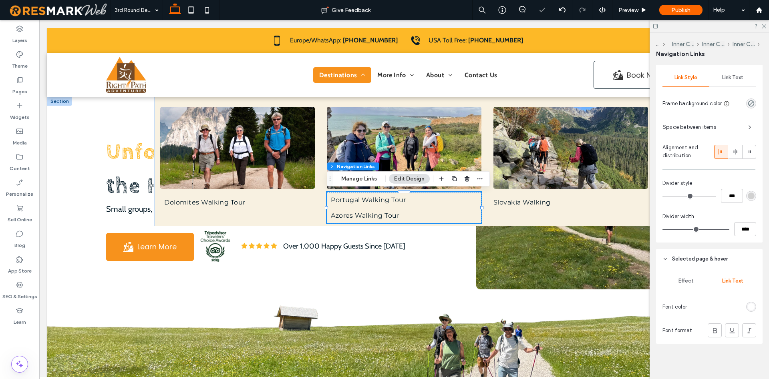
scroll to position [350, 0]
click at [748, 306] on div "rgb(255, 255, 255)" at bounding box center [751, 307] width 10 height 10
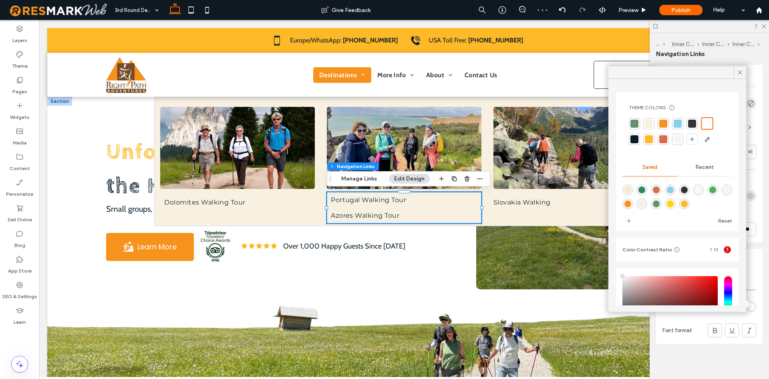
click at [638, 140] on div at bounding box center [635, 139] width 8 height 8
click at [736, 320] on div "Effect Link Text Font color Font format" at bounding box center [709, 306] width 107 height 75
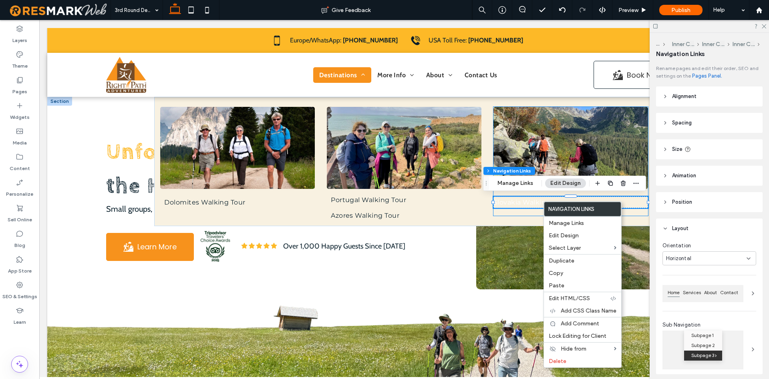
type input "***"
type input "****"
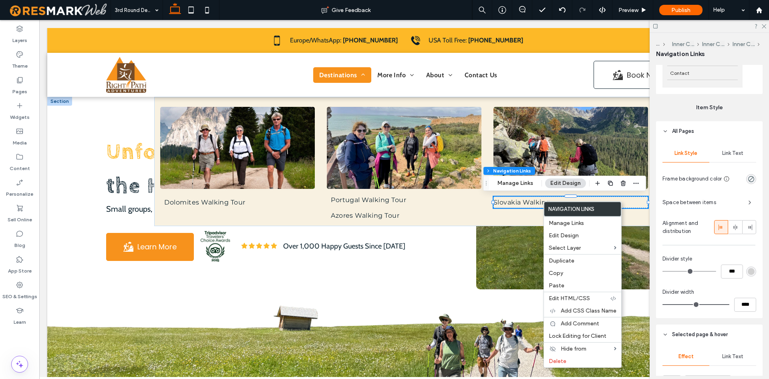
scroll to position [286, 0]
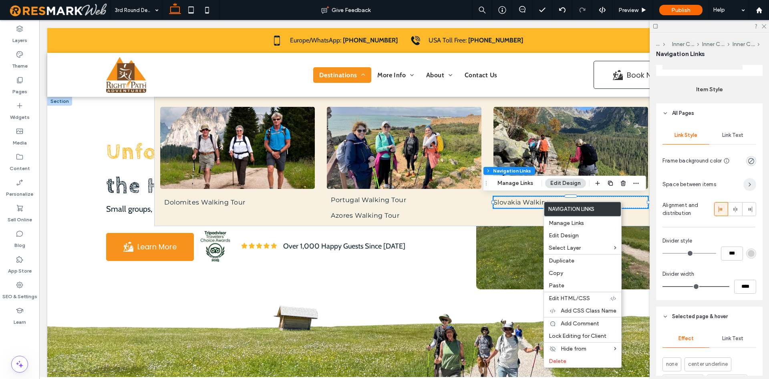
click at [752, 179] on span "button" at bounding box center [750, 184] width 13 height 13
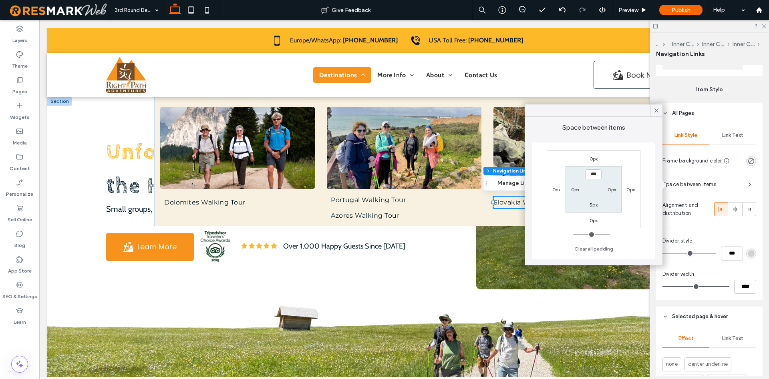
click at [578, 190] on label "0px" at bounding box center [575, 190] width 8 height 6
type input "*"
type input "**"
type input "****"
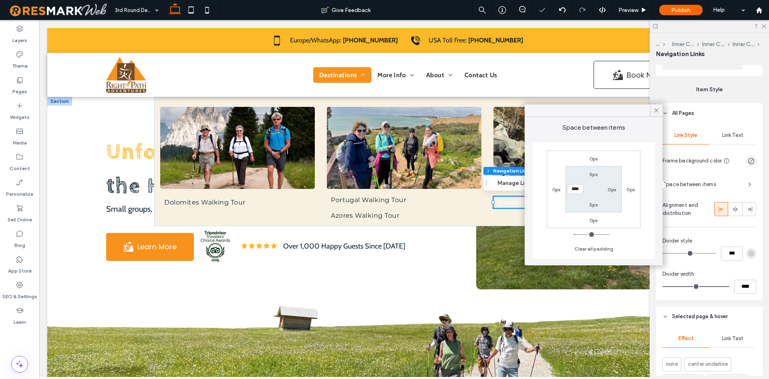
click at [591, 196] on section "5px 0px 5px ****" at bounding box center [594, 189] width 56 height 46
click at [613, 190] on label "0px" at bounding box center [612, 190] width 8 height 6
type input "*"
type input "**"
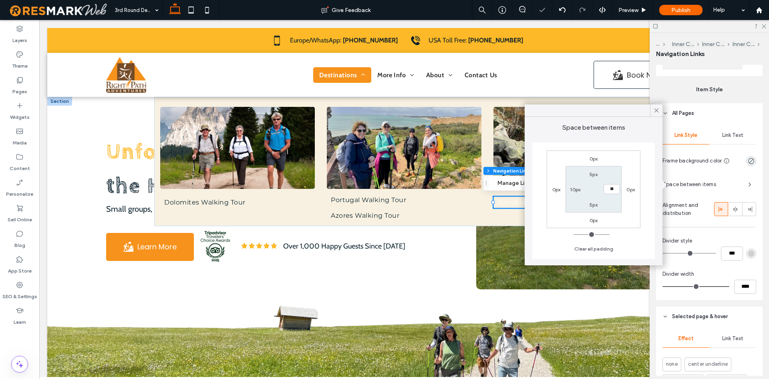
type input "****"
click at [600, 191] on section "5px **** 5px 10px" at bounding box center [594, 189] width 56 height 46
click at [598, 202] on div "5px" at bounding box center [594, 205] width 18 height 8
click at [597, 205] on label "5px" at bounding box center [594, 205] width 8 height 6
type input "*"
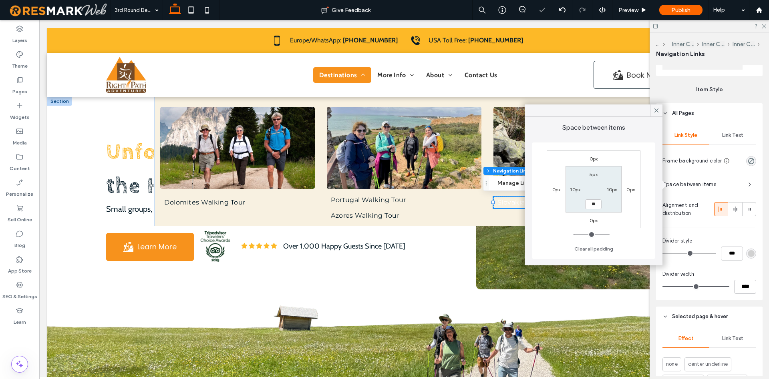
type input "**"
type input "****"
click at [596, 191] on section "5px 10px **** 10px" at bounding box center [594, 189] width 56 height 46
click at [595, 176] on label "5px" at bounding box center [594, 174] width 8 height 6
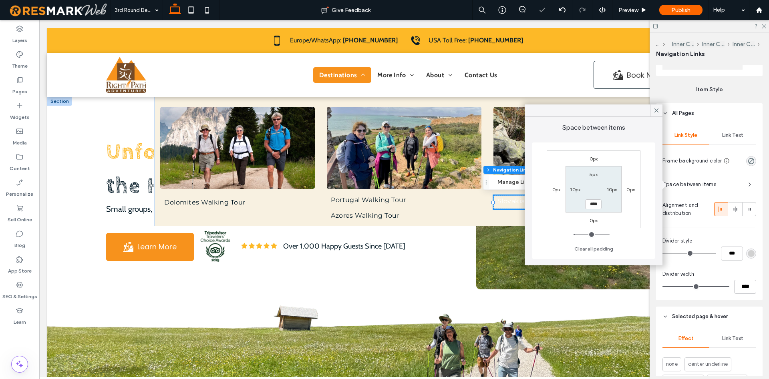
type input "*"
type input "**"
type input "****"
click at [597, 186] on section "**** 10px 10px 10px" at bounding box center [594, 189] width 56 height 46
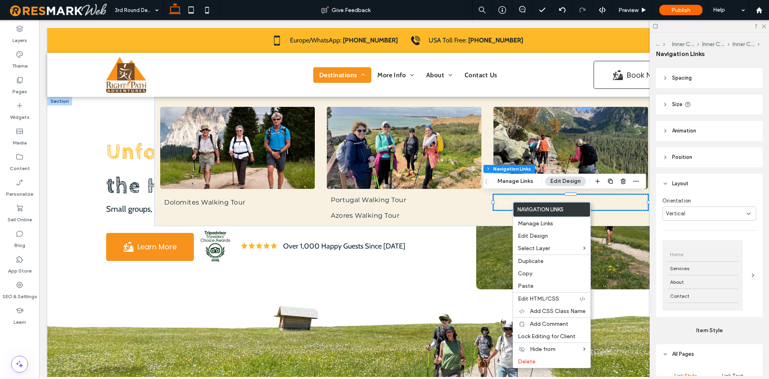
scroll to position [21, 0]
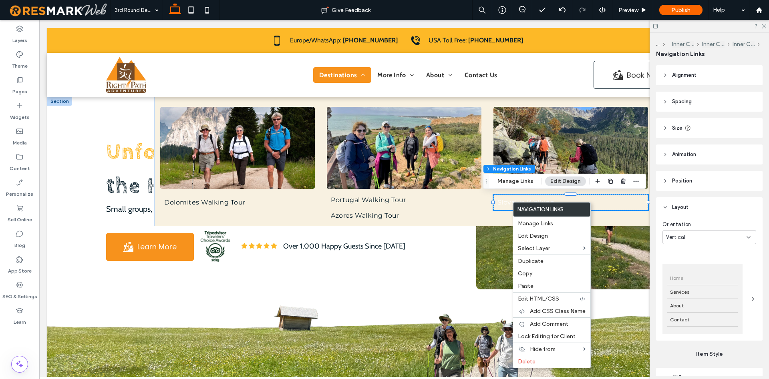
click at [706, 222] on div "Orientation" at bounding box center [710, 225] width 94 height 8
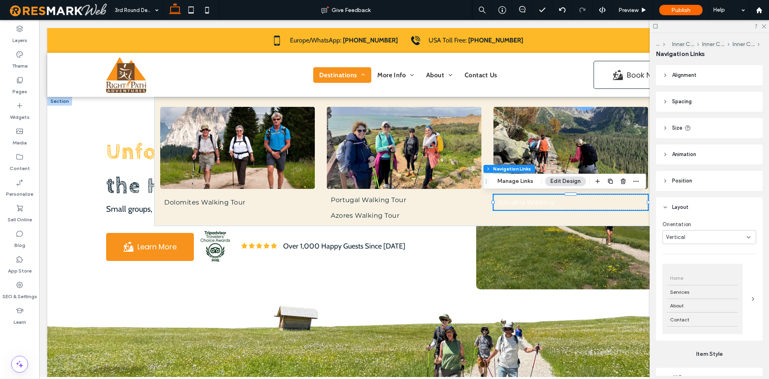
click at [699, 282] on div "Home" at bounding box center [702, 279] width 71 height 14
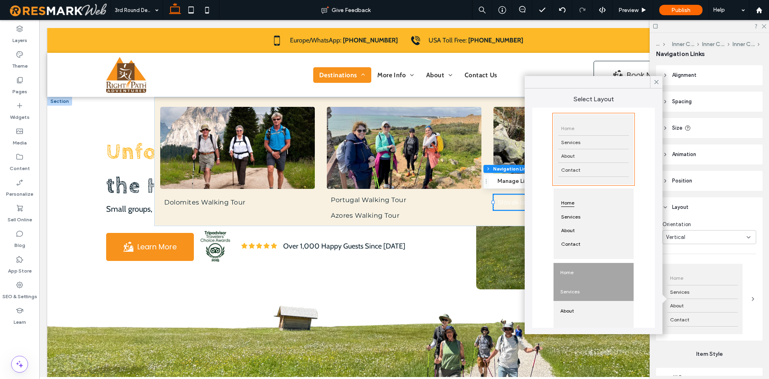
click at [589, 289] on div "Services" at bounding box center [594, 291] width 80 height 19
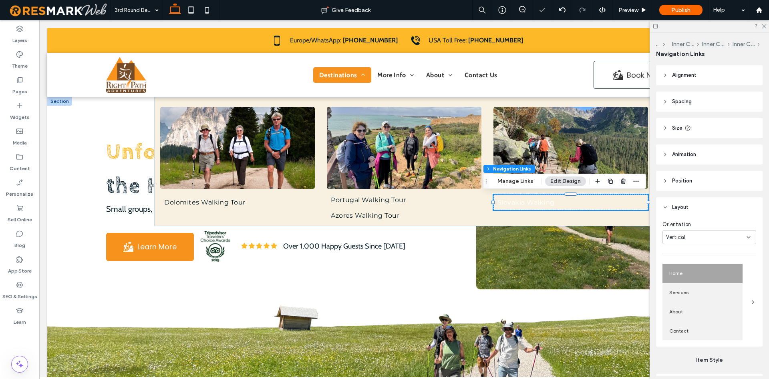
scroll to position [144, 0]
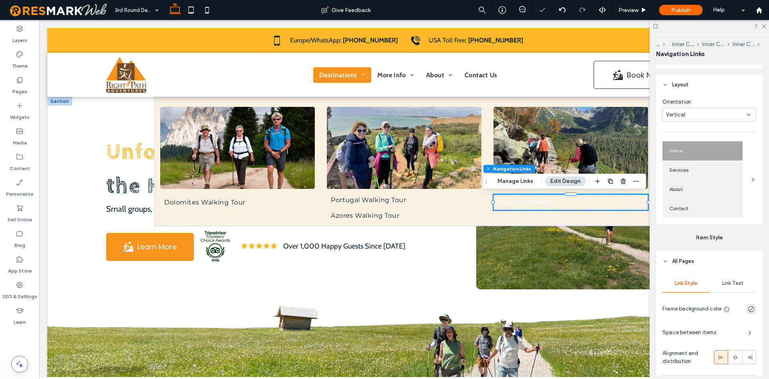
click at [726, 279] on div "Link Text" at bounding box center [733, 284] width 47 height 18
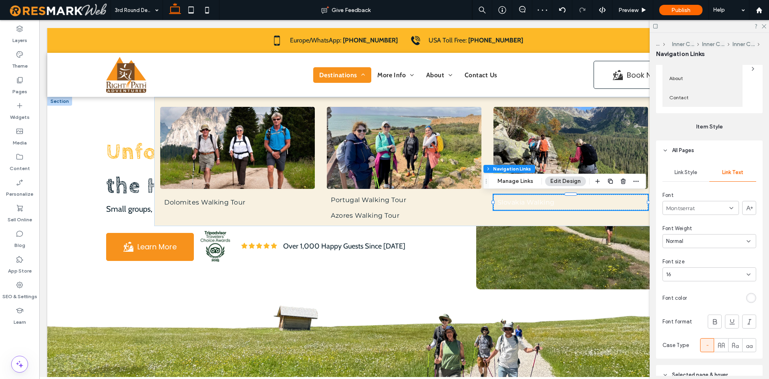
scroll to position [266, 0]
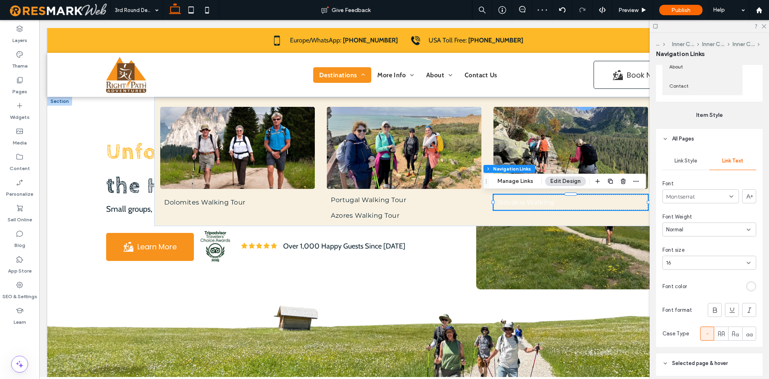
click at [751, 291] on div "rgb(255, 255, 255)" at bounding box center [751, 287] width 10 height 10
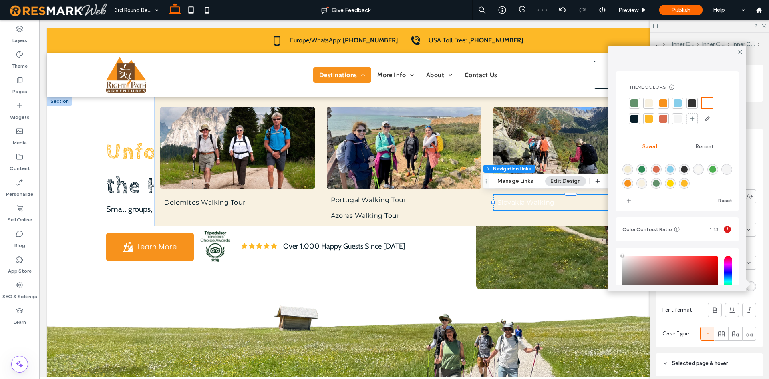
drag, startPoint x: 627, startPoint y: 121, endPoint x: 635, endPoint y: 119, distance: 8.6
click at [627, 121] on div "Theme Colors Save time with Theme Colors Create a color palette to instantly ad…" at bounding box center [678, 105] width 110 height 54
click at [640, 119] on div at bounding box center [677, 111] width 97 height 28
click at [635, 120] on div at bounding box center [635, 119] width 8 height 8
click at [680, 303] on div "Link Style Link Text Font Montserrat Font Weight Normal Font size 16 Font color…" at bounding box center [709, 248] width 107 height 198
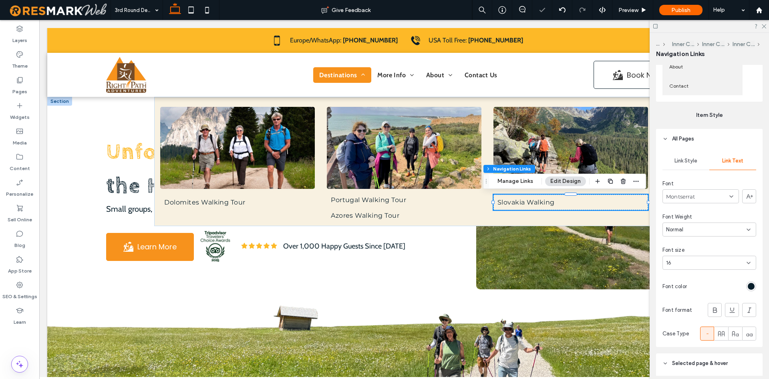
click at [682, 163] on span "Link Style" at bounding box center [686, 161] width 23 height 6
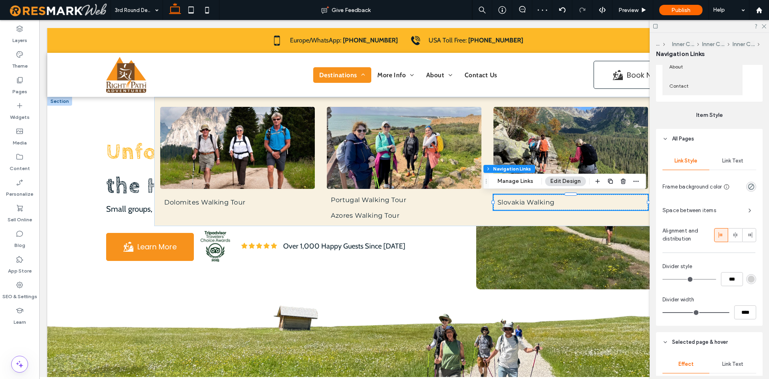
click at [728, 168] on div "Link Text" at bounding box center [733, 161] width 47 height 18
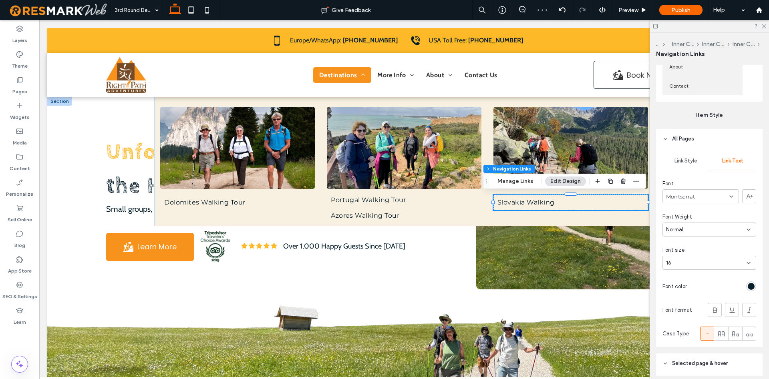
click at [696, 165] on div "Link Style" at bounding box center [686, 161] width 47 height 18
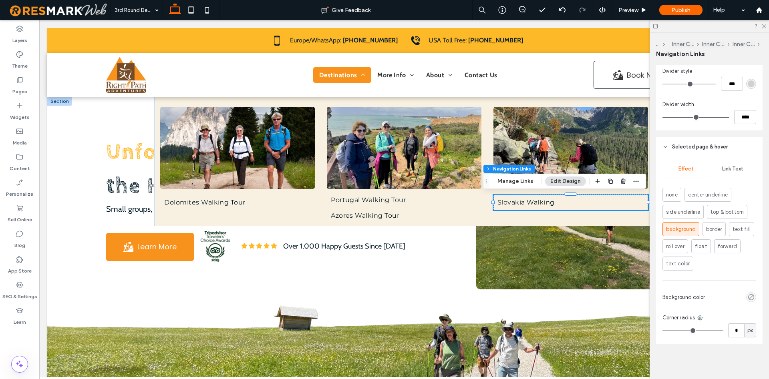
click at [736, 176] on div "Link Text" at bounding box center [733, 169] width 47 height 18
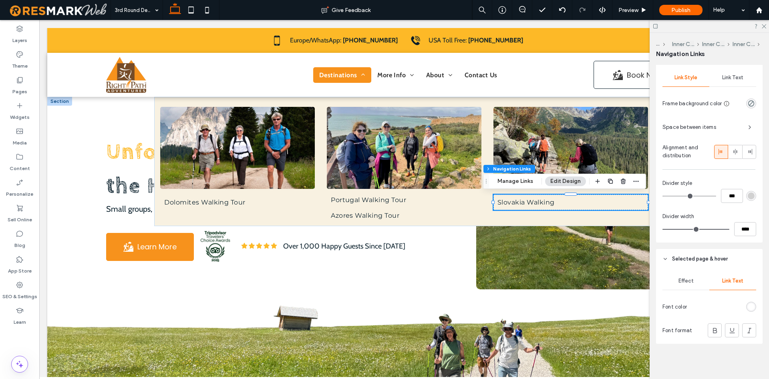
click at [752, 309] on div "rgb(255, 255, 255)" at bounding box center [751, 307] width 7 height 7
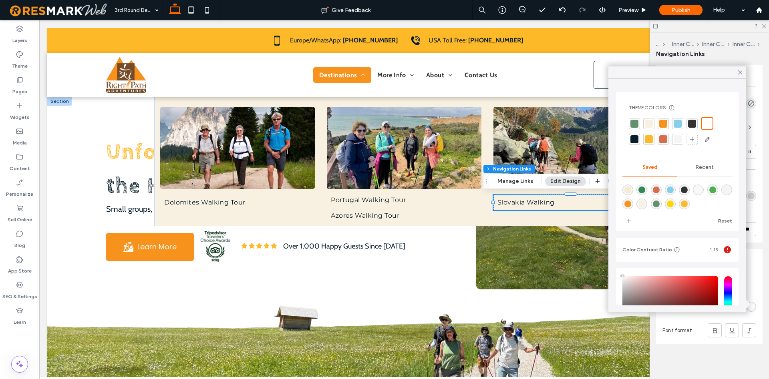
click at [752, 308] on div "rgb(255, 255, 255)" at bounding box center [751, 307] width 7 height 7
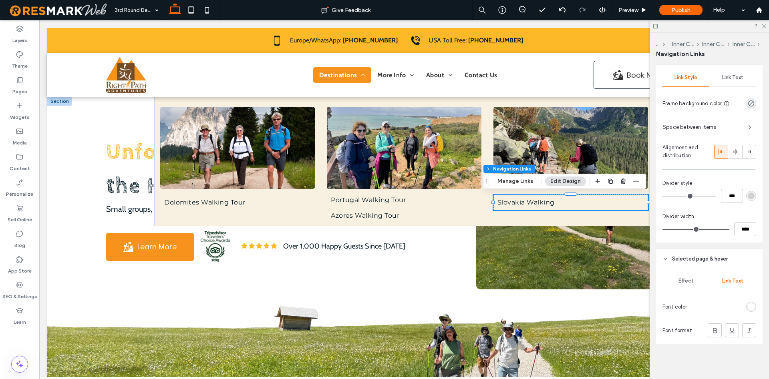
click at [752, 308] on div "rgb(255, 255, 255)" at bounding box center [751, 307] width 7 height 7
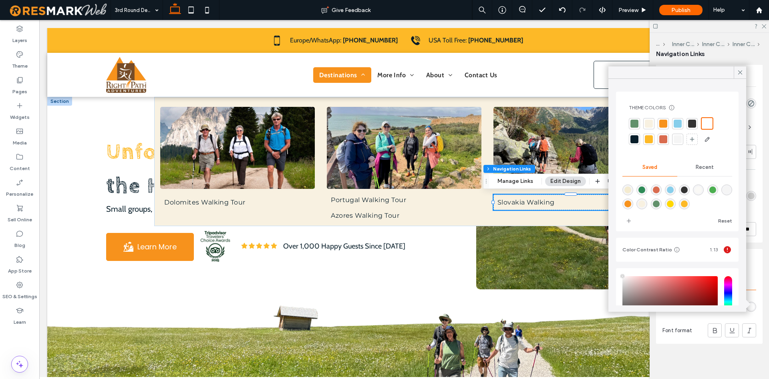
click at [651, 137] on div at bounding box center [649, 139] width 8 height 8
click at [712, 319] on div "Effect Link Text Font color Font format" at bounding box center [709, 306] width 107 height 75
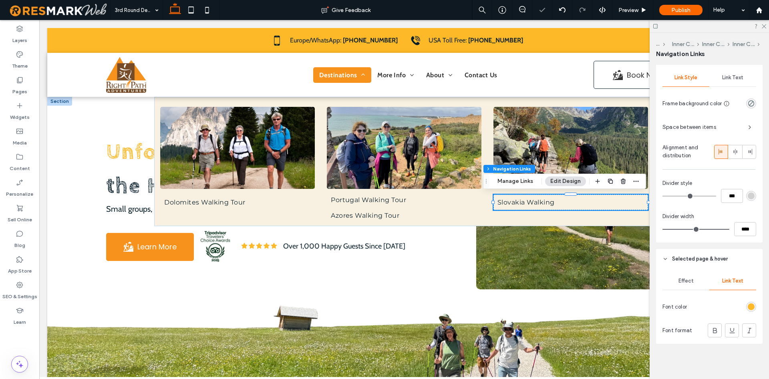
click at [735, 85] on div "Link Text" at bounding box center [733, 78] width 47 height 18
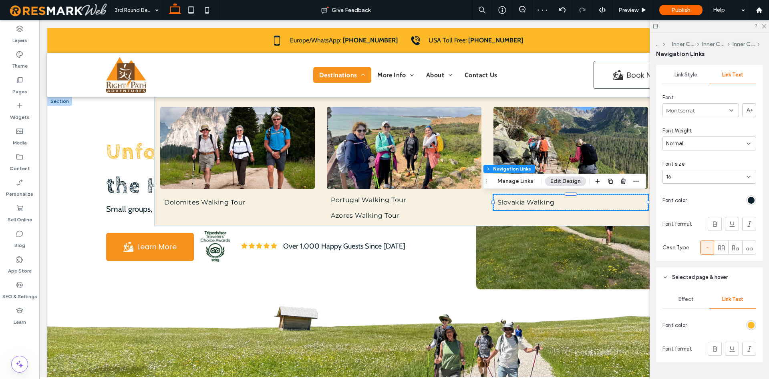
scroll to position [371, 0]
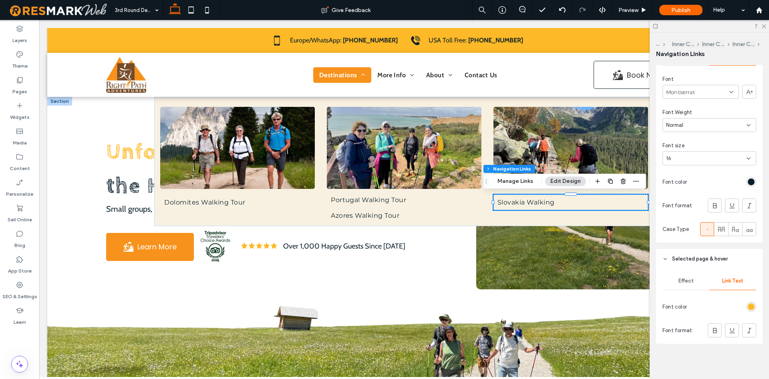
click at [746, 308] on div at bounding box center [751, 307] width 10 height 10
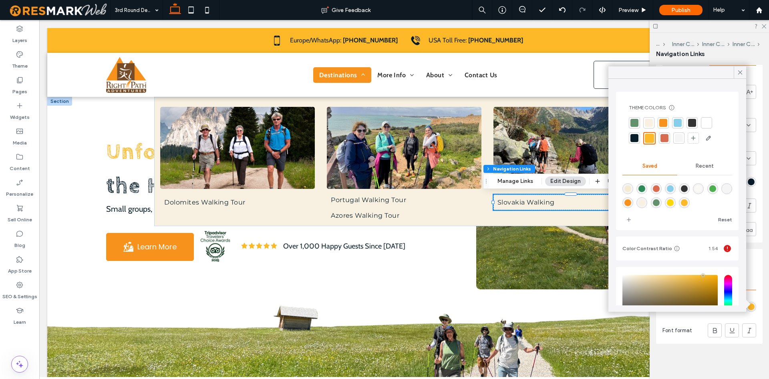
click at [643, 139] on div at bounding box center [649, 138] width 12 height 12
click at [640, 136] on div at bounding box center [677, 130] width 97 height 27
click at [635, 140] on div at bounding box center [635, 138] width 8 height 8
click at [733, 316] on div "Effect Link Text Font color Font format" at bounding box center [709, 306] width 107 height 75
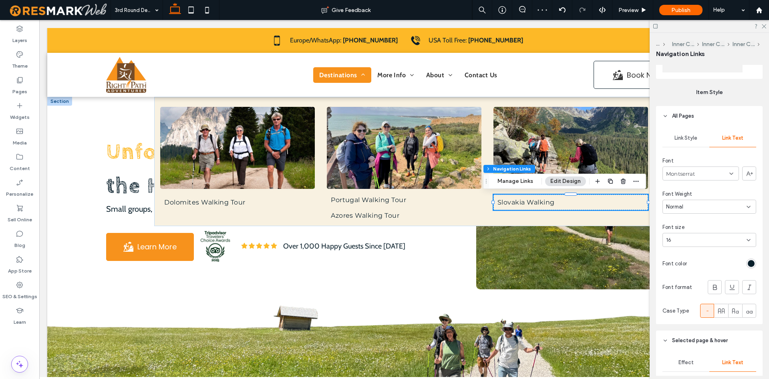
click at [682, 138] on span "Link Style" at bounding box center [686, 138] width 23 height 6
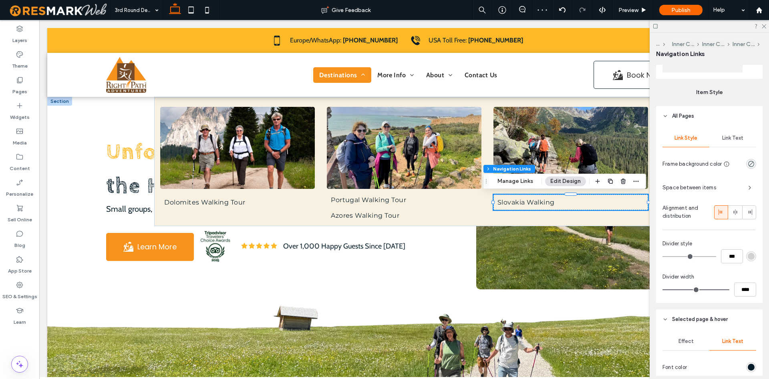
scroll to position [350, 0]
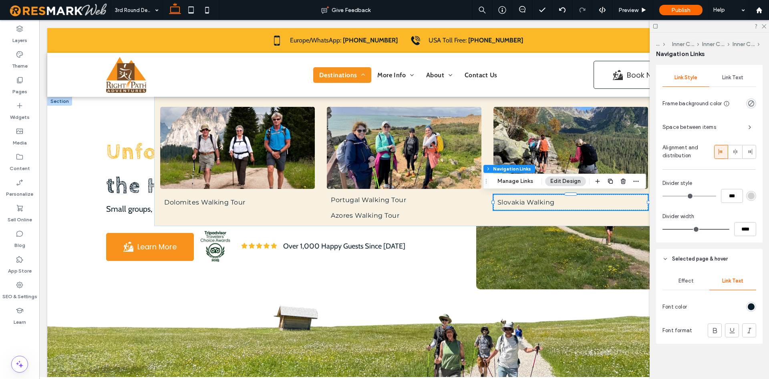
click at [687, 287] on div "Effect" at bounding box center [686, 281] width 47 height 18
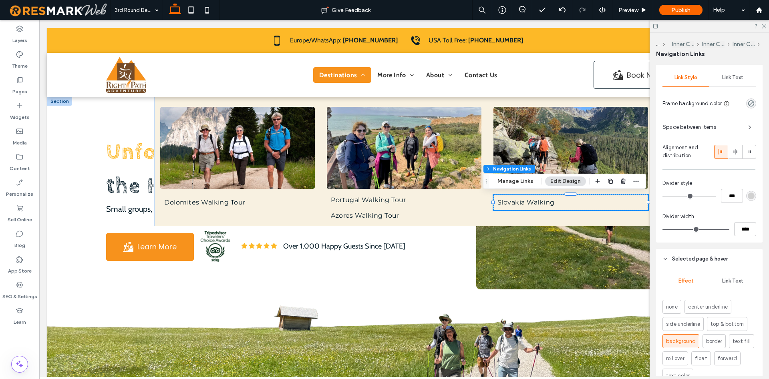
scroll to position [462, 0]
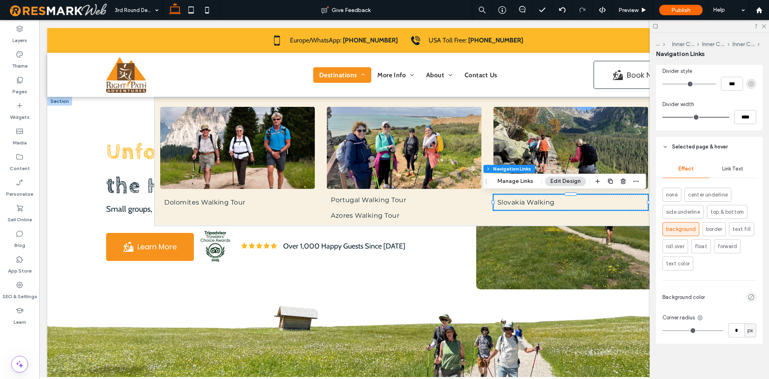
click at [750, 302] on div "empty color" at bounding box center [751, 297] width 10 height 10
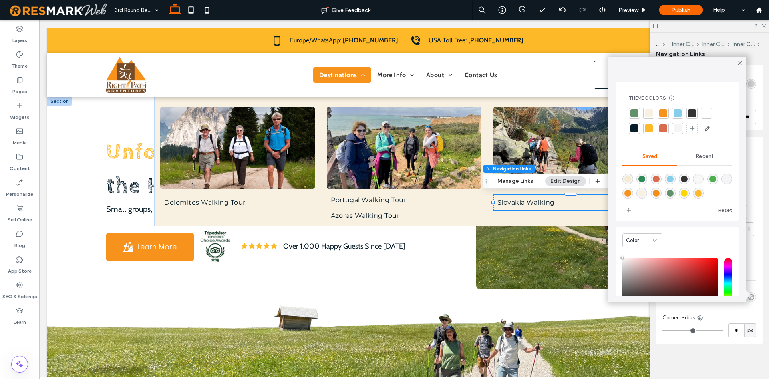
type input "**"
click at [649, 128] on div at bounding box center [649, 129] width 8 height 8
click at [274, 217] on div "Dolomites Walking Tour" at bounding box center [237, 161] width 167 height 129
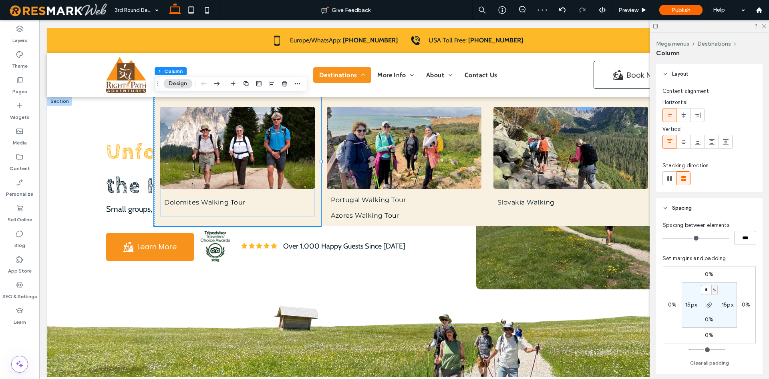
click at [767, 26] on div at bounding box center [709, 26] width 119 height 12
click at [766, 25] on div at bounding box center [709, 26] width 119 height 12
drag, startPoint x: 764, startPoint y: 26, endPoint x: 725, endPoint y: 6, distance: 44.4
click at [764, 26] on icon at bounding box center [763, 25] width 5 height 5
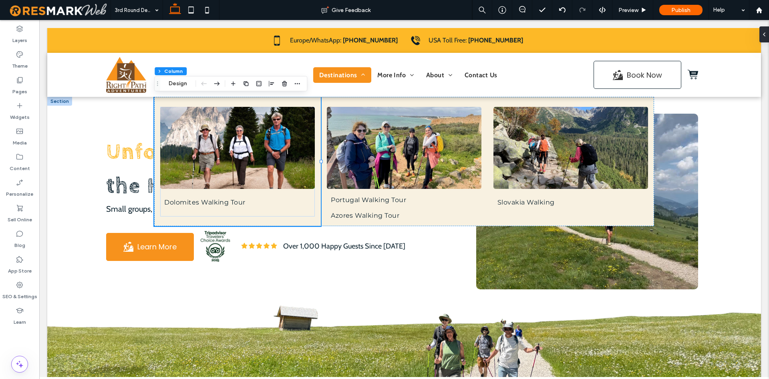
click at [720, 124] on div "Dolomites Walking Tour Portugal Walking Tour Azores Walking Tour Slovakia Walki…" at bounding box center [404, 161] width 714 height 129
click at [499, 305] on div "Unforgettable Walking Tours in the Heart of the Dolomites Small groups, amazing…" at bounding box center [404, 206] width 625 height 357
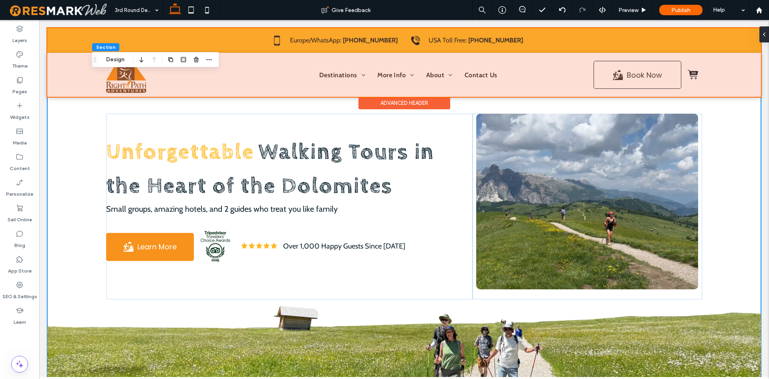
click at [326, 73] on div at bounding box center [404, 62] width 714 height 69
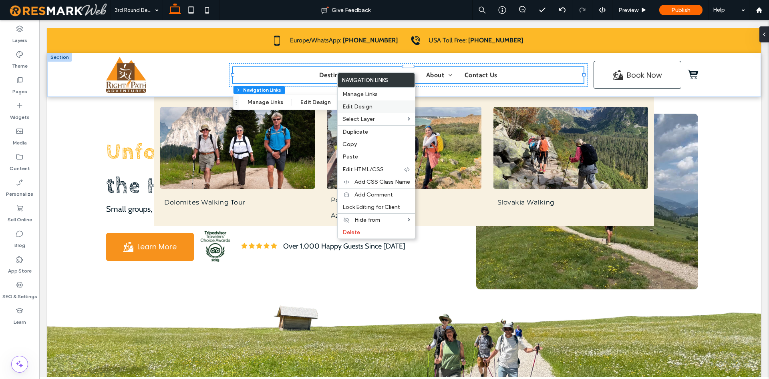
click at [374, 104] on label "Edit Design" at bounding box center [377, 106] width 68 height 7
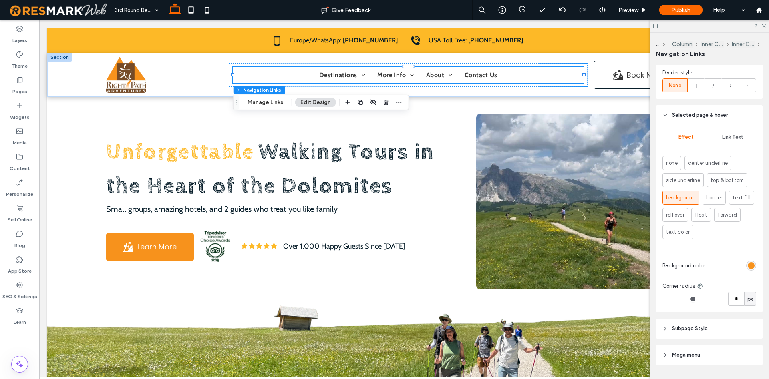
scroll to position [490, 0]
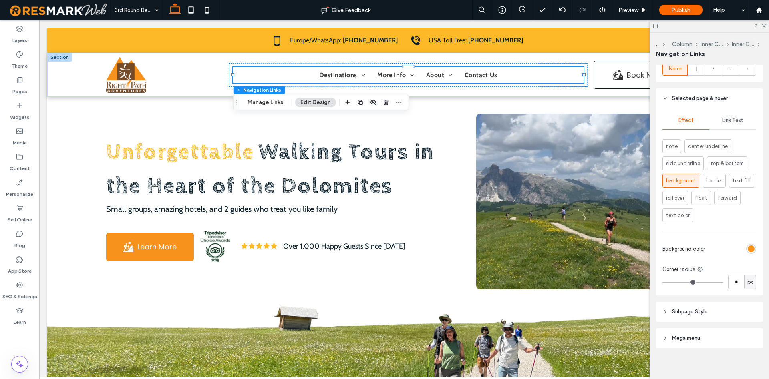
click at [747, 244] on div "rgb(247, 146, 28)" at bounding box center [751, 249] width 10 height 10
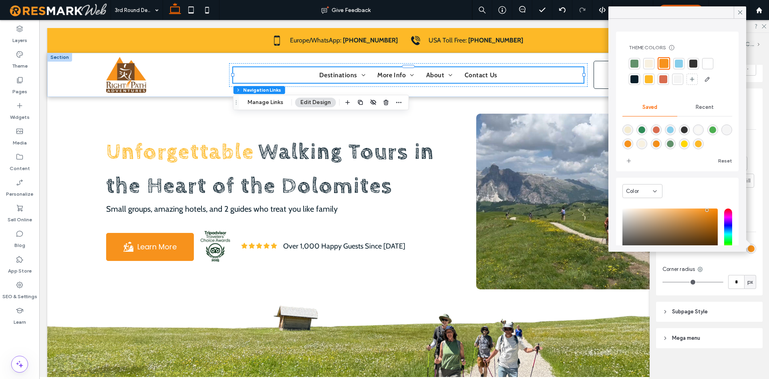
click at [654, 79] on div at bounding box center [648, 79] width 11 height 11
click at [744, 13] on icon at bounding box center [740, 12] width 7 height 7
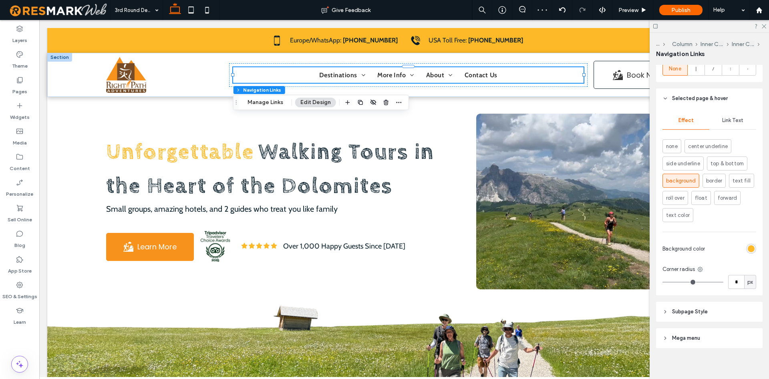
click at [766, 26] on div at bounding box center [709, 26] width 119 height 12
click at [766, 24] on icon at bounding box center [763, 25] width 5 height 5
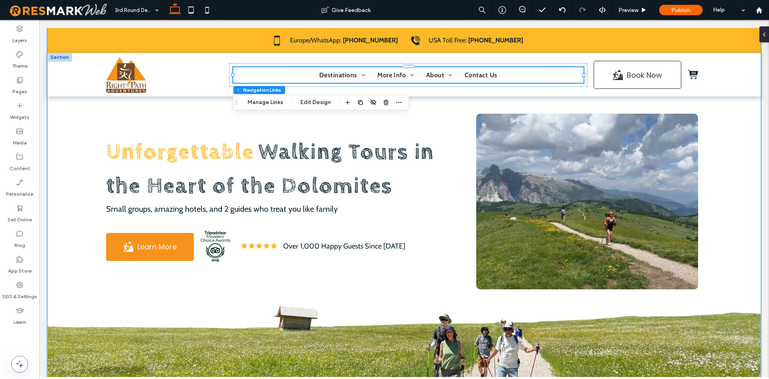
click at [738, 120] on div "Unforgettable Walking Tours in the Heart of the Dolomites Small groups, amazing…" at bounding box center [404, 206] width 714 height 357
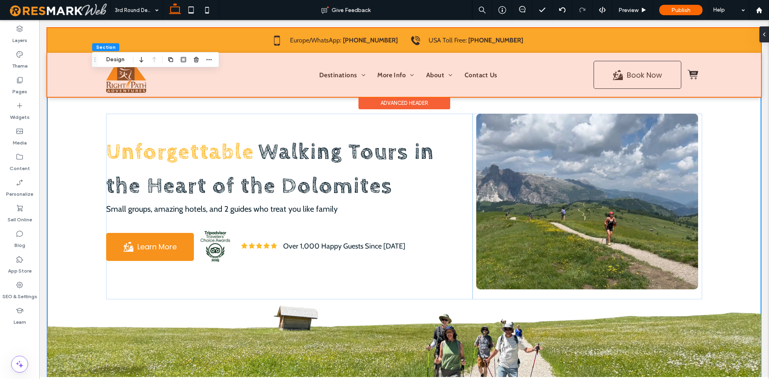
click at [472, 68] on div at bounding box center [404, 62] width 714 height 69
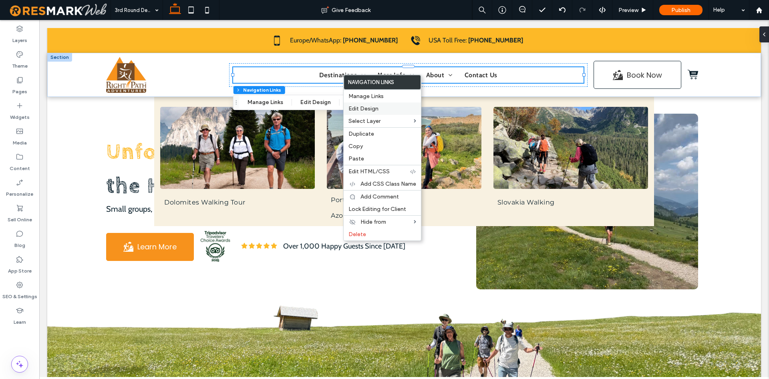
click at [378, 111] on span "Edit Design" at bounding box center [364, 108] width 30 height 7
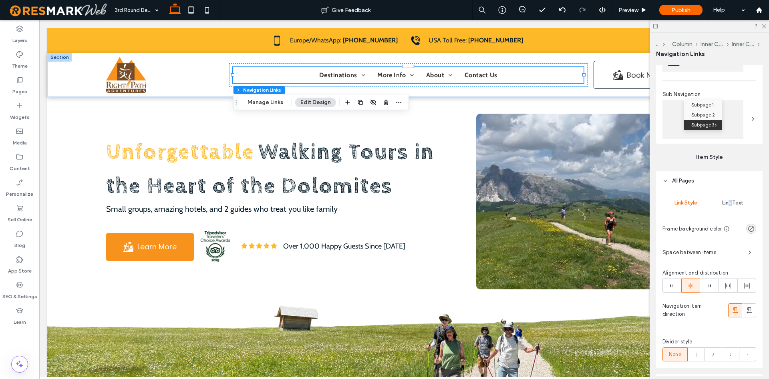
click at [731, 203] on span "Link Text" at bounding box center [732, 203] width 21 height 6
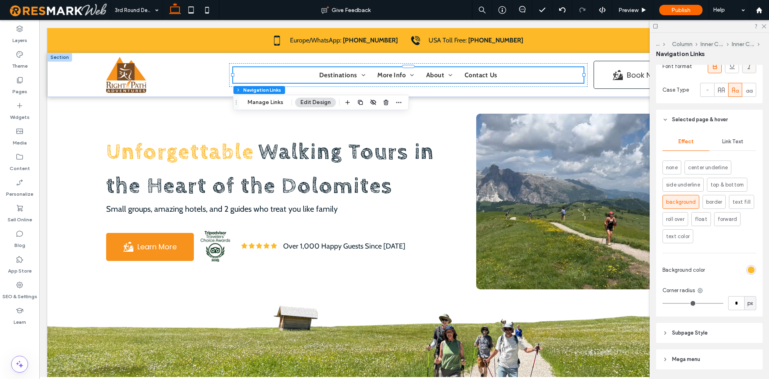
click at [749, 149] on div "Link Text" at bounding box center [733, 142] width 47 height 18
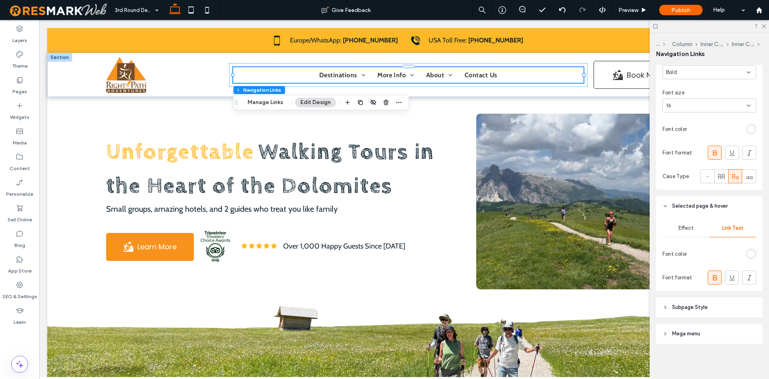
scroll to position [404, 0]
click at [752, 252] on div "rgb(255, 255, 255)" at bounding box center [751, 254] width 7 height 7
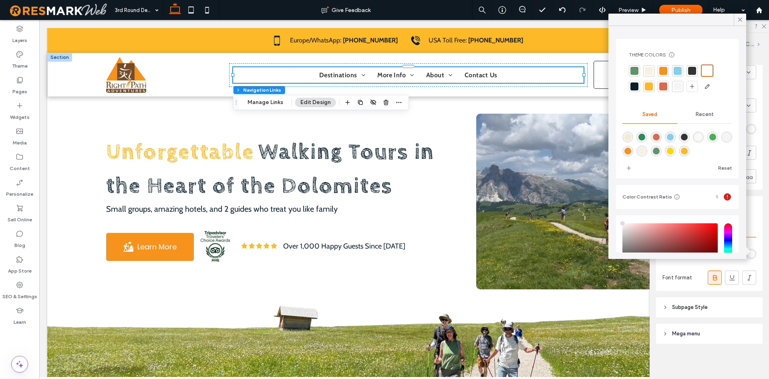
type input "****"
click at [632, 84] on div at bounding box center [635, 87] width 8 height 8
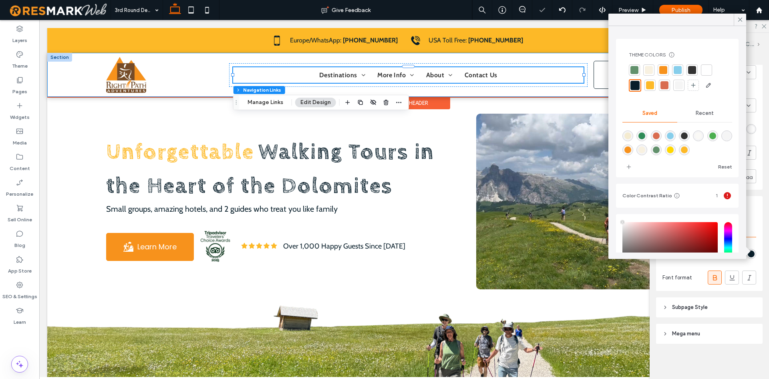
click at [546, 94] on div "Destinations More Info FAQ Testimonials Blog About Meet Your Guides Contact Us …" at bounding box center [404, 75] width 625 height 44
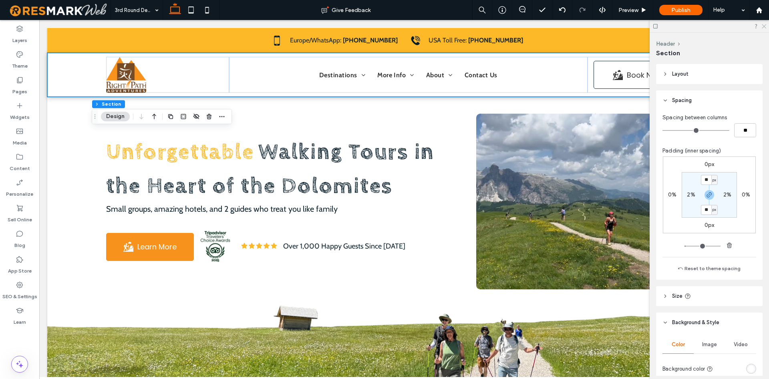
drag, startPoint x: 766, startPoint y: 25, endPoint x: 724, endPoint y: 22, distance: 42.6
click at [766, 25] on icon at bounding box center [763, 25] width 5 height 5
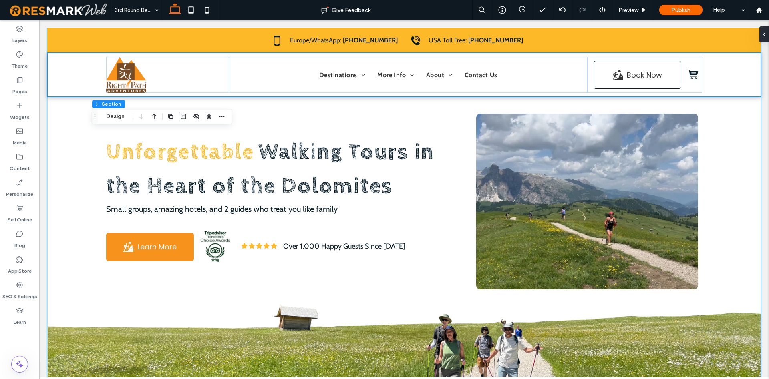
click at [755, 156] on div "Unforgettable Walking Tours in the Heart of the Dolomites Small groups, amazing…" at bounding box center [404, 206] width 714 height 357
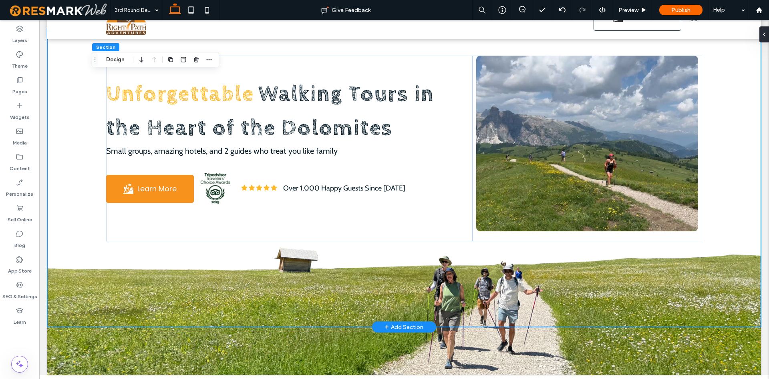
scroll to position [0, 0]
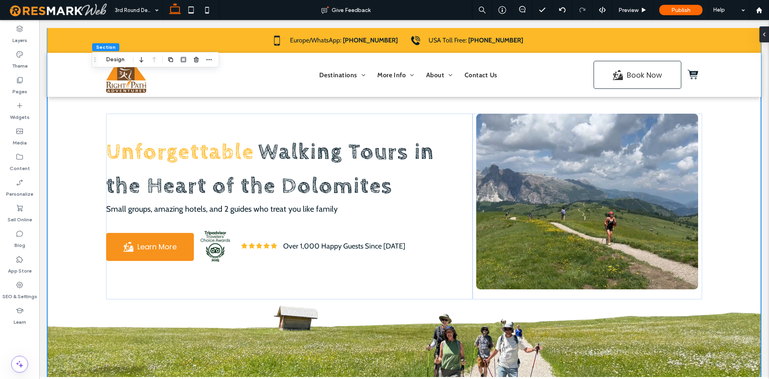
click at [754, 157] on div "Unforgettable Walking Tours in the Heart of the Dolomites Small groups, amazing…" at bounding box center [404, 206] width 714 height 357
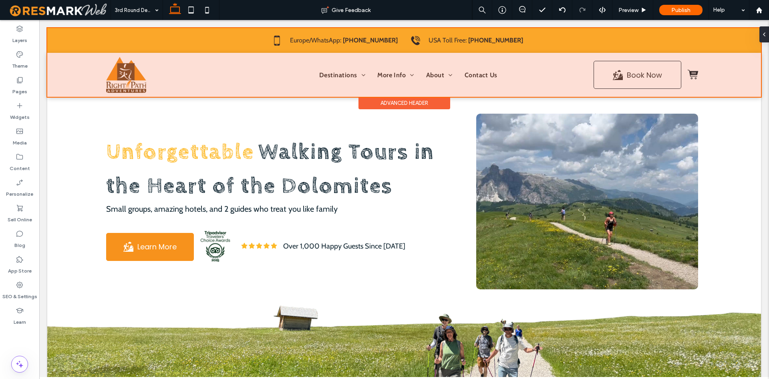
click at [334, 73] on div at bounding box center [404, 62] width 714 height 69
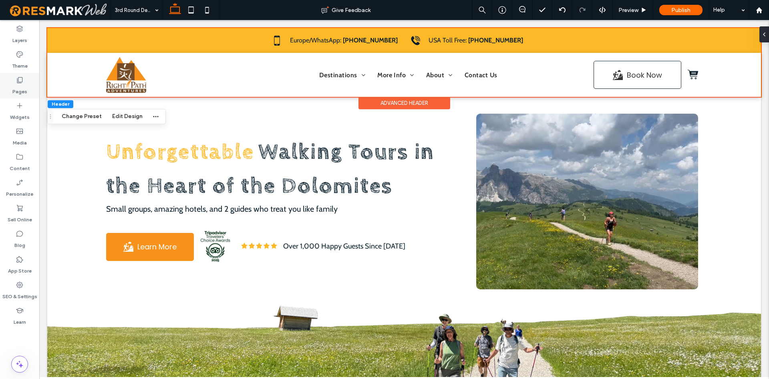
click at [18, 81] on icon at bounding box center [20, 80] width 8 height 8
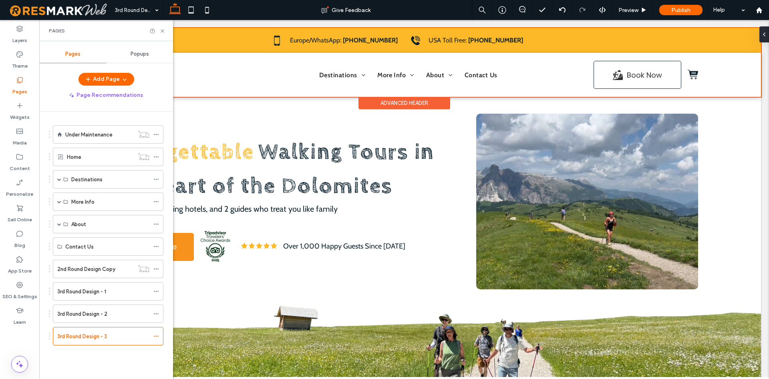
click at [81, 325] on ol "Under Maintenance Home Destinations Dolomites/[GEOGRAPHIC_DATA] Dolomites Walki…" at bounding box center [103, 235] width 121 height 220
click at [81, 319] on div "3rd Round Design - 2" at bounding box center [103, 314] width 92 height 18
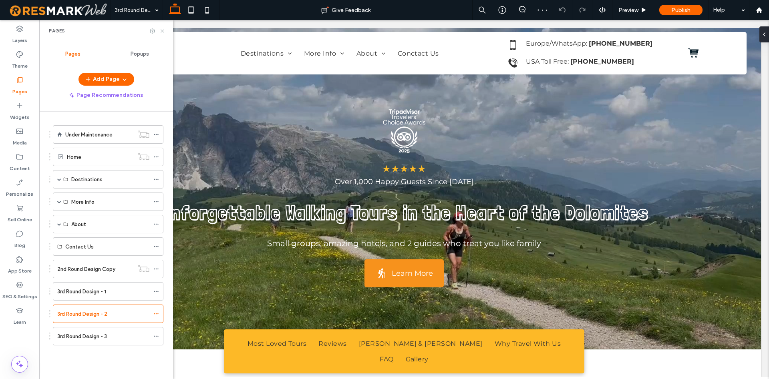
drag, startPoint x: 163, startPoint y: 29, endPoint x: 123, endPoint y: 9, distance: 45.0
click at [163, 29] on icon at bounding box center [162, 31] width 6 height 6
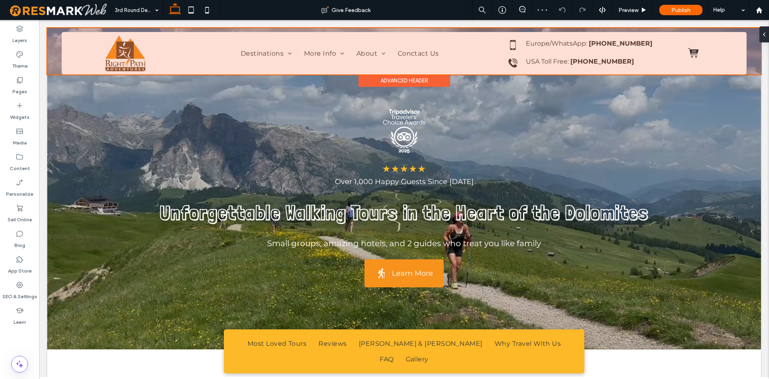
click at [294, 60] on div at bounding box center [404, 51] width 714 height 46
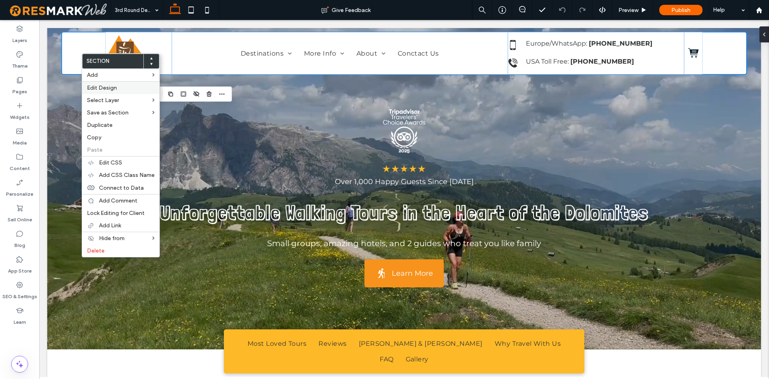
drag, startPoint x: 90, startPoint y: 88, endPoint x: 128, endPoint y: 91, distance: 37.8
click at [90, 88] on span "Edit Design" at bounding box center [102, 88] width 30 height 7
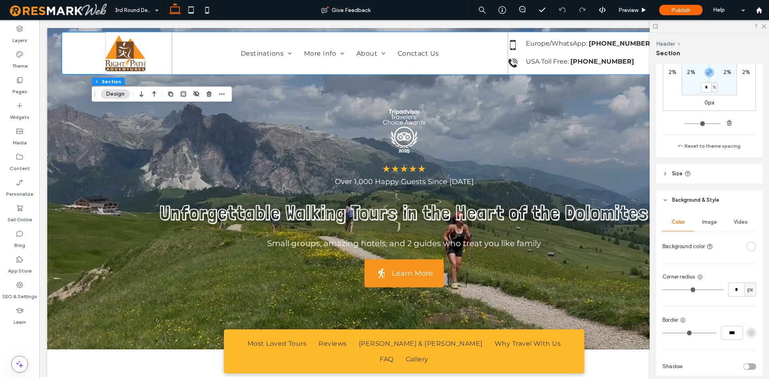
scroll to position [159, 0]
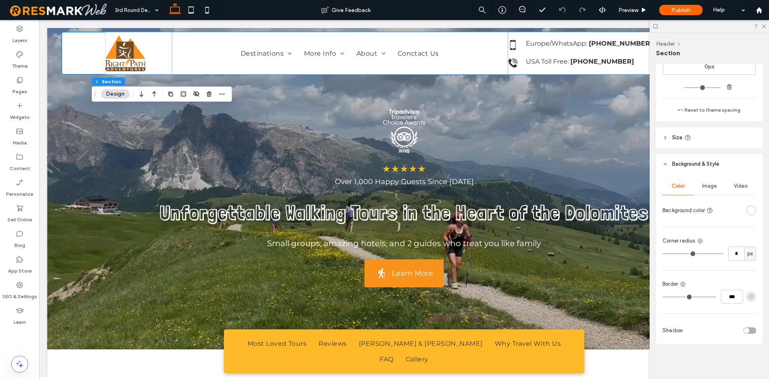
type input "*"
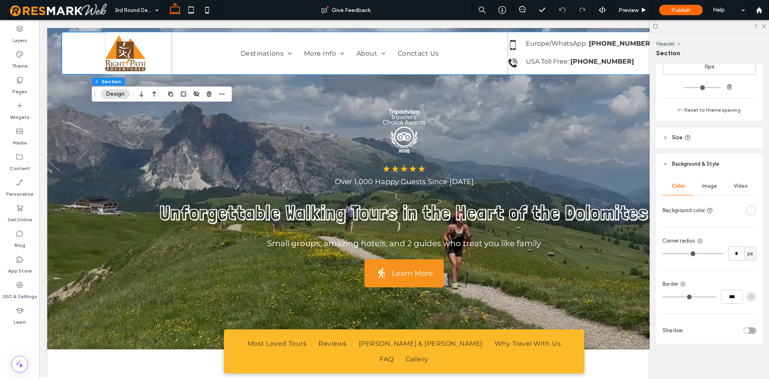
type input "*"
drag, startPoint x: 670, startPoint y: 255, endPoint x: 640, endPoint y: 256, distance: 29.3
type input "*"
click at [663, 254] on input "range" at bounding box center [693, 254] width 61 height 1
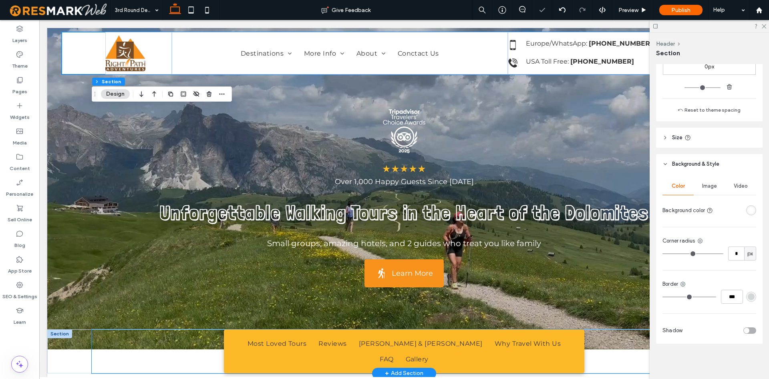
click at [238, 351] on ul "Most Loved Tours Reviews Gary & Katarina Why Travel With Us FAQ Gallery" at bounding box center [404, 351] width 348 height 31
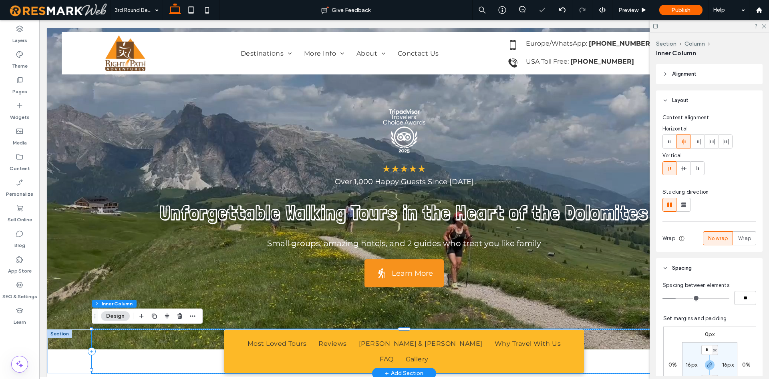
click at [237, 351] on ul "Most Loved Tours Reviews Gary & Katarina Why Travel With Us FAQ Gallery" at bounding box center [404, 351] width 348 height 31
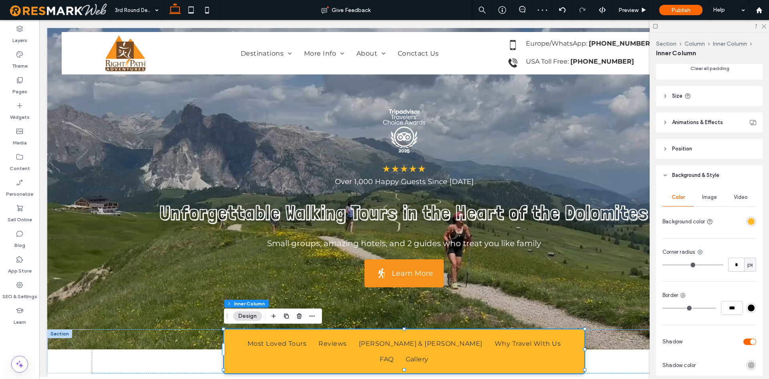
scroll to position [327, 0]
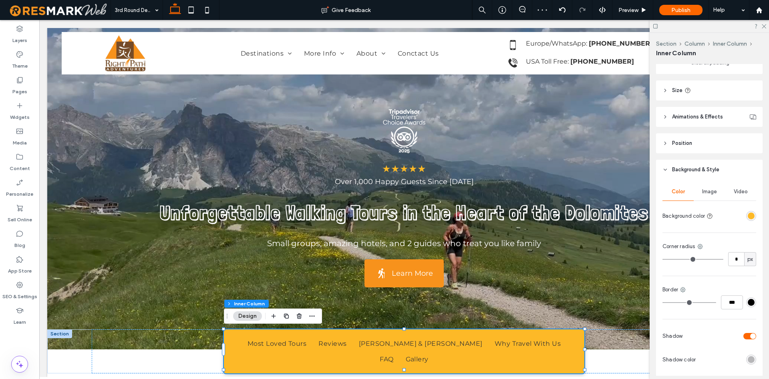
type input "*"
drag, startPoint x: 638, startPoint y: 256, endPoint x: 634, endPoint y: 256, distance: 4.0
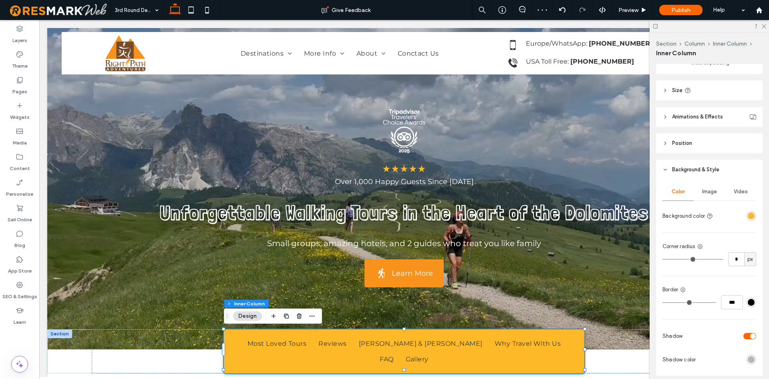
type input "*"
click at [663, 259] on input "range" at bounding box center [693, 259] width 61 height 1
click at [766, 25] on icon at bounding box center [763, 25] width 5 height 5
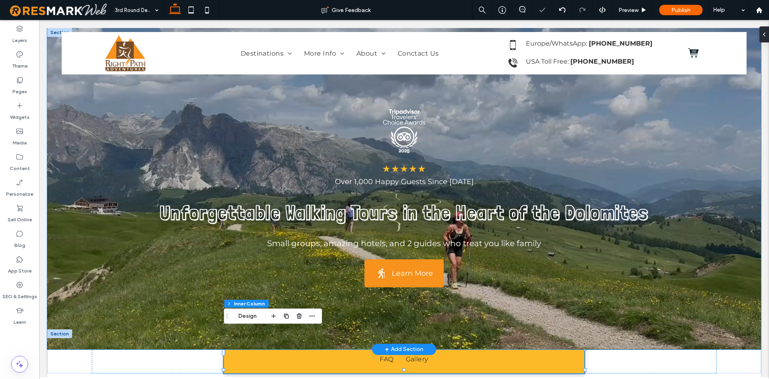
click at [736, 126] on div at bounding box center [404, 189] width 714 height 322
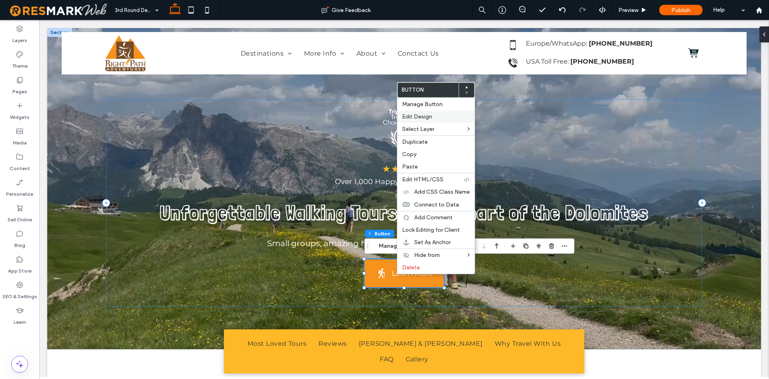
click at [433, 115] on label "Edit Design" at bounding box center [436, 116] width 68 height 7
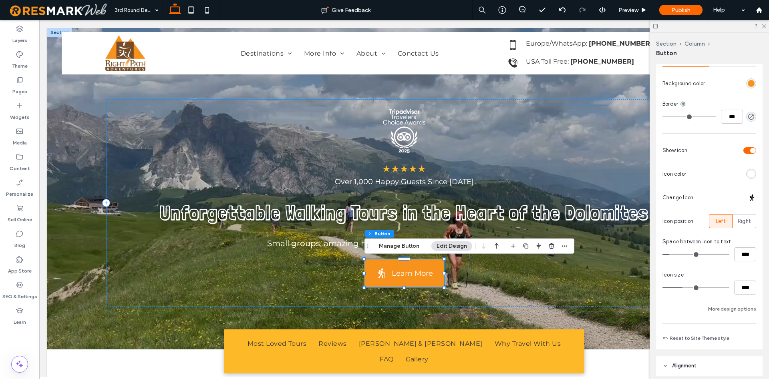
scroll to position [150, 0]
click at [729, 312] on button "More design options" at bounding box center [732, 312] width 48 height 10
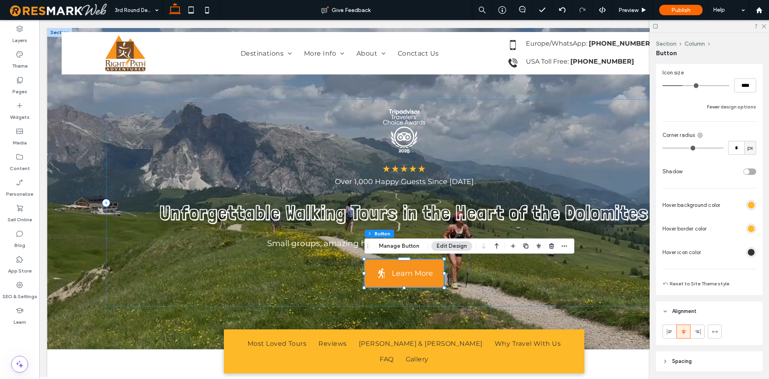
drag, startPoint x: 671, startPoint y: 143, endPoint x: 653, endPoint y: 146, distance: 17.5
click at [661, 147] on div "Primary Secondary Select Layout Button style Button text Background Color Image…" at bounding box center [709, 19] width 107 height 551
type input "*"
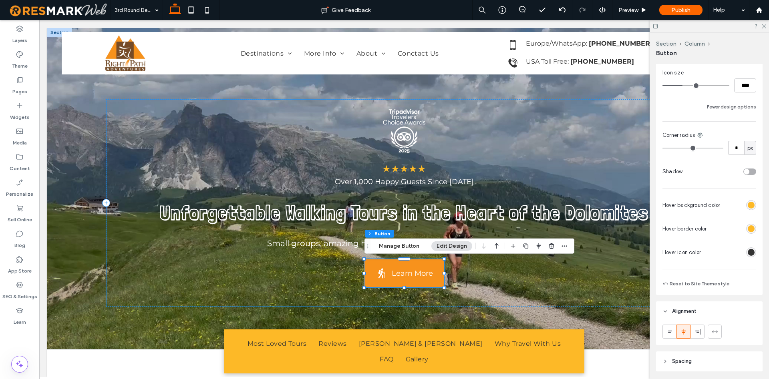
type input "*"
drag, startPoint x: 667, startPoint y: 151, endPoint x: 645, endPoint y: 151, distance: 22.8
click at [663, 149] on input "range" at bounding box center [693, 148] width 61 height 1
type input "*"
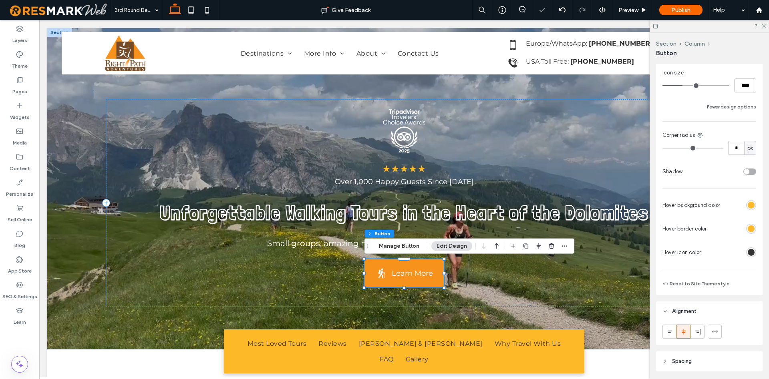
type input "*"
drag, startPoint x: 667, startPoint y: 149, endPoint x: 651, endPoint y: 143, distance: 16.1
click at [663, 149] on input "range" at bounding box center [693, 148] width 61 height 1
click at [764, 26] on use at bounding box center [764, 26] width 4 height 4
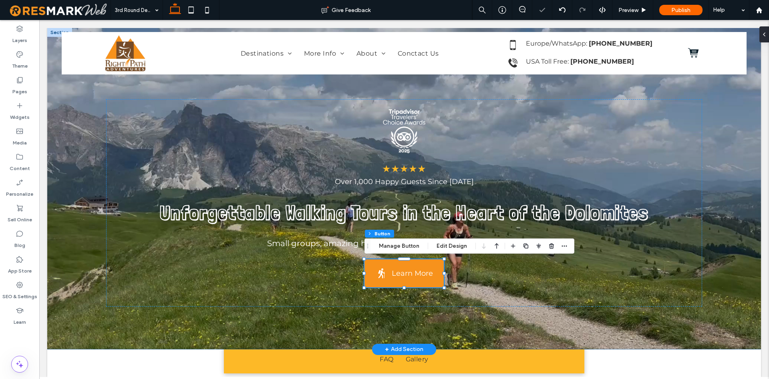
click at [728, 173] on div at bounding box center [404, 189] width 714 height 322
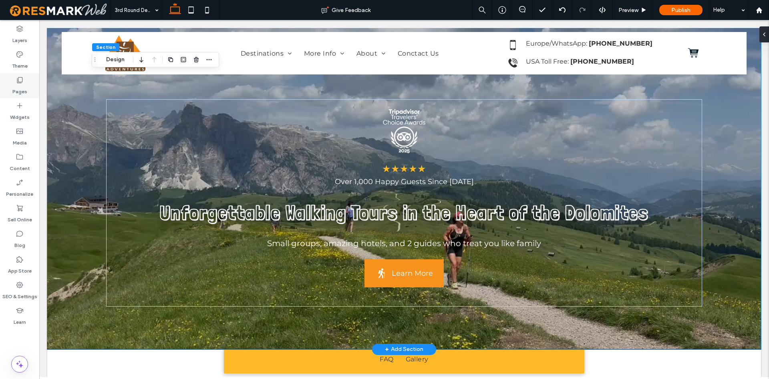
click at [24, 81] on div "Pages" at bounding box center [19, 86] width 39 height 26
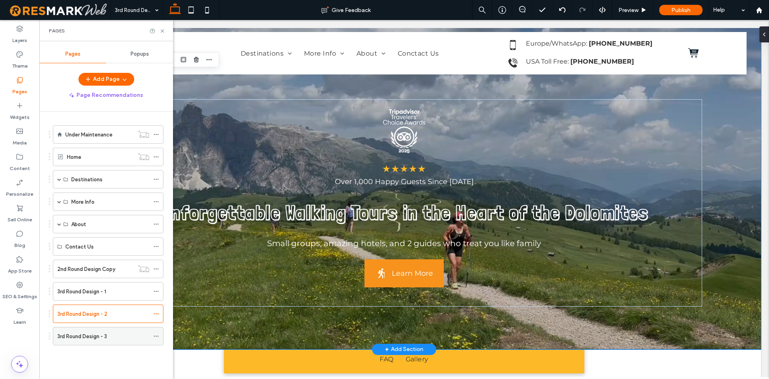
click at [95, 335] on label "3rd Round Design - 3" at bounding box center [82, 337] width 50 height 14
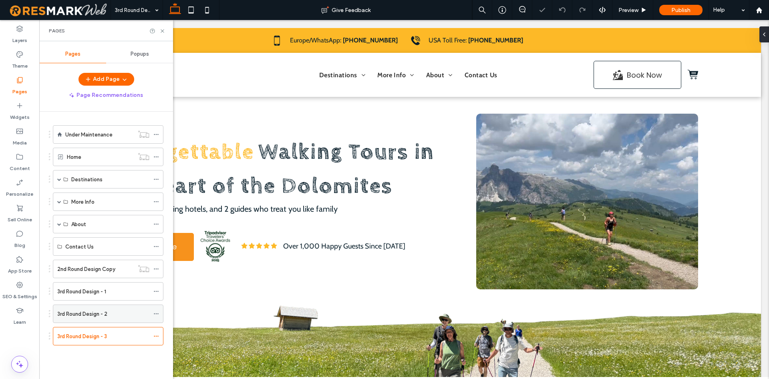
click at [89, 313] on label "3rd Round Design - 2" at bounding box center [82, 314] width 50 height 14
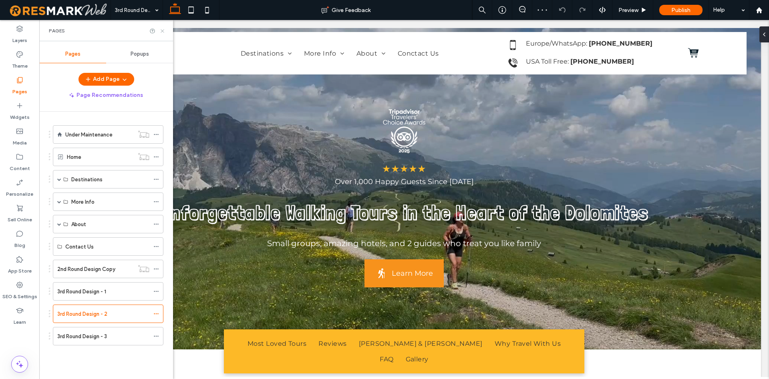
click at [161, 33] on icon at bounding box center [162, 31] width 6 height 6
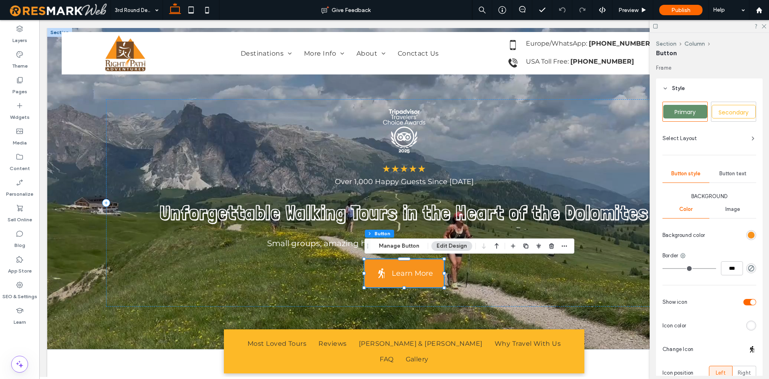
click at [738, 173] on span "Button text" at bounding box center [733, 174] width 27 height 6
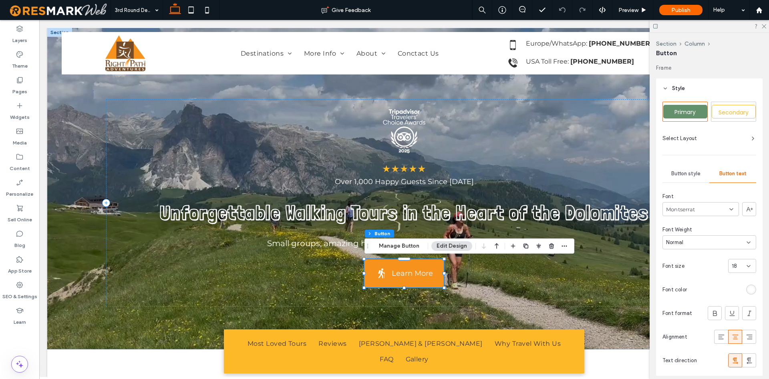
scroll to position [41, 0]
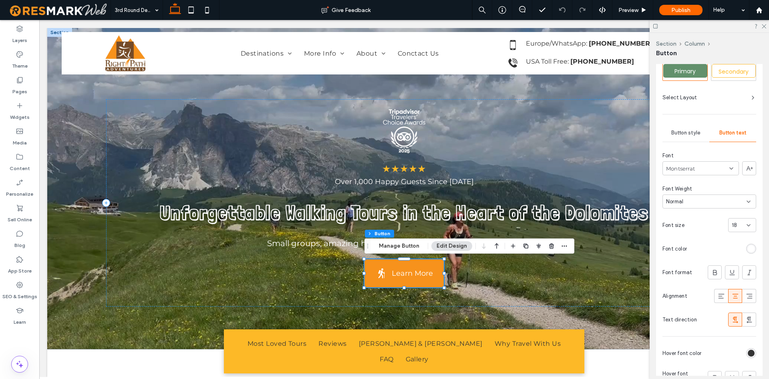
click at [750, 241] on div "Font Montserrat Font Weight Normal Font size 18 Font color Font format Alignmen…" at bounding box center [710, 239] width 94 height 175
click at [752, 246] on div "rgb(255, 255, 255)" at bounding box center [751, 249] width 7 height 7
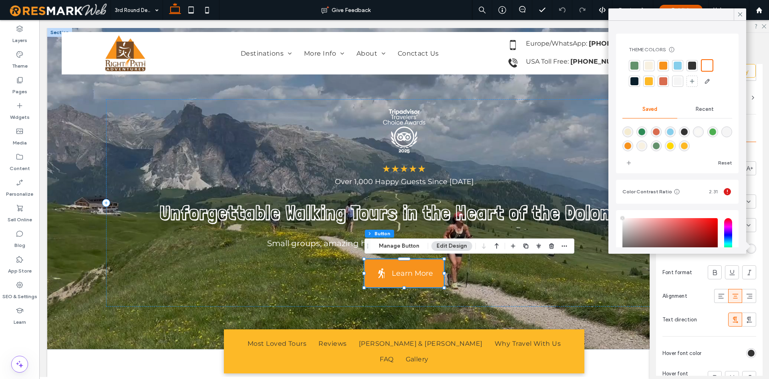
scroll to position [0, 0]
click at [31, 87] on div "Pages" at bounding box center [19, 86] width 39 height 26
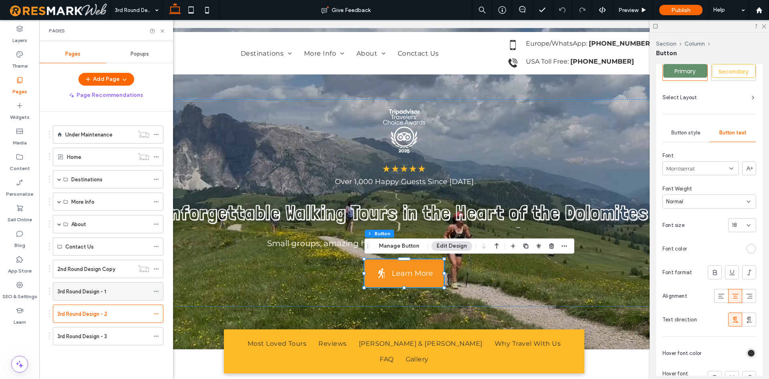
click at [89, 294] on label "3rd Round Design - 1" at bounding box center [81, 292] width 49 height 14
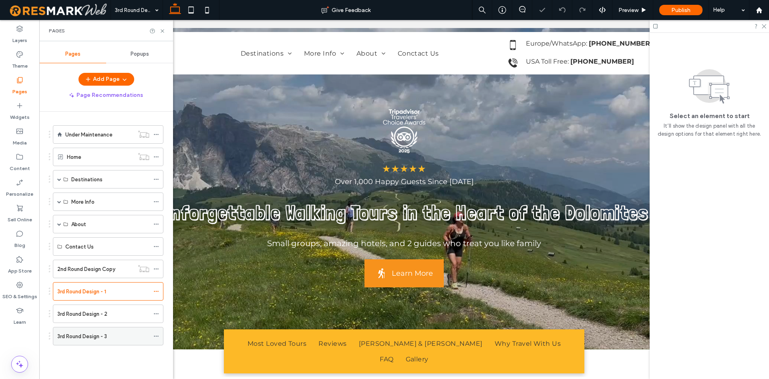
click at [107, 328] on div "3rd Round Design - 3" at bounding box center [103, 337] width 92 height 18
click at [105, 323] on ol "Under Maintenance Home Destinations Dolomites/[GEOGRAPHIC_DATA] Dolomites Walki…" at bounding box center [103, 235] width 121 height 220
click at [105, 319] on div "3rd Round Design - 2" at bounding box center [103, 314] width 92 height 18
click at [98, 333] on label "3rd Round Design - 3" at bounding box center [82, 337] width 50 height 14
click at [163, 31] on icon at bounding box center [162, 31] width 6 height 6
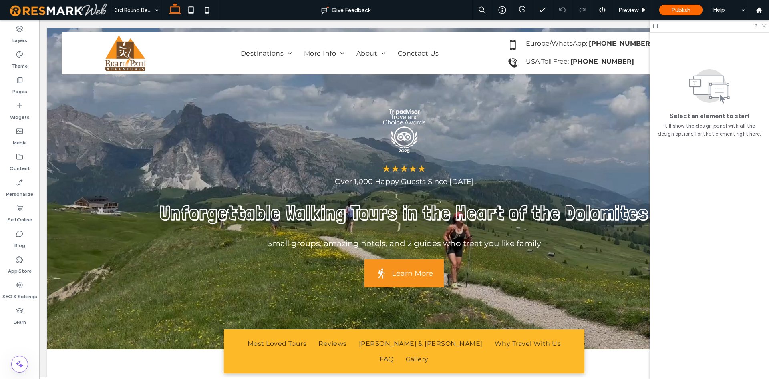
click at [763, 27] on icon at bounding box center [763, 25] width 5 height 5
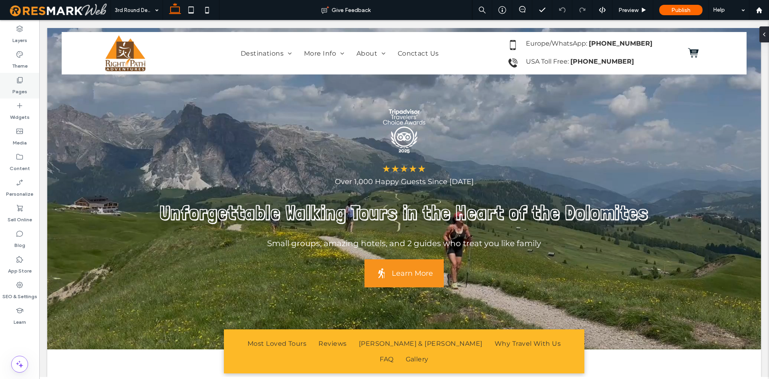
click at [17, 82] on icon at bounding box center [20, 80] width 8 height 8
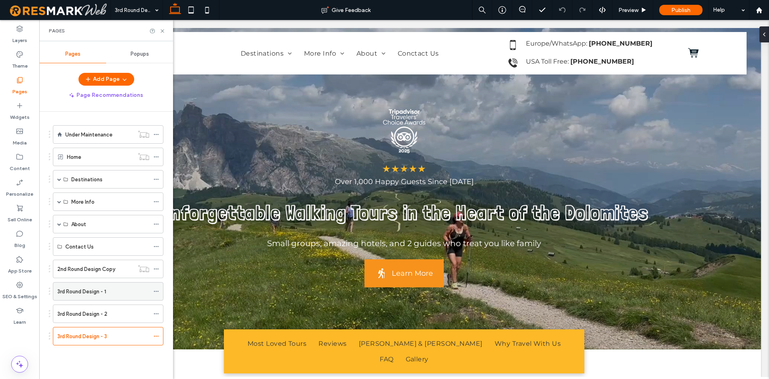
click at [78, 292] on label "3rd Round Design - 1" at bounding box center [81, 292] width 49 height 14
click at [160, 31] on icon at bounding box center [162, 31] width 6 height 6
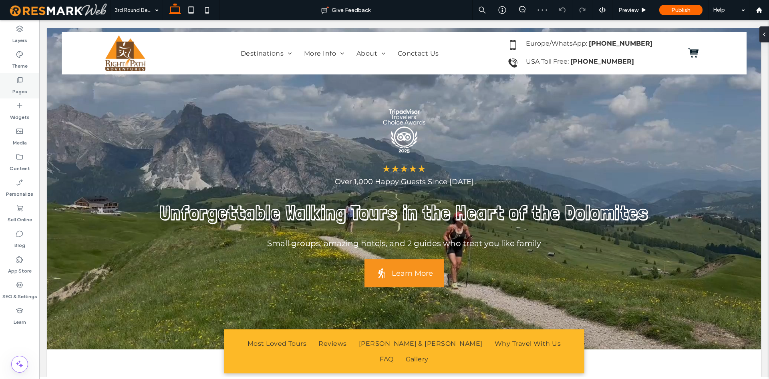
click at [23, 83] on icon at bounding box center [20, 80] width 8 height 8
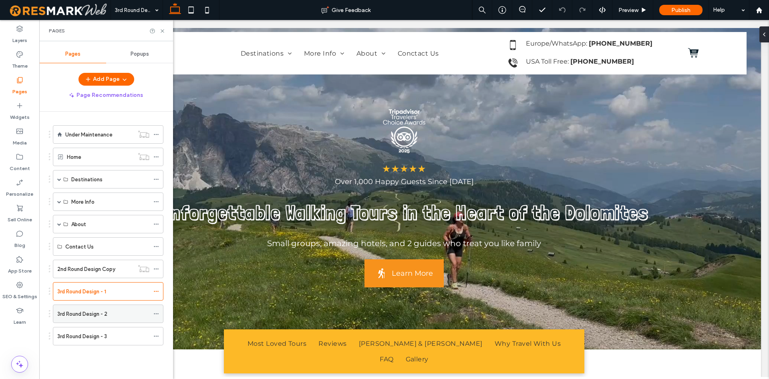
click at [78, 321] on div "3rd Round Design - 2" at bounding box center [103, 314] width 92 height 18
click at [89, 341] on label "3rd Round Design - 3" at bounding box center [82, 337] width 50 height 14
click at [165, 29] on div "Pages" at bounding box center [106, 30] width 134 height 21
click at [164, 28] on div "Pages" at bounding box center [106, 30] width 134 height 21
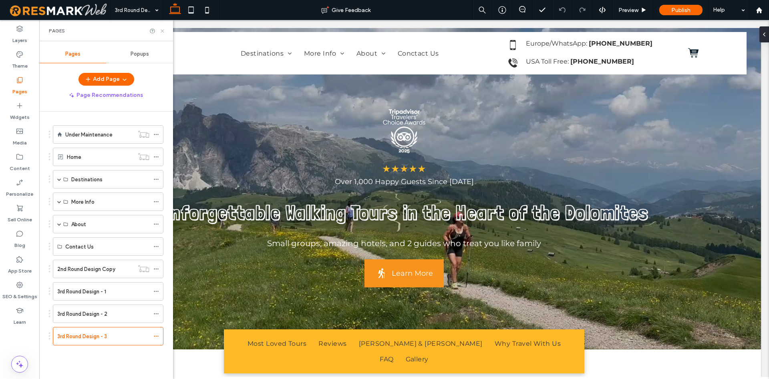
click at [163, 28] on div "Pages" at bounding box center [106, 30] width 134 height 21
click at [163, 30] on icon at bounding box center [162, 31] width 6 height 6
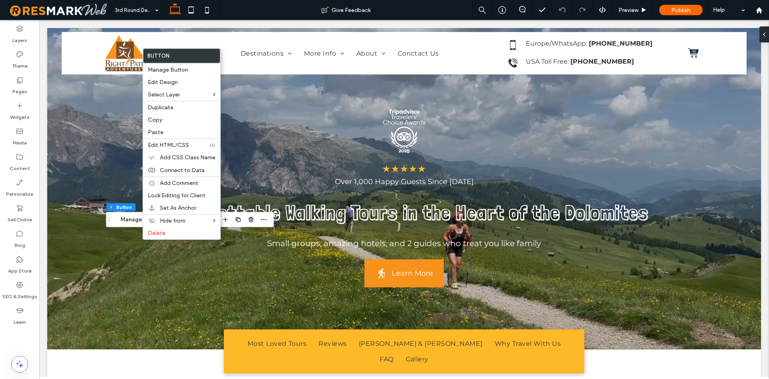
type input "**"
click at [173, 79] on div "Edit Design" at bounding box center [181, 82] width 77 height 12
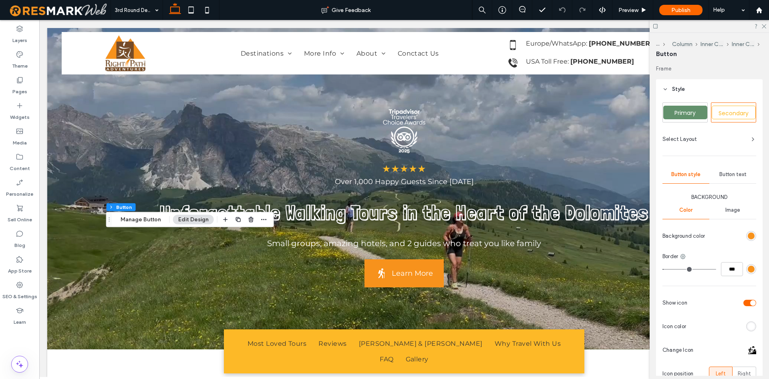
scroll to position [82, 0]
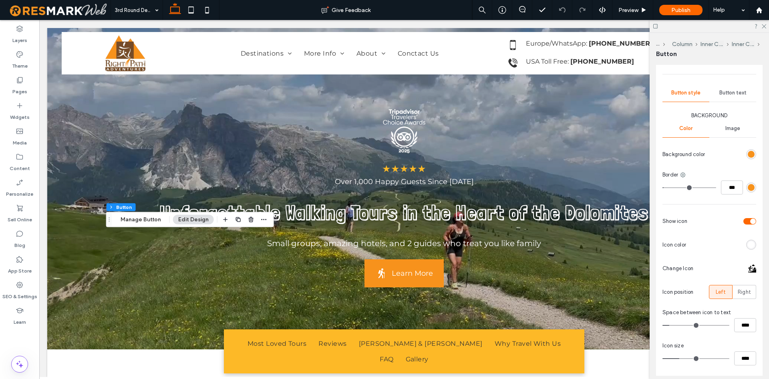
click at [754, 157] on div "rgb(247, 146, 28)" at bounding box center [751, 154] width 7 height 7
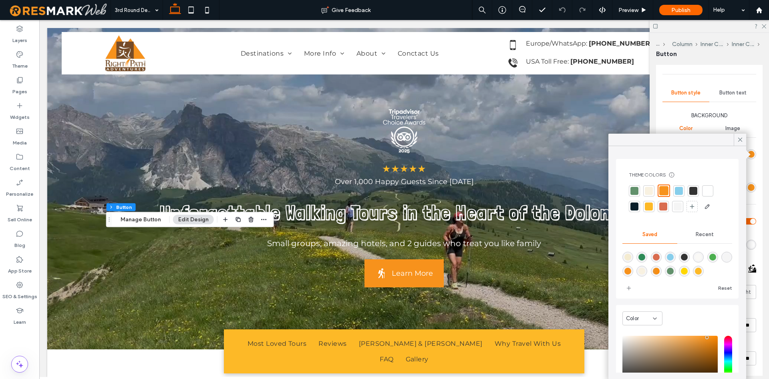
click at [651, 204] on div at bounding box center [649, 207] width 8 height 8
click at [752, 186] on div "rgb(247, 146, 28)" at bounding box center [751, 187] width 7 height 7
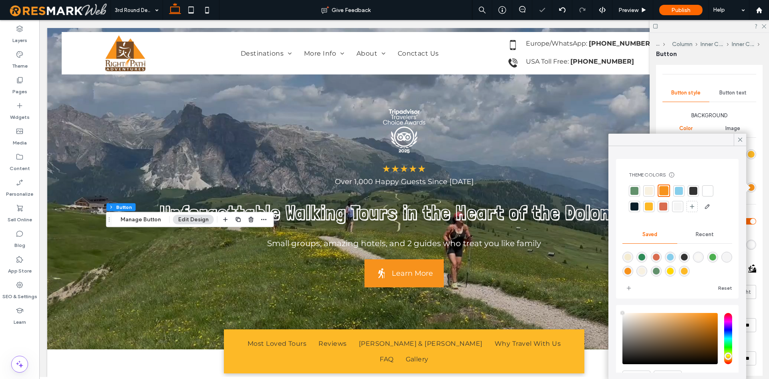
type input "****"
click at [652, 207] on div at bounding box center [649, 207] width 8 height 8
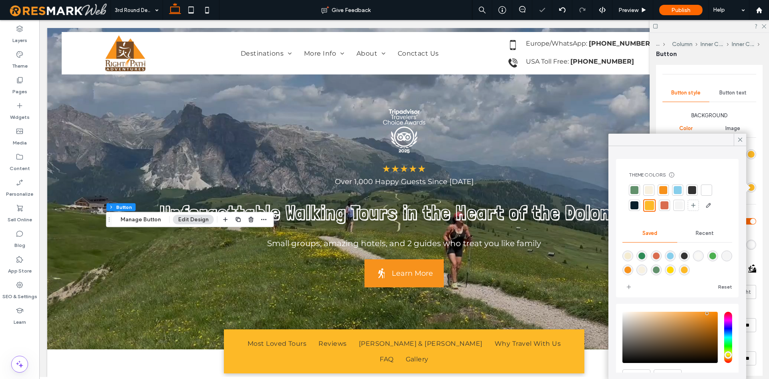
click at [762, 204] on div "Primary Secondary Select Layout Button style Button text Background Color Image…" at bounding box center [709, 219] width 107 height 403
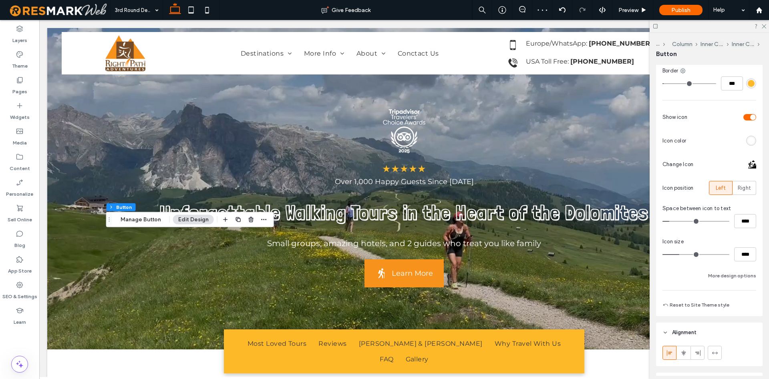
scroll to position [151, 0]
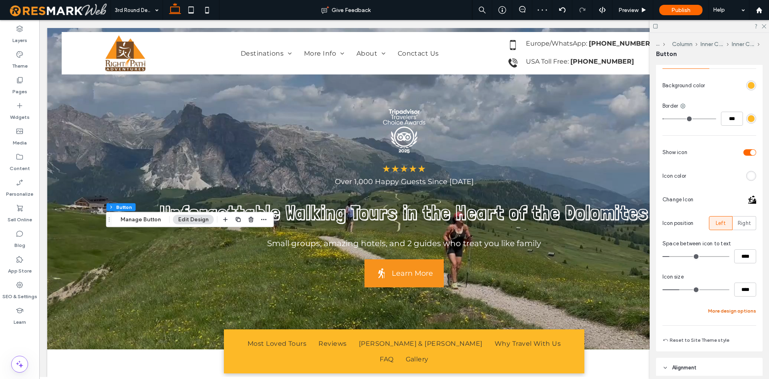
click at [725, 309] on button "More design options" at bounding box center [732, 312] width 48 height 10
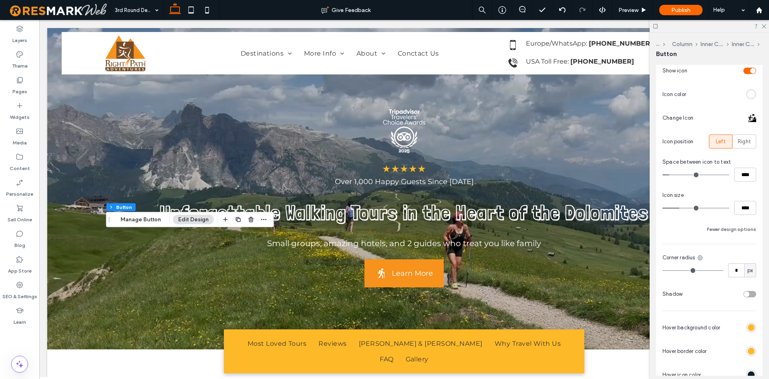
scroll to position [314, 0]
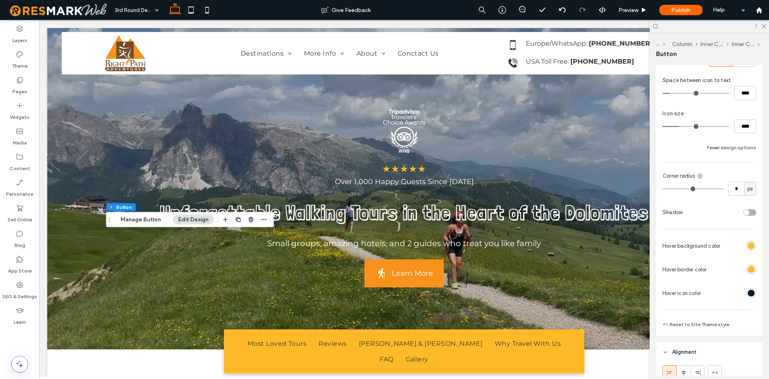
click at [755, 247] on div "rgb(253, 185, 39)" at bounding box center [751, 246] width 10 height 10
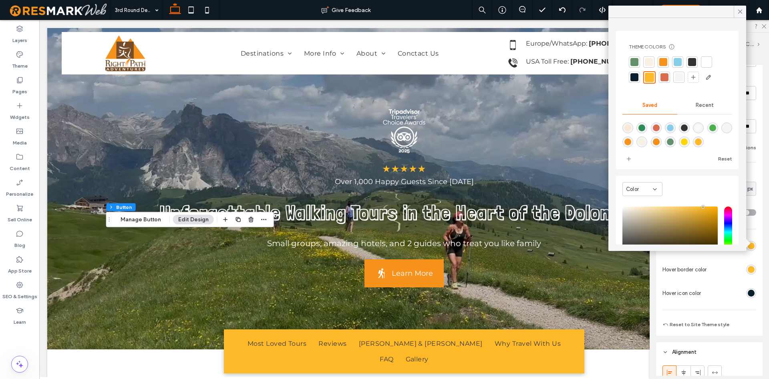
click at [669, 62] on div at bounding box center [677, 69] width 97 height 27
click at [665, 64] on div at bounding box center [663, 62] width 8 height 8
click at [754, 271] on div "rgb(253, 185, 39)" at bounding box center [751, 269] width 7 height 7
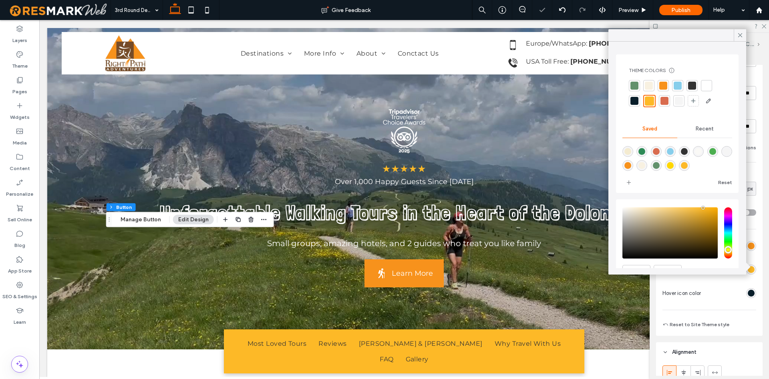
click at [665, 85] on div at bounding box center [663, 86] width 8 height 8
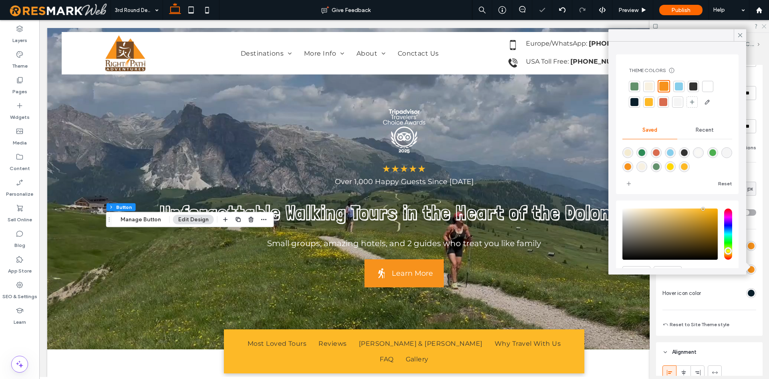
click at [762, 27] on icon at bounding box center [763, 25] width 5 height 5
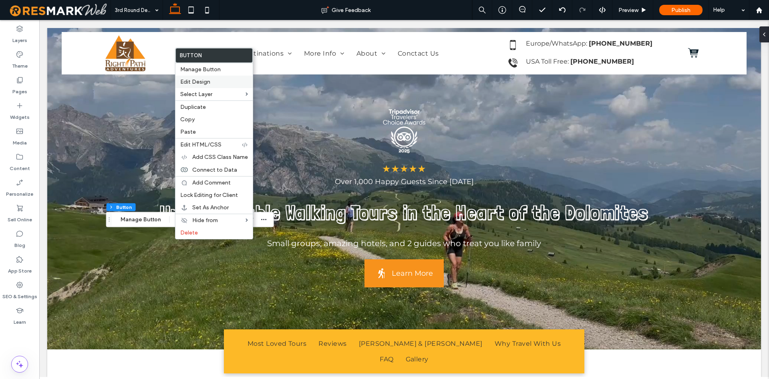
click at [218, 84] on label "Edit Design" at bounding box center [214, 82] width 68 height 7
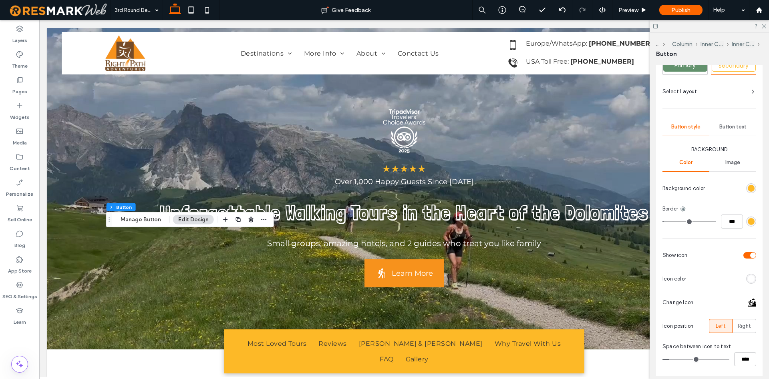
scroll to position [82, 0]
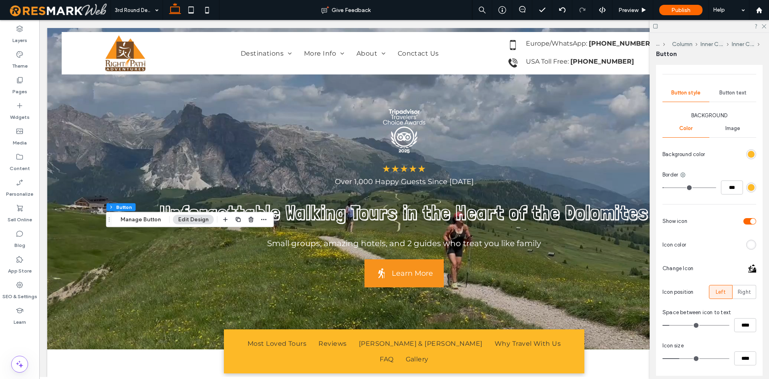
click at [735, 95] on span "Button text" at bounding box center [733, 93] width 27 height 6
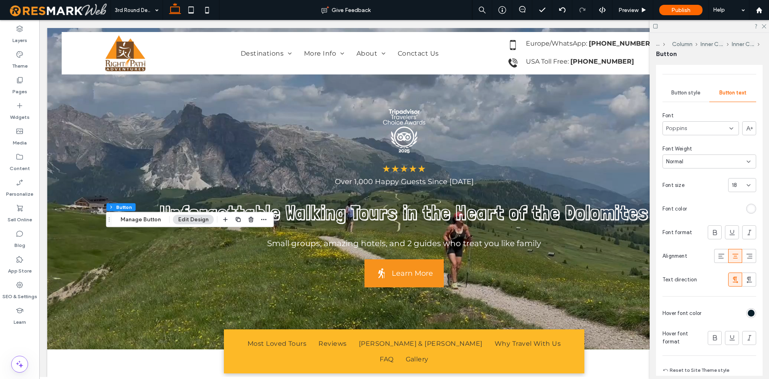
click at [758, 212] on div "Primary Secondary Select Layout Button style Button text Font Poppins Font Weig…" at bounding box center [709, 200] width 107 height 364
click at [754, 206] on div "rgb(255, 255, 255)" at bounding box center [751, 209] width 7 height 7
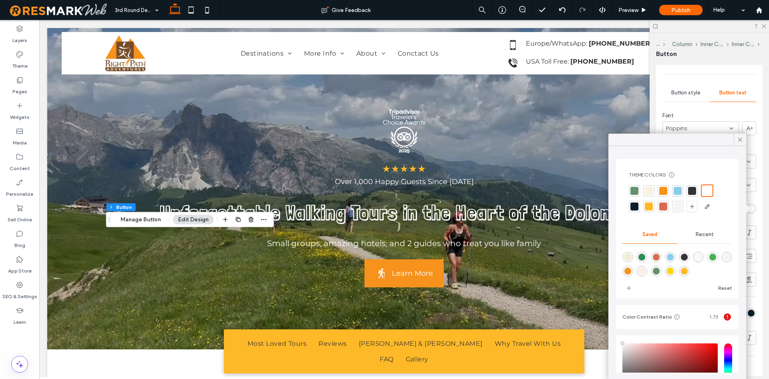
click at [633, 207] on div at bounding box center [635, 207] width 8 height 8
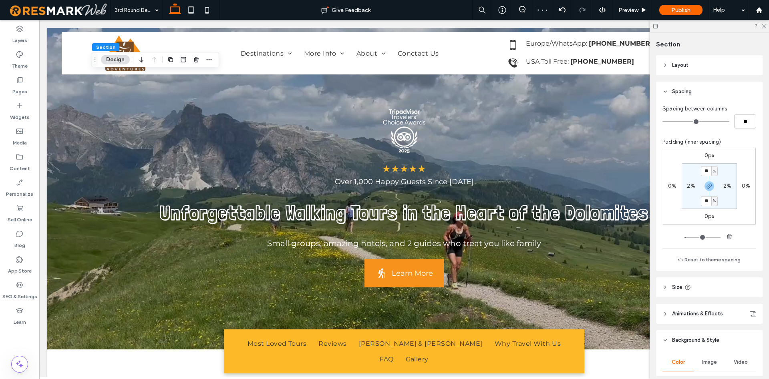
click at [759, 28] on div at bounding box center [709, 26] width 119 height 12
click at [762, 28] on div at bounding box center [709, 26] width 119 height 12
click at [762, 26] on icon at bounding box center [763, 25] width 5 height 5
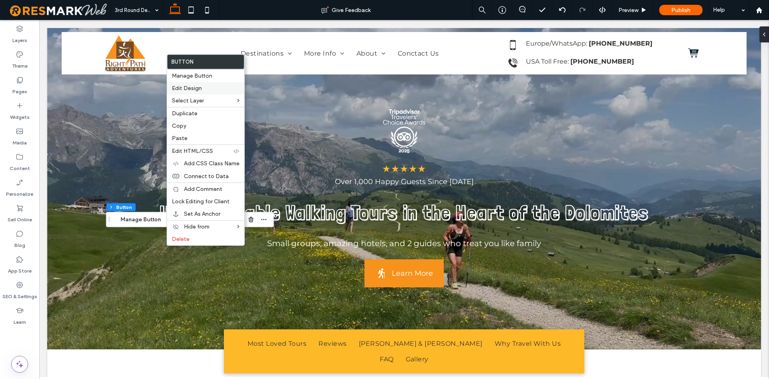
click at [218, 90] on label "Edit Design" at bounding box center [206, 88] width 68 height 7
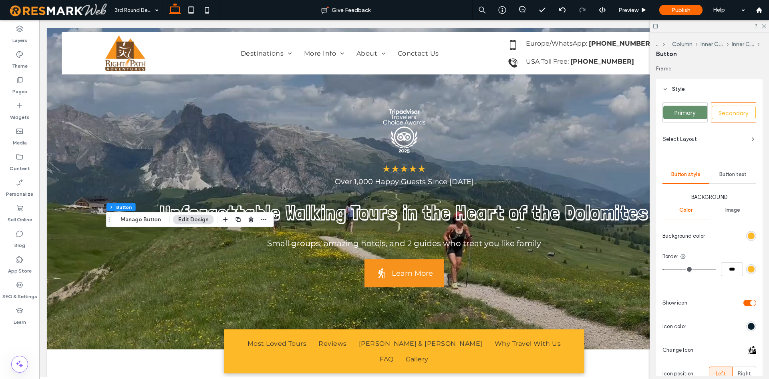
click at [739, 171] on div "Button text" at bounding box center [733, 175] width 47 height 18
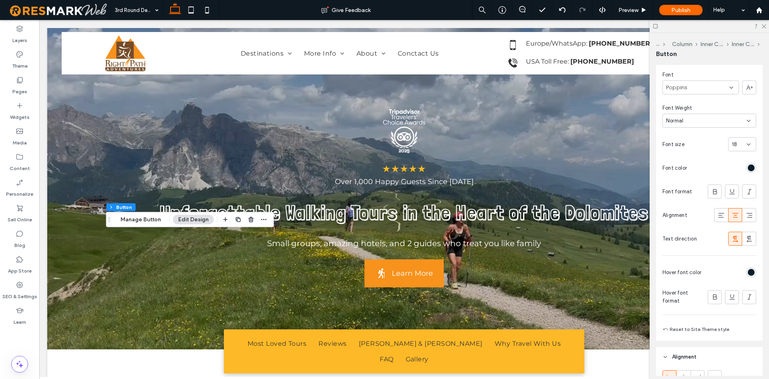
scroll to position [245, 0]
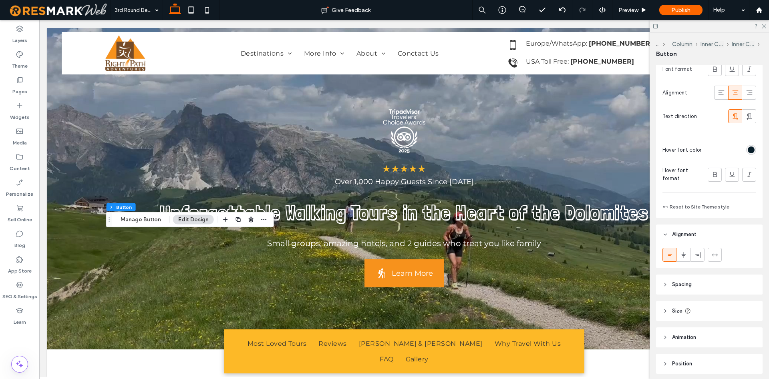
click at [753, 152] on div "rgb(8, 30, 42)" at bounding box center [751, 150] width 7 height 7
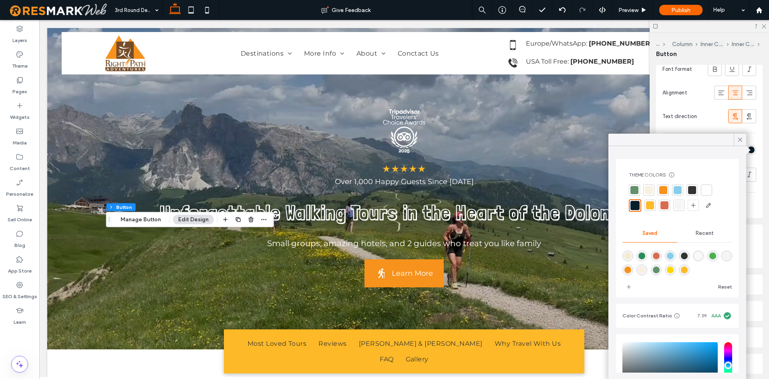
click at [708, 188] on div at bounding box center [707, 190] width 8 height 8
click at [762, 27] on icon at bounding box center [763, 25] width 5 height 5
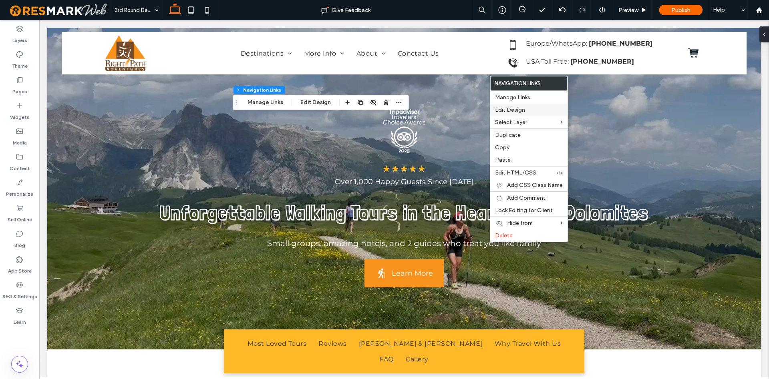
click at [534, 110] on label "Edit Design" at bounding box center [529, 110] width 68 height 7
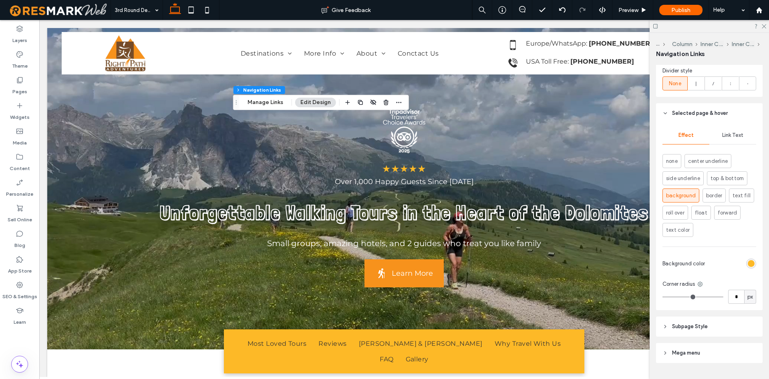
scroll to position [493, 0]
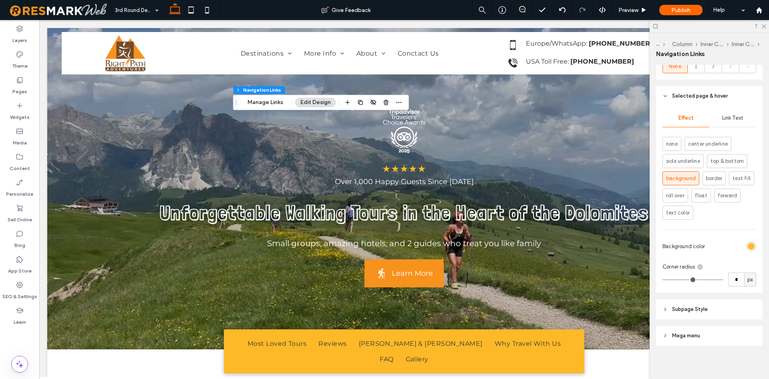
click at [749, 242] on div "rgb(253, 185, 39)" at bounding box center [751, 247] width 10 height 10
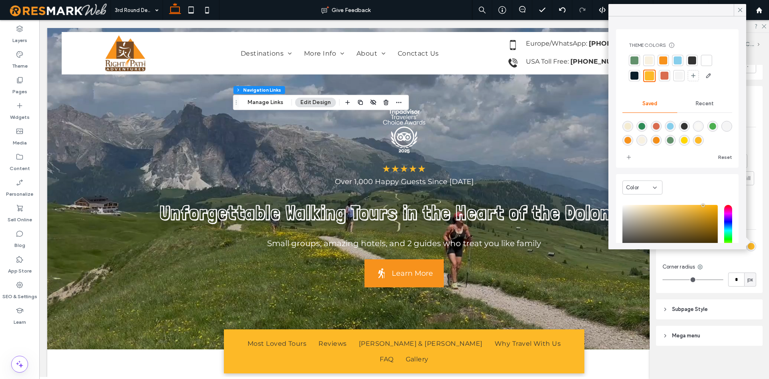
click at [750, 250] on div at bounding box center [732, 247] width 48 height 14
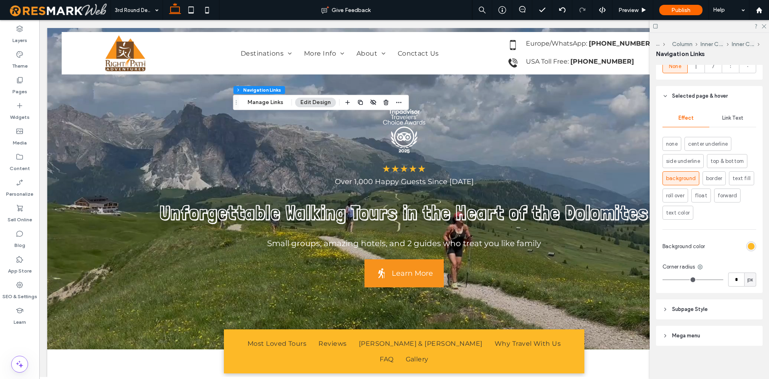
click at [750, 243] on div "rgb(253, 185, 39)" at bounding box center [751, 246] width 7 height 7
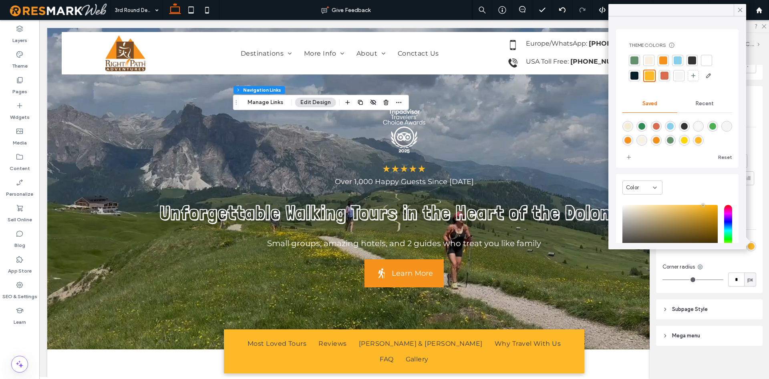
click at [663, 61] on div at bounding box center [663, 60] width 8 height 8
click at [761, 197] on div "Effect Link Text none center underline side underline top & bottom background b…" at bounding box center [709, 199] width 107 height 187
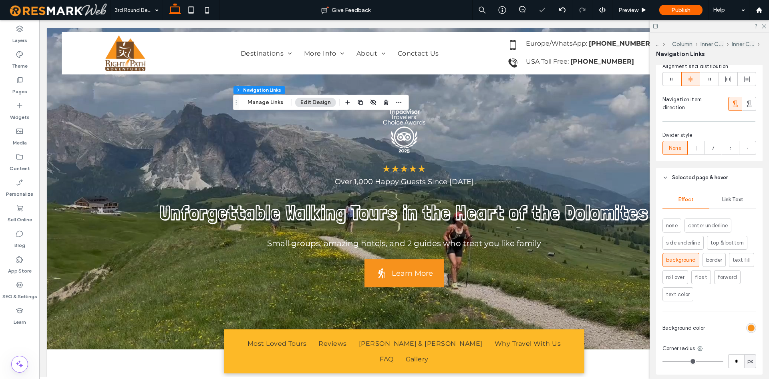
click at [742, 199] on span "Link Text" at bounding box center [732, 200] width 21 height 6
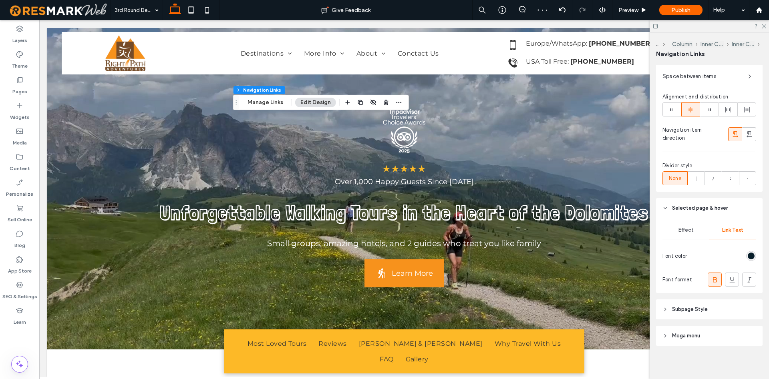
click at [749, 253] on div "rgb(8, 30, 42)" at bounding box center [751, 256] width 7 height 7
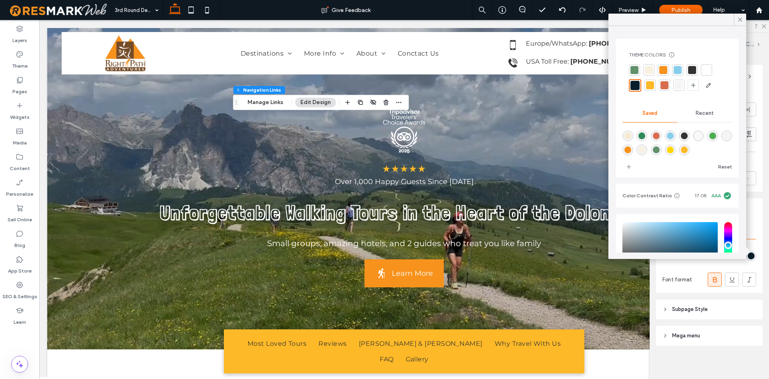
click at [706, 71] on div at bounding box center [707, 70] width 8 height 8
click at [766, 25] on use at bounding box center [764, 26] width 4 height 4
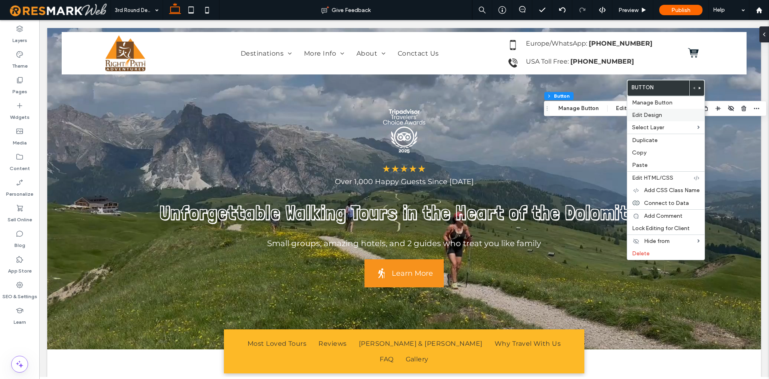
click at [642, 115] on span "Edit Design" at bounding box center [647, 115] width 30 height 7
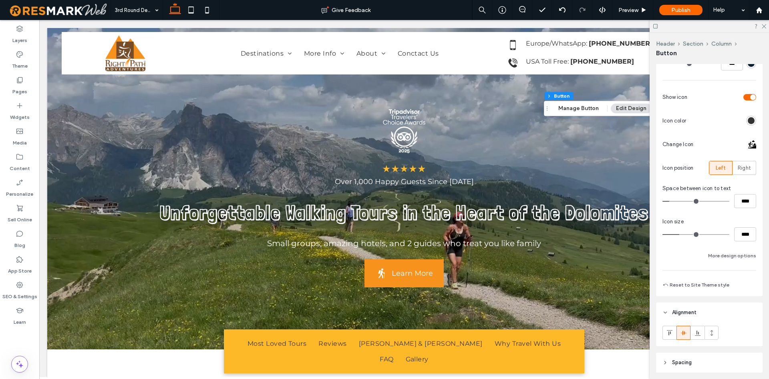
click at [728, 262] on div "Primary Secondary Select Layout Button style Button text Background Color Image…" at bounding box center [710, 93] width 94 height 393
click at [730, 256] on button "More design options" at bounding box center [732, 256] width 48 height 10
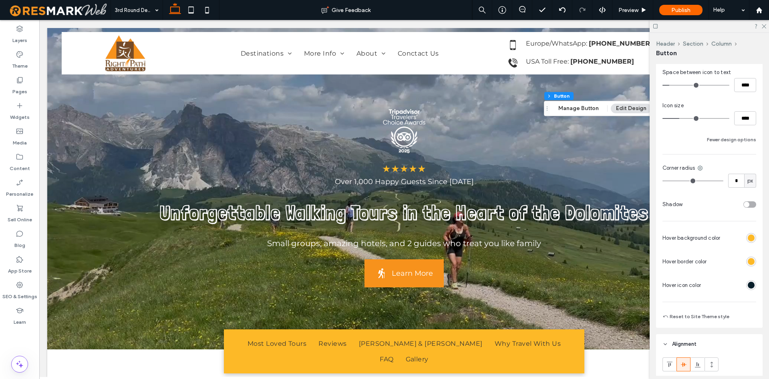
scroll to position [328, 0]
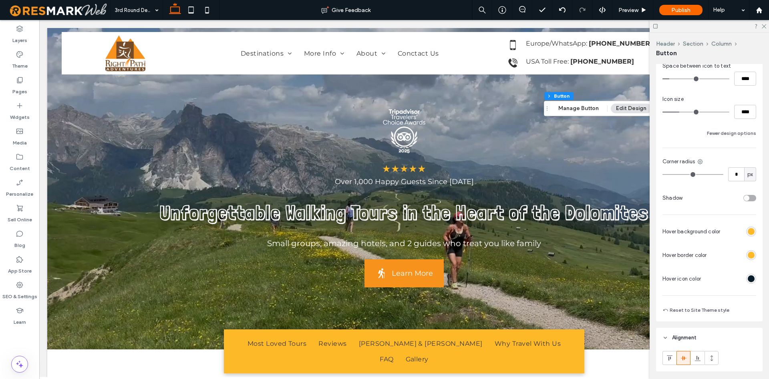
click at [752, 240] on div "Hover background color Hover border color Hover icon color" at bounding box center [710, 255] width 94 height 61
click at [751, 231] on div "rgb(253, 185, 39)" at bounding box center [751, 231] width 7 height 7
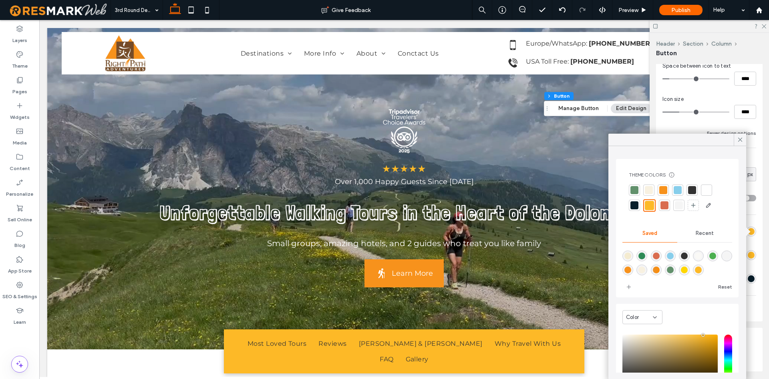
click at [668, 191] on div at bounding box center [663, 190] width 11 height 11
click at [755, 254] on div "rgb(253, 185, 39)" at bounding box center [751, 255] width 10 height 10
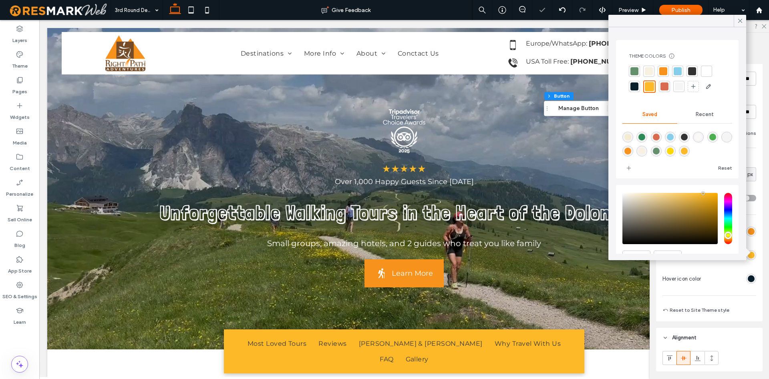
click at [663, 70] on div at bounding box center [663, 71] width 8 height 8
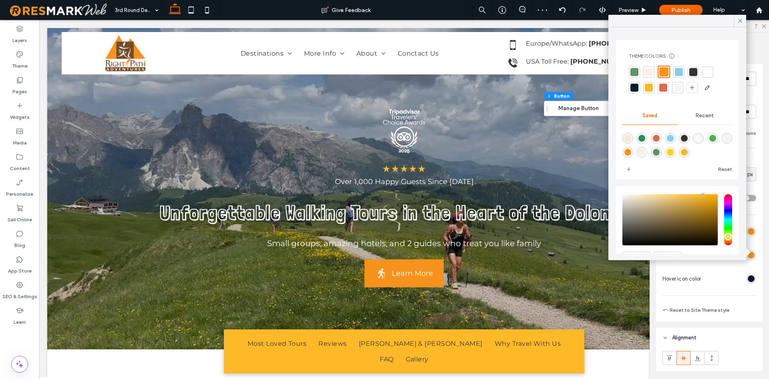
click at [710, 266] on div "Hover background color Hover border color Hover icon color" at bounding box center [710, 255] width 94 height 61
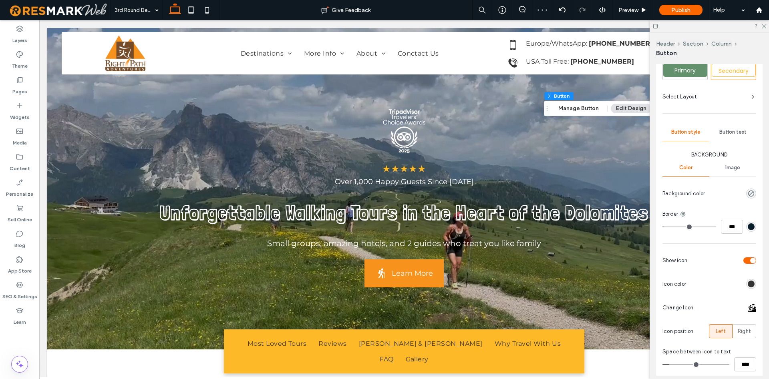
click at [738, 117] on div "Primary Secondary Select Layout Button style Button text Background Color Image…" at bounding box center [710, 330] width 94 height 541
click at [737, 130] on span "Button text" at bounding box center [733, 132] width 27 height 6
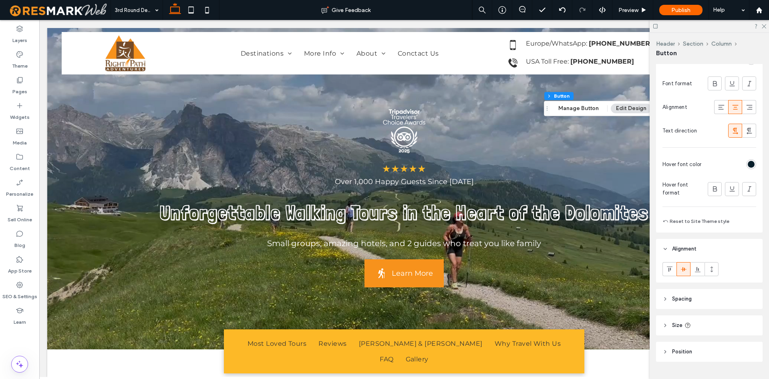
scroll to position [248, 0]
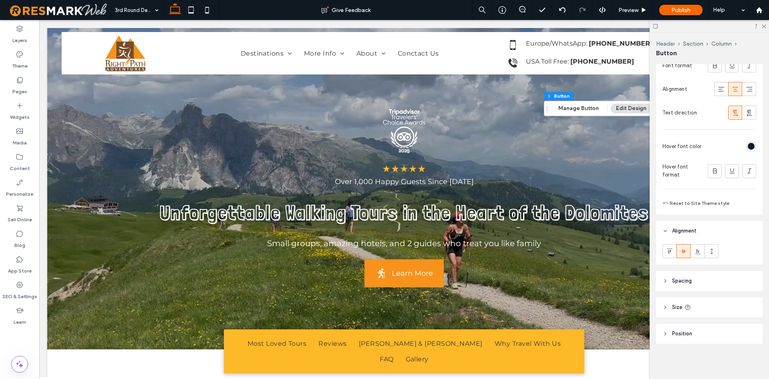
click at [750, 152] on div at bounding box center [731, 146] width 52 height 14
click at [749, 145] on div "rgb(8, 30, 42)" at bounding box center [751, 146] width 7 height 7
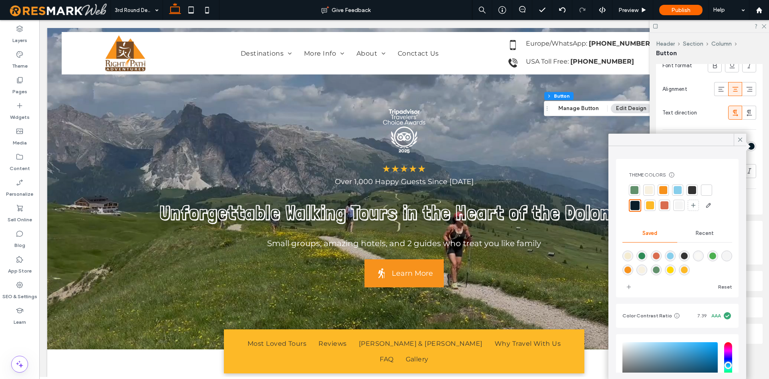
click at [709, 190] on div at bounding box center [707, 190] width 8 height 8
click at [761, 27] on div at bounding box center [709, 26] width 119 height 12
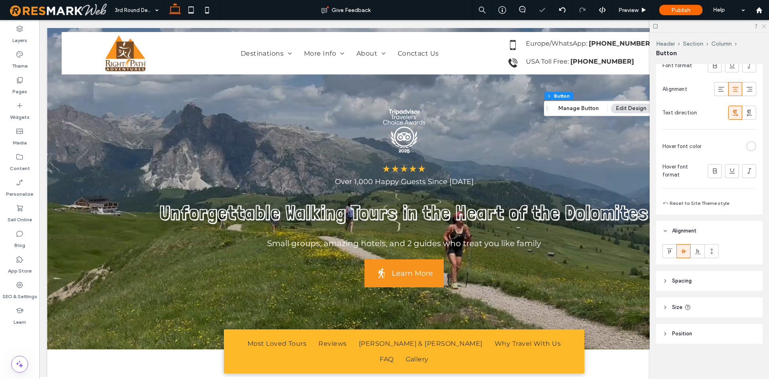
click at [765, 24] on icon at bounding box center [763, 25] width 5 height 5
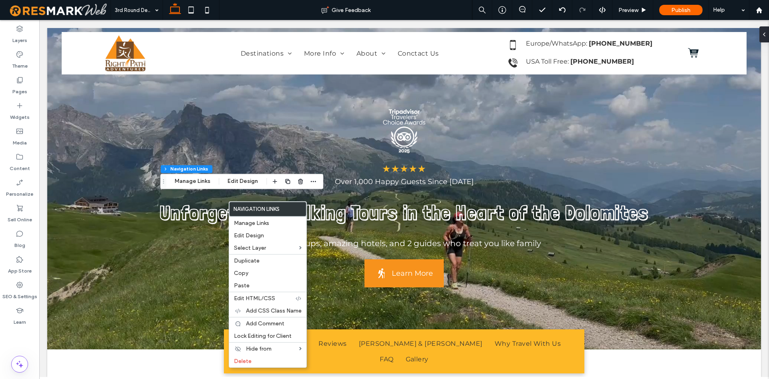
type input "***"
type input "****"
click at [266, 233] on label "Edit Design" at bounding box center [268, 235] width 68 height 7
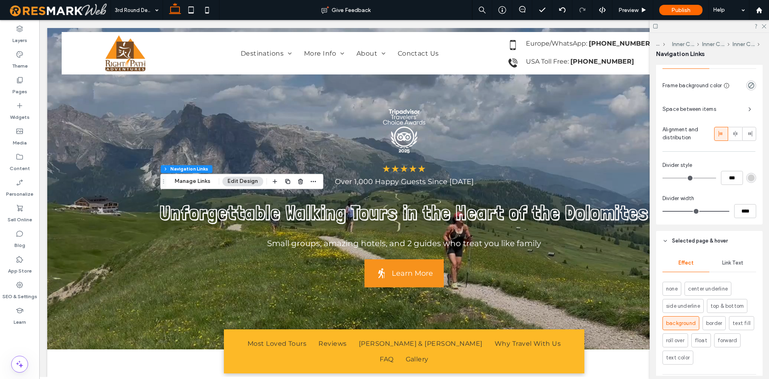
scroll to position [462, 0]
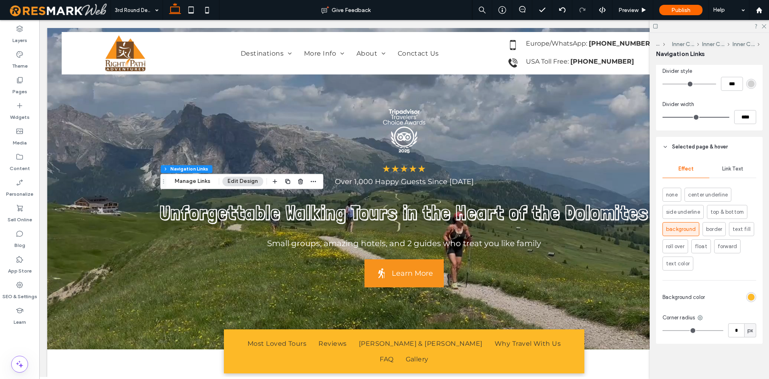
click at [748, 298] on div "rgb(253, 185, 39)" at bounding box center [751, 297] width 7 height 7
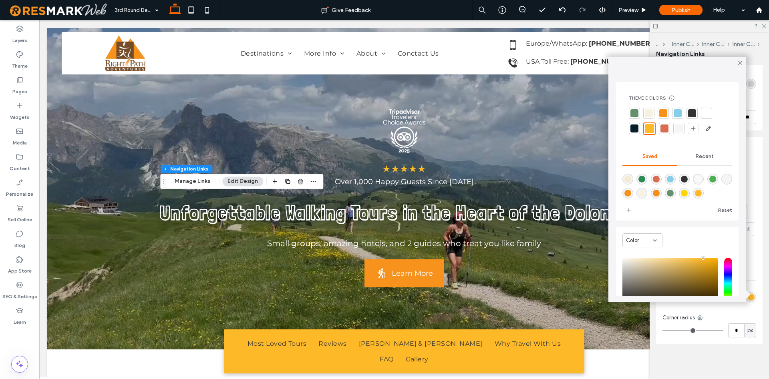
click at [665, 115] on div at bounding box center [663, 113] width 8 height 8
click at [752, 274] on div "Effect Link Text none center underline side underline top & bottom background b…" at bounding box center [709, 250] width 107 height 187
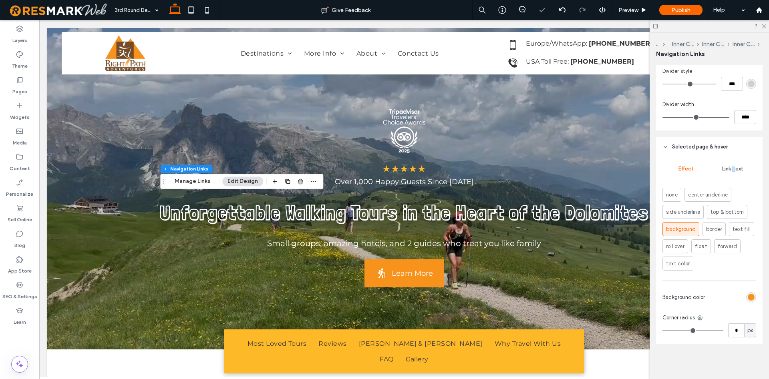
click at [735, 168] on span "Link Text" at bounding box center [732, 169] width 21 height 6
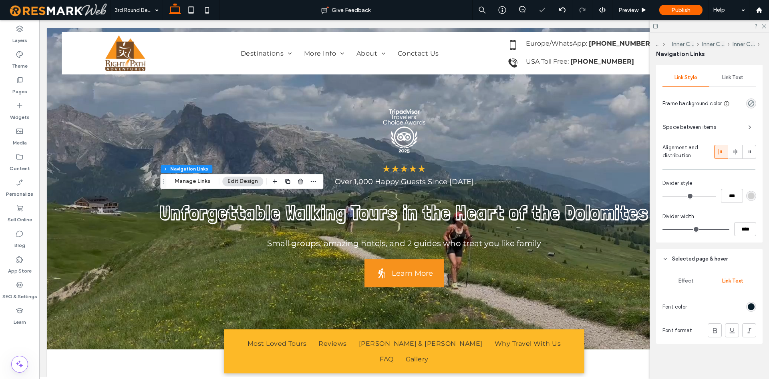
click at [750, 311] on div "rgb(8, 30, 42)" at bounding box center [751, 307] width 10 height 10
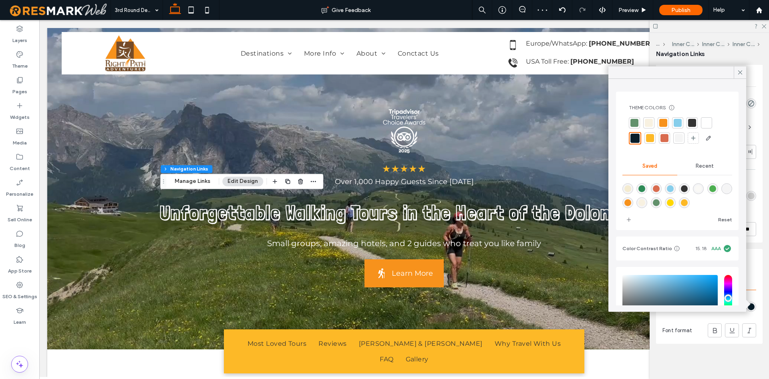
click at [708, 119] on div at bounding box center [707, 123] width 8 height 8
click at [758, 285] on div "Effect Link Text Font color Font format" at bounding box center [709, 306] width 107 height 75
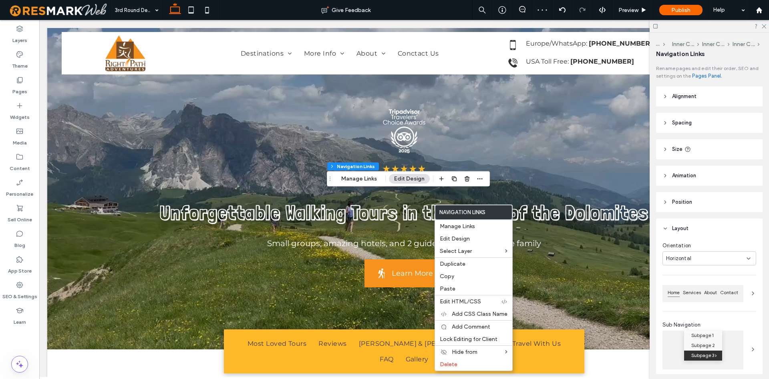
type input "***"
type input "****"
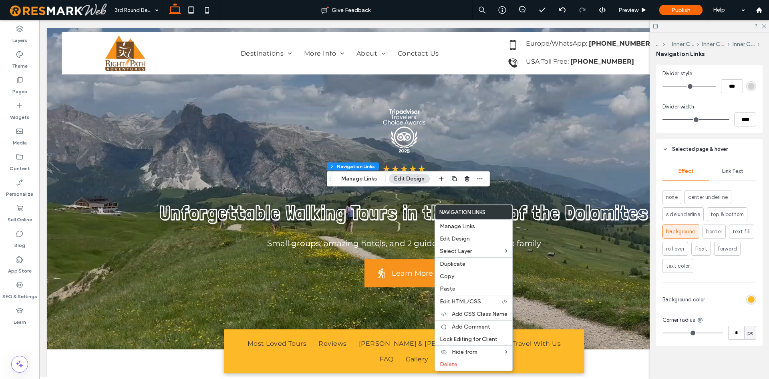
scroll to position [462, 0]
click at [758, 295] on div "Effect Link Text none center underline side underline top & bottom background b…" at bounding box center [709, 250] width 107 height 187
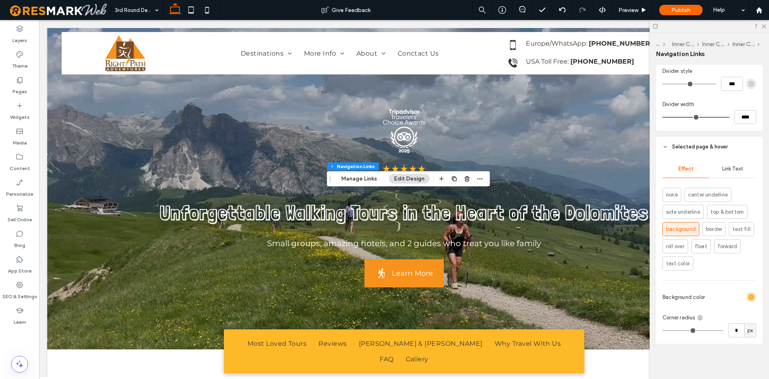
click at [755, 297] on div "rgb(253, 185, 39)" at bounding box center [751, 297] width 10 height 10
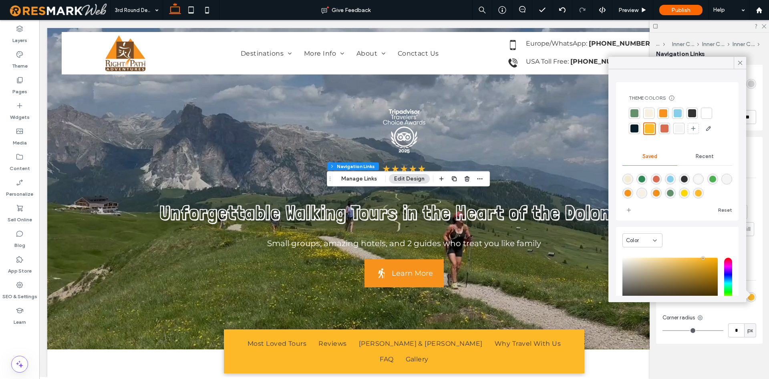
click at [657, 110] on div at bounding box center [677, 121] width 97 height 27
click at [661, 111] on div at bounding box center [663, 113] width 8 height 8
click at [759, 175] on div "Effect Link Text none center underline side underline top & bottom background b…" at bounding box center [709, 250] width 107 height 187
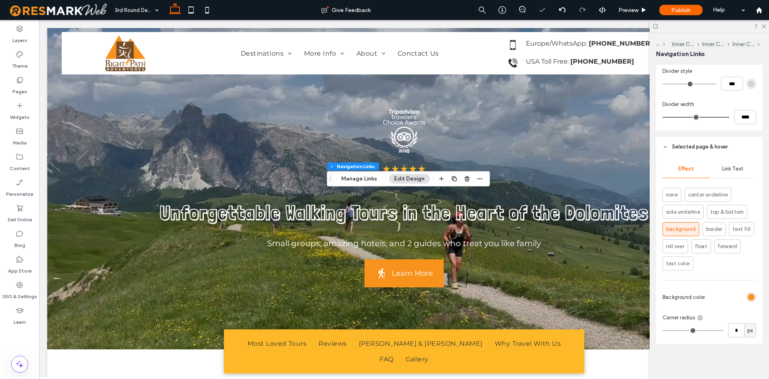
click at [746, 173] on div "Link Text" at bounding box center [733, 169] width 47 height 18
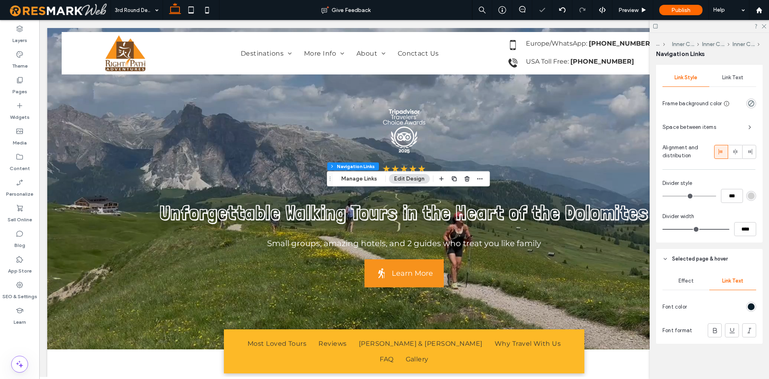
click at [754, 300] on div at bounding box center [723, 307] width 66 height 14
click at [751, 305] on div "rgb(8, 30, 42)" at bounding box center [751, 307] width 7 height 7
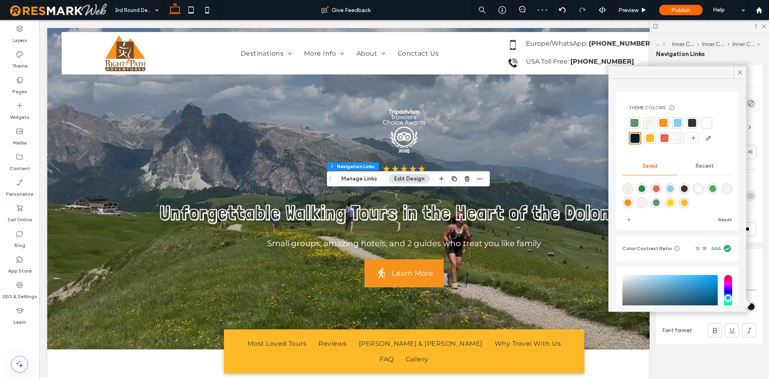
click at [709, 116] on div "Theme Colors Save time with Theme Colors Create a color palette to instantly ad…" at bounding box center [678, 124] width 110 height 53
click at [702, 123] on div at bounding box center [706, 122] width 11 height 11
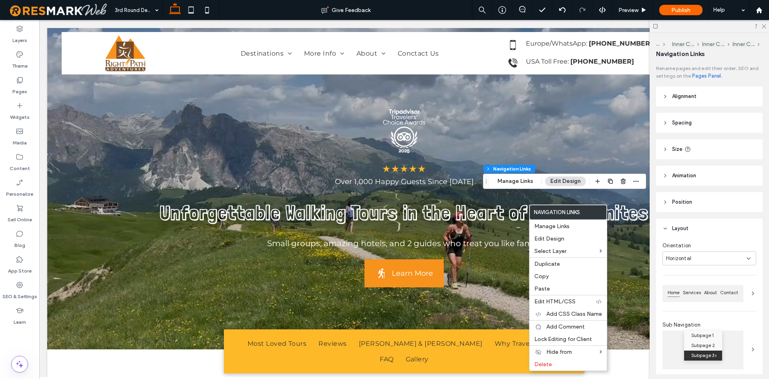
type input "***"
type input "****"
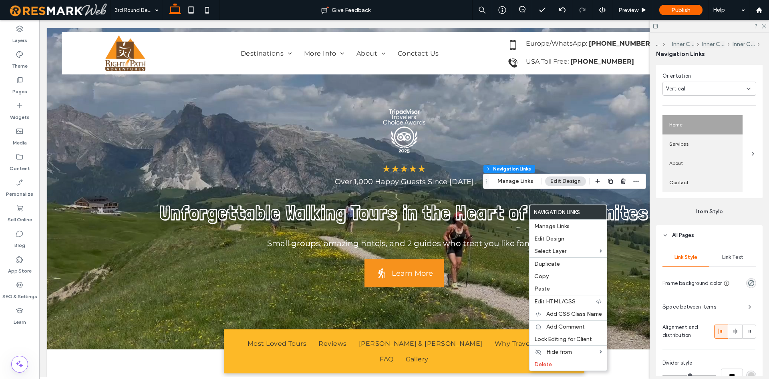
scroll to position [204, 0]
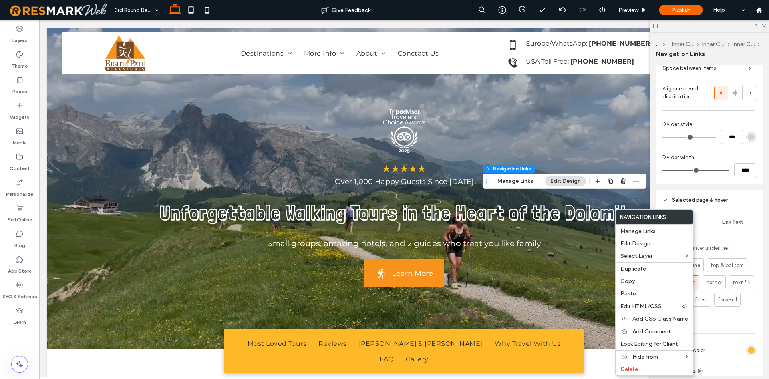
click at [753, 224] on div "Link Text" at bounding box center [733, 223] width 47 height 18
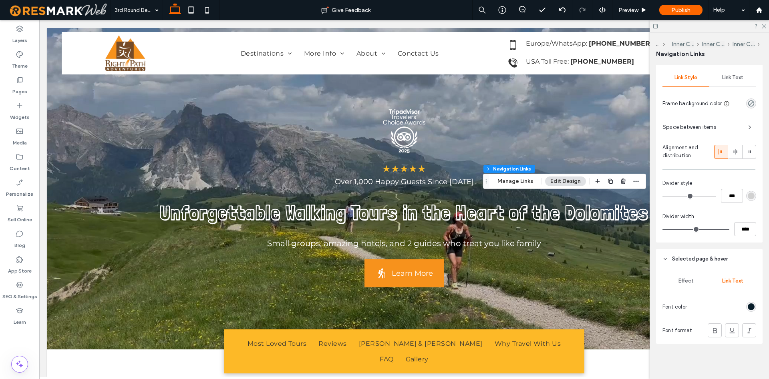
click at [686, 220] on span "Divider width" at bounding box center [679, 217] width 32 height 8
drag, startPoint x: 682, startPoint y: 278, endPoint x: 688, endPoint y: 277, distance: 6.2
click at [682, 279] on span "Effect" at bounding box center [686, 281] width 15 height 6
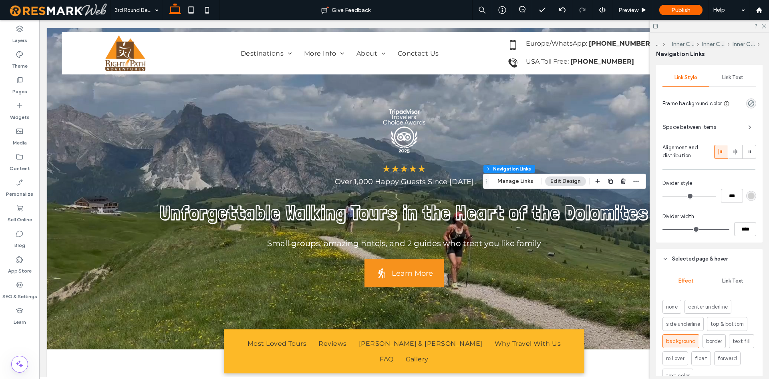
scroll to position [462, 0]
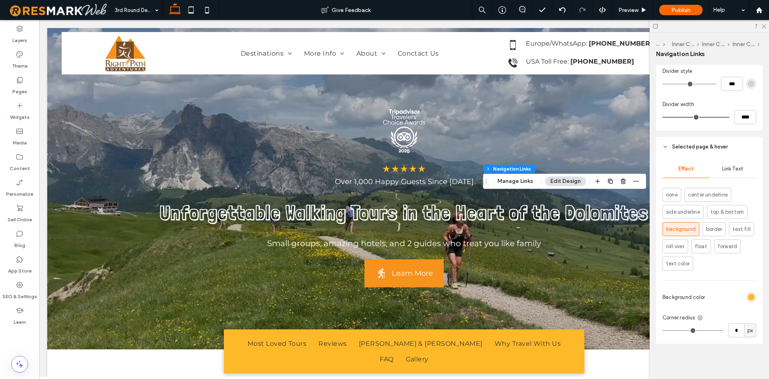
click at [752, 295] on div "rgb(253, 185, 39)" at bounding box center [751, 297] width 7 height 7
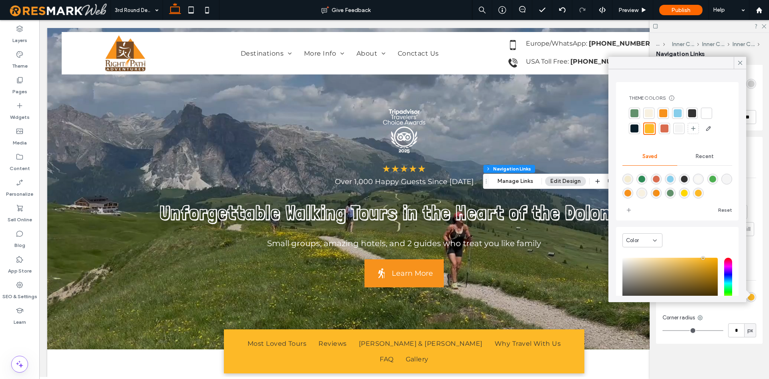
click at [660, 112] on div at bounding box center [663, 113] width 8 height 8
click at [762, 264] on div "Effect Link Text none center underline side underline top & bottom background b…" at bounding box center [709, 250] width 107 height 187
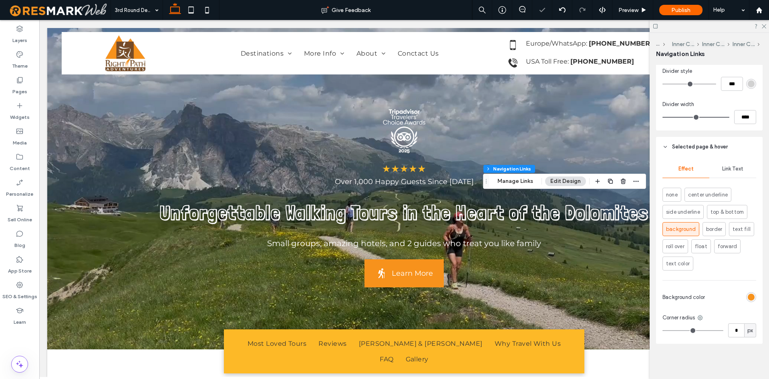
click at [738, 172] on span "Link Text" at bounding box center [732, 169] width 21 height 6
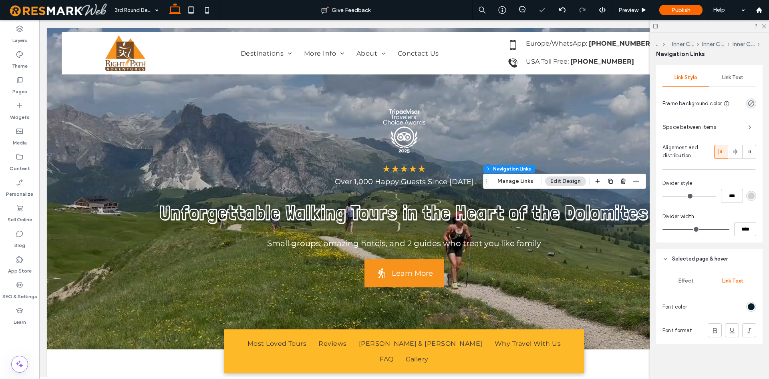
scroll to position [350, 0]
click at [752, 309] on div "rgb(8, 30, 42)" at bounding box center [751, 307] width 7 height 7
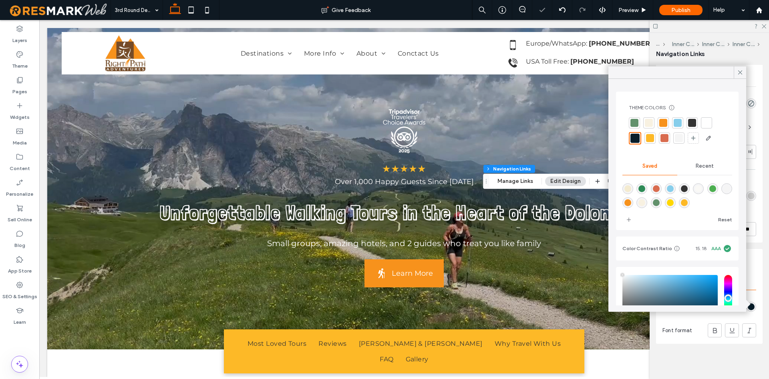
type input "****"
click at [710, 123] on div at bounding box center [707, 123] width 8 height 8
click at [766, 22] on div at bounding box center [709, 26] width 119 height 12
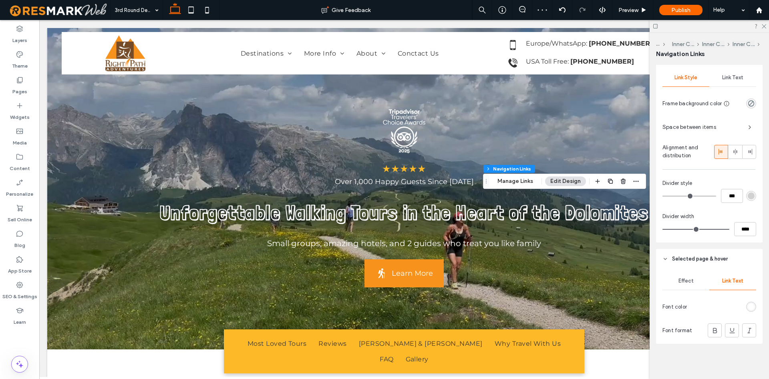
click at [767, 28] on div at bounding box center [709, 26] width 119 height 12
click at [764, 23] on icon at bounding box center [763, 25] width 5 height 5
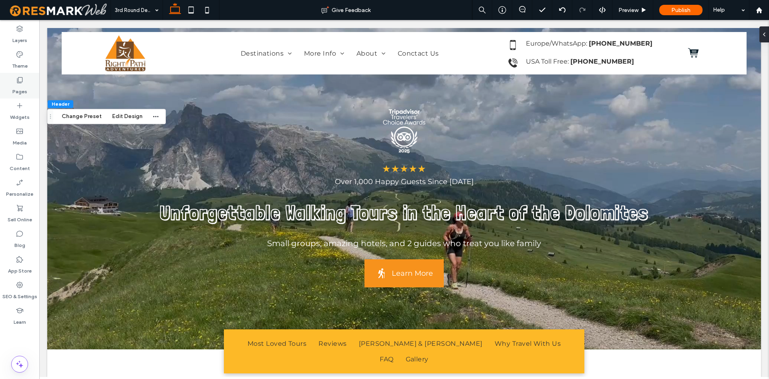
click at [18, 95] on div "Pages" at bounding box center [19, 86] width 39 height 26
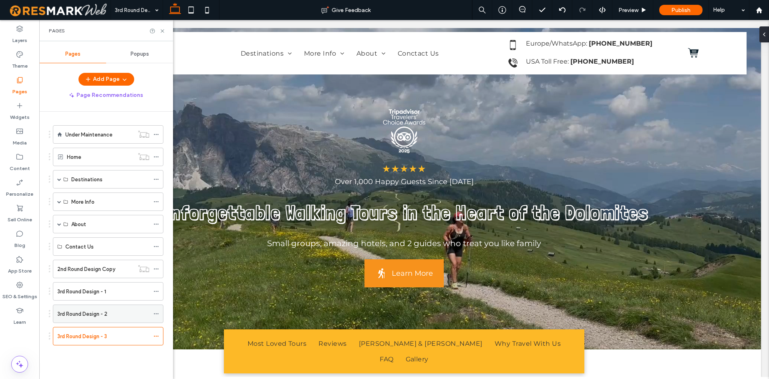
click at [92, 314] on label "3rd Round Design - 2" at bounding box center [82, 314] width 50 height 14
click at [161, 28] on icon at bounding box center [162, 31] width 6 height 6
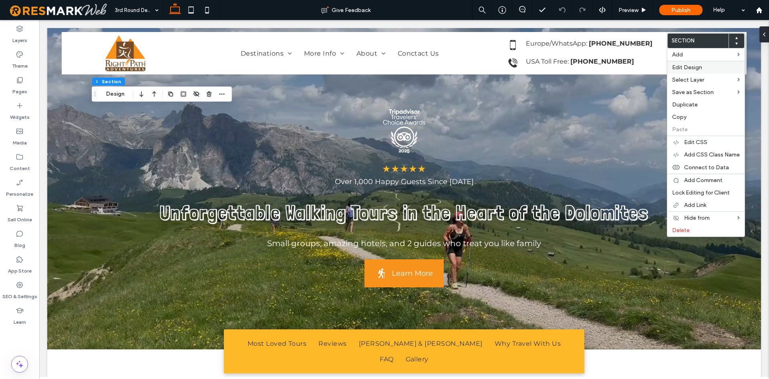
click at [715, 66] on label "Edit Design" at bounding box center [706, 67] width 68 height 7
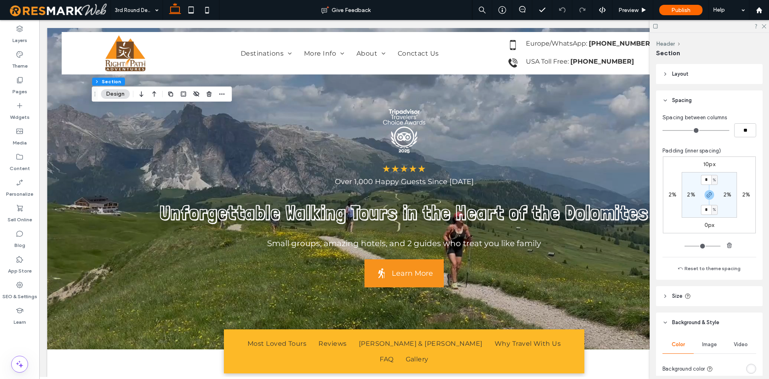
scroll to position [159, 0]
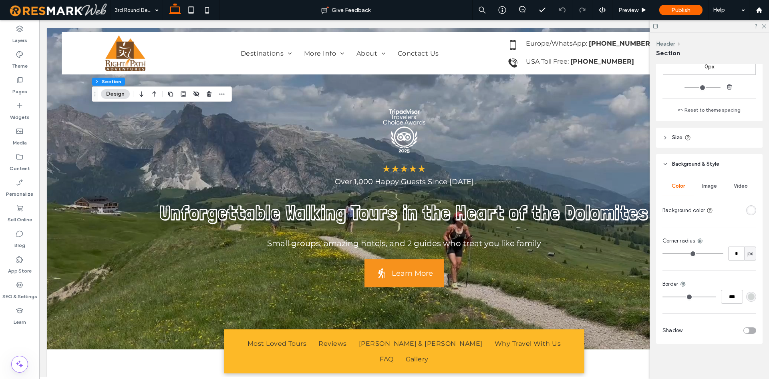
click at [752, 209] on div "rgba(255, 255, 255, 1)" at bounding box center [751, 210] width 7 height 7
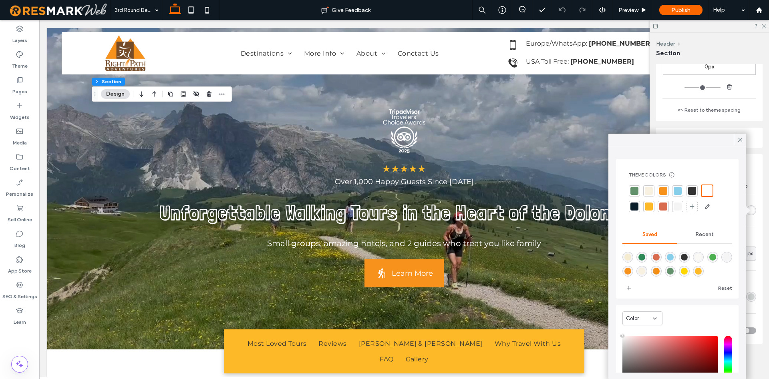
click at [647, 203] on div at bounding box center [649, 207] width 8 height 8
click at [706, 190] on div at bounding box center [707, 190] width 8 height 8
click at [764, 26] on use at bounding box center [764, 26] width 4 height 4
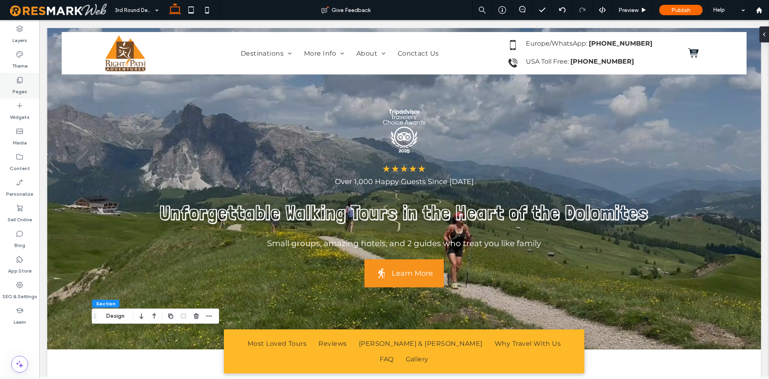
click at [26, 95] on label "Pages" at bounding box center [19, 89] width 15 height 11
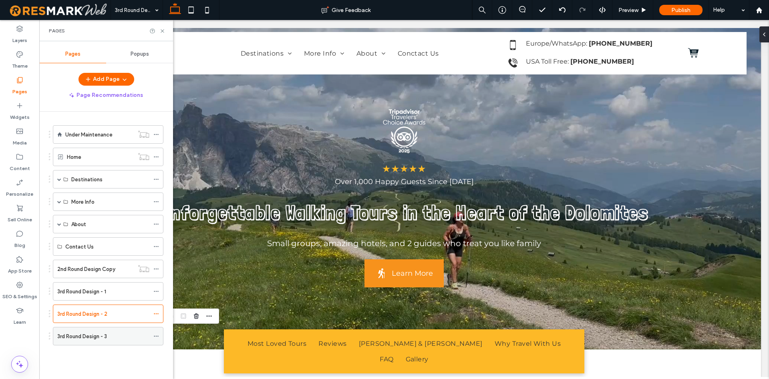
click at [77, 335] on label "3rd Round Design - 3" at bounding box center [82, 337] width 50 height 14
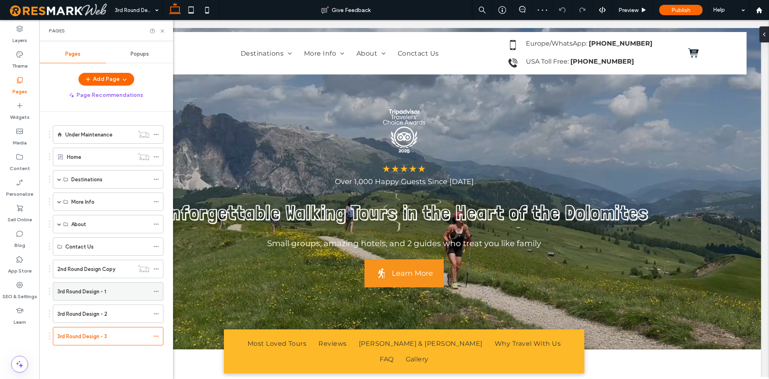
click at [91, 293] on label "3rd Round Design - 1" at bounding box center [81, 292] width 49 height 14
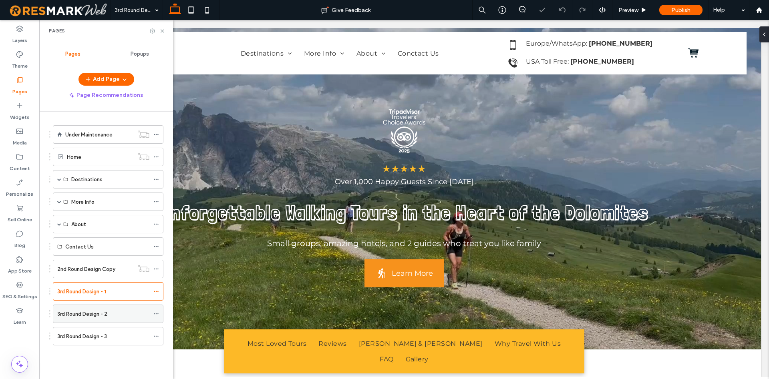
click at [114, 309] on div "3rd Round Design - 2" at bounding box center [103, 314] width 92 height 18
click at [164, 28] on div "Pages" at bounding box center [106, 30] width 134 height 21
click at [161, 32] on use at bounding box center [162, 30] width 3 height 3
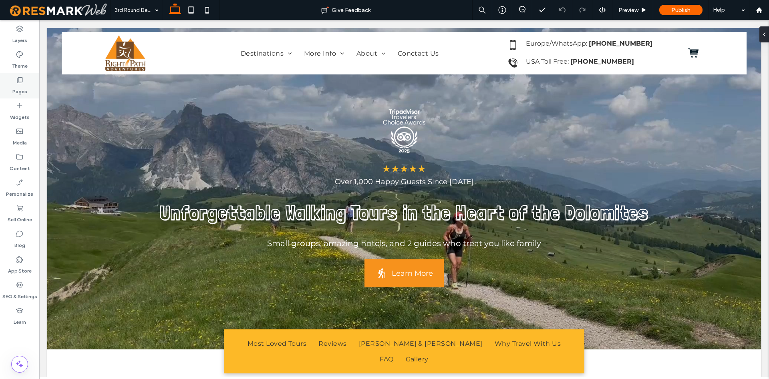
click at [25, 77] on div "Pages" at bounding box center [19, 86] width 39 height 26
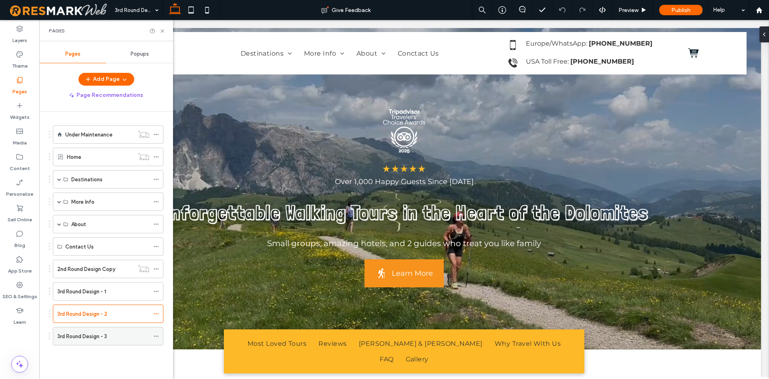
click at [81, 335] on label "3rd Round Design - 3" at bounding box center [82, 337] width 50 height 14
click at [164, 31] on icon at bounding box center [162, 31] width 6 height 6
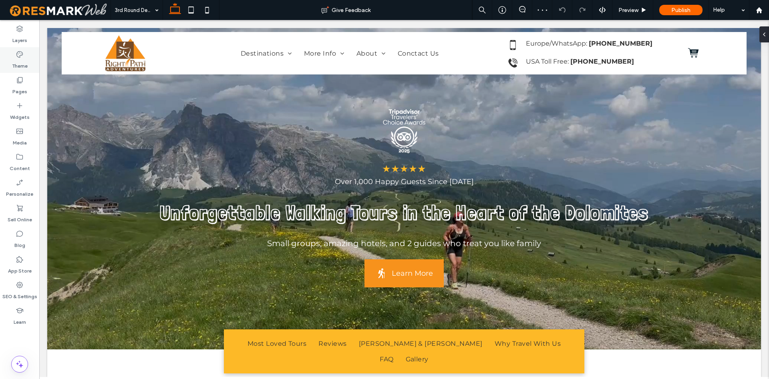
click at [21, 65] on label "Theme" at bounding box center [20, 63] width 16 height 11
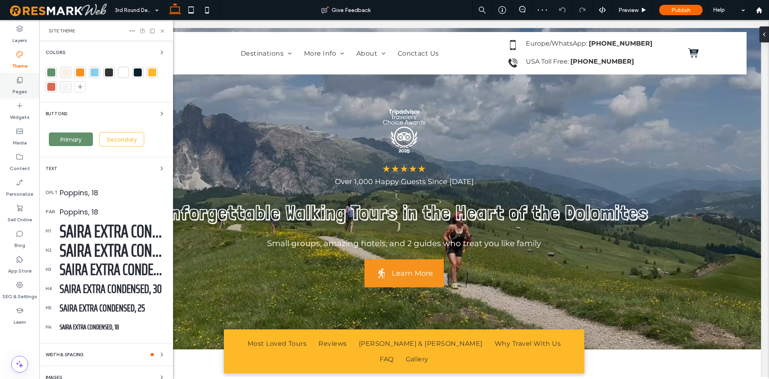
click at [20, 75] on div "Pages" at bounding box center [19, 86] width 39 height 26
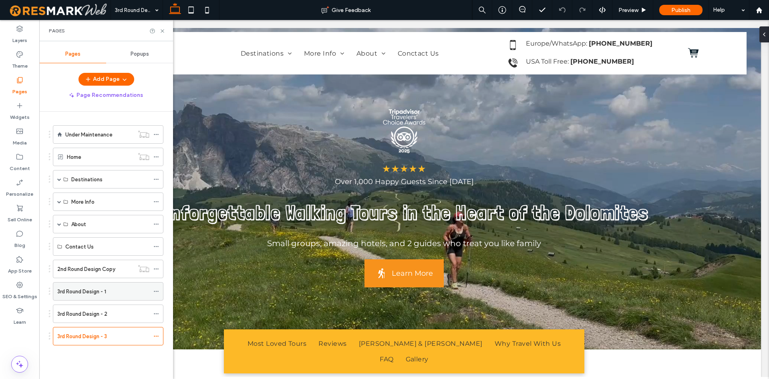
click at [115, 294] on div "3rd Round Design - 1" at bounding box center [103, 292] width 92 height 8
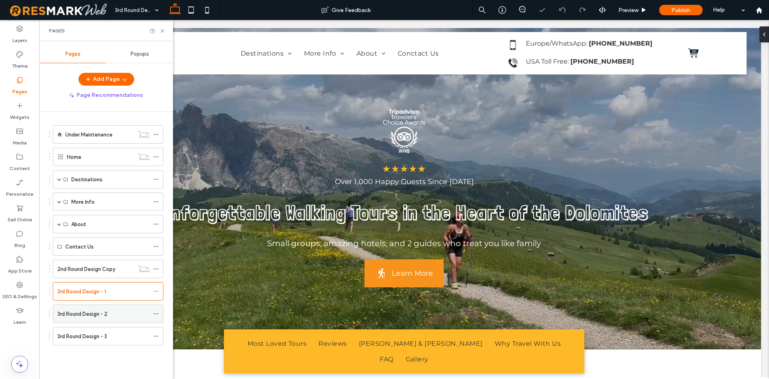
click at [102, 321] on div "3rd Round Design - 2" at bounding box center [103, 314] width 92 height 18
click at [102, 334] on label "3rd Round Design - 3" at bounding box center [82, 337] width 50 height 14
click at [161, 32] on icon at bounding box center [162, 31] width 6 height 6
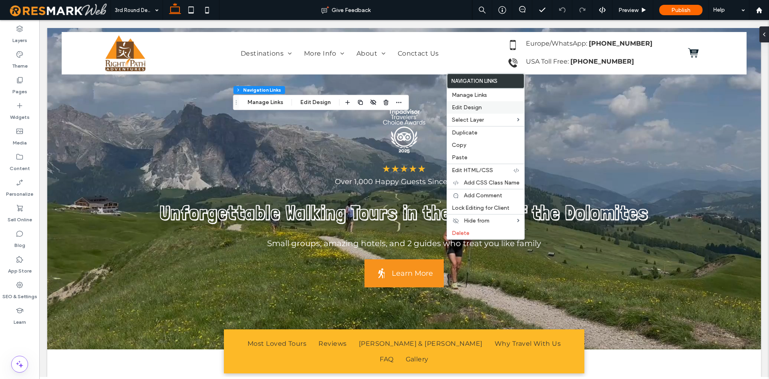
click at [468, 105] on span "Edit Design" at bounding box center [467, 107] width 30 height 7
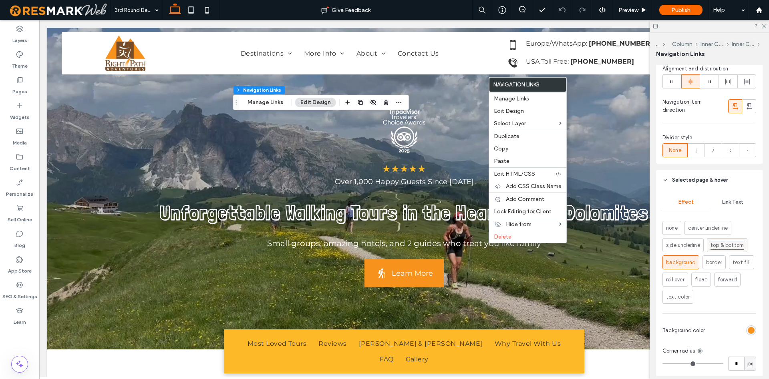
scroll to position [493, 0]
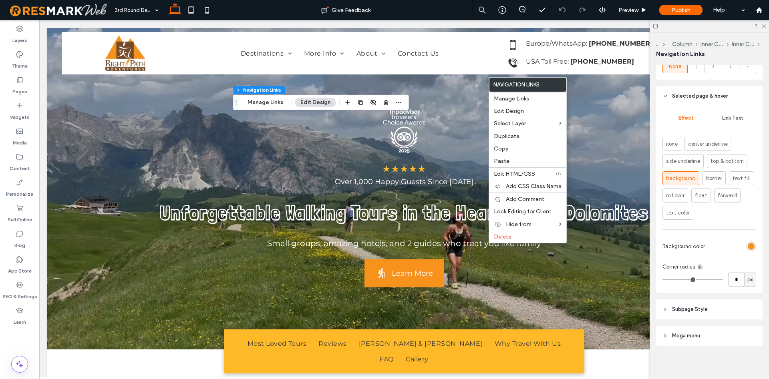
click at [712, 309] on header "Subpage Style" at bounding box center [709, 310] width 107 height 20
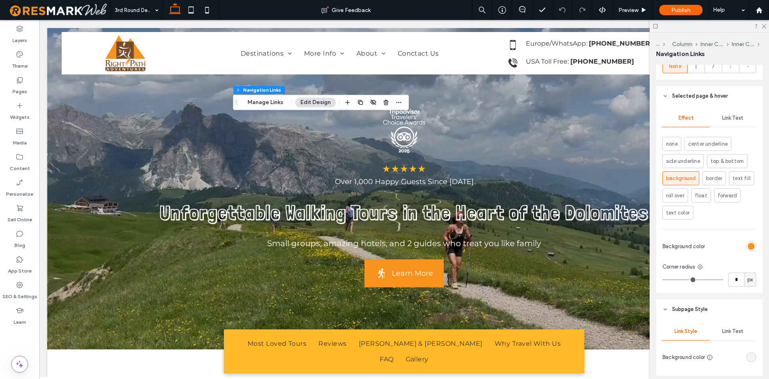
scroll to position [656, 0]
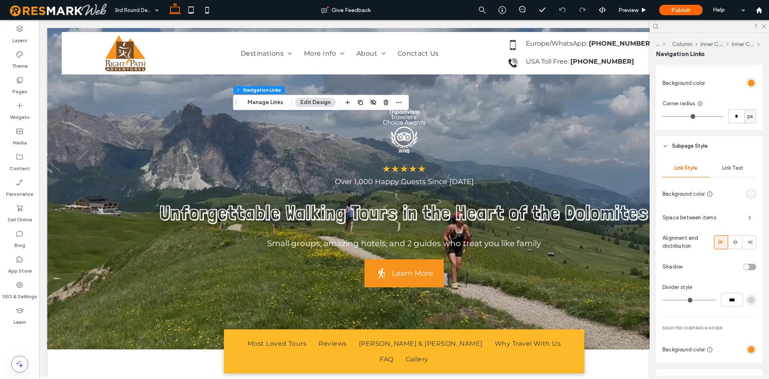
click at [752, 195] on div "rgb(245, 245, 245)" at bounding box center [751, 194] width 7 height 7
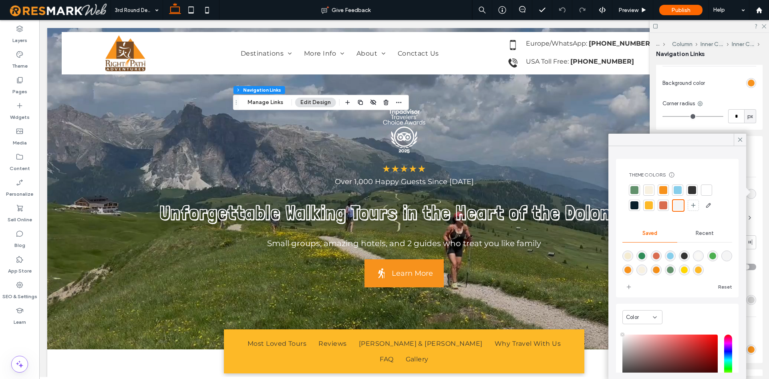
type input "****"
click at [651, 189] on div at bounding box center [649, 190] width 8 height 8
click at [10, 83] on div "Pages" at bounding box center [19, 86] width 39 height 26
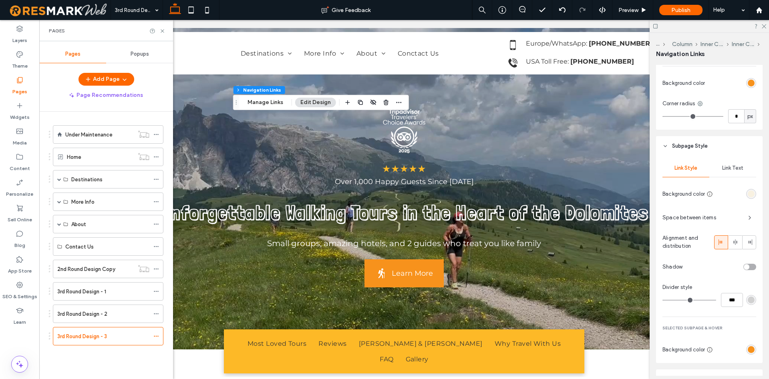
click at [84, 312] on label "3rd Round Design - 2" at bounding box center [82, 314] width 50 height 14
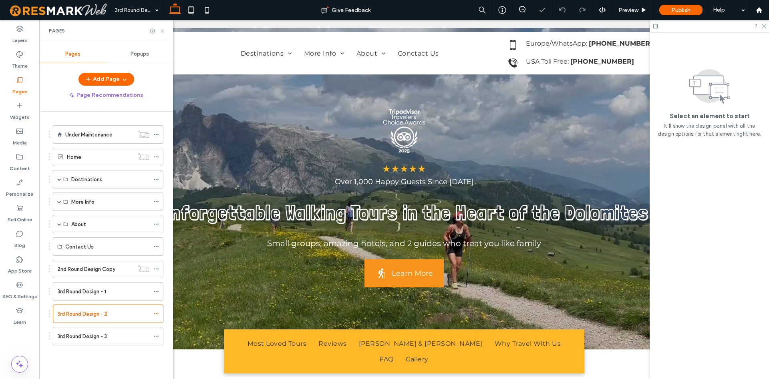
click at [161, 32] on icon at bounding box center [162, 31] width 6 height 6
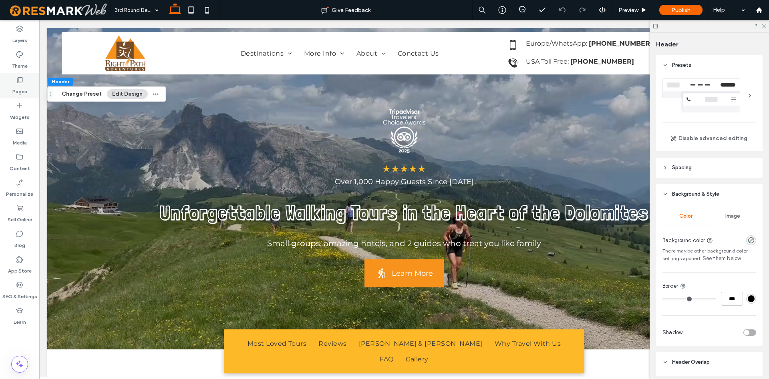
click at [18, 89] on label "Pages" at bounding box center [19, 89] width 15 height 11
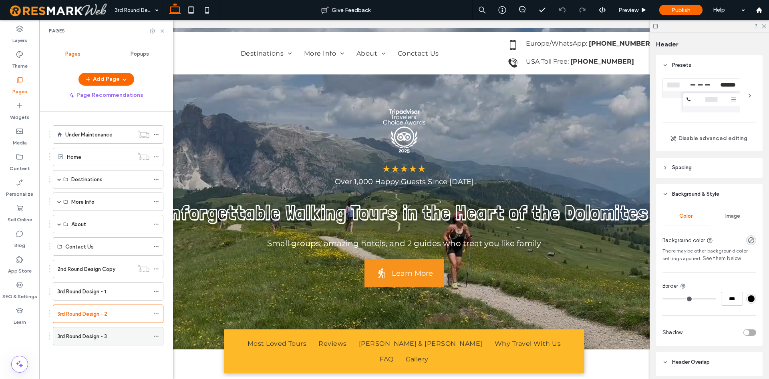
click at [112, 340] on div "3rd Round Design - 3" at bounding box center [103, 337] width 92 height 8
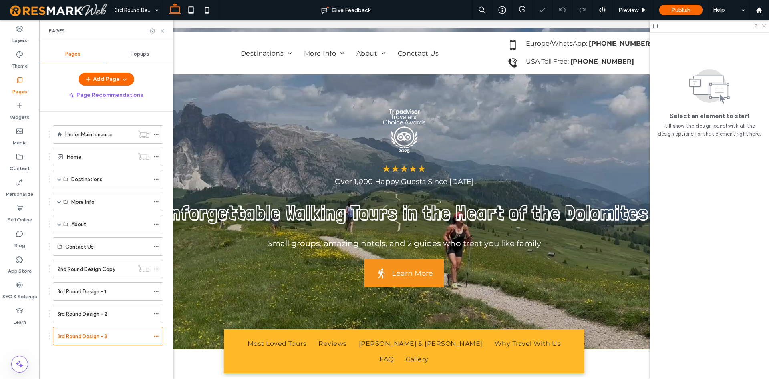
click at [765, 25] on icon at bounding box center [763, 25] width 5 height 5
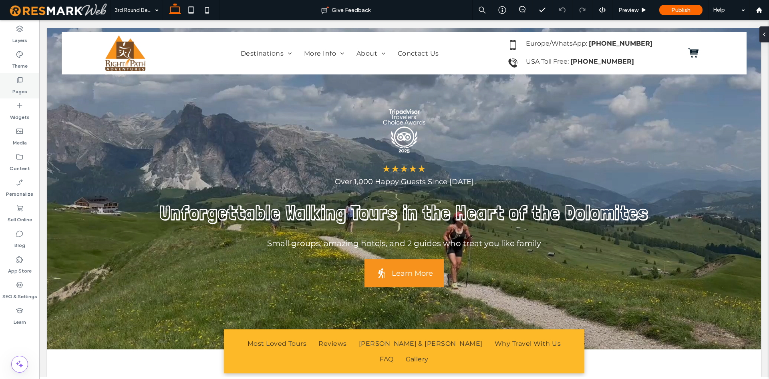
click at [16, 89] on label "Pages" at bounding box center [19, 89] width 15 height 11
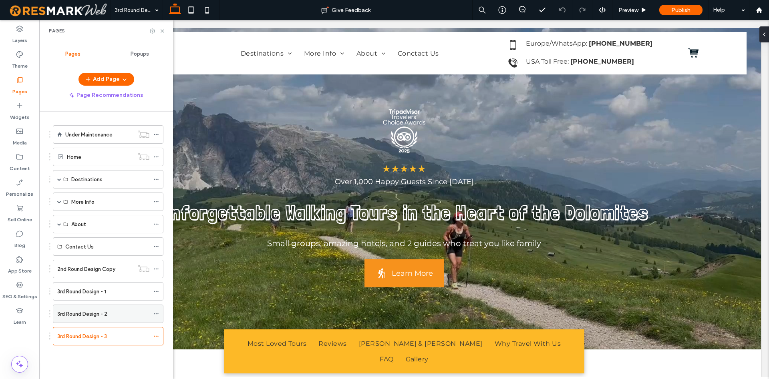
click at [107, 310] on label "3rd Round Design - 2" at bounding box center [82, 314] width 50 height 14
click at [97, 290] on label "3rd Round Design - 1" at bounding box center [81, 292] width 49 height 14
click at [88, 306] on div "3rd Round Design - 2" at bounding box center [103, 314] width 92 height 18
click at [102, 335] on label "3rd Round Design - 3" at bounding box center [82, 337] width 50 height 14
click at [161, 31] on icon at bounding box center [162, 31] width 6 height 6
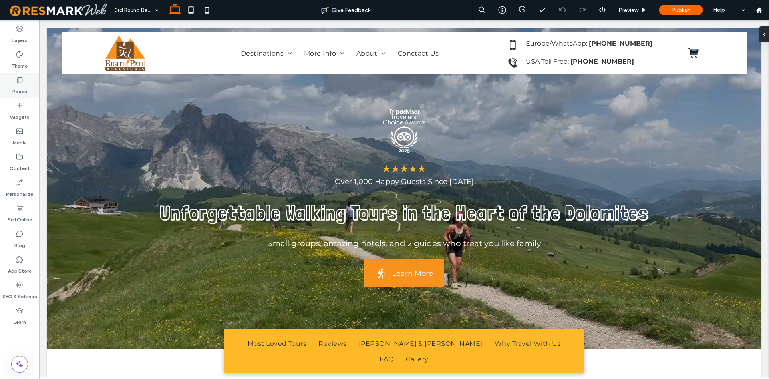
click at [22, 87] on label "Pages" at bounding box center [19, 89] width 15 height 11
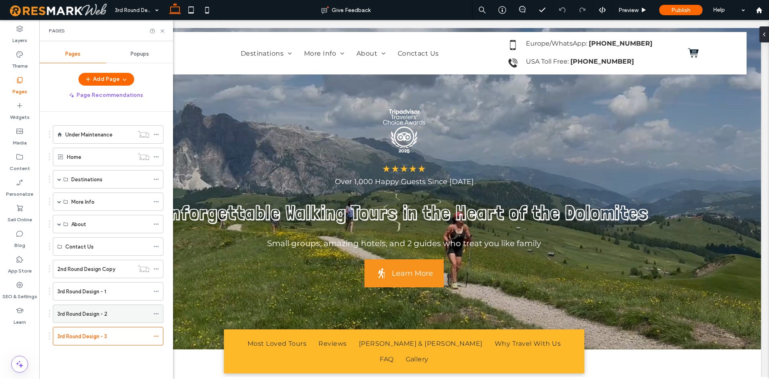
click at [96, 313] on label "3rd Round Design - 2" at bounding box center [82, 314] width 50 height 14
click at [97, 297] on div "3rd Round Design - 1" at bounding box center [103, 292] width 92 height 18
click at [162, 30] on icon at bounding box center [162, 31] width 6 height 6
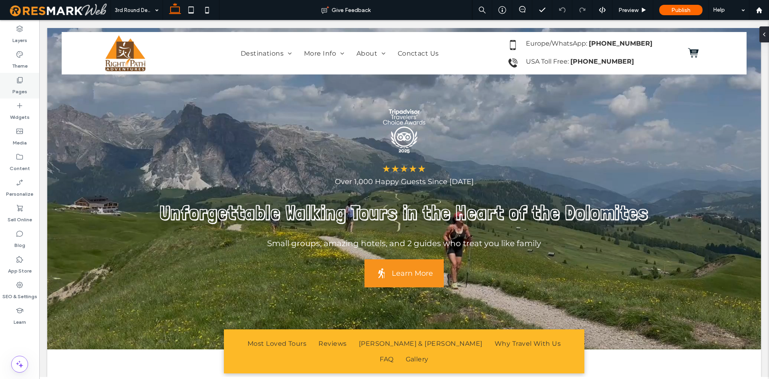
click at [35, 83] on div "Pages" at bounding box center [19, 86] width 39 height 26
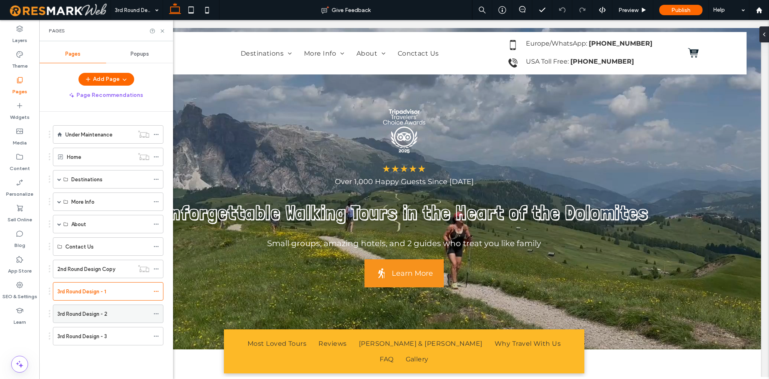
click at [83, 308] on div "3rd Round Design - 2" at bounding box center [103, 314] width 92 height 18
click at [94, 339] on label "3rd Round Design - 3" at bounding box center [82, 337] width 50 height 14
click at [164, 32] on icon at bounding box center [162, 31] width 6 height 6
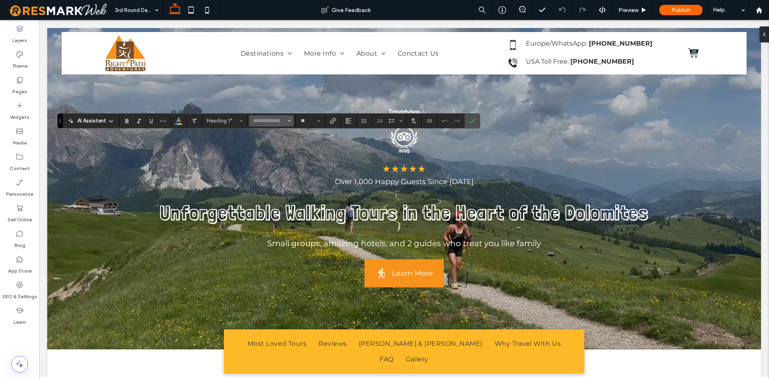
click at [278, 120] on input "Font & Font weight-input" at bounding box center [269, 121] width 34 height 6
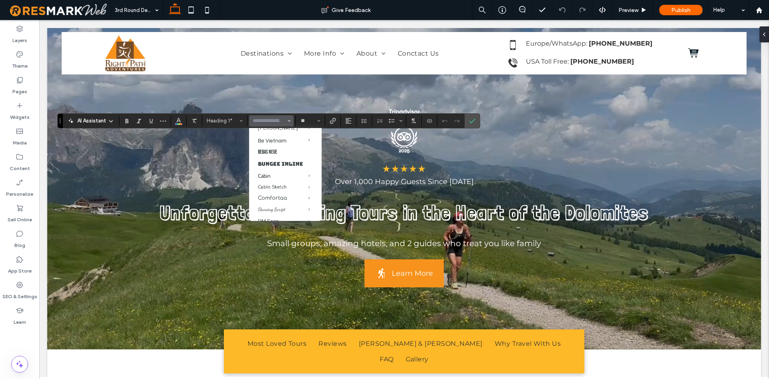
scroll to position [137, 0]
click at [473, 115] on span "Confirm" at bounding box center [472, 121] width 6 height 14
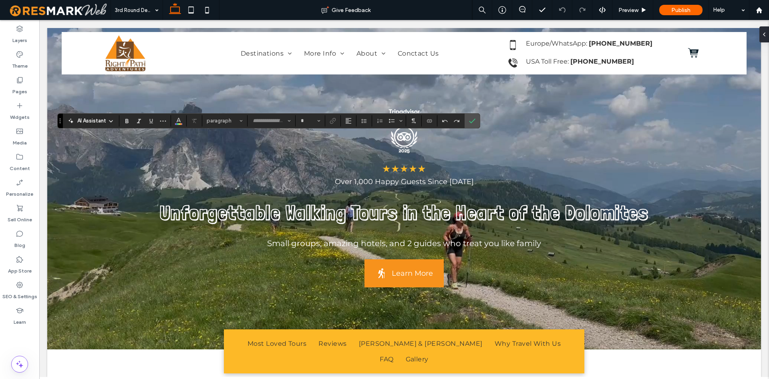
type input "**"
click at [279, 124] on button "Font & Font weight" at bounding box center [271, 120] width 44 height 11
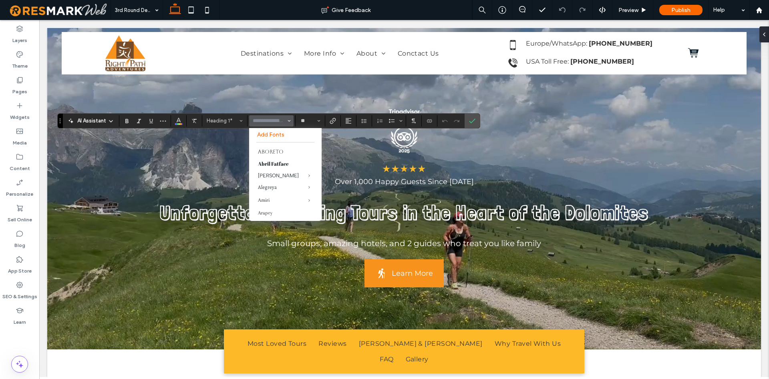
click at [271, 137] on label "Add Fonts" at bounding box center [285, 134] width 57 height 7
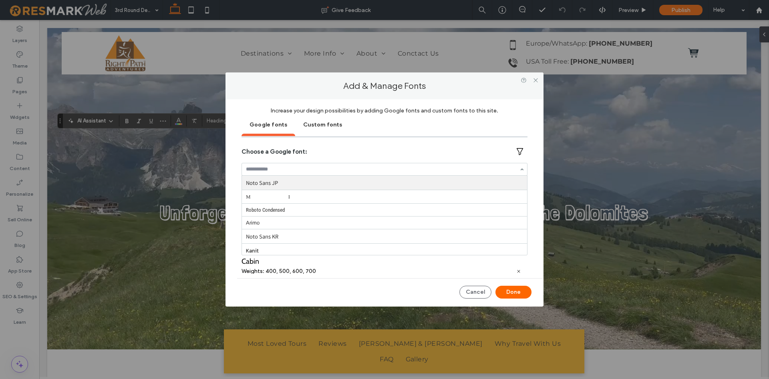
paste input "**********"
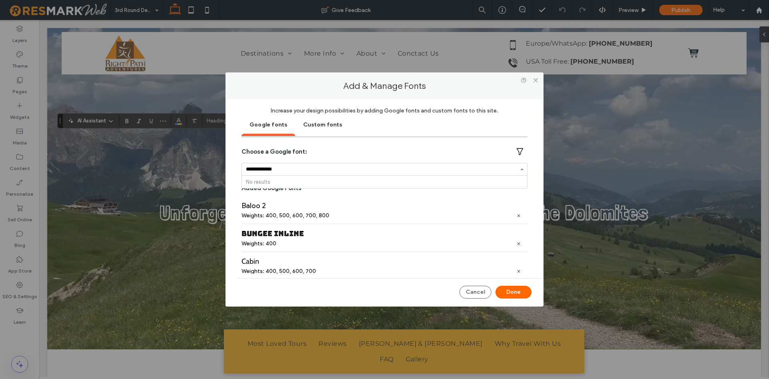
click at [246, 169] on input "**********" at bounding box center [382, 170] width 273 height 6
type input "**********"
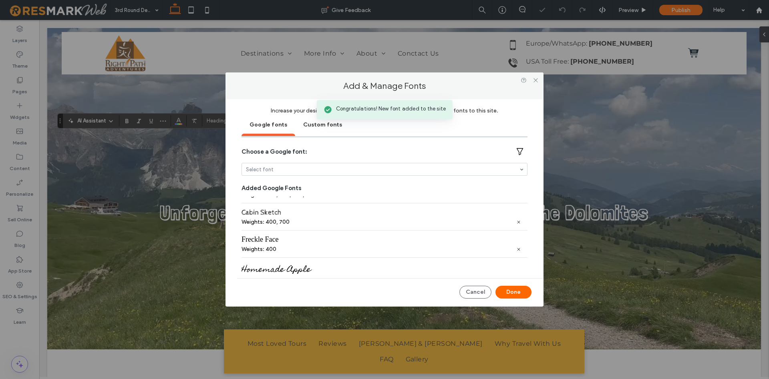
scroll to position [77, 0]
click at [507, 290] on button "Done" at bounding box center [514, 292] width 36 height 13
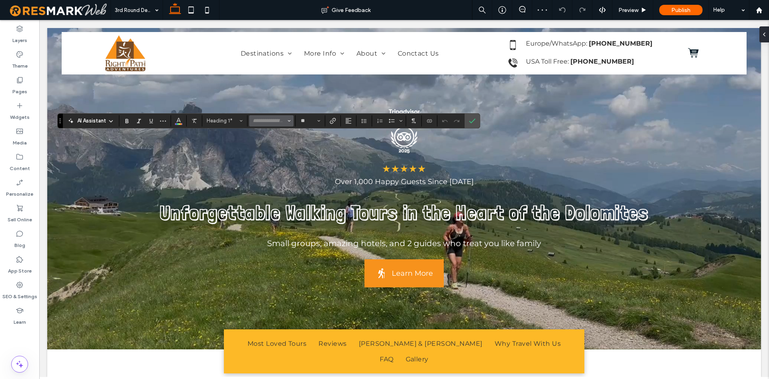
click at [284, 126] on button "Font & Font weight" at bounding box center [271, 120] width 44 height 11
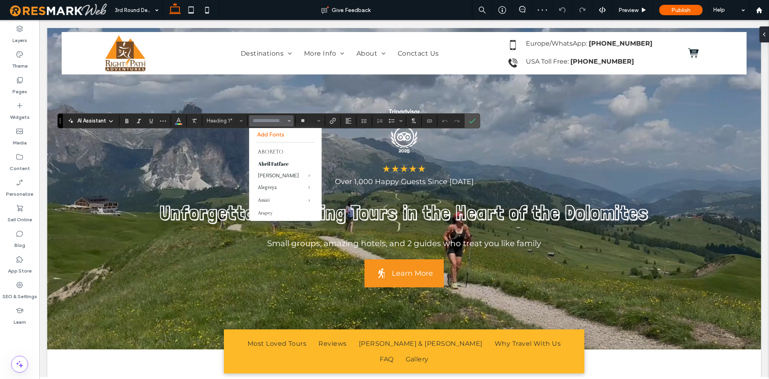
click at [282, 122] on input "Font & Font weight-input" at bounding box center [269, 121] width 34 height 6
paste input "**********"
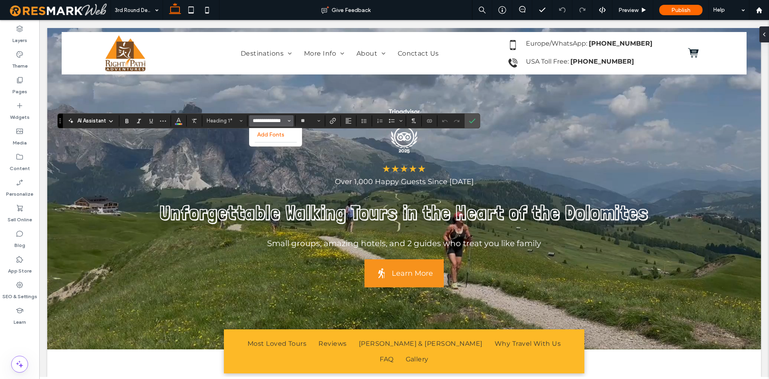
click at [253, 121] on input "**********" at bounding box center [269, 120] width 34 height 7
click at [282, 121] on input "**********" at bounding box center [269, 120] width 34 height 7
type input "**********"
click at [251, 121] on button "**********" at bounding box center [271, 120] width 44 height 11
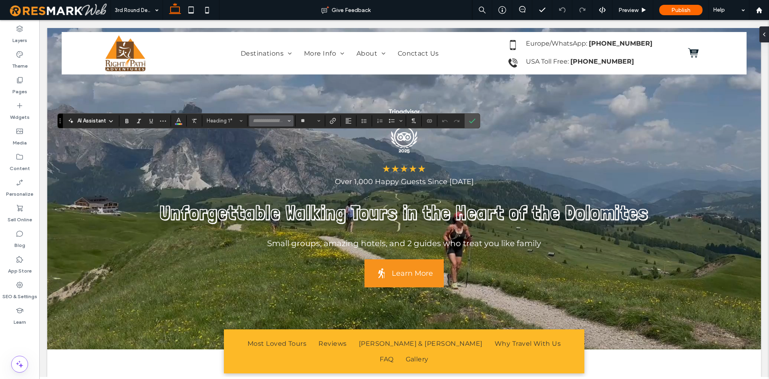
click at [257, 120] on input "Font & Font weight-input" at bounding box center [269, 120] width 34 height 7
type input "***"
click at [273, 150] on label "Freckle Face" at bounding box center [275, 153] width 53 height 12
type input "**********"
click at [474, 119] on use "Confirm" at bounding box center [472, 121] width 6 height 5
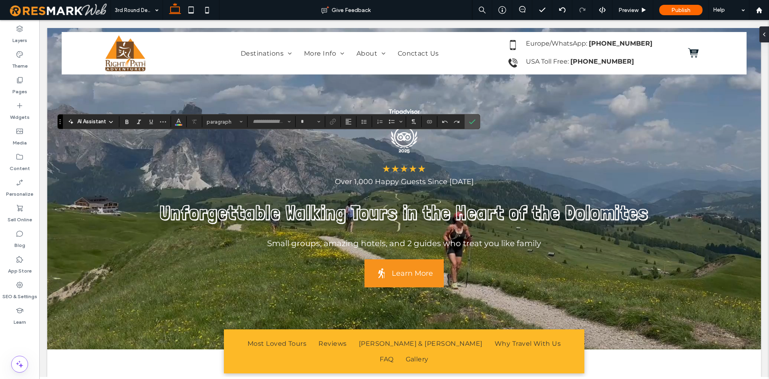
type input "**********"
type input "**"
click at [275, 121] on input "**********" at bounding box center [269, 122] width 34 height 6
click at [262, 133] on label "Add Fonts" at bounding box center [276, 135] width 38 height 7
type input "**********"
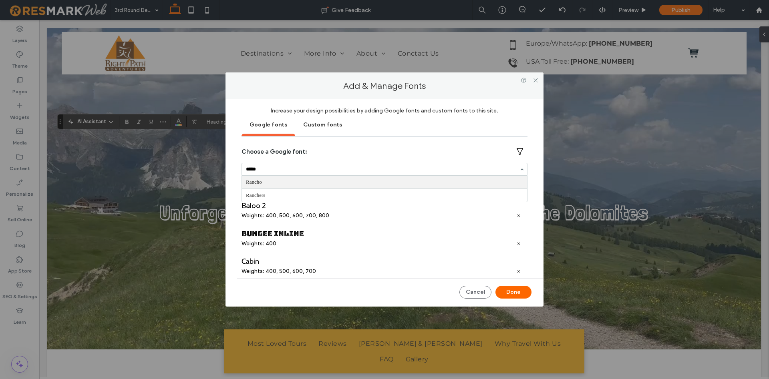
type input "******"
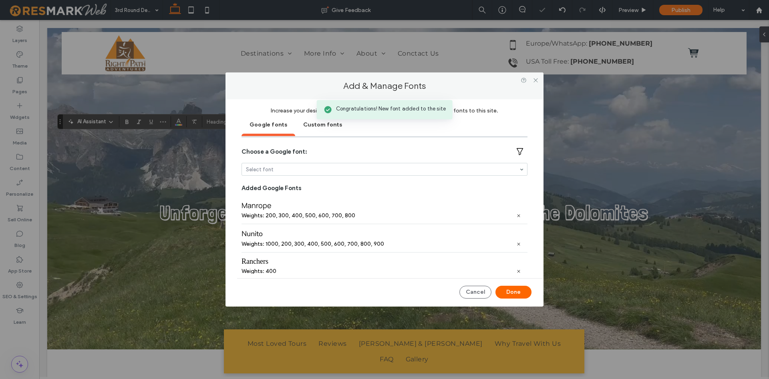
scroll to position [282, 0]
click at [508, 294] on button "Done" at bounding box center [514, 292] width 36 height 13
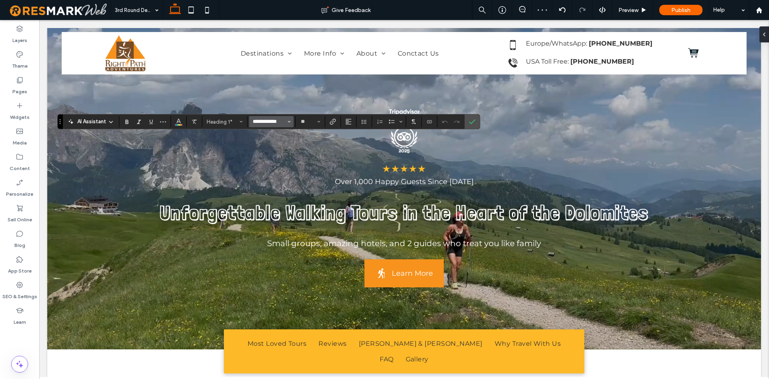
click at [265, 121] on input "**********" at bounding box center [269, 122] width 34 height 6
click at [270, 147] on section "Add Fonts Ranchers" at bounding box center [275, 144] width 53 height 30
click at [273, 151] on label "Ranchers" at bounding box center [275, 153] width 53 height 12
type input "********"
click at [475, 120] on icon "Confirm" at bounding box center [472, 122] width 6 height 6
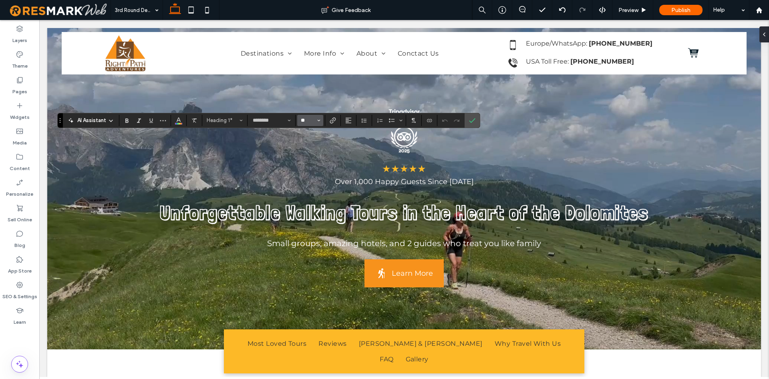
click at [306, 121] on input "**" at bounding box center [308, 120] width 16 height 6
type input "**"
click at [474, 121] on icon "Confirm" at bounding box center [472, 120] width 6 height 6
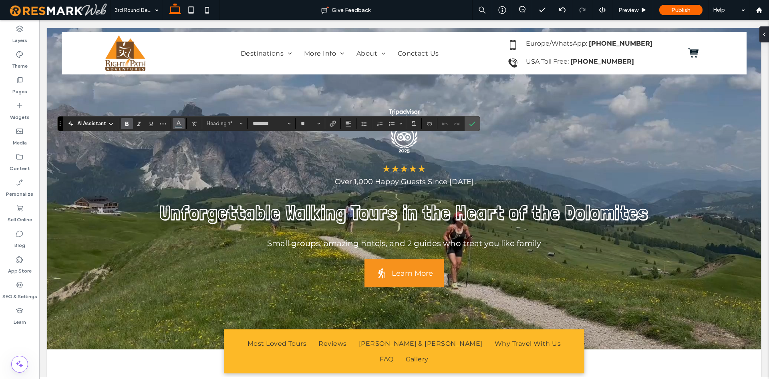
click at [176, 124] on button "Color" at bounding box center [179, 123] width 12 height 11
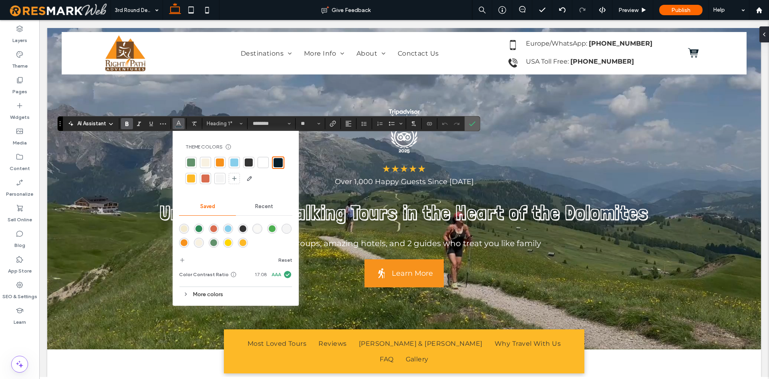
click at [473, 122] on icon "Confirm" at bounding box center [472, 124] width 6 height 6
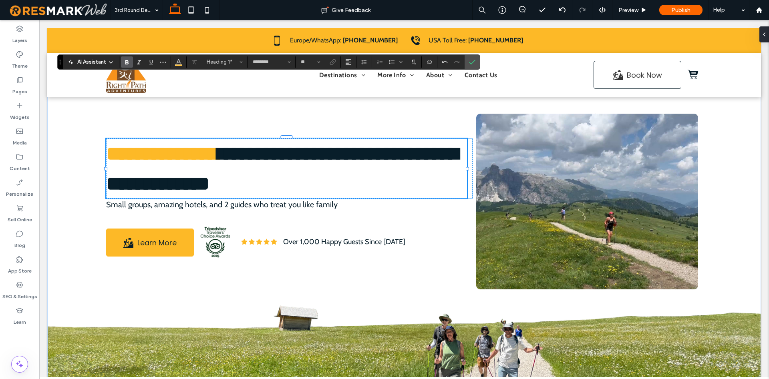
scroll to position [62, 0]
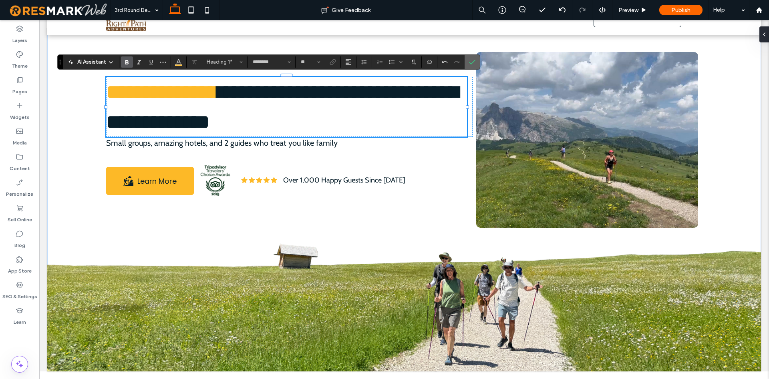
click at [475, 63] on icon "Confirm" at bounding box center [472, 62] width 6 height 6
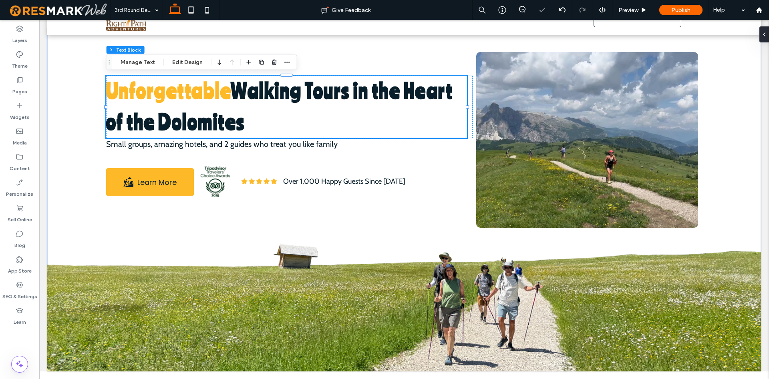
scroll to position [0, 0]
click at [746, 166] on div "Unforgettable Walking Tours in the Heart of the Dolomites Small groups, amazing…" at bounding box center [404, 144] width 714 height 357
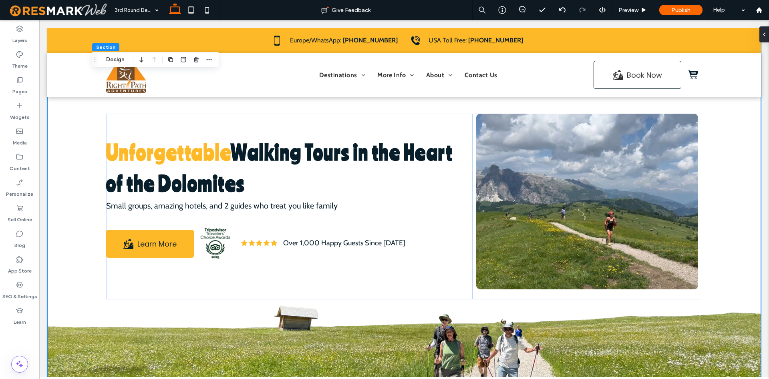
click at [742, 336] on div "Unforgettable Walking Tours in the Heart of the Dolomites Small groups, amazing…" at bounding box center [404, 206] width 714 height 357
click at [297, 168] on h1 "Unforgettable Walking Tours in the Heart of the Dolomites" at bounding box center [286, 168] width 361 height 63
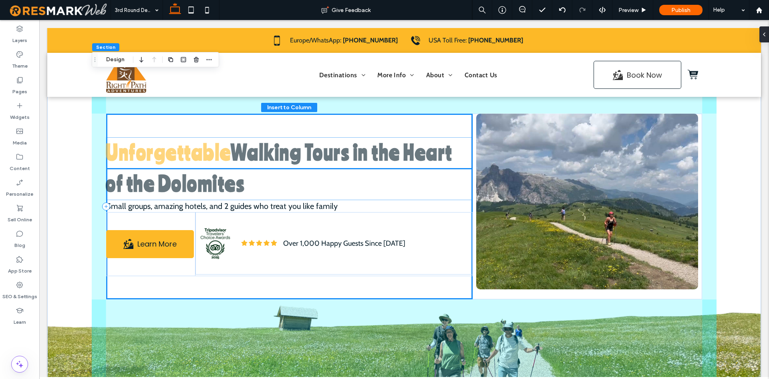
click at [298, 168] on div "Unforgettable Walking Tours in the Heart of the Dolomites Small groups, amazing…" at bounding box center [289, 207] width 367 height 186
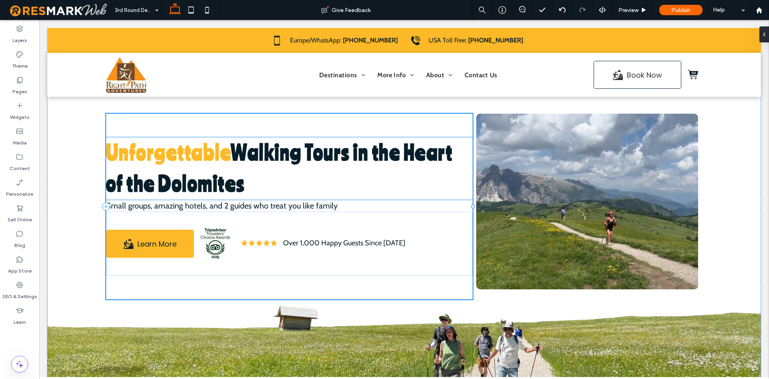
click at [298, 170] on div "Unforgettable Walking Tours in the Heart of the Dolomites Small groups, amazing…" at bounding box center [289, 207] width 367 height 186
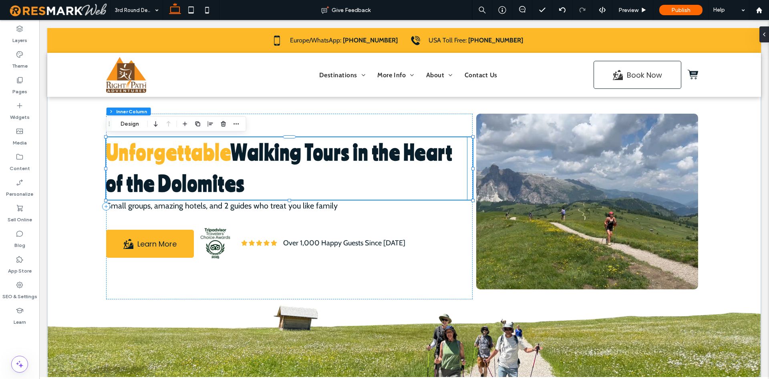
click at [299, 171] on div "Unforgettable Walking Tours in the Heart of the Dolomites" at bounding box center [289, 168] width 367 height 63
click at [299, 171] on h1 "Unforgettable Walking Tours in the Heart of the Dolomites" at bounding box center [286, 168] width 361 height 63
type input "********"
type input "**"
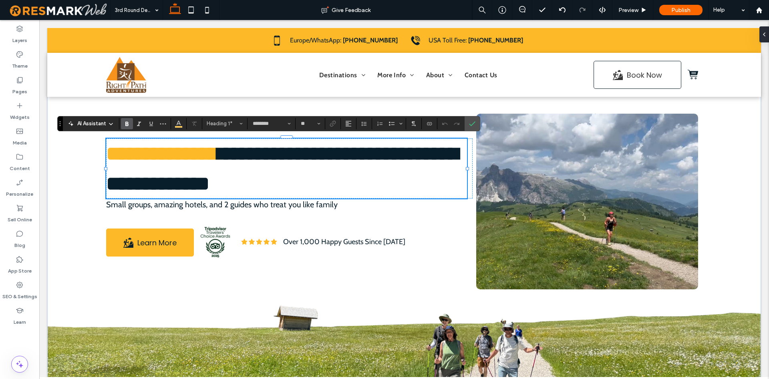
drag, startPoint x: 236, startPoint y: 151, endPoint x: 242, endPoint y: 150, distance: 6.1
click at [218, 151] on strong "**********" at bounding box center [162, 154] width 112 height 20
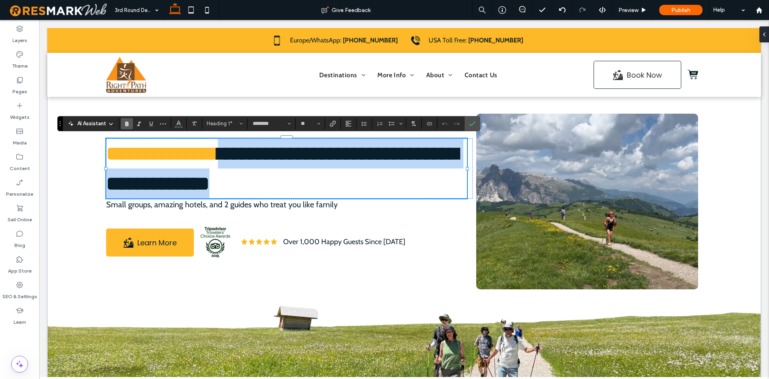
drag, startPoint x: 245, startPoint y: 150, endPoint x: 310, endPoint y: 179, distance: 70.5
click at [309, 179] on h1 "**********" at bounding box center [286, 169] width 361 height 60
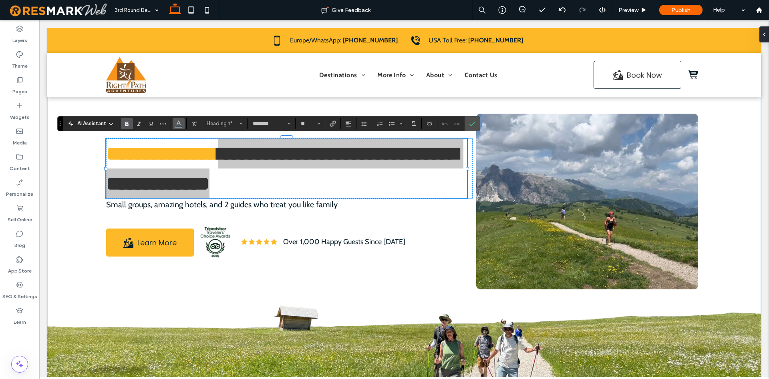
click at [175, 129] on button "Color" at bounding box center [179, 123] width 12 height 11
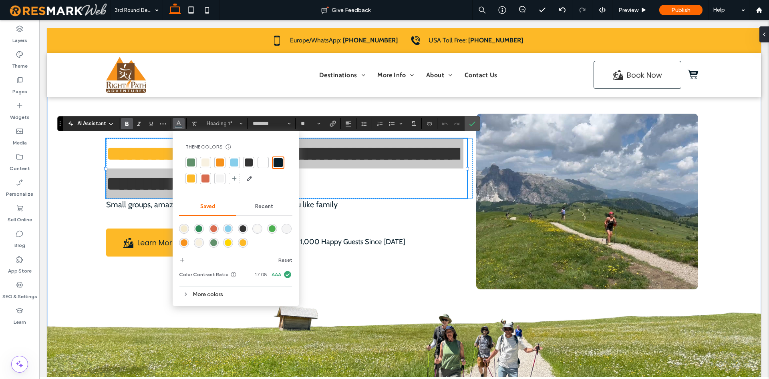
click at [250, 163] on div at bounding box center [249, 163] width 8 height 8
click at [474, 124] on icon "Confirm" at bounding box center [472, 124] width 6 height 6
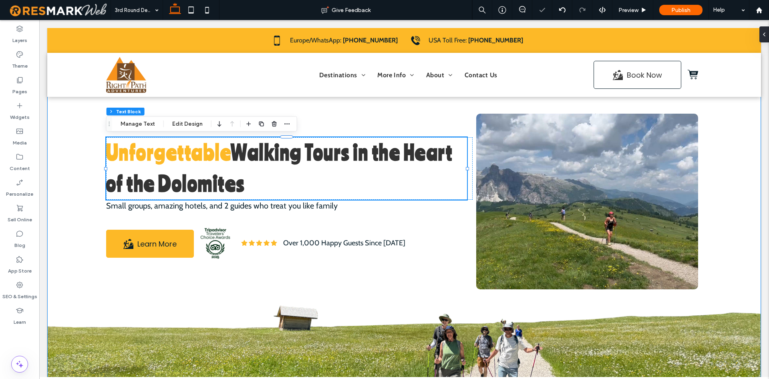
click at [740, 189] on div "Unforgettable Walking Tours in the Heart of the Dolomites Small groups, amazing…" at bounding box center [404, 206] width 714 height 357
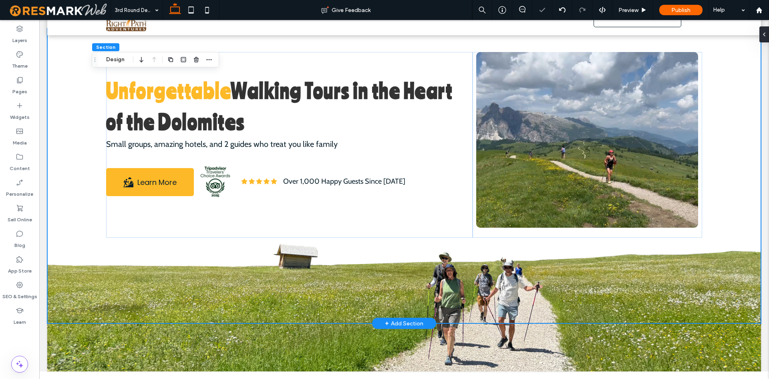
click at [738, 277] on div "Unforgettable Walking Tours in the Heart of the Dolomites Small groups, amazing…" at bounding box center [404, 144] width 714 height 357
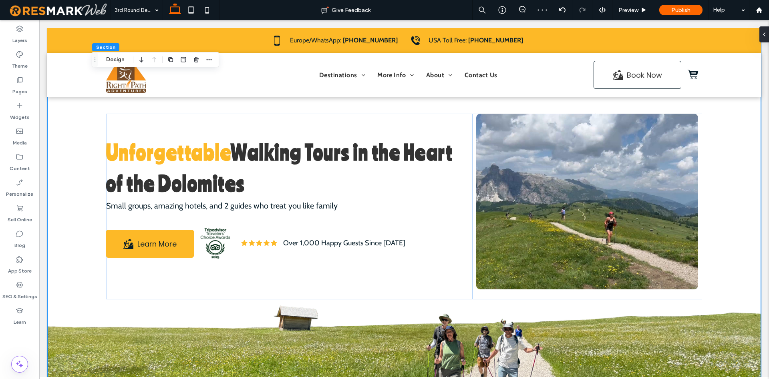
click at [715, 329] on div "Unforgettable Walking Tours in the Heart of the Dolomites Small groups, amazing…" at bounding box center [404, 206] width 625 height 357
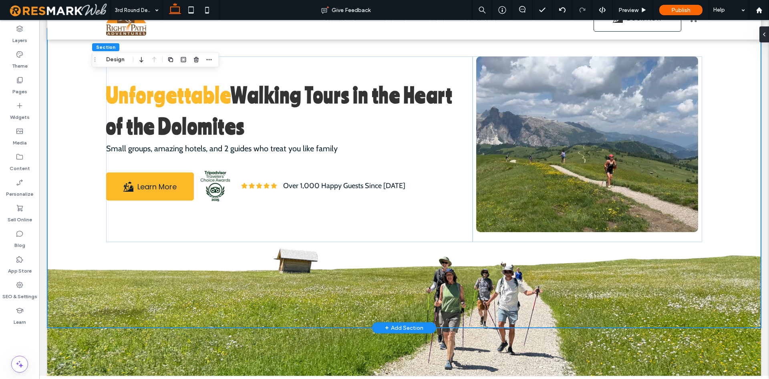
scroll to position [62, 0]
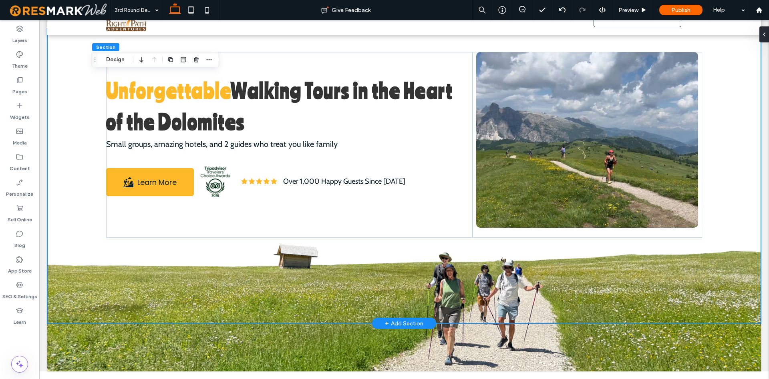
click at [719, 303] on div "Unforgettable Walking Tours in the Heart of the Dolomites Small groups, amazing…" at bounding box center [404, 144] width 714 height 357
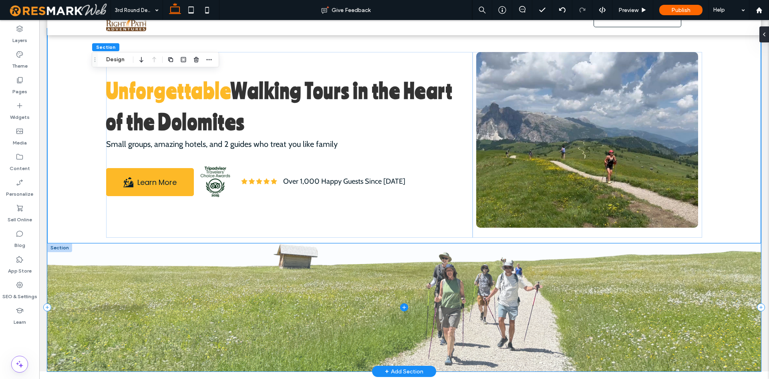
click at [716, 356] on span at bounding box center [404, 308] width 714 height 128
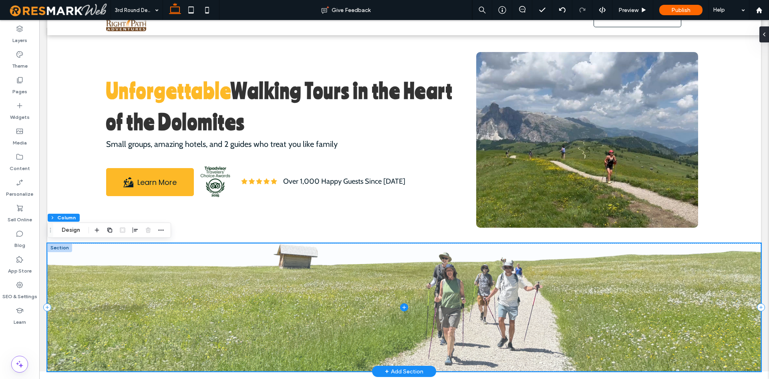
scroll to position [0, 0]
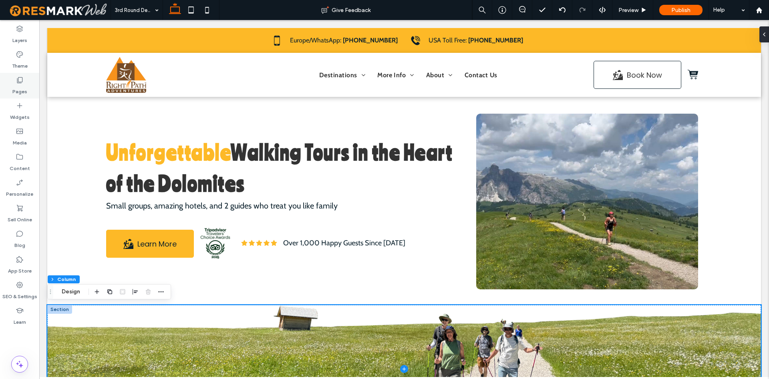
click at [26, 85] on label "Pages" at bounding box center [19, 89] width 15 height 11
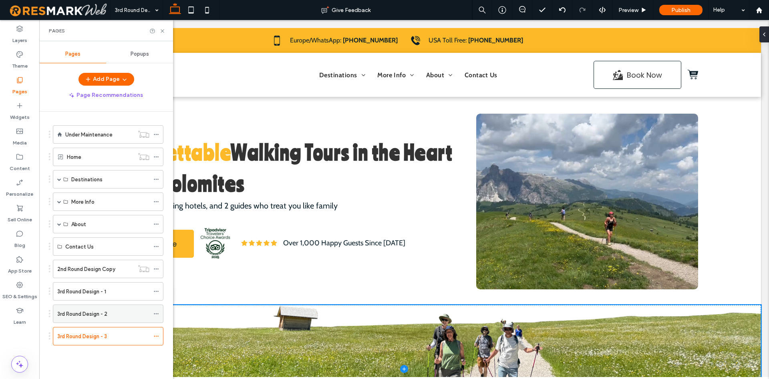
click at [99, 312] on label "3rd Round Design - 2" at bounding box center [82, 314] width 50 height 14
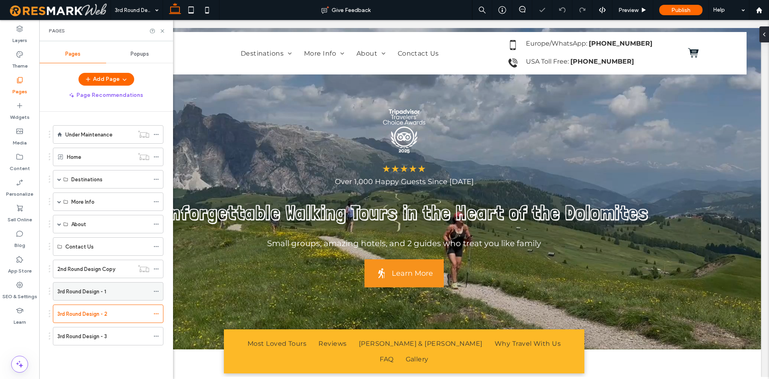
click at [113, 288] on div "3rd Round Design - 1" at bounding box center [103, 292] width 92 height 8
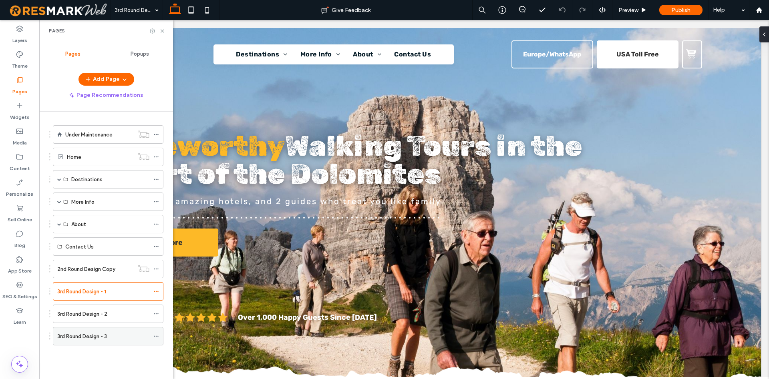
click at [106, 328] on div "3rd Round Design - 3" at bounding box center [103, 337] width 92 height 18
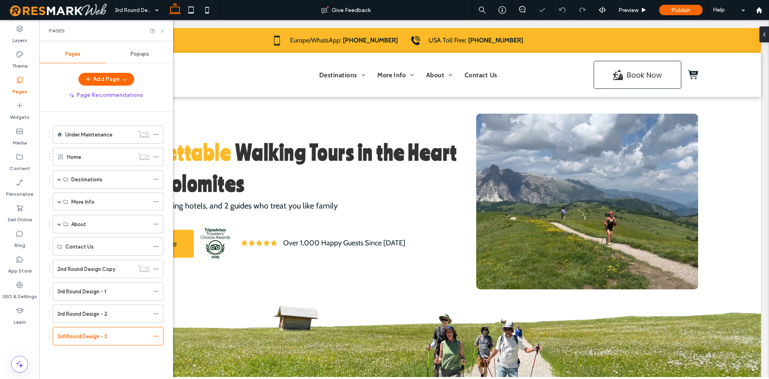
click at [164, 32] on icon at bounding box center [162, 31] width 6 height 6
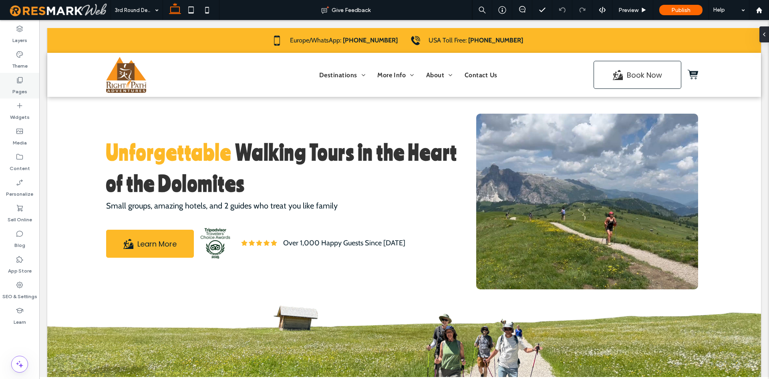
click at [19, 93] on label "Pages" at bounding box center [19, 89] width 15 height 11
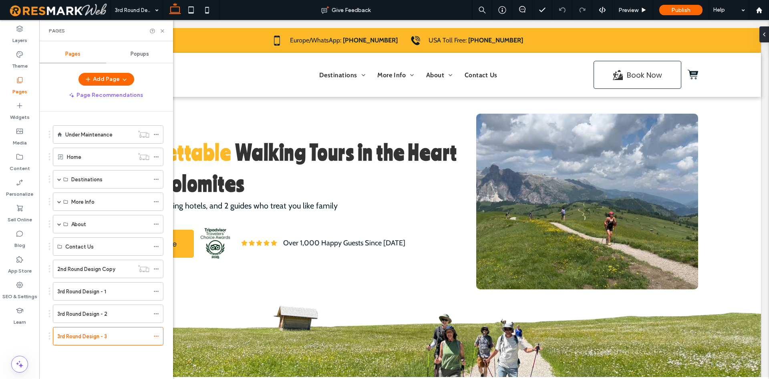
click at [91, 323] on ol "Under Maintenance Home Destinations Dolomites/Italy Dolomites Walking Tour Port…" at bounding box center [103, 235] width 121 height 220
click at [81, 319] on div "3rd Round Design - 2" at bounding box center [103, 314] width 92 height 18
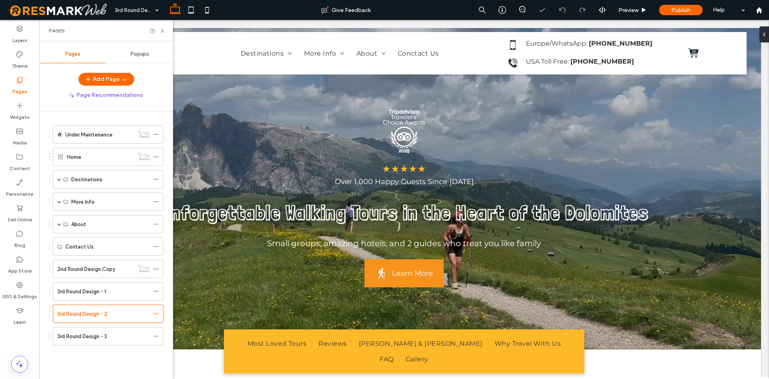
click at [162, 34] on div "Pages" at bounding box center [106, 30] width 134 height 21
click at [164, 31] on icon at bounding box center [162, 31] width 6 height 6
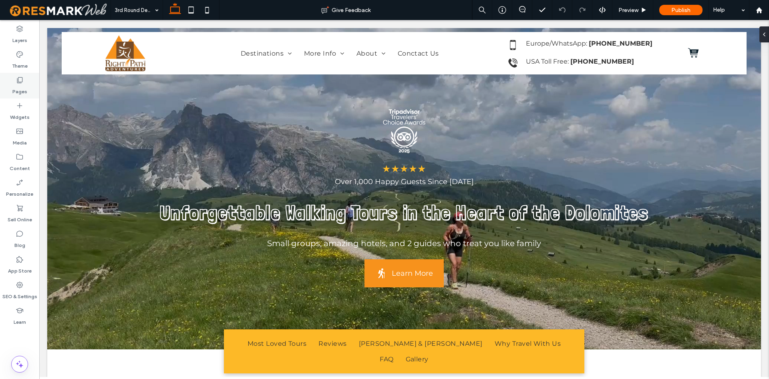
click at [25, 85] on label "Pages" at bounding box center [19, 89] width 15 height 11
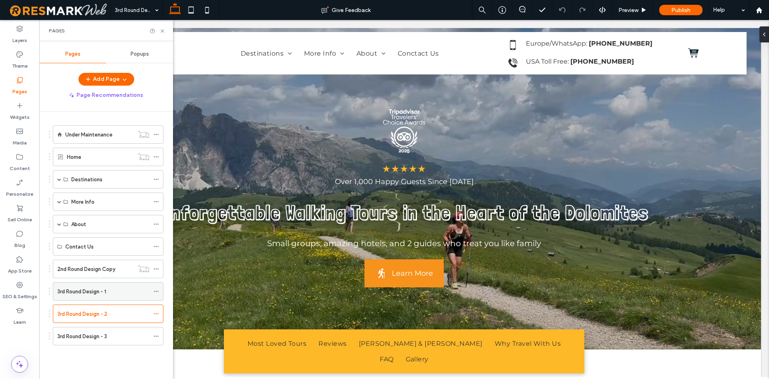
click at [108, 291] on div "3rd Round Design - 1" at bounding box center [103, 292] width 92 height 8
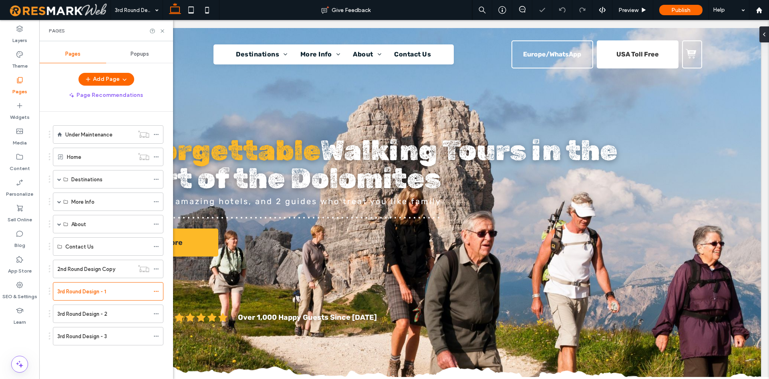
click at [104, 335] on label "3rd Round Design - 3" at bounding box center [82, 337] width 50 height 14
click at [163, 30] on icon at bounding box center [162, 31] width 6 height 6
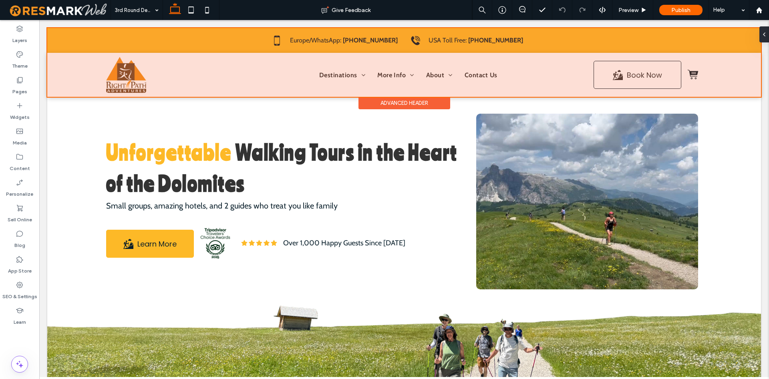
click at [635, 77] on div at bounding box center [404, 62] width 714 height 69
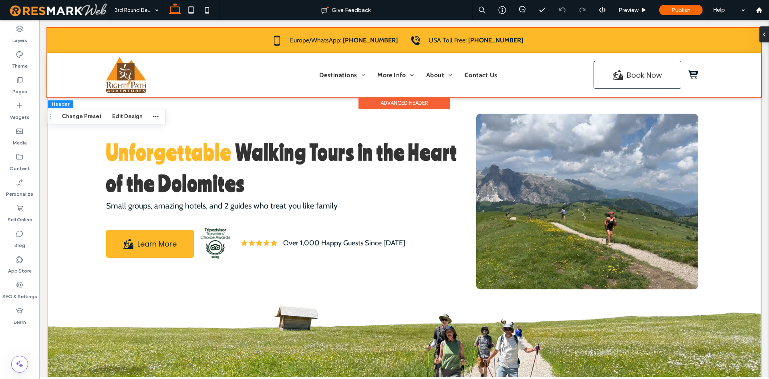
click at [744, 186] on div "Unforgettable Walking Tours in the Heart of the Dolomites Small groups, amazing…" at bounding box center [404, 206] width 714 height 357
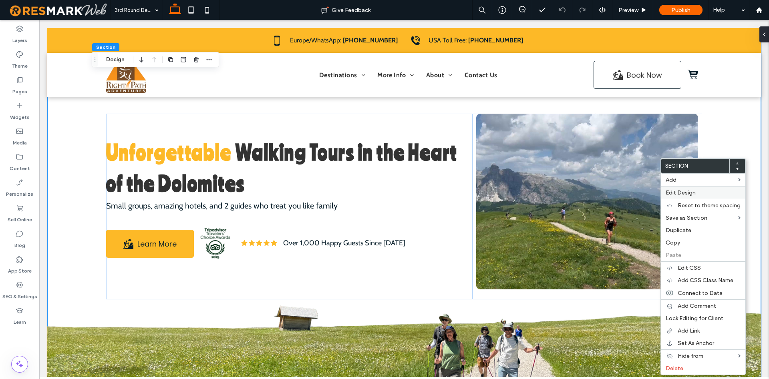
click at [711, 190] on label "Edit Design" at bounding box center [703, 193] width 75 height 7
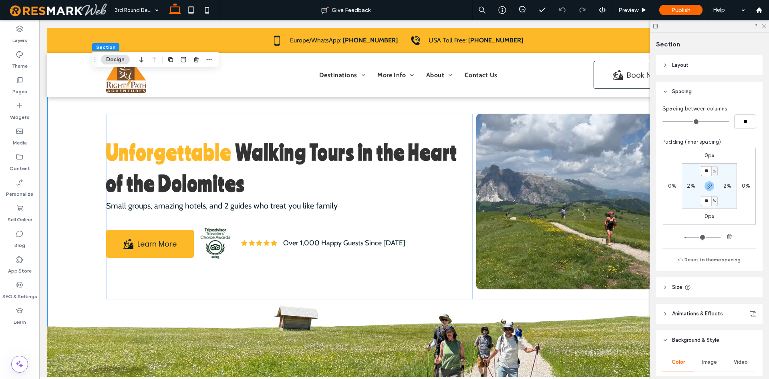
click at [704, 172] on input "**" at bounding box center [706, 171] width 10 height 10
type input "*"
type input "**"
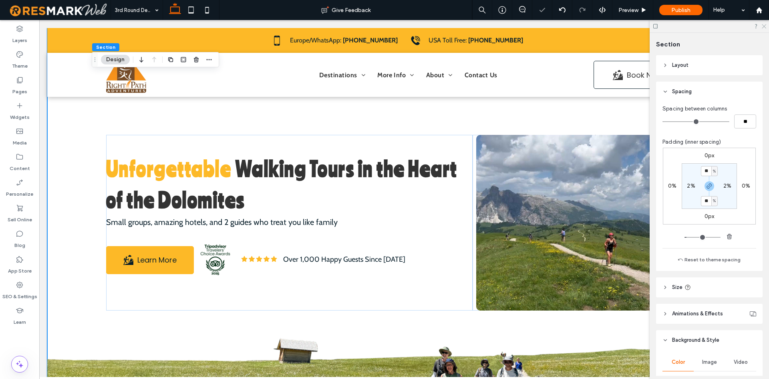
click at [764, 24] on icon at bounding box center [763, 25] width 5 height 5
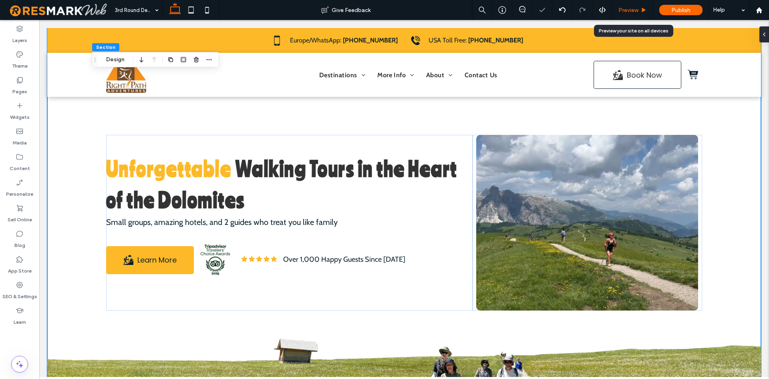
click at [639, 9] on span "Preview" at bounding box center [629, 10] width 20 height 7
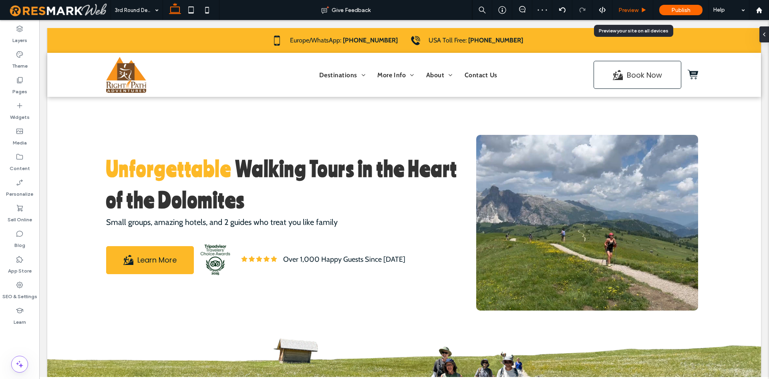
click at [626, 10] on span "Preview" at bounding box center [629, 10] width 20 height 7
click at [635, 10] on span "Preview" at bounding box center [629, 10] width 20 height 7
click at [622, 12] on span "Preview" at bounding box center [629, 10] width 20 height 7
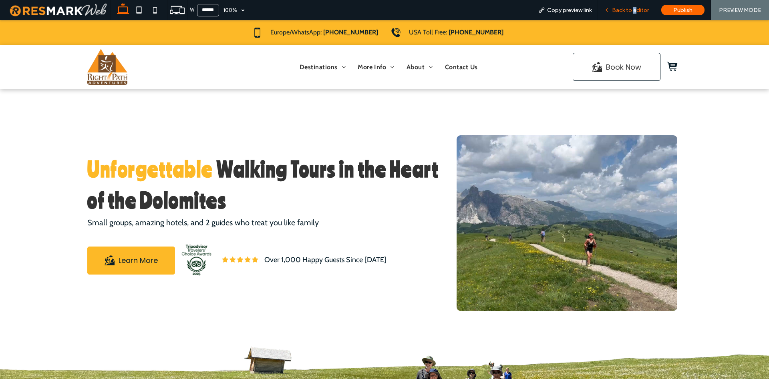
click at [636, 7] on span "Back to editor" at bounding box center [630, 10] width 37 height 7
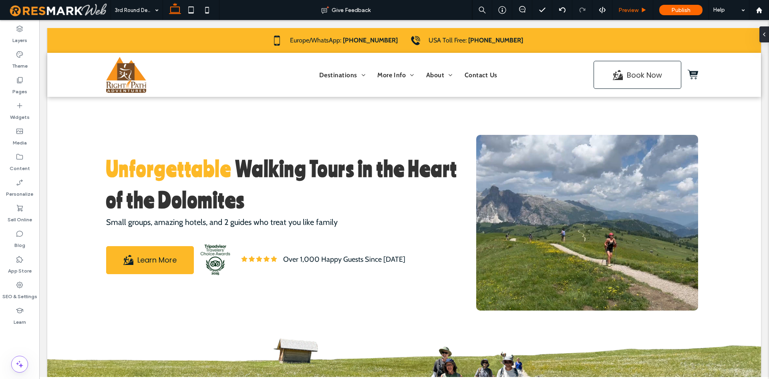
click at [635, 7] on span "Preview" at bounding box center [629, 10] width 20 height 7
click at [643, 10] on icon at bounding box center [644, 10] width 6 height 6
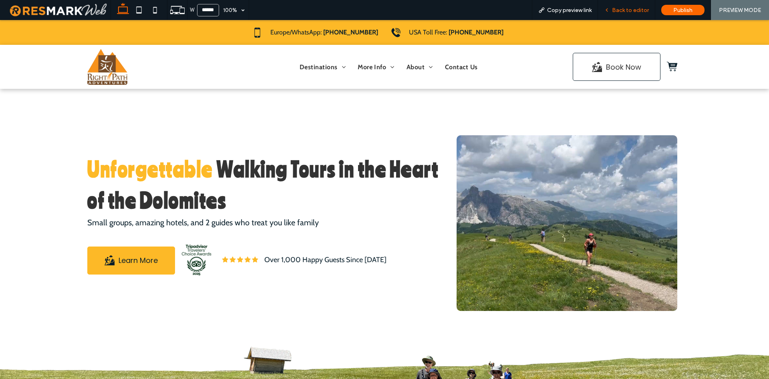
click at [628, 11] on span "Back to editor" at bounding box center [630, 10] width 37 height 7
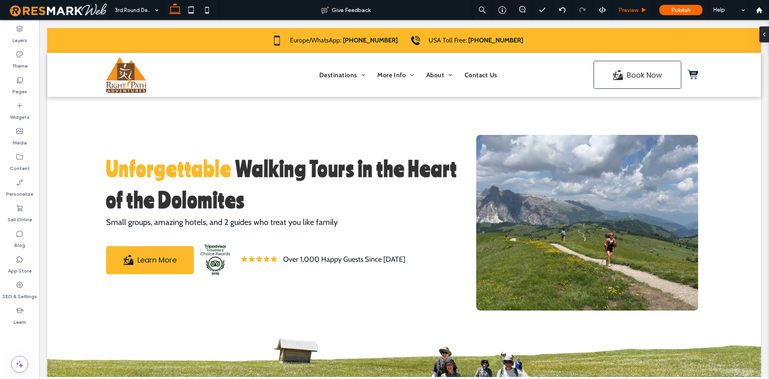
click at [628, 9] on span "Preview" at bounding box center [629, 10] width 20 height 7
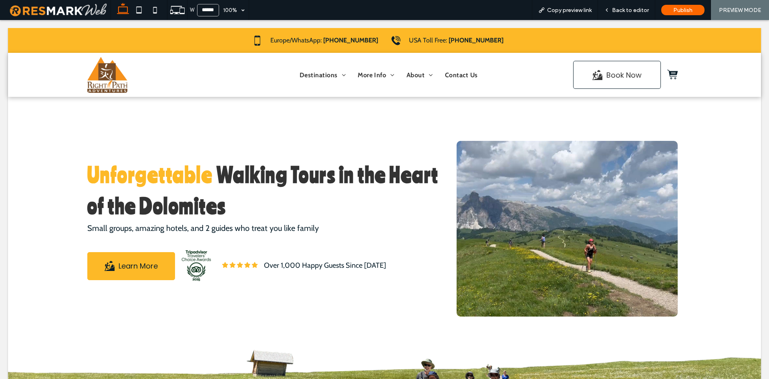
click at [645, 9] on span "Back to editor" at bounding box center [630, 10] width 37 height 7
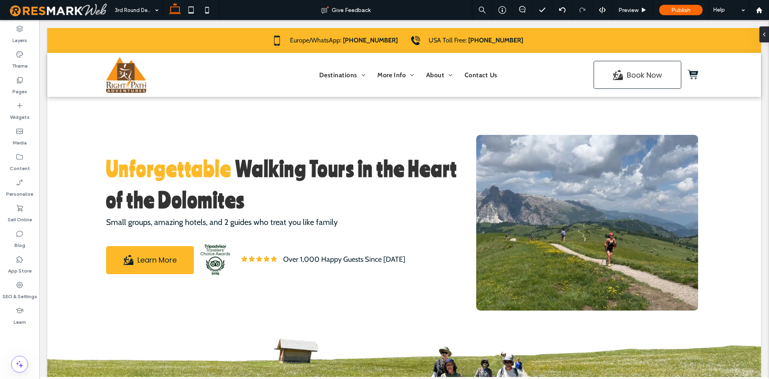
click at [645, 9] on use at bounding box center [644, 10] width 4 height 4
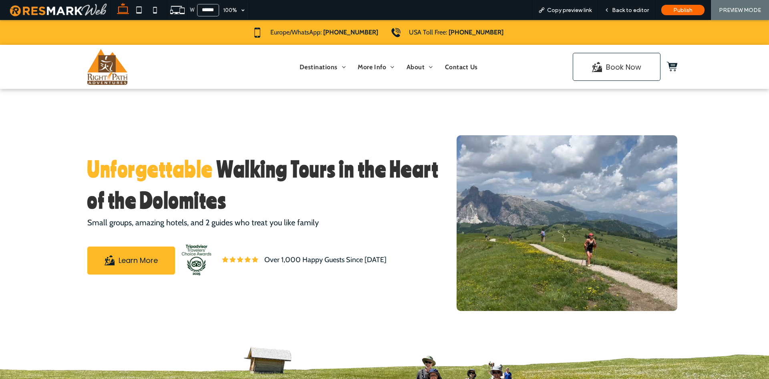
click at [644, 9] on span "Back to editor" at bounding box center [630, 10] width 37 height 7
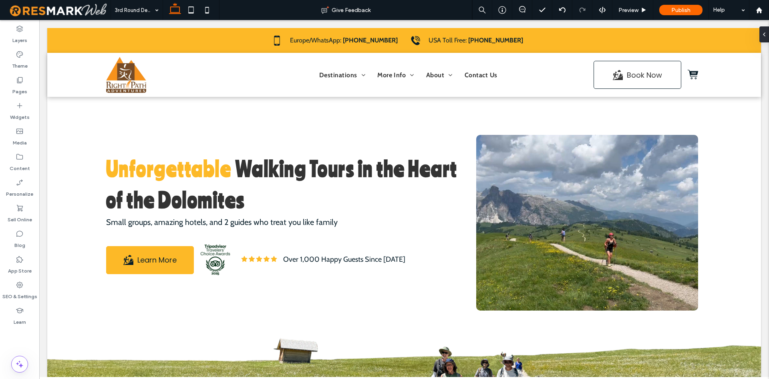
click at [644, 9] on use at bounding box center [644, 10] width 4 height 4
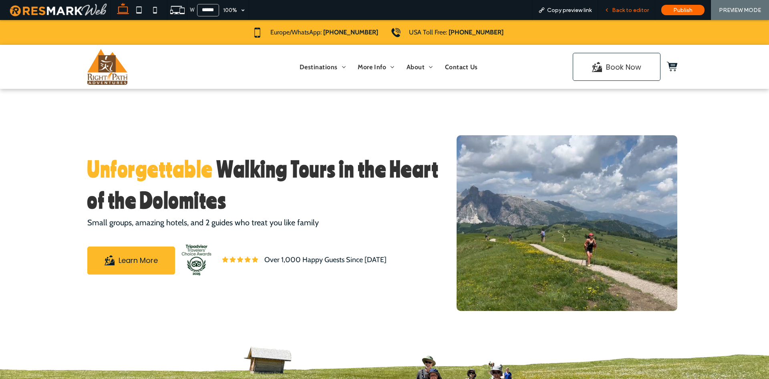
click at [627, 4] on div "Back to editor" at bounding box center [626, 10] width 57 height 20
click at [610, 10] on icon at bounding box center [607, 10] width 6 height 6
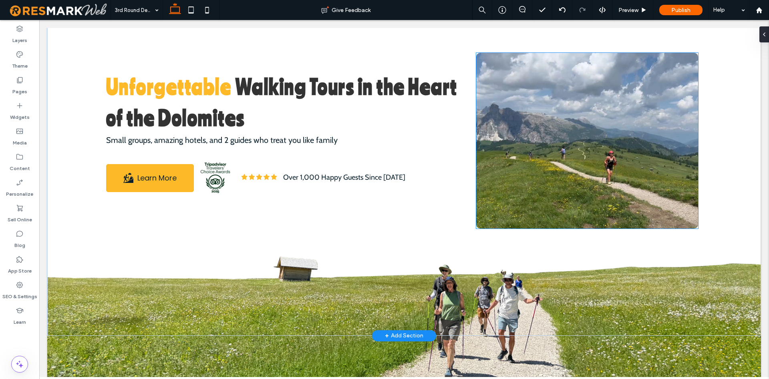
scroll to position [91, 0]
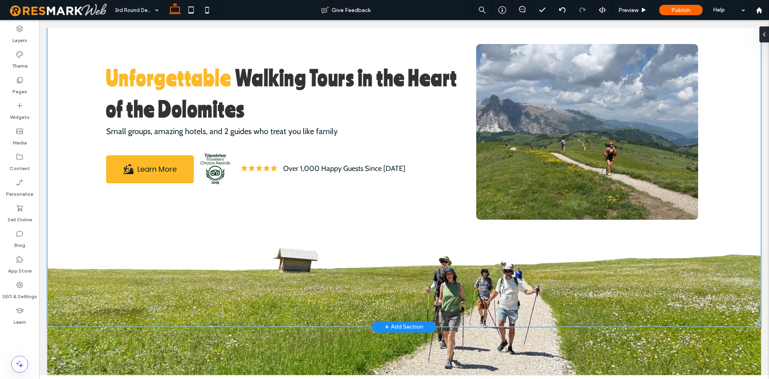
click at [741, 200] on div "Unforgettable Walking Tours in the Heart of the Dolomites Small groups, amazing…" at bounding box center [404, 132] width 714 height 390
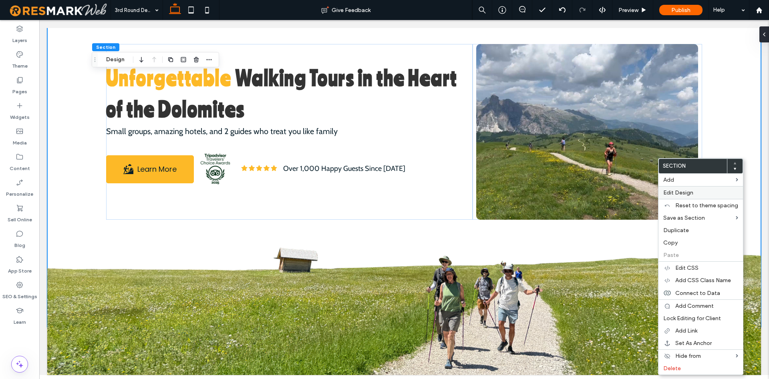
click at [712, 191] on label "Edit Design" at bounding box center [700, 193] width 75 height 7
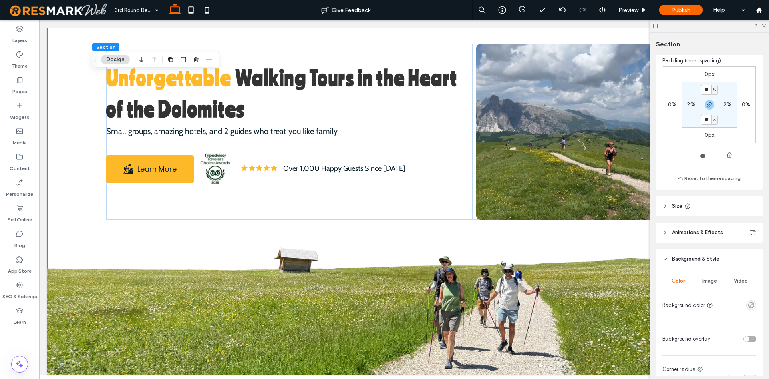
scroll to position [82, 0]
click at [705, 105] on span "button" at bounding box center [710, 105] width 10 height 10
click at [708, 120] on label "15%" at bounding box center [709, 119] width 10 height 7
type input "**"
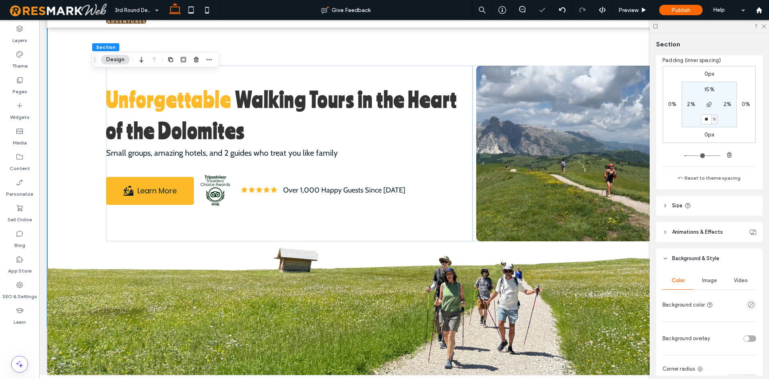
scroll to position [69, 0]
click at [679, 126] on div "0px 0% 0px 0% 15% 2% ** % 2%" at bounding box center [709, 104] width 93 height 77
drag, startPoint x: 633, startPoint y: 9, endPoint x: 724, endPoint y: 7, distance: 90.2
click at [633, 9] on span "Preview" at bounding box center [629, 10] width 20 height 7
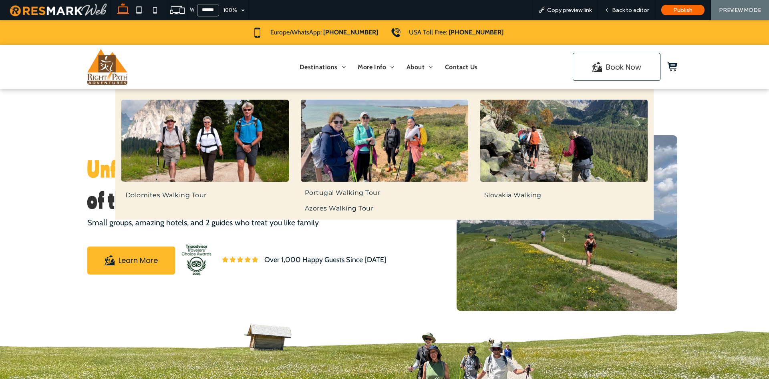
click at [640, 172] on img at bounding box center [563, 141] width 167 height 82
click at [717, 176] on div "Dolomites Walking Tour Portugal Walking Tour Azores Walking Tour Slovakia Walki…" at bounding box center [384, 154] width 769 height 131
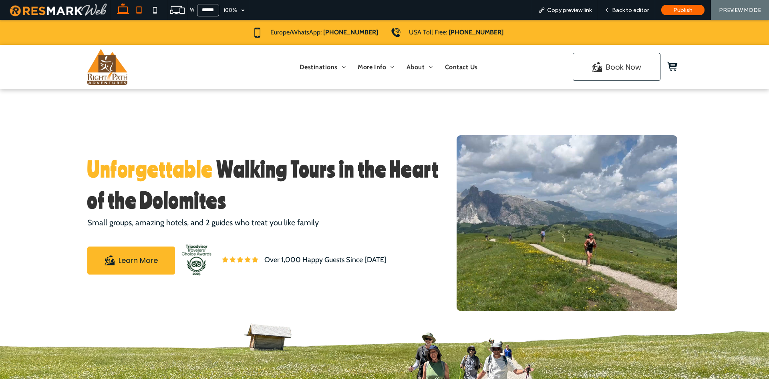
click at [142, 12] on icon at bounding box center [139, 10] width 16 height 16
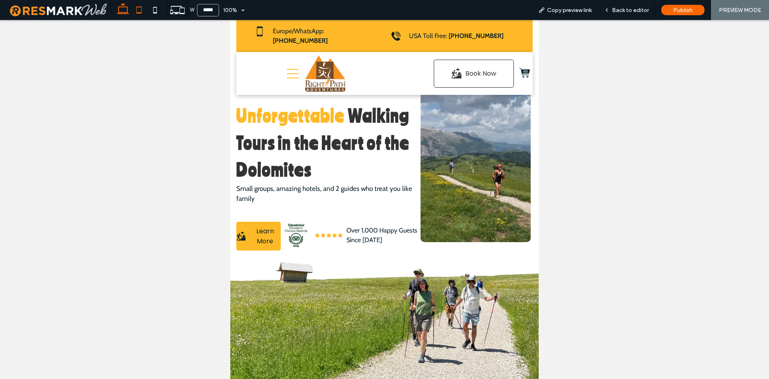
click at [131, 12] on icon at bounding box center [123, 10] width 16 height 16
type input "******"
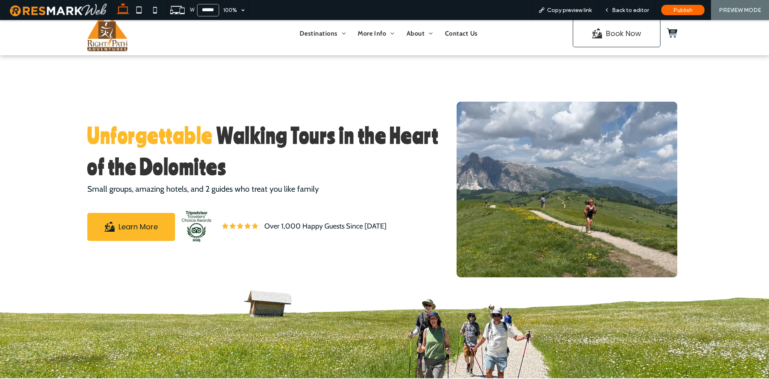
scroll to position [0, 0]
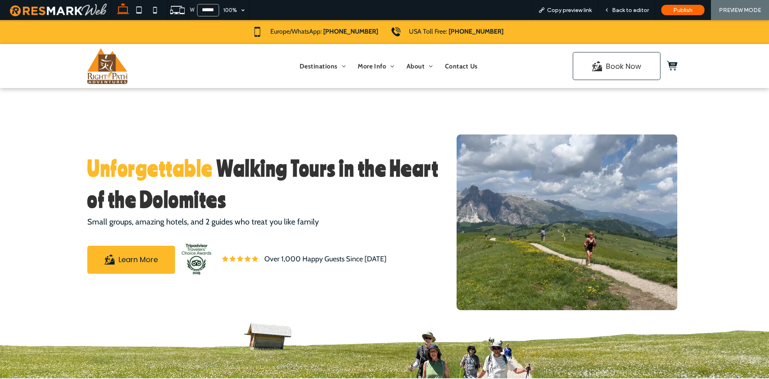
click at [254, 159] on strong "Walking Tours in the Heart of the Dolomites" at bounding box center [262, 184] width 351 height 56
click at [623, 13] on span "Back to editor" at bounding box center [630, 10] width 37 height 7
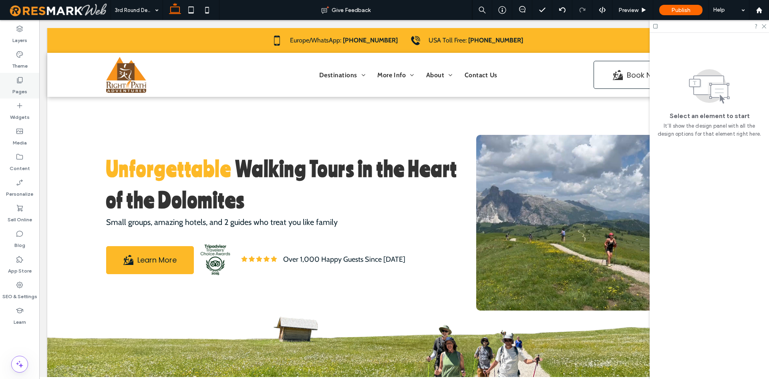
click at [27, 90] on div "Pages" at bounding box center [19, 86] width 39 height 26
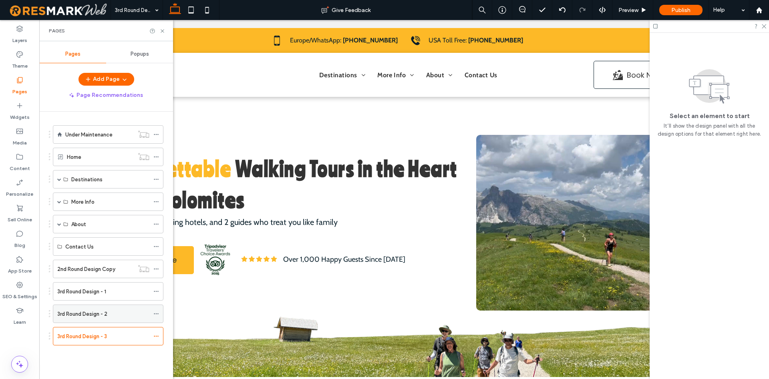
click at [102, 312] on label "3rd Round Design - 2" at bounding box center [82, 314] width 50 height 14
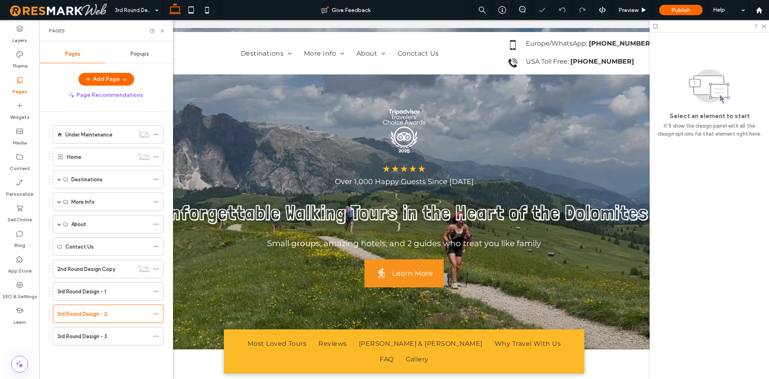
click at [159, 27] on div "Pages" at bounding box center [106, 30] width 134 height 21
click at [161, 32] on icon at bounding box center [162, 31] width 6 height 6
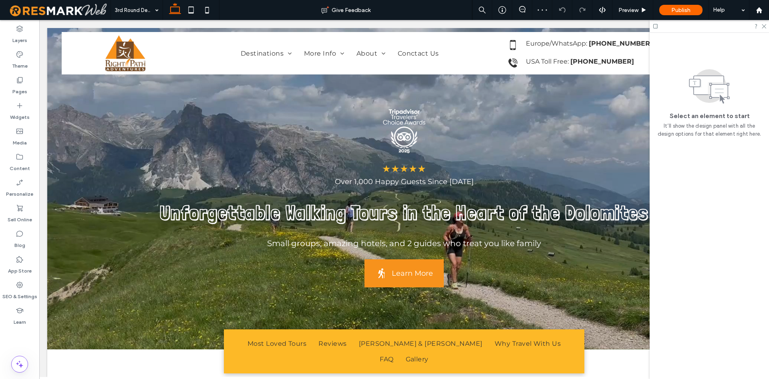
click at [762, 28] on div at bounding box center [709, 26] width 119 height 12
drag, startPoint x: 765, startPoint y: 26, endPoint x: 726, endPoint y: 6, distance: 44.3
click at [765, 26] on use at bounding box center [764, 26] width 4 height 4
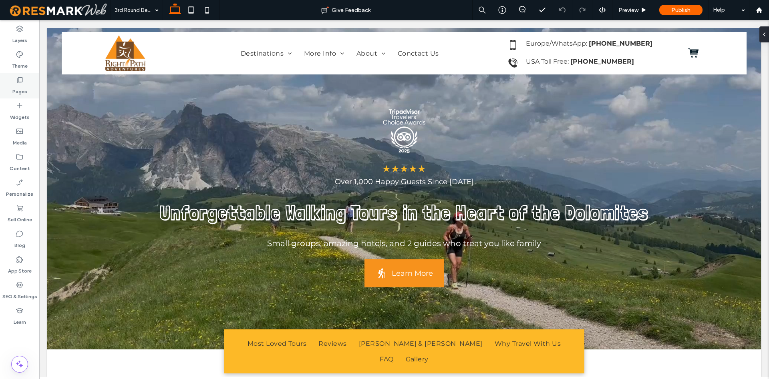
click at [35, 82] on div "Pages" at bounding box center [19, 86] width 39 height 26
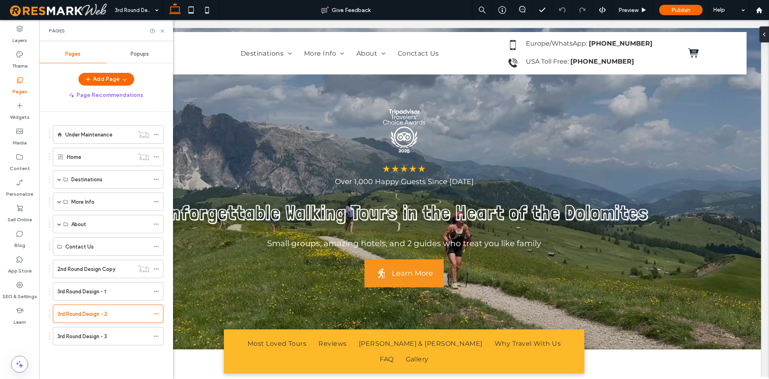
click at [99, 329] on div "3rd Round Design - 3" at bounding box center [103, 337] width 92 height 18
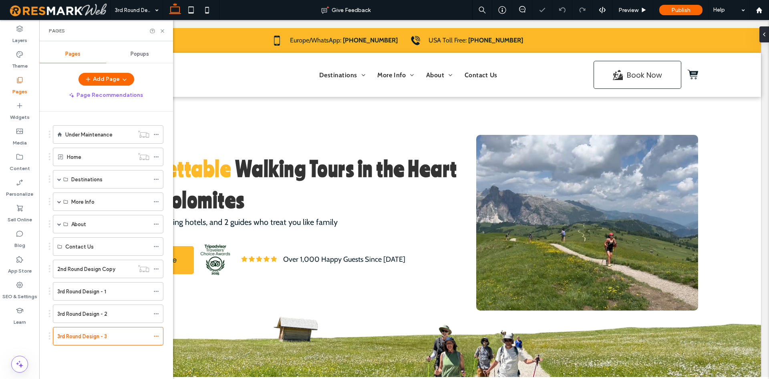
click at [95, 351] on div "Under Maintenance Home Destinations Dolomites/Italy Dolomites Walking Tour Port…" at bounding box center [103, 238] width 121 height 234
click at [163, 33] on icon at bounding box center [162, 31] width 6 height 6
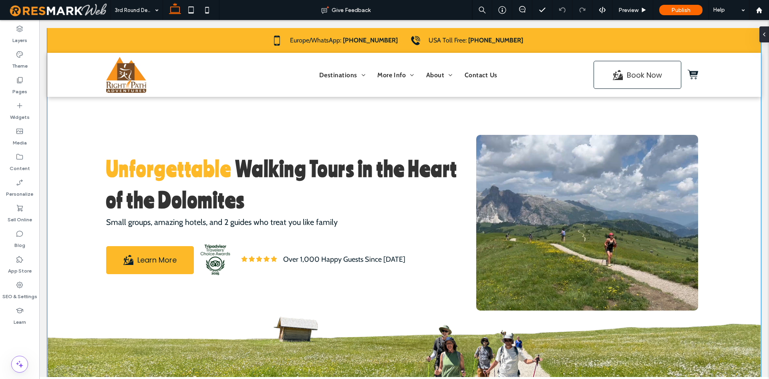
click at [730, 149] on div "Unforgettable Walking Tours in the Heart of the Dolomites Small groups, amazing…" at bounding box center [404, 212] width 714 height 369
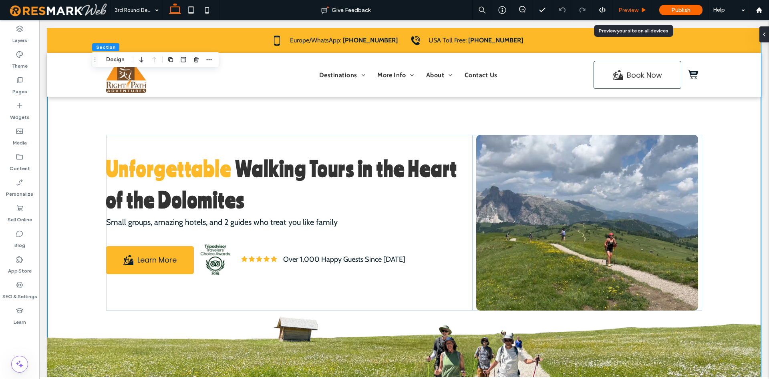
click at [622, 10] on span "Preview" at bounding box center [629, 10] width 20 height 7
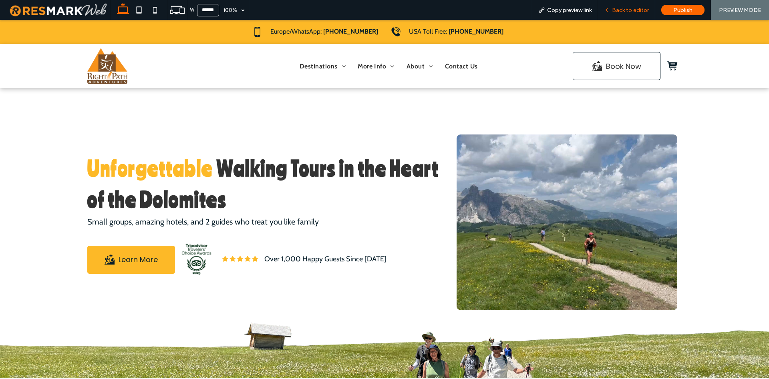
click at [614, 8] on div "Back to editor" at bounding box center [626, 10] width 57 height 7
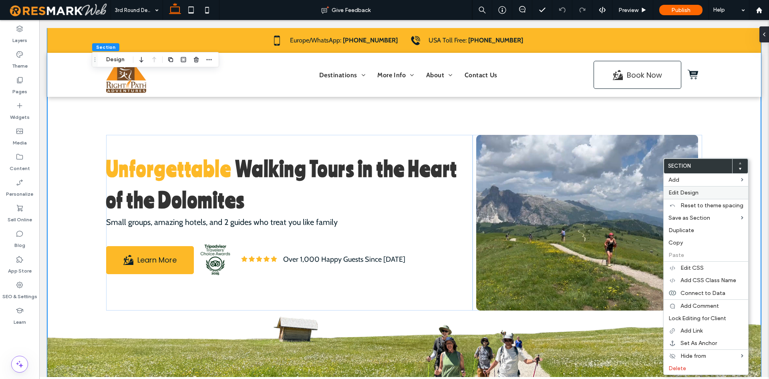
click at [705, 194] on label "Edit Design" at bounding box center [706, 193] width 75 height 7
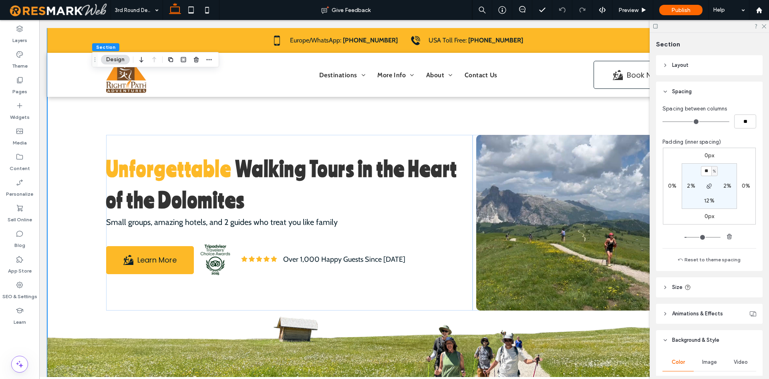
click at [708, 199] on label "12%" at bounding box center [709, 201] width 10 height 7
type input "**"
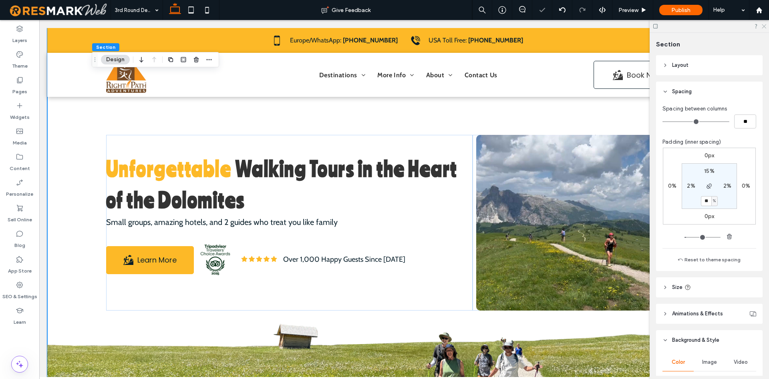
click at [764, 28] on icon at bounding box center [763, 25] width 5 height 5
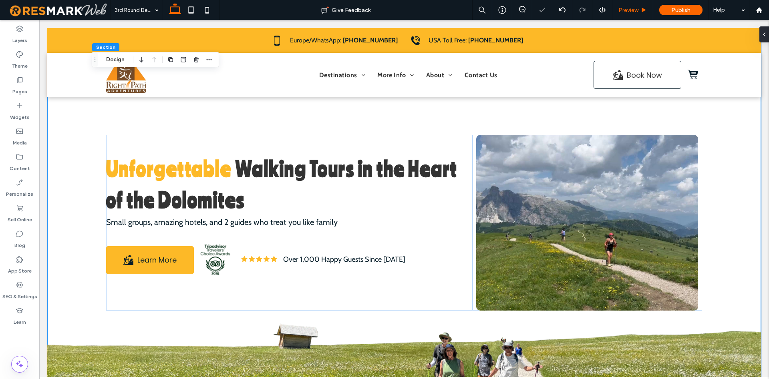
click at [620, 16] on div "Preview" at bounding box center [633, 10] width 41 height 20
click at [650, 9] on div "Preview" at bounding box center [633, 10] width 40 height 7
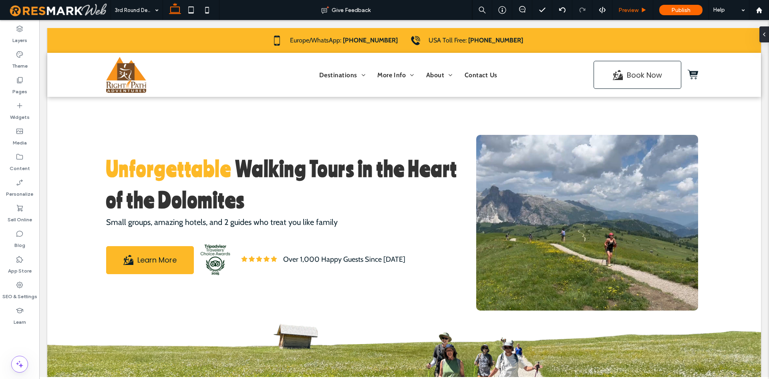
click at [637, 9] on span "Preview" at bounding box center [629, 10] width 20 height 7
click at [635, 9] on span "Preview" at bounding box center [629, 10] width 20 height 7
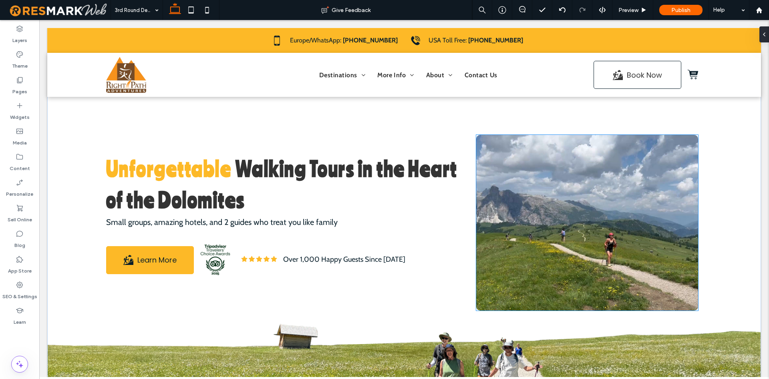
click at [581, 196] on div at bounding box center [587, 228] width 222 height 138
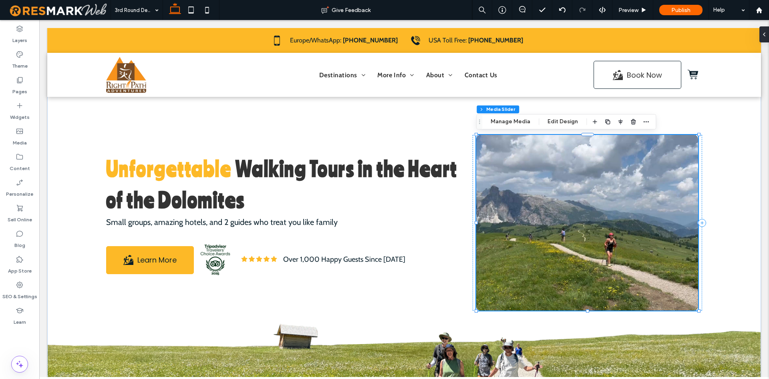
click at [581, 196] on div at bounding box center [587, 228] width 222 height 138
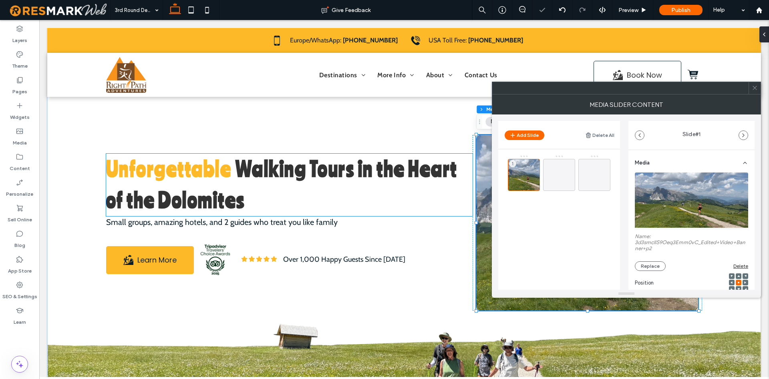
click at [473, 190] on div "Unforgettable Walking Tours in the Heart of the Dolomites Small groups, amazing…" at bounding box center [404, 216] width 625 height 376
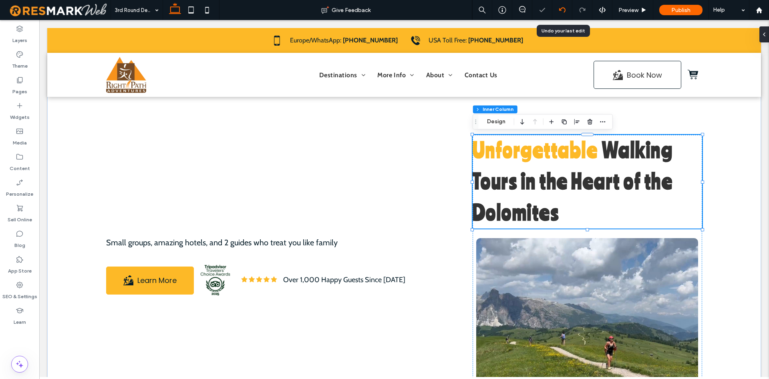
click at [560, 13] on icon at bounding box center [562, 10] width 6 height 6
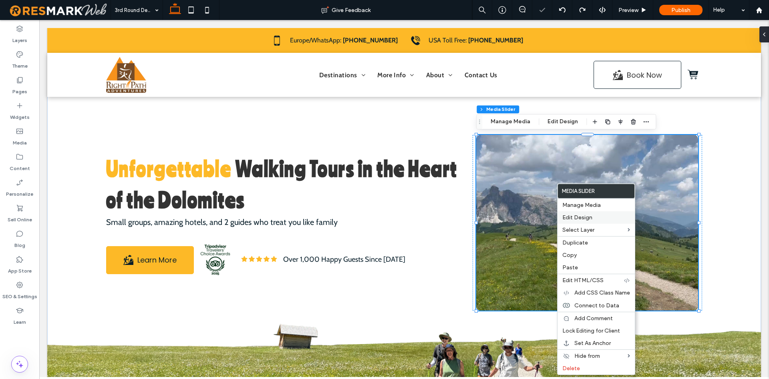
click span "Edit Design"
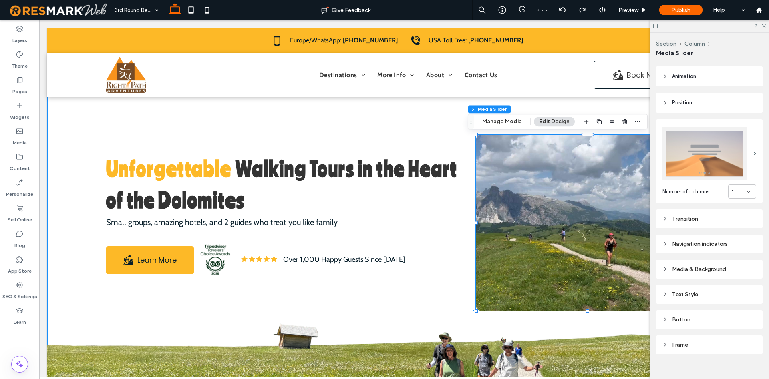
scroll to position [87, 0]
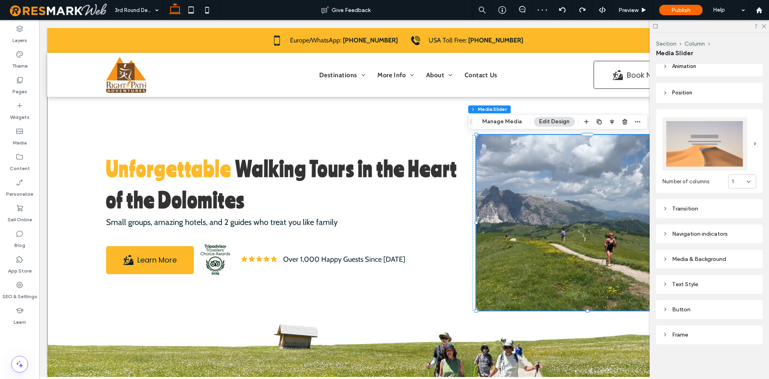
click div "Media & Background"
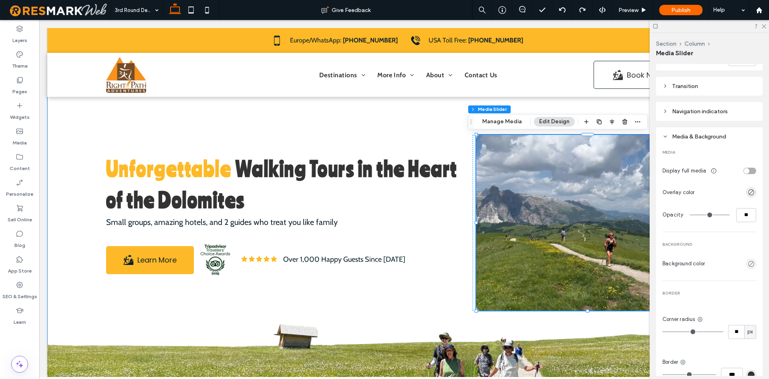
scroll to position [128, 0]
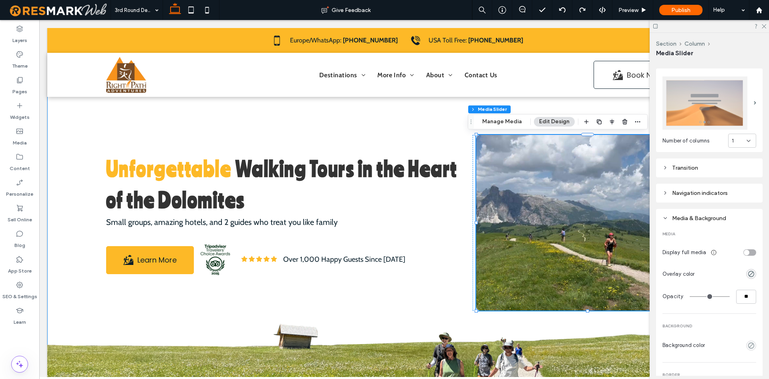
click div "Navigation indicators"
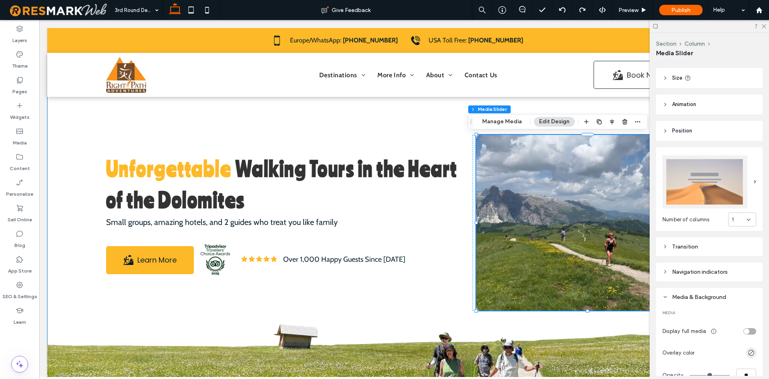
scroll to position [46, 0]
click header "Size"
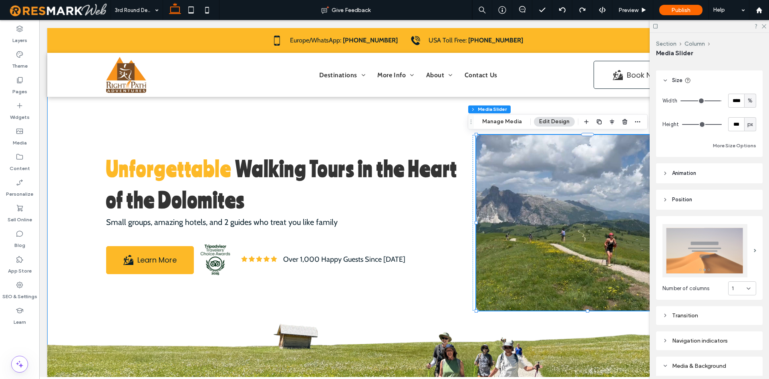
type input "***"
drag, startPoint x: 720, startPoint y: 101, endPoint x: 742, endPoint y: 99, distance: 22.1
type input "***"
click input "range"
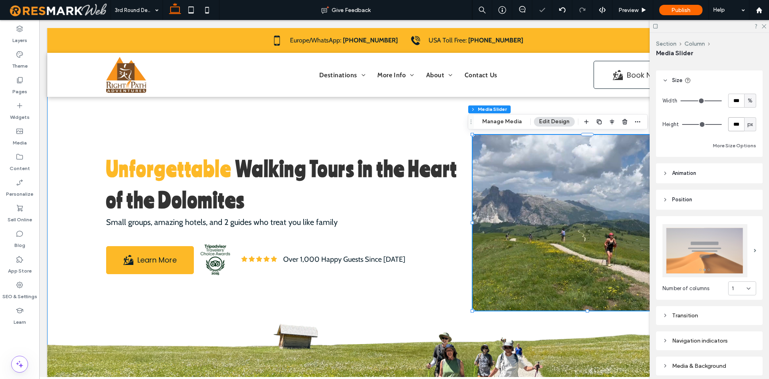
click input "***"
type input "***"
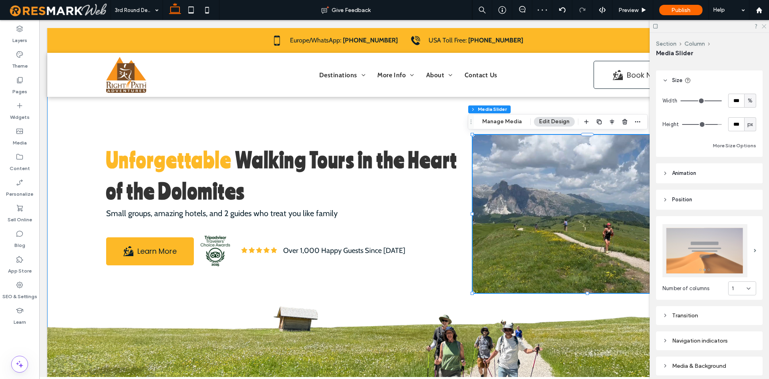
click icon
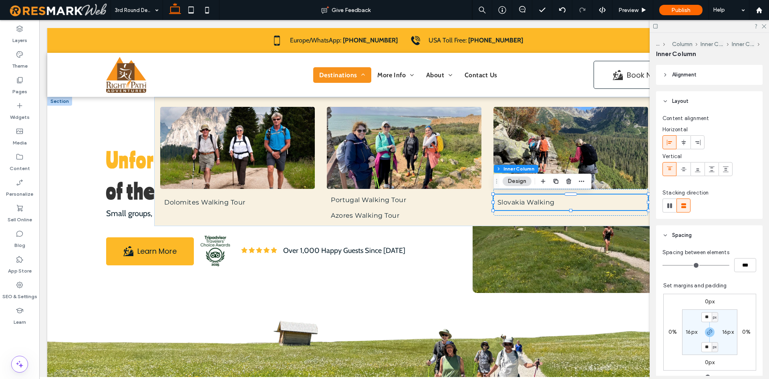
scroll to position [333, 0]
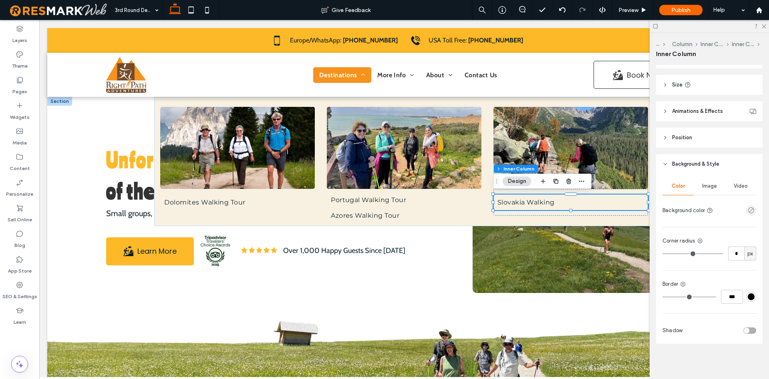
type input "*"
click at [716, 233] on div "Color Image Video Background color Corner radius * px Border *** Shadow" at bounding box center [709, 259] width 107 height 170
type input "*"
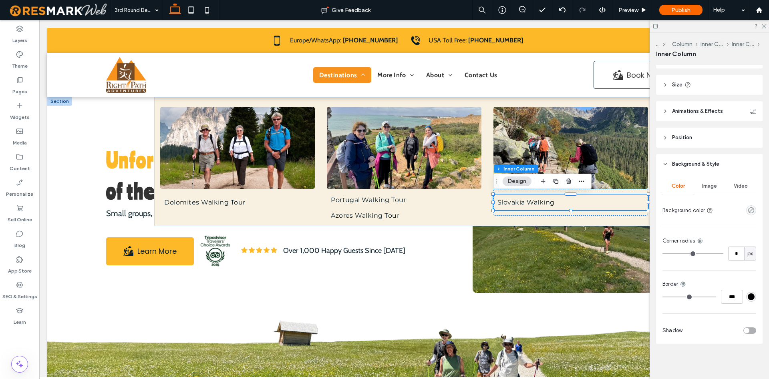
type input "*"
drag, startPoint x: 667, startPoint y: 253, endPoint x: 650, endPoint y: 251, distance: 17.7
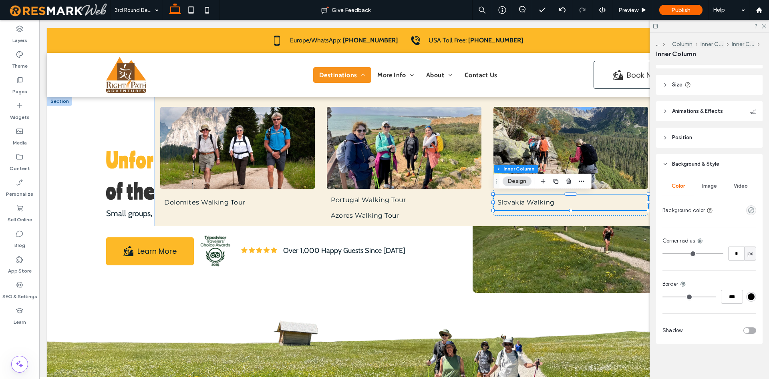
type input "*"
click at [663, 254] on input "range" at bounding box center [693, 254] width 61 height 1
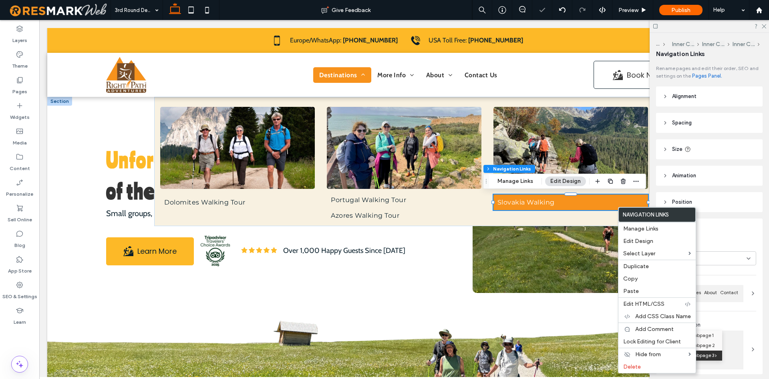
type input "***"
type input "****"
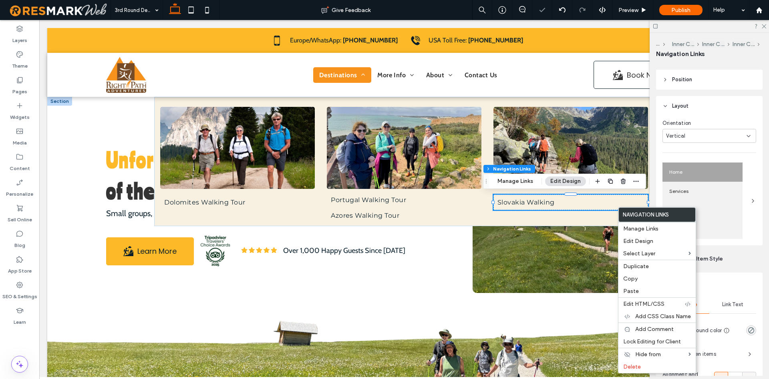
scroll to position [245, 0]
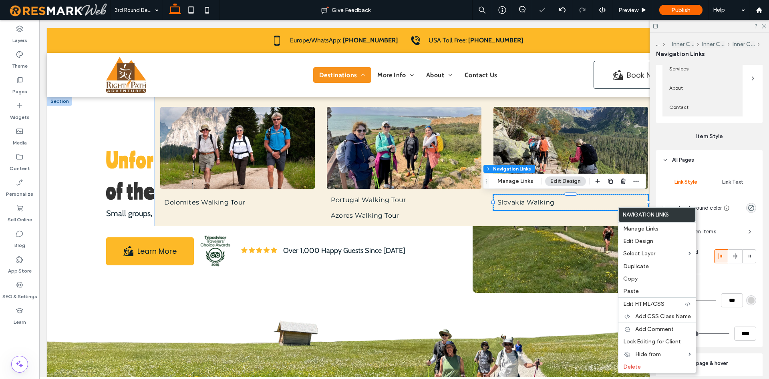
click at [760, 253] on div "Link Style Link Text Frame background color Space between items Alignment and d…" at bounding box center [709, 258] width 107 height 177
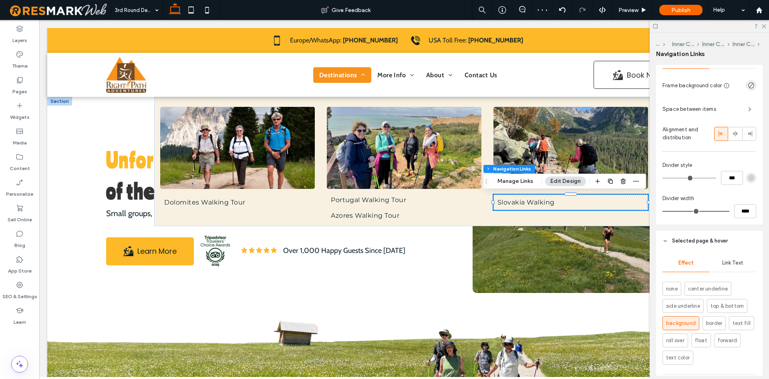
scroll to position [462, 0]
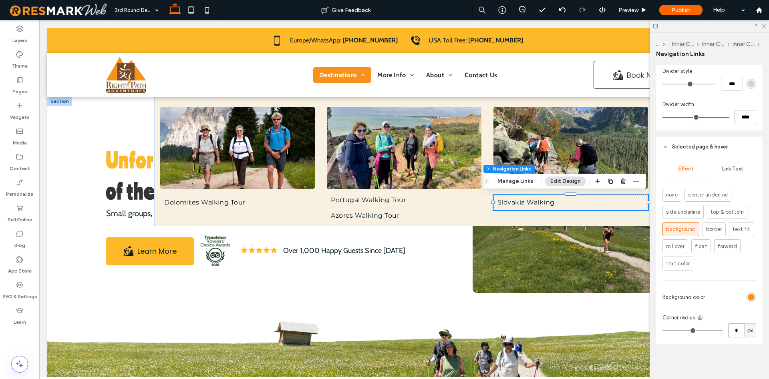
click at [730, 330] on input "*" at bounding box center [736, 331] width 16 height 14
type input "*"
click at [714, 309] on div "Effect Link Text none center underline side underline top & bottom background b…" at bounding box center [709, 250] width 107 height 187
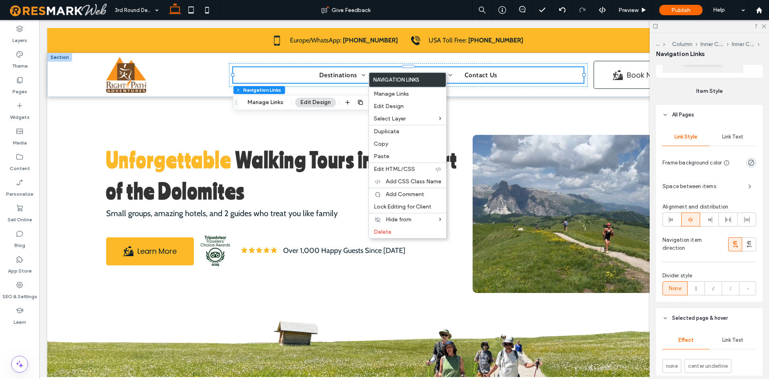
scroll to position [245, 0]
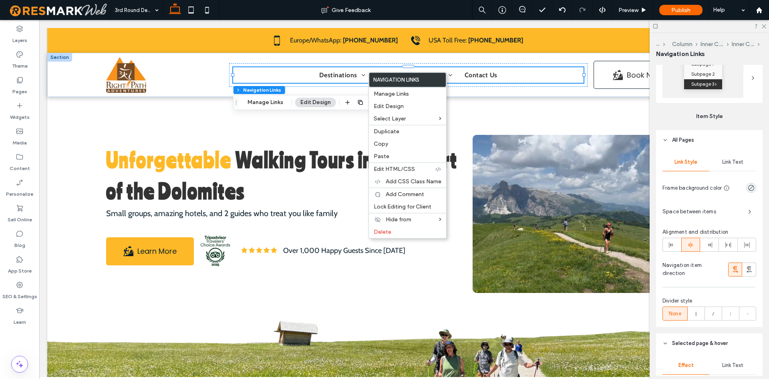
click at [741, 165] on div "Link Text" at bounding box center [733, 162] width 47 height 18
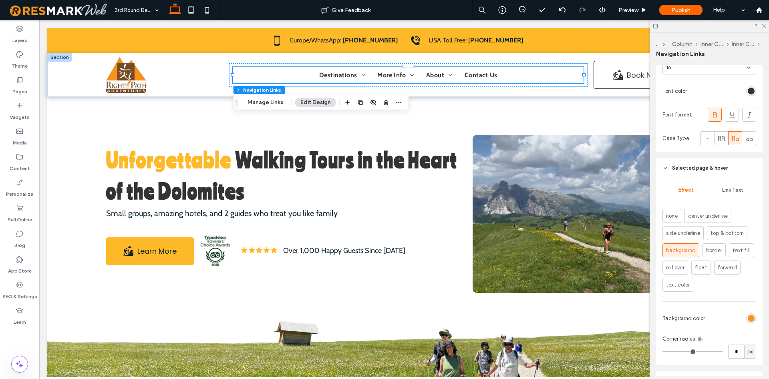
scroll to position [450, 0]
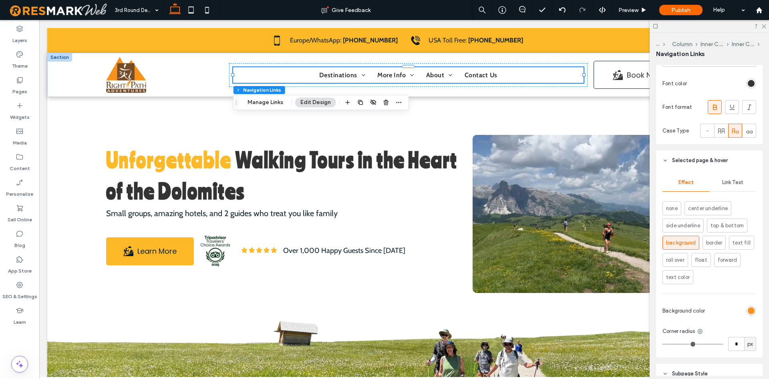
click at [736, 184] on span "Link Text" at bounding box center [732, 182] width 21 height 6
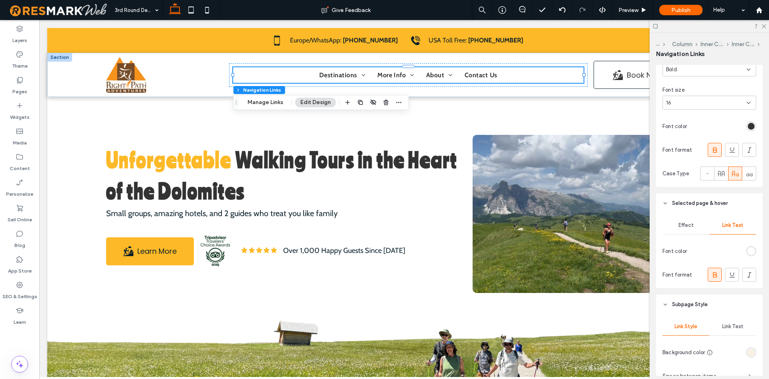
scroll to position [529, 0]
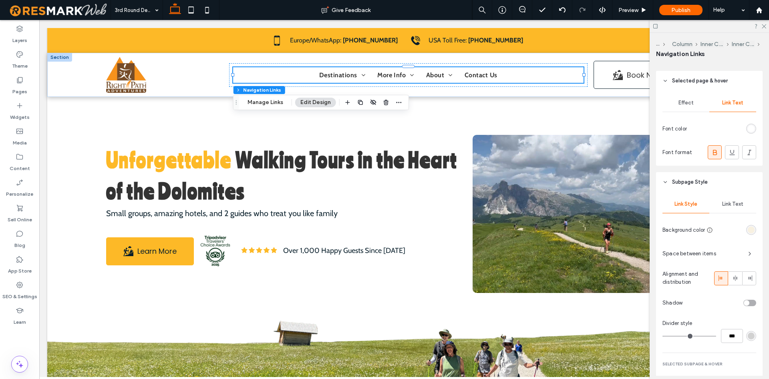
click at [730, 208] on div "Link Text" at bounding box center [733, 205] width 47 height 18
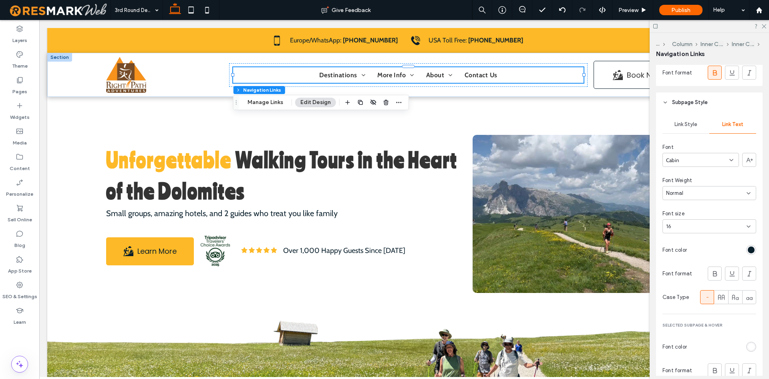
scroll to position [611, 0]
click at [708, 272] on div at bounding box center [714, 271] width 13 height 13
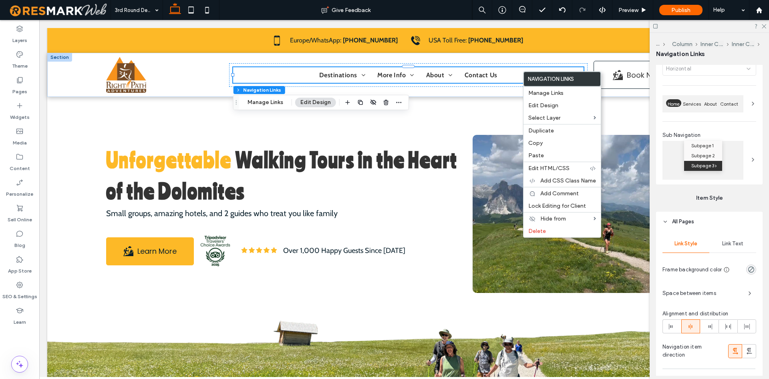
scroll to position [286, 0]
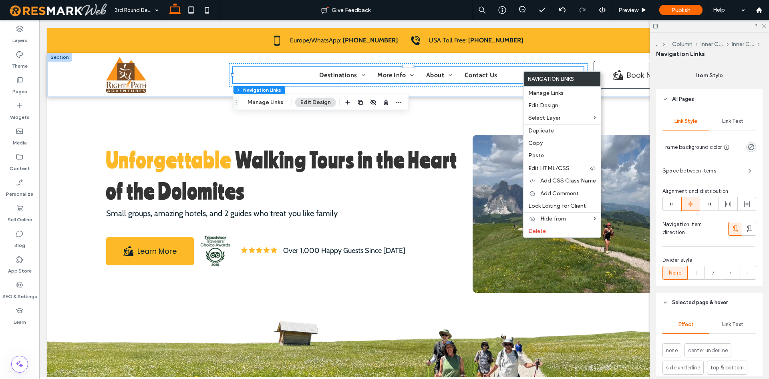
click at [739, 122] on span "Link Text" at bounding box center [732, 121] width 21 height 6
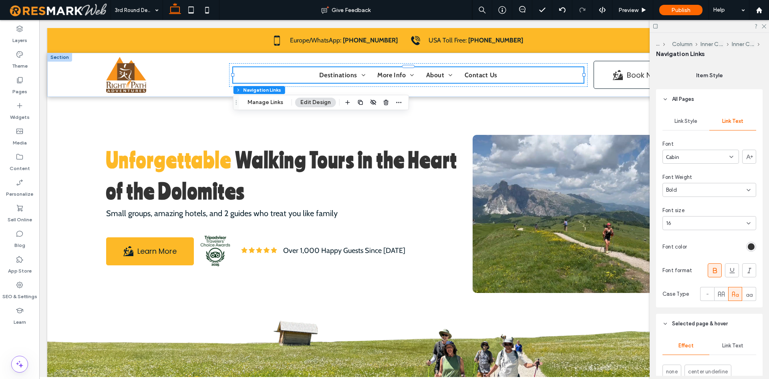
click at [716, 264] on span at bounding box center [715, 270] width 8 height 13
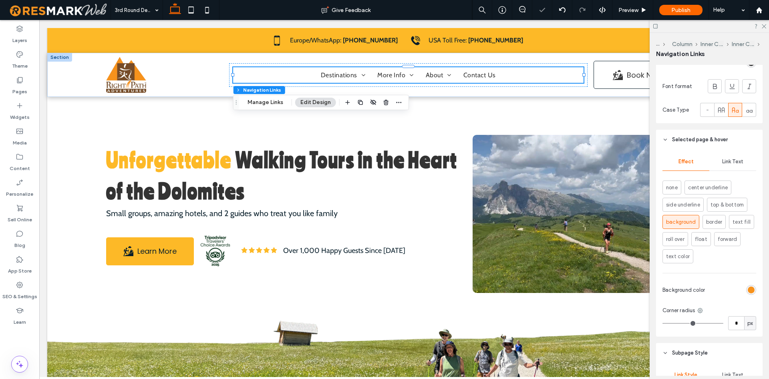
scroll to position [490, 0]
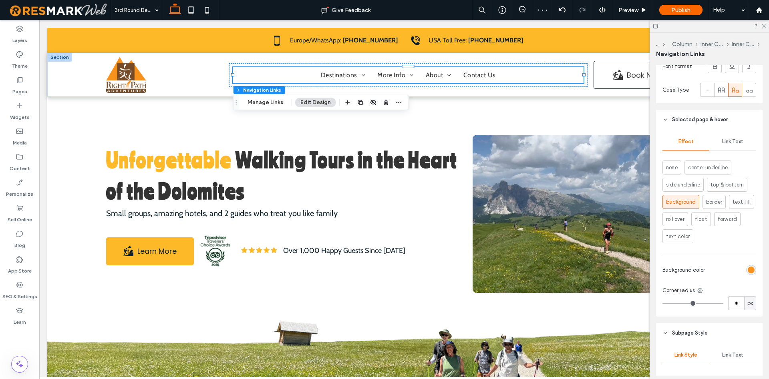
click at [734, 131] on div "Effect Link Text none center underline side underline top & bottom background b…" at bounding box center [709, 223] width 107 height 187
click at [735, 139] on span "Link Text" at bounding box center [732, 142] width 21 height 6
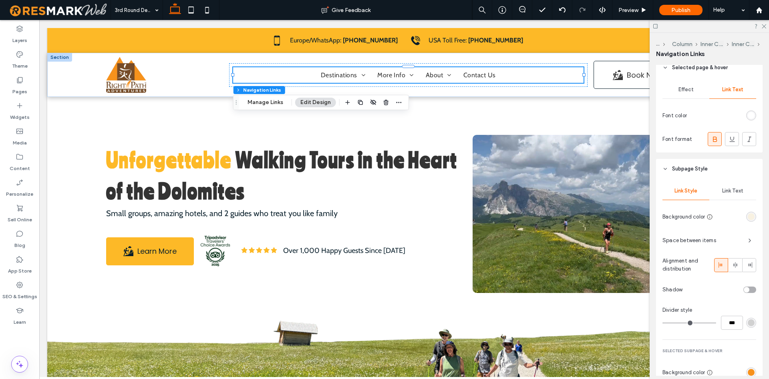
scroll to position [488, 0]
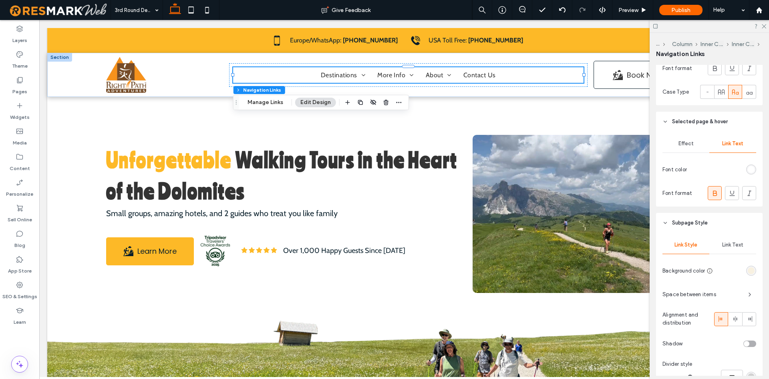
click at [688, 144] on span "Effect" at bounding box center [686, 144] width 15 height 6
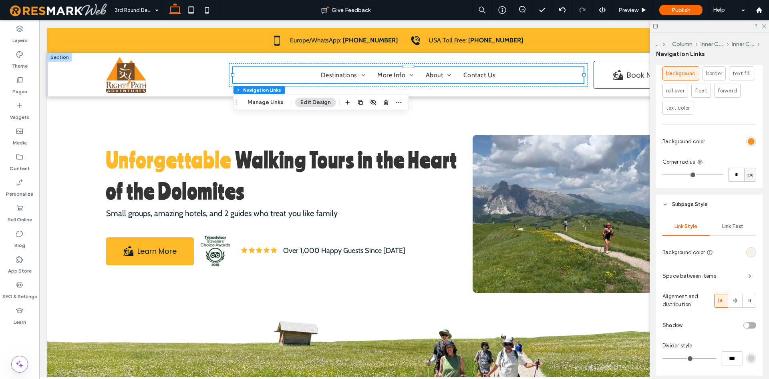
scroll to position [652, 0]
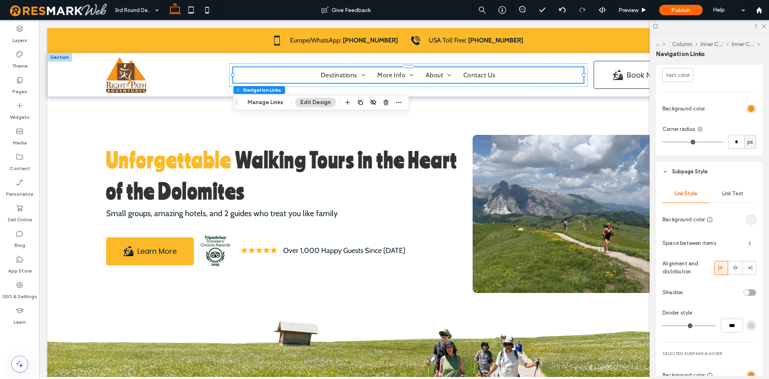
click at [722, 189] on div "Link Text" at bounding box center [733, 194] width 47 height 18
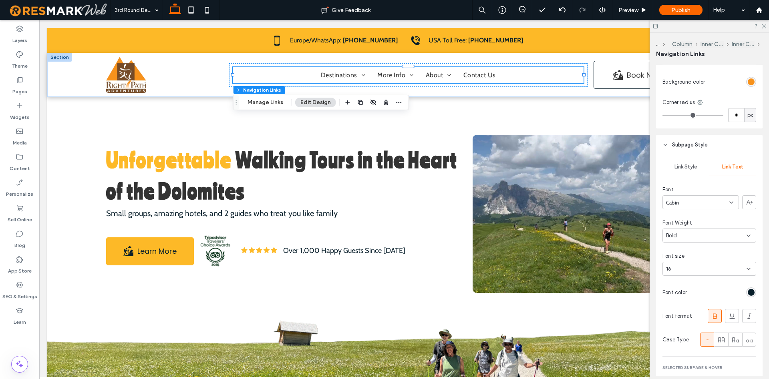
scroll to position [693, 0]
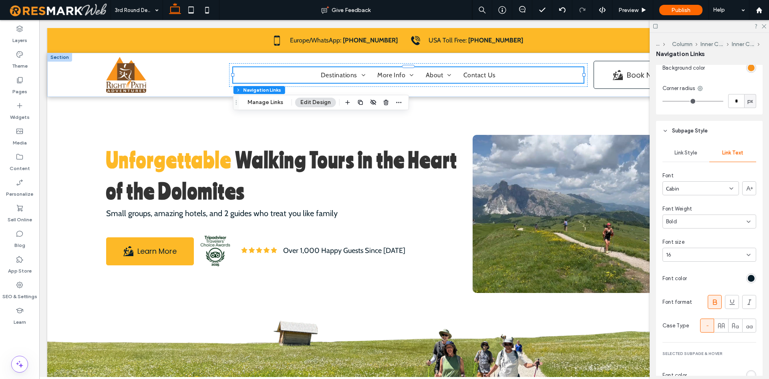
click at [713, 300] on icon at bounding box center [715, 302] width 8 height 8
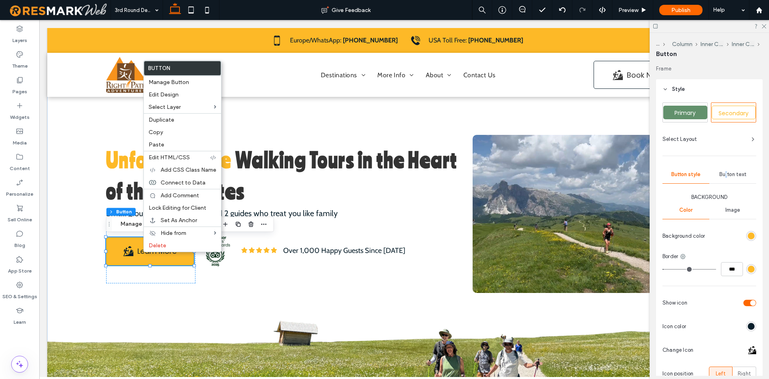
click at [727, 177] on span "Button text" at bounding box center [733, 174] width 27 height 6
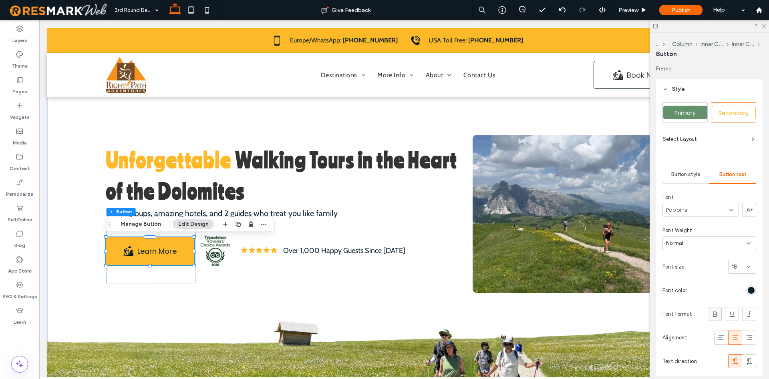
click at [712, 317] on icon at bounding box center [715, 315] width 8 height 8
click at [713, 317] on icon at bounding box center [715, 315] width 8 height 8
click at [464, 304] on div "Unforgettable Walking Tours in the Heart of the Dolomites Small groups, amazing…" at bounding box center [404, 214] width 625 height 373
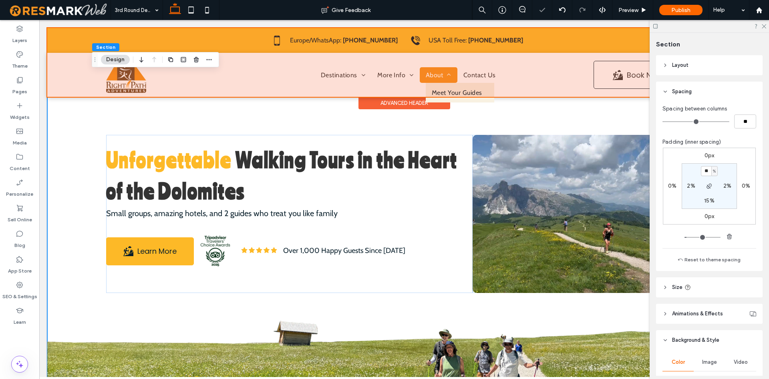
click at [433, 72] on div at bounding box center [404, 62] width 714 height 69
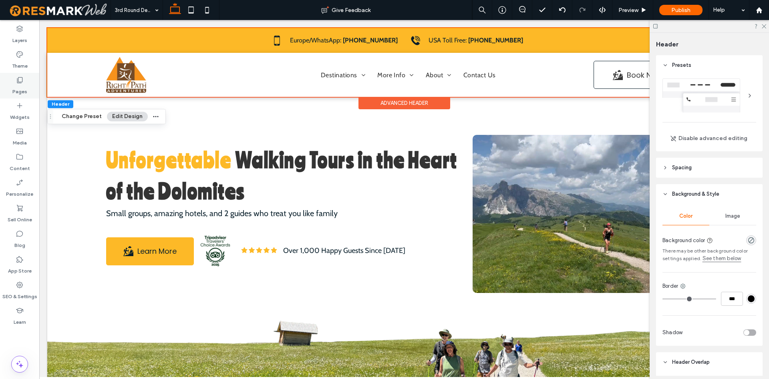
click at [22, 87] on label "Pages" at bounding box center [19, 89] width 15 height 11
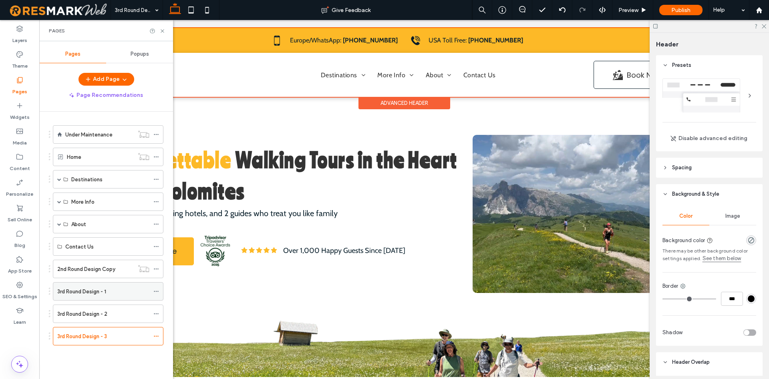
click at [107, 289] on div "3rd Round Design - 1" at bounding box center [103, 292] width 92 height 8
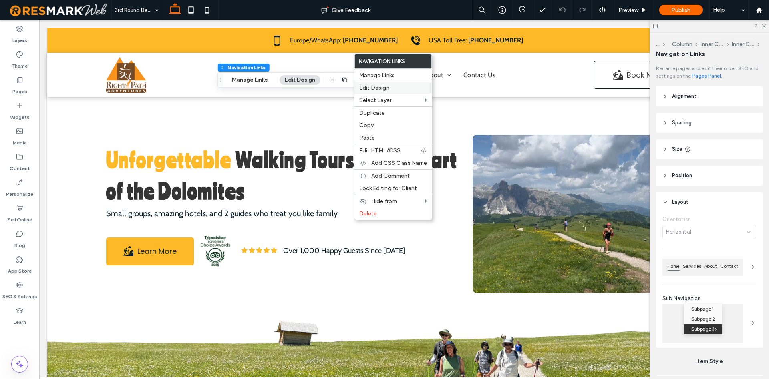
click at [381, 89] on span "Edit Design" at bounding box center [374, 88] width 30 height 7
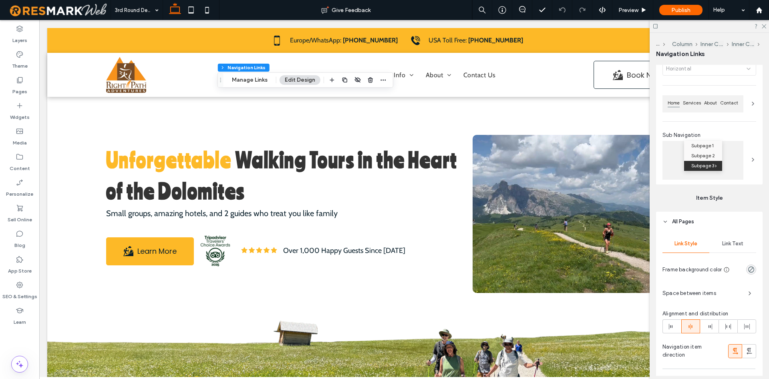
scroll to position [286, 0]
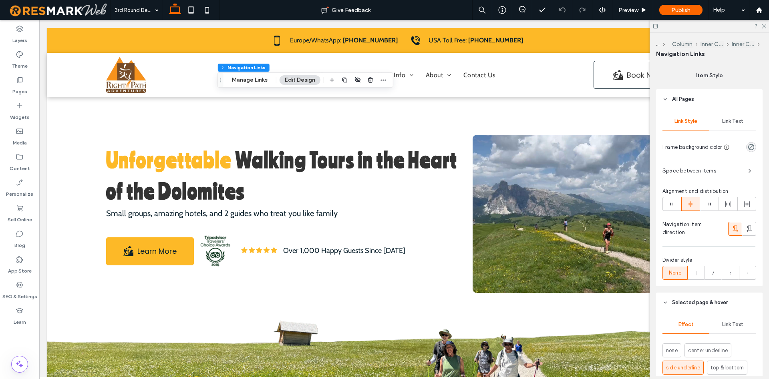
click at [732, 126] on div "Link Text" at bounding box center [733, 122] width 47 height 18
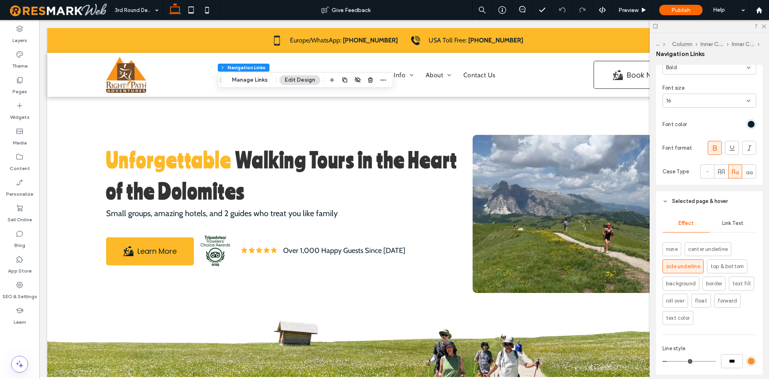
scroll to position [572, 0]
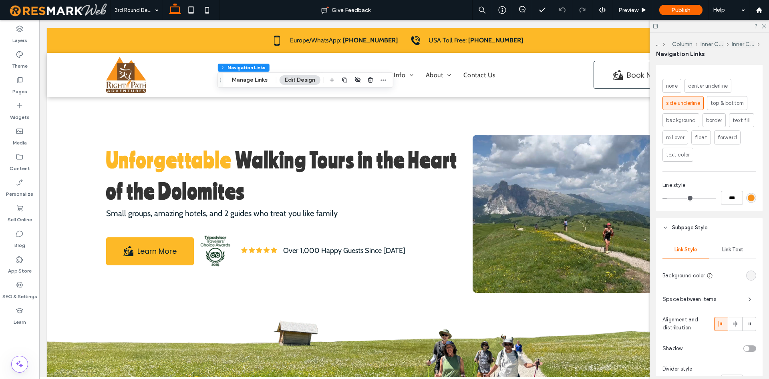
click at [743, 253] on span "Link Text" at bounding box center [732, 250] width 21 height 6
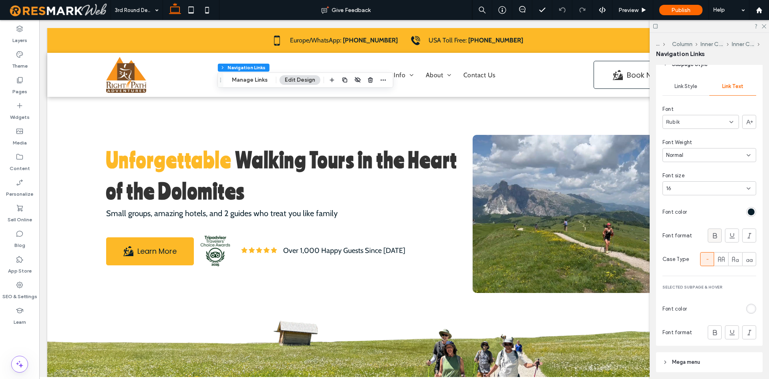
click at [718, 235] on icon at bounding box center [715, 236] width 8 height 8
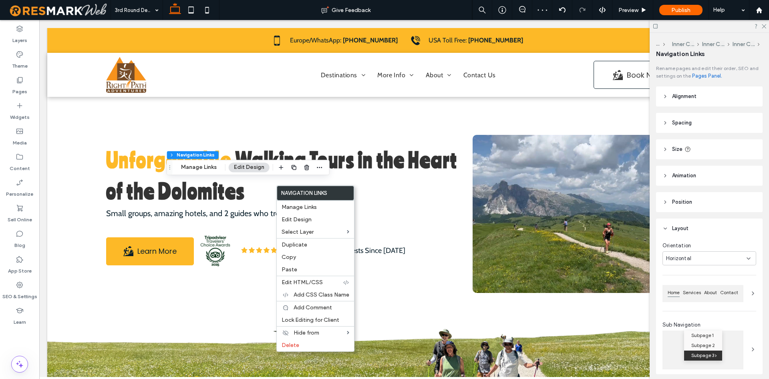
type input "***"
type input "****"
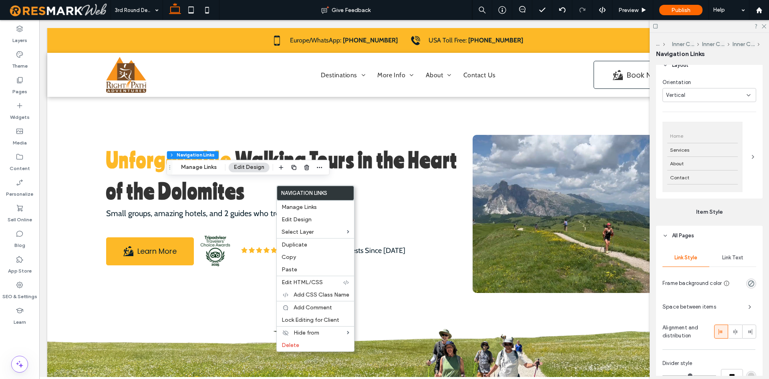
click at [730, 258] on span "Link Text" at bounding box center [732, 258] width 21 height 6
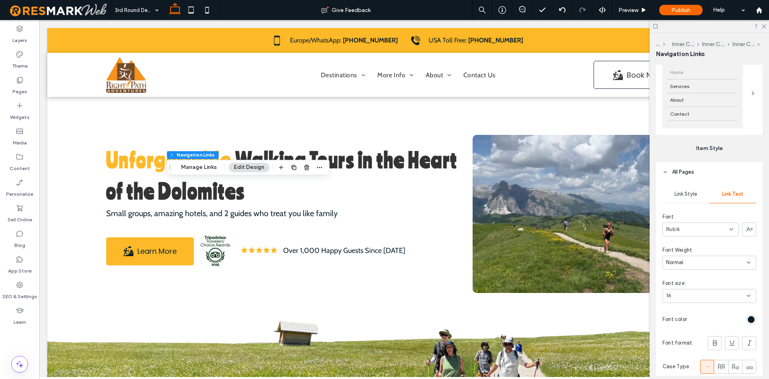
scroll to position [245, 0]
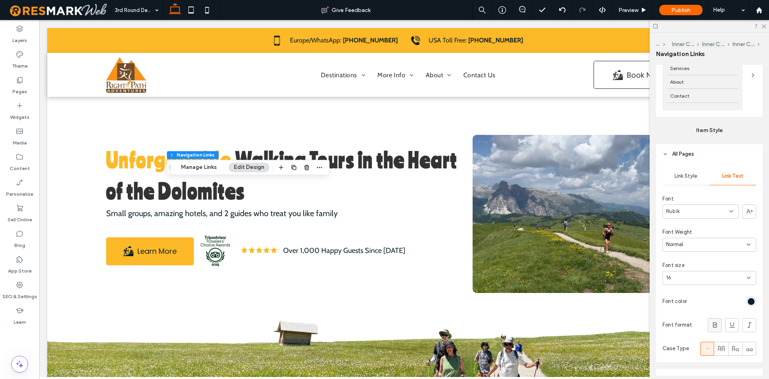
click at [716, 323] on icon at bounding box center [715, 325] width 8 height 8
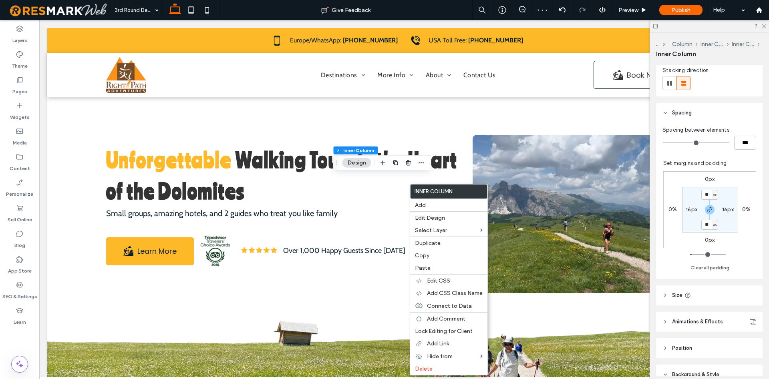
scroll to position [286, 0]
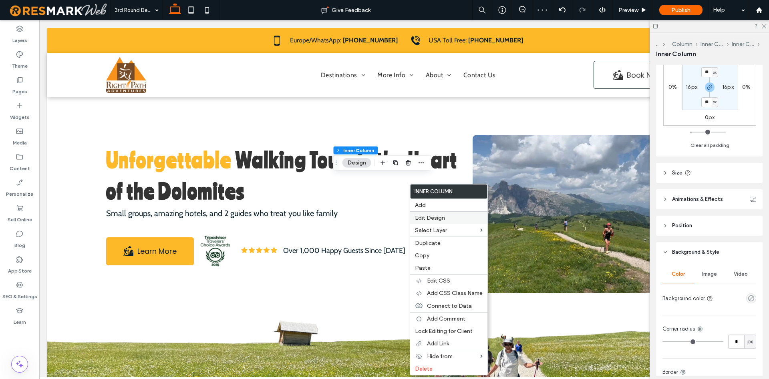
click at [470, 220] on label "Edit Design" at bounding box center [449, 218] width 68 height 7
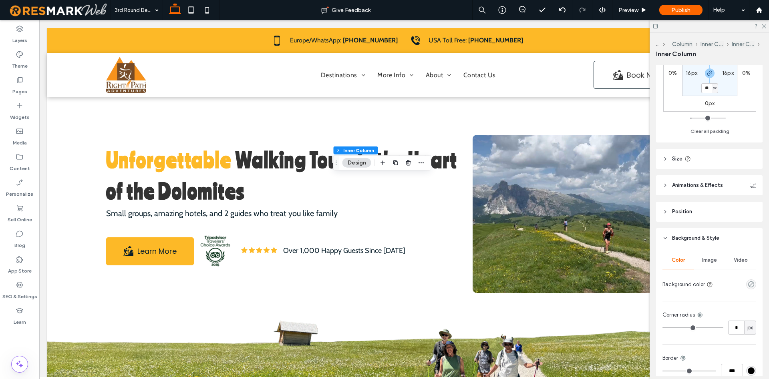
scroll to position [211, 0]
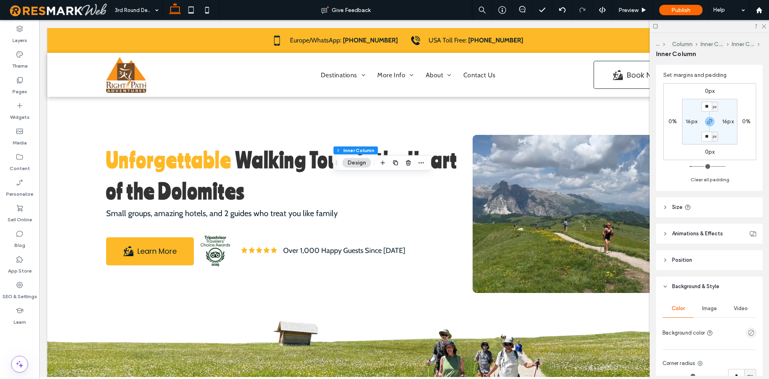
click at [353, 163] on button "Design" at bounding box center [357, 163] width 29 height 10
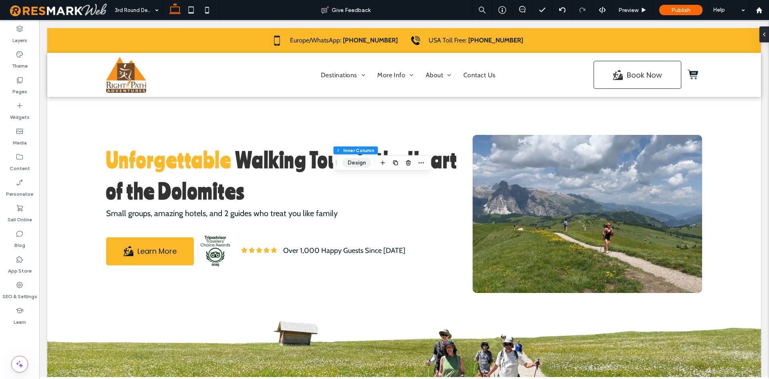
click at [353, 163] on button "Design" at bounding box center [357, 163] width 29 height 10
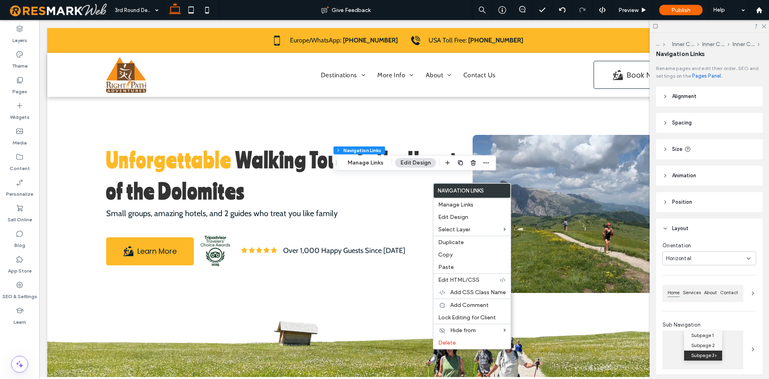
type input "***"
type input "****"
click at [458, 220] on span "Edit Design" at bounding box center [453, 217] width 30 height 7
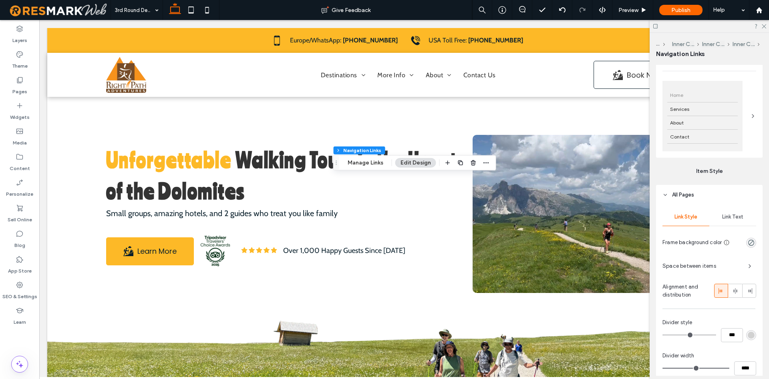
click at [733, 220] on div "Link Text" at bounding box center [733, 217] width 47 height 18
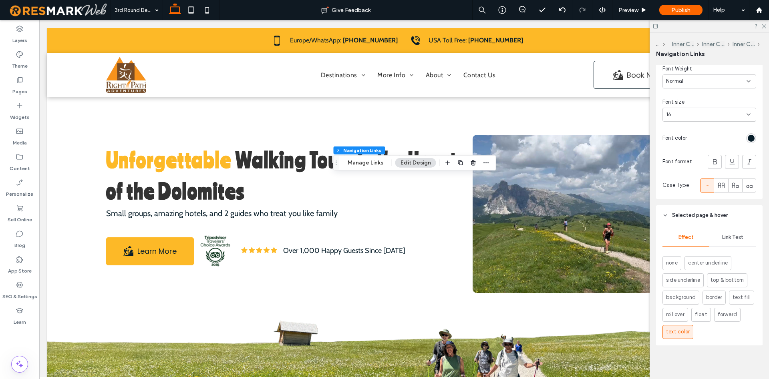
click at [735, 243] on div "Link Text" at bounding box center [733, 238] width 47 height 18
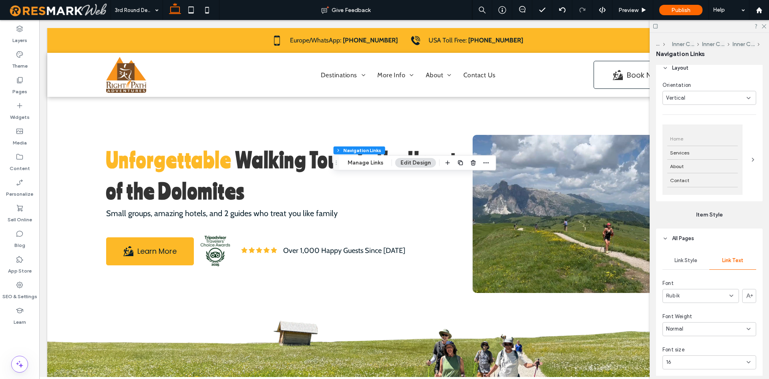
scroll to position [79, 0]
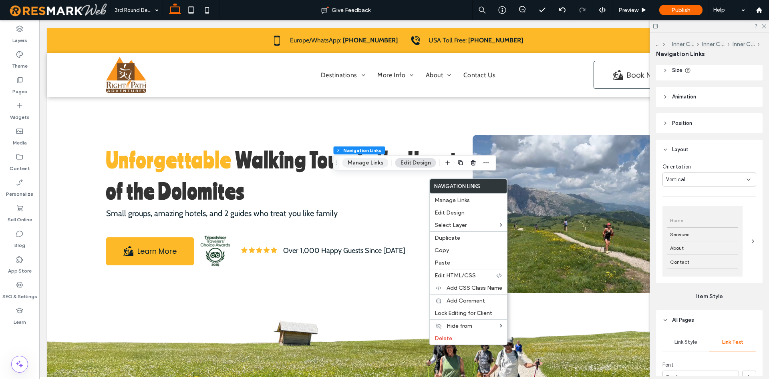
click at [371, 165] on button "Manage Links" at bounding box center [366, 163] width 46 height 10
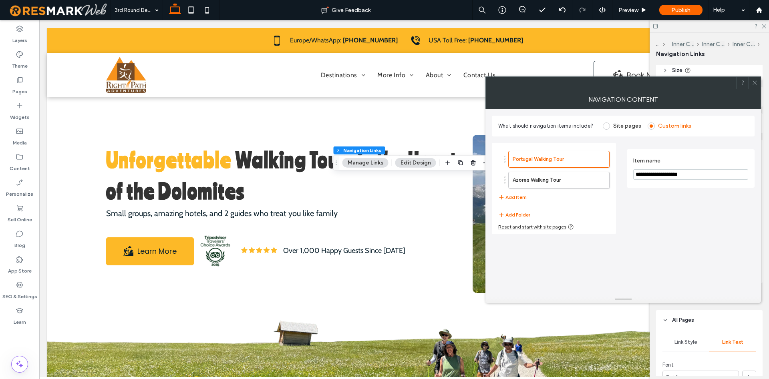
click at [756, 87] on span at bounding box center [755, 83] width 6 height 12
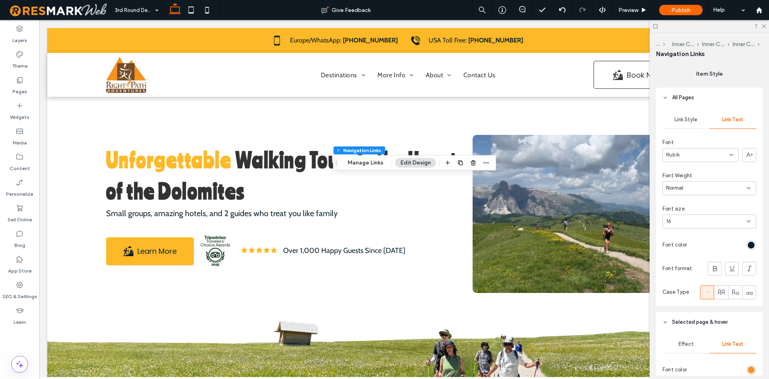
scroll to position [283, 0]
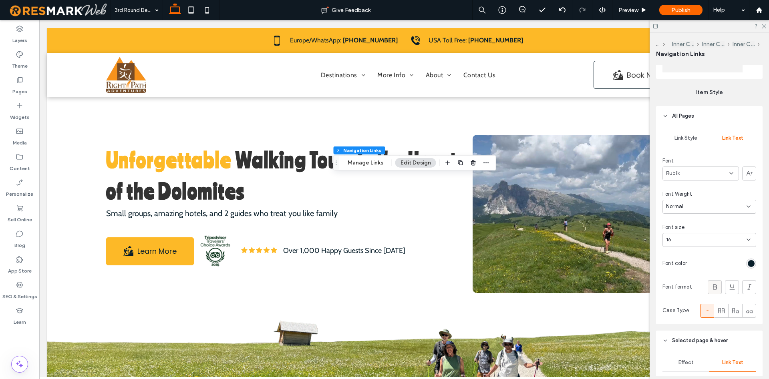
click at [715, 287] on icon at bounding box center [715, 287] width 8 height 8
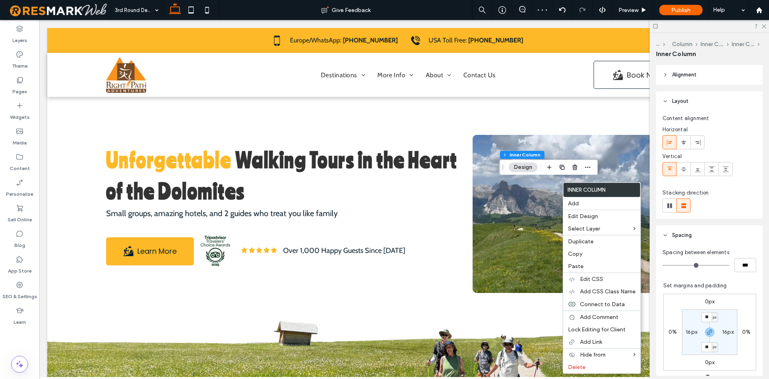
click at [732, 238] on header "Spacing" at bounding box center [709, 236] width 107 height 20
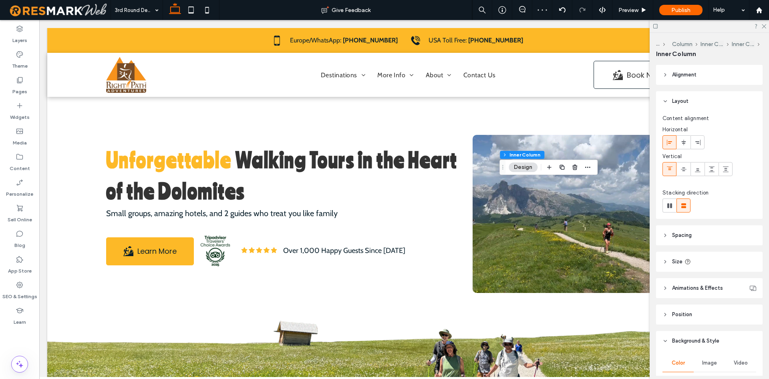
scroll to position [123, 0]
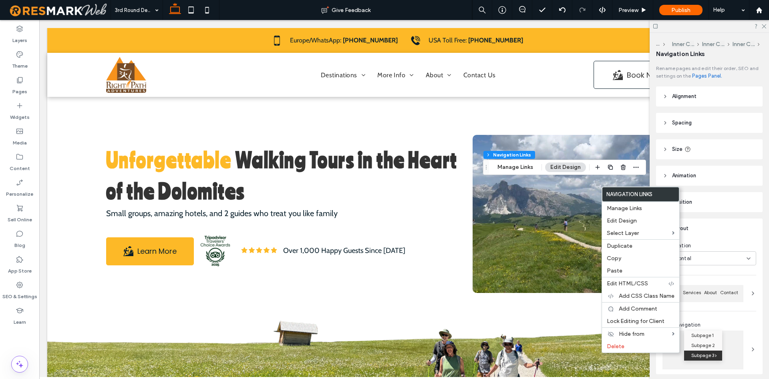
type input "***"
type input "****"
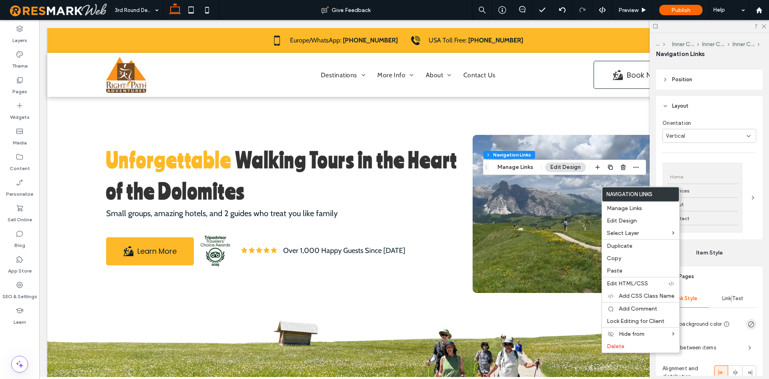
click at [732, 294] on div "Link Text" at bounding box center [733, 299] width 47 height 18
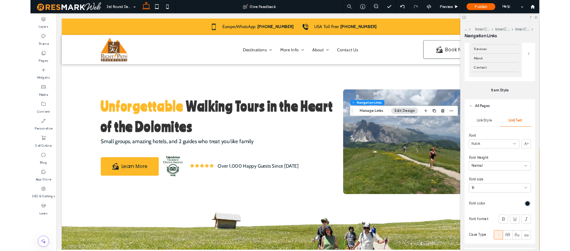
scroll to position [245, 0]
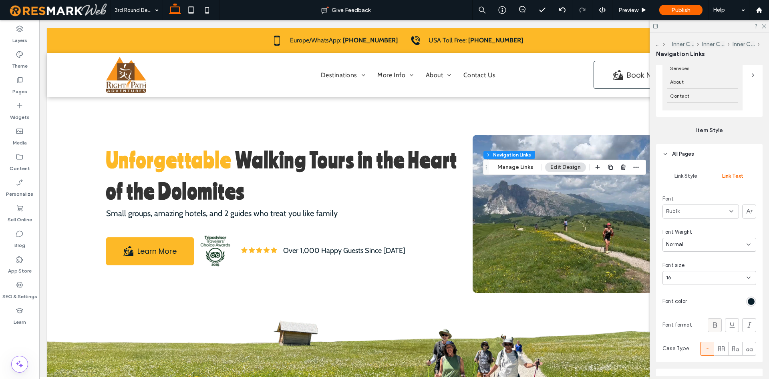
click at [713, 321] on span at bounding box center [715, 325] width 8 height 13
click at [761, 26] on icon at bounding box center [763, 25] width 5 height 5
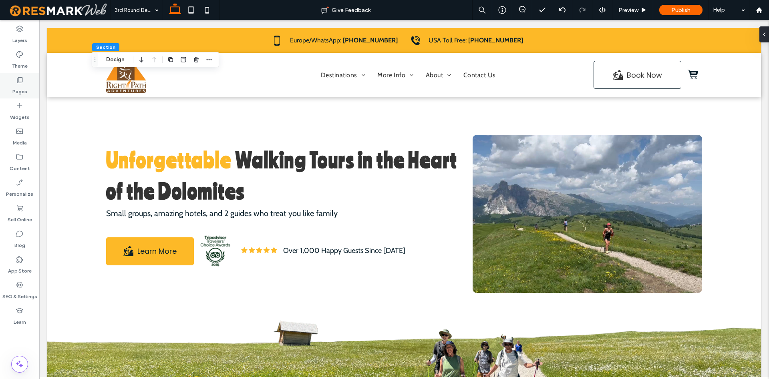
click at [32, 89] on div "Pages" at bounding box center [19, 86] width 39 height 26
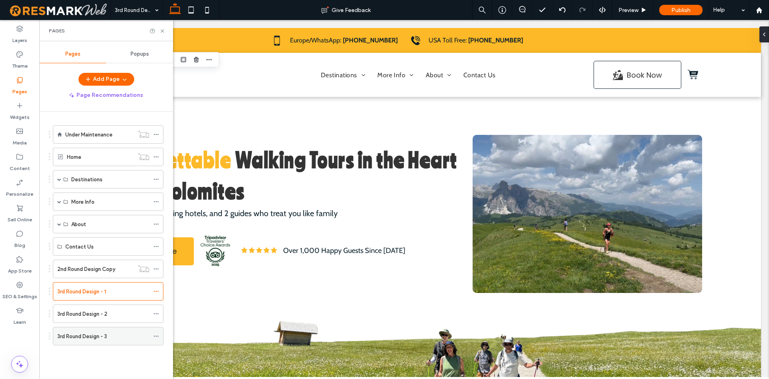
click at [94, 339] on label "3rd Round Design - 3" at bounding box center [82, 337] width 50 height 14
click at [162, 30] on icon at bounding box center [162, 31] width 6 height 6
